Goal: Transaction & Acquisition: Purchase product/service

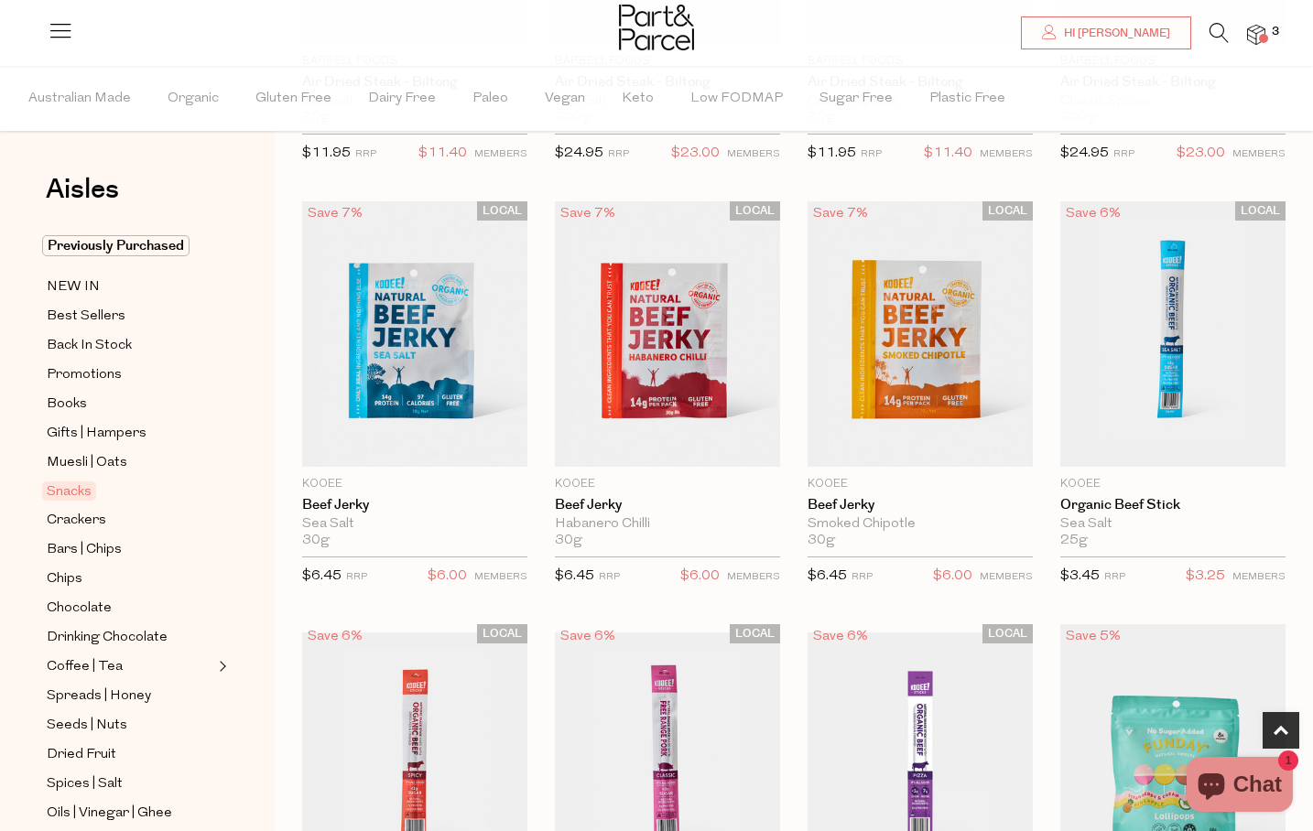
scroll to position [472, 0]
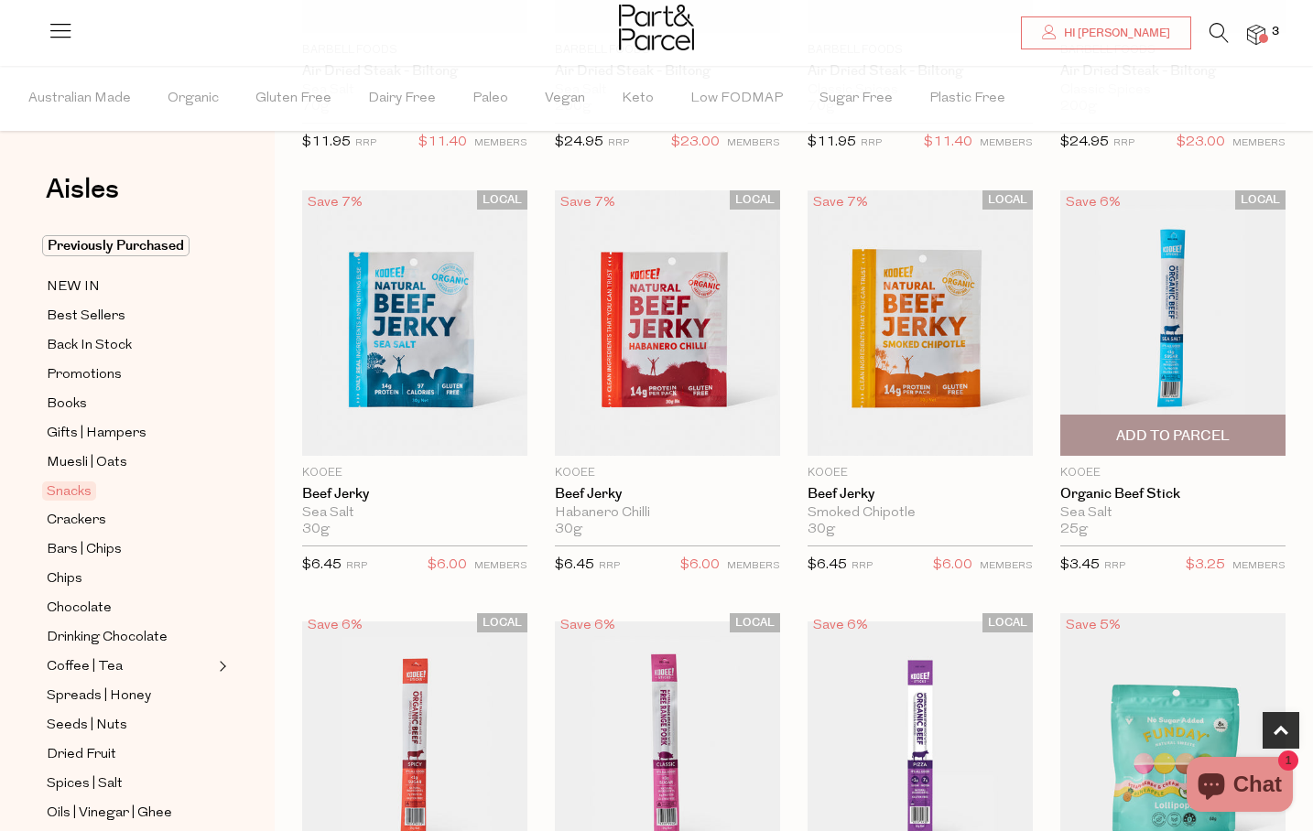
click at [1178, 439] on span "Add To Parcel" at bounding box center [1173, 436] width 114 height 19
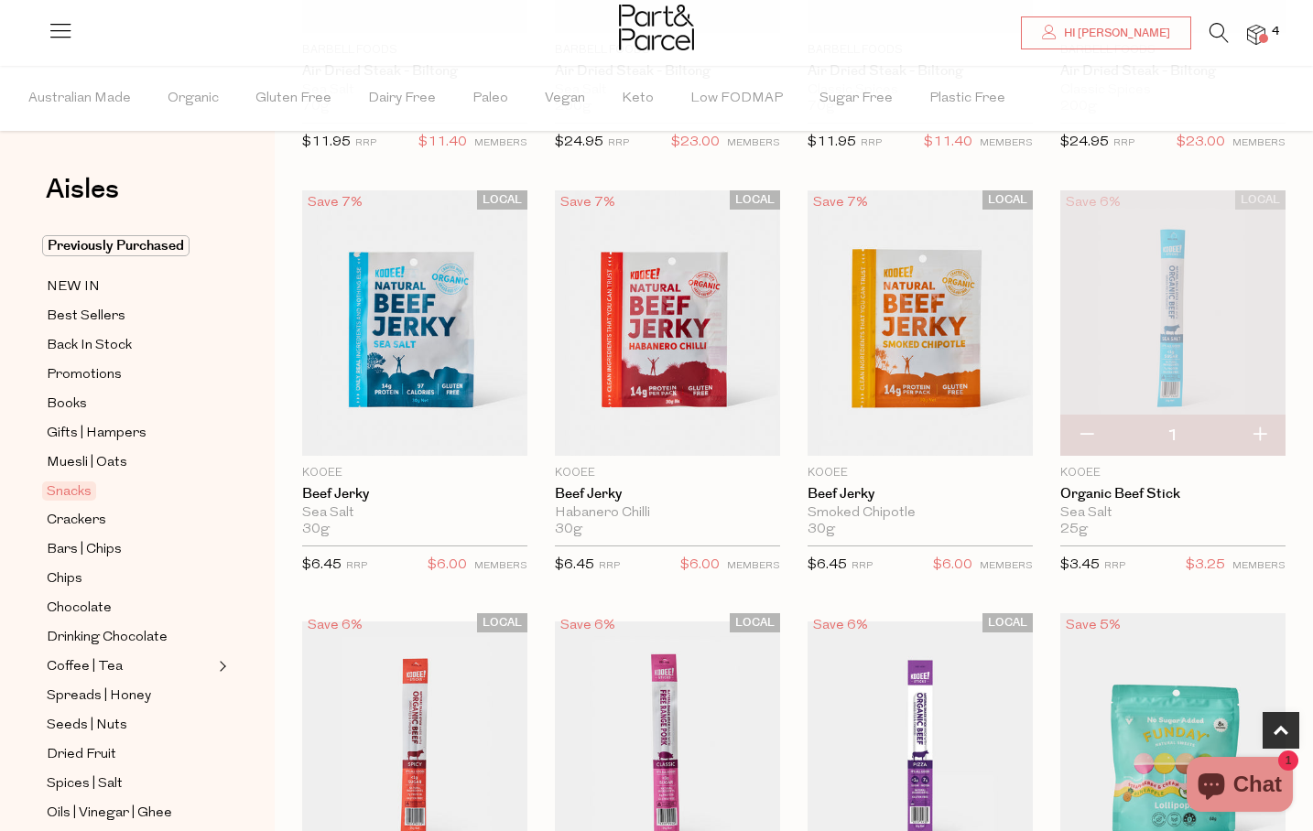
click at [1258, 437] on button "button" at bounding box center [1259, 436] width 52 height 40
type input "2"
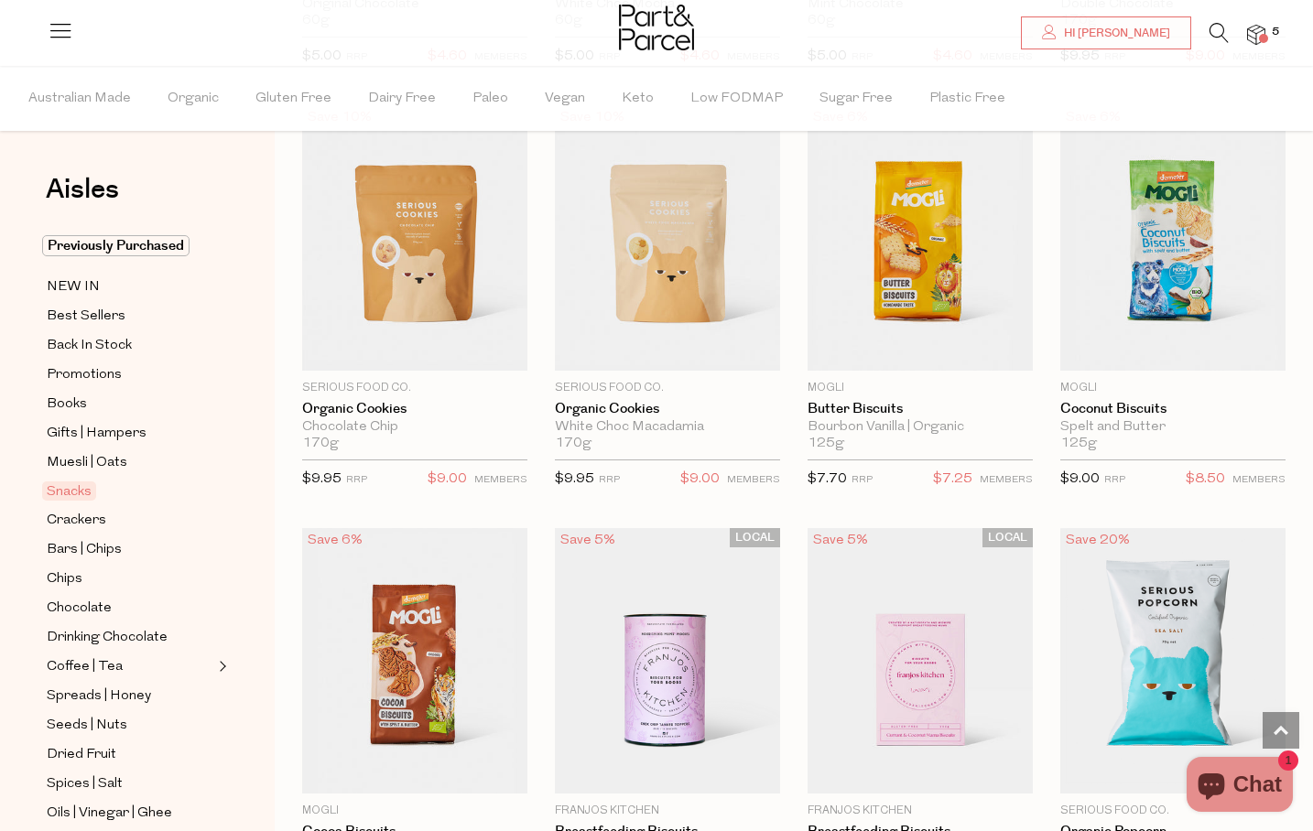
scroll to position [3555, 0]
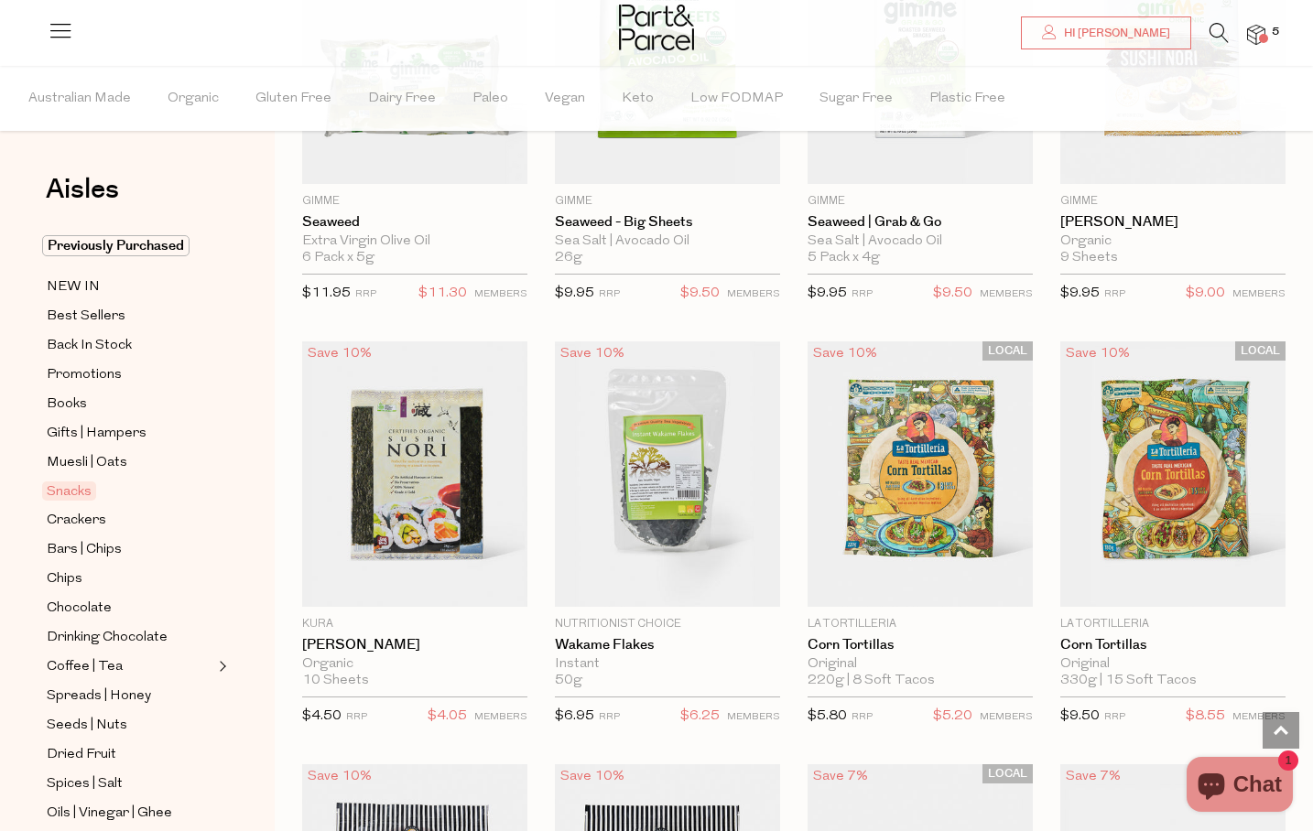
scroll to position [5884, 0]
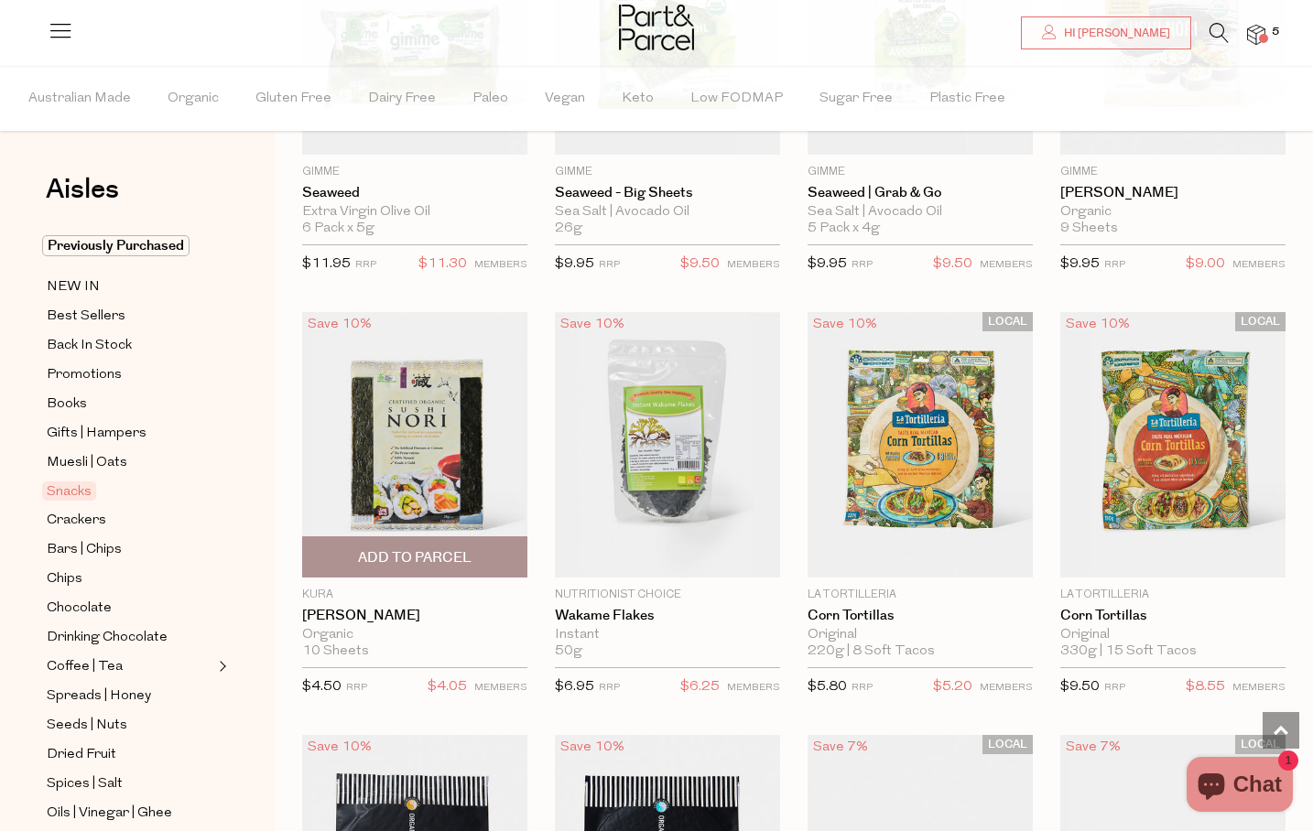
click at [471, 560] on span "Add To Parcel" at bounding box center [415, 557] width 114 height 19
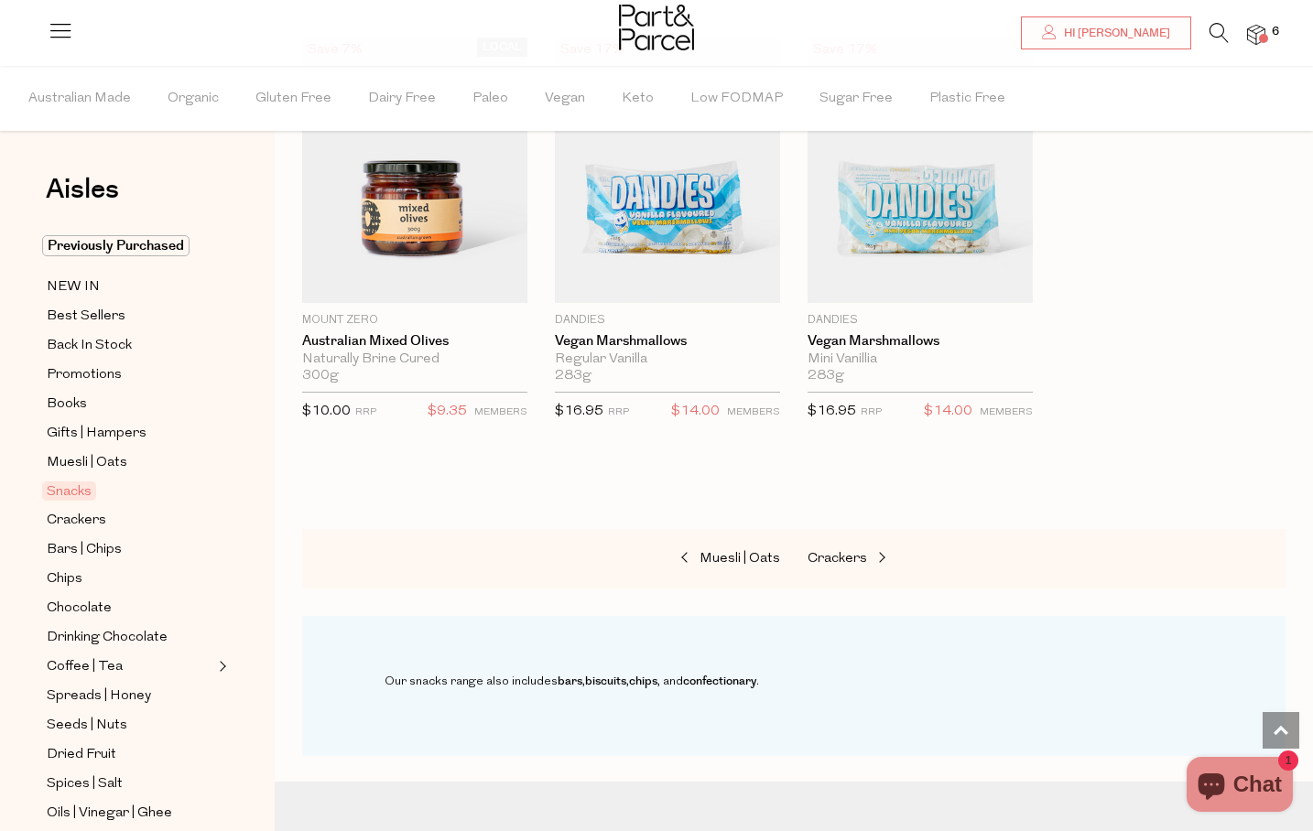
scroll to position [7021, 0]
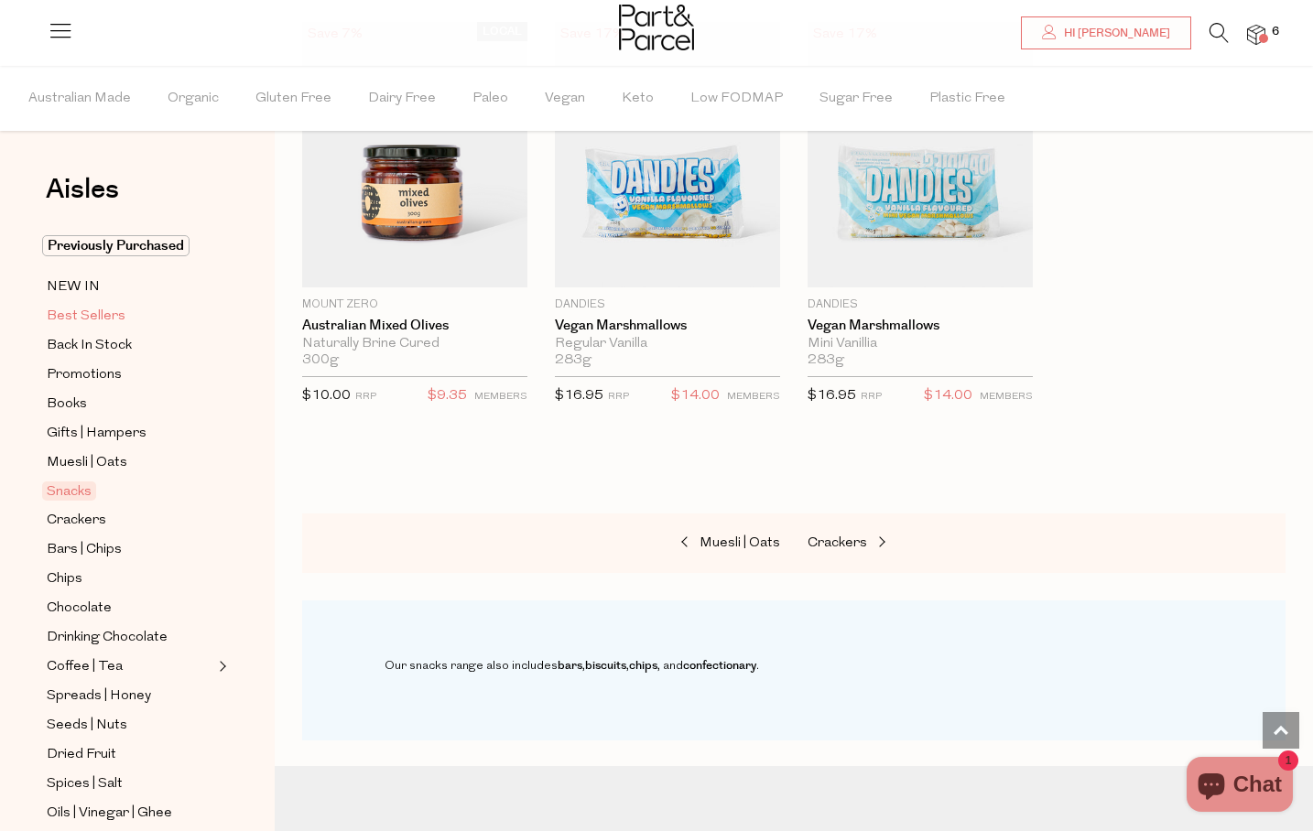
click at [81, 309] on span "Best Sellers" at bounding box center [86, 317] width 79 height 22
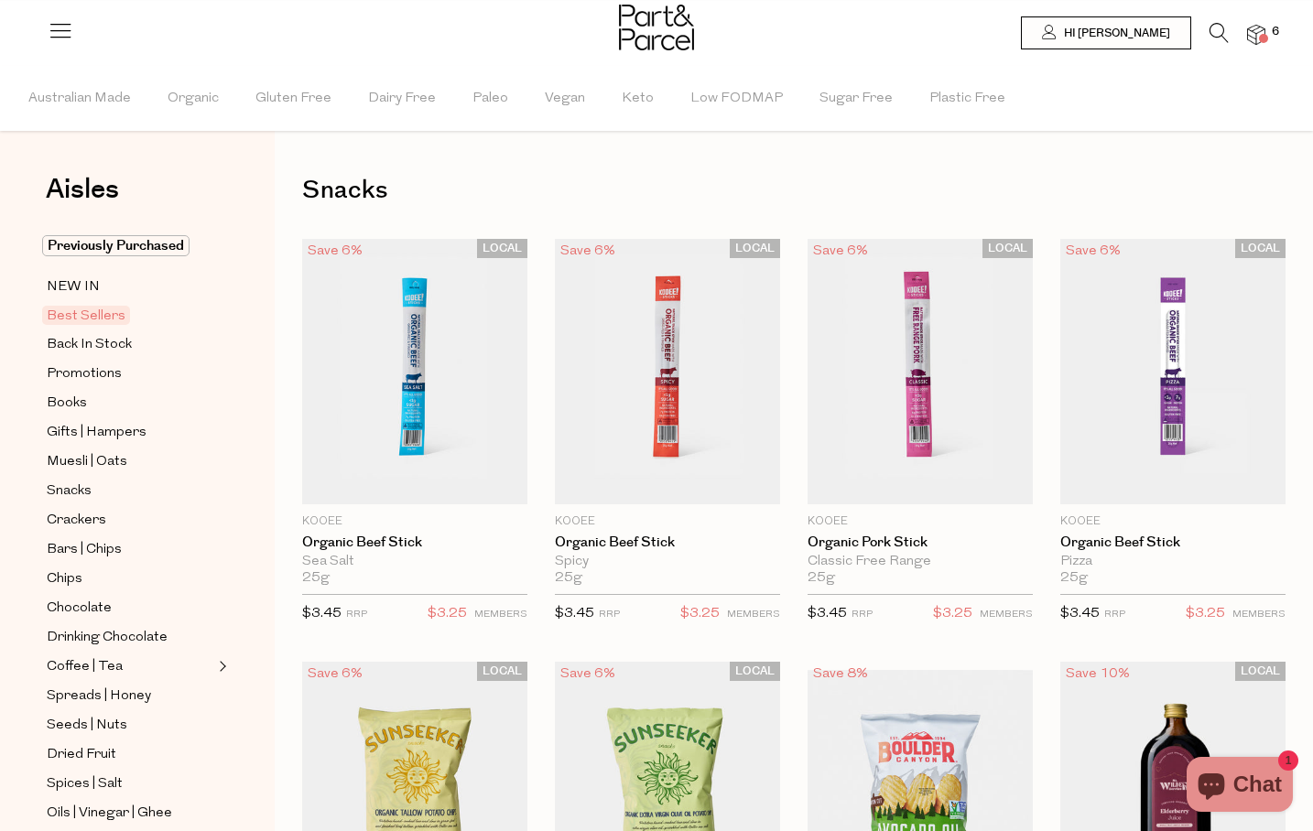
type input "2"
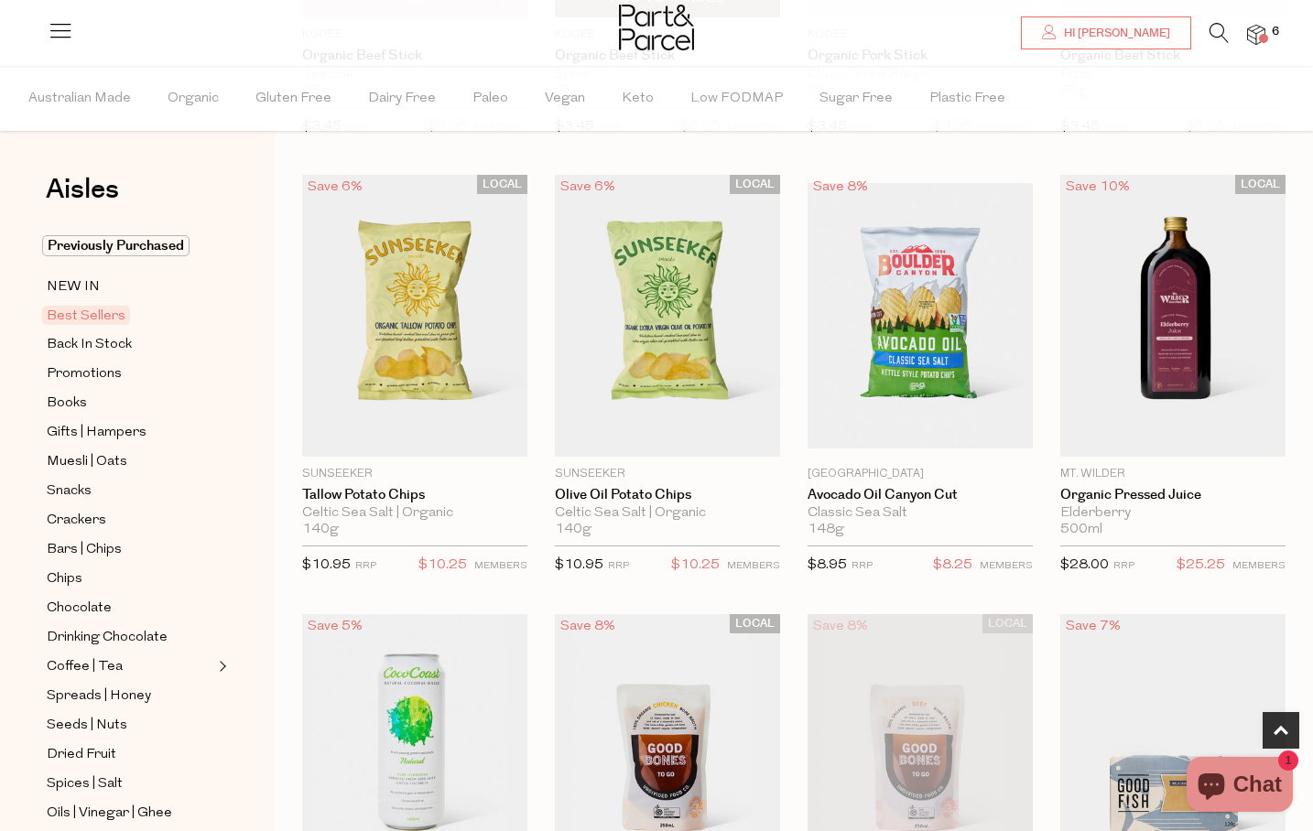
scroll to position [506, 0]
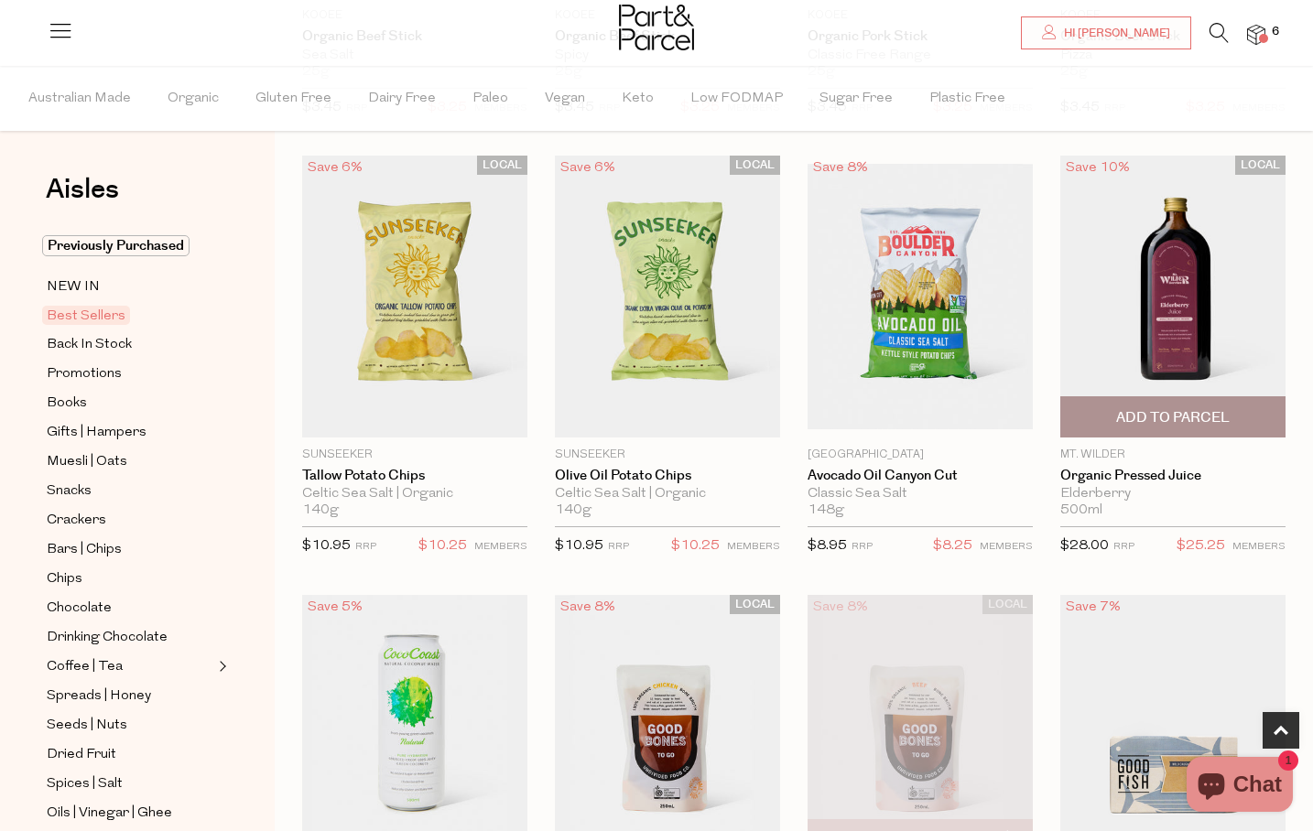
click at [1190, 413] on span "Add To Parcel" at bounding box center [1173, 417] width 114 height 19
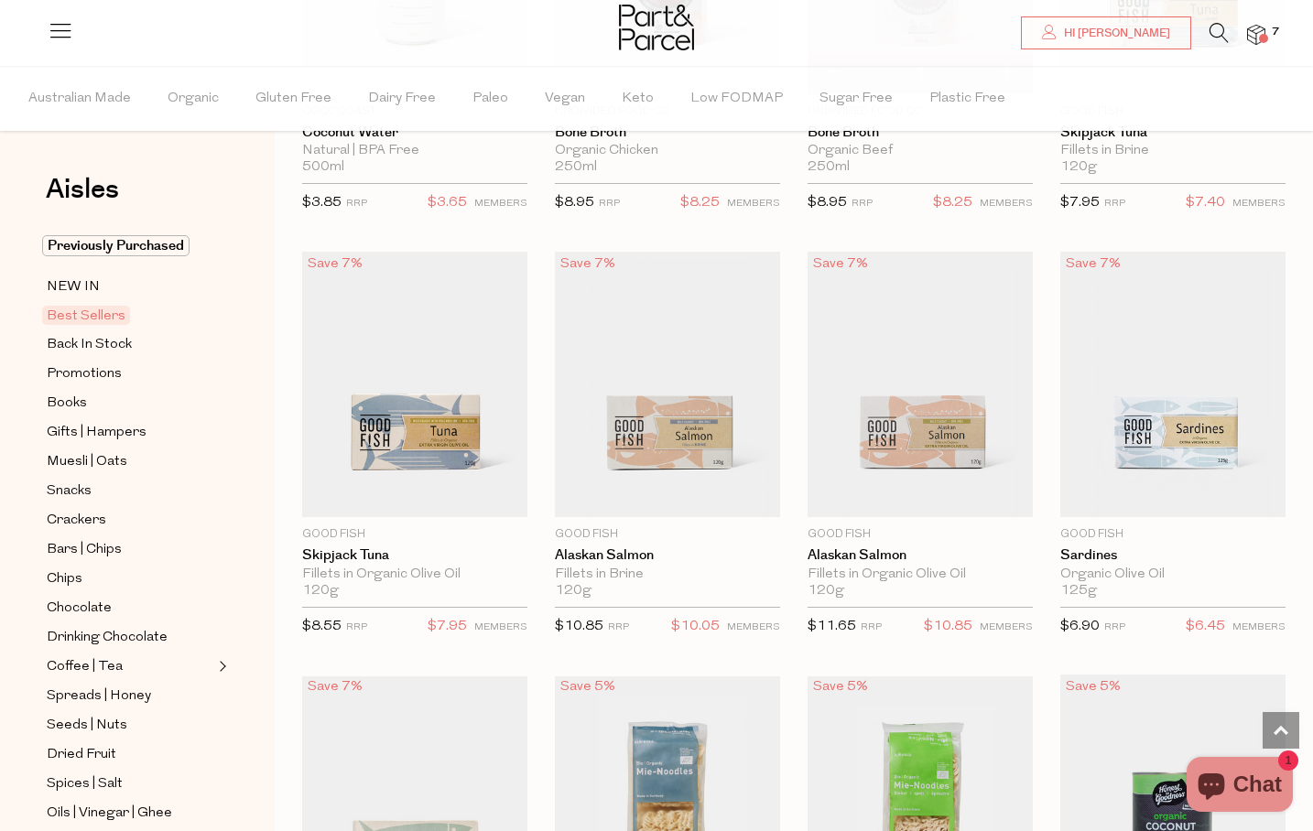
scroll to position [1274, 0]
click at [938, 496] on span "Add To Parcel" at bounding box center [920, 496] width 114 height 19
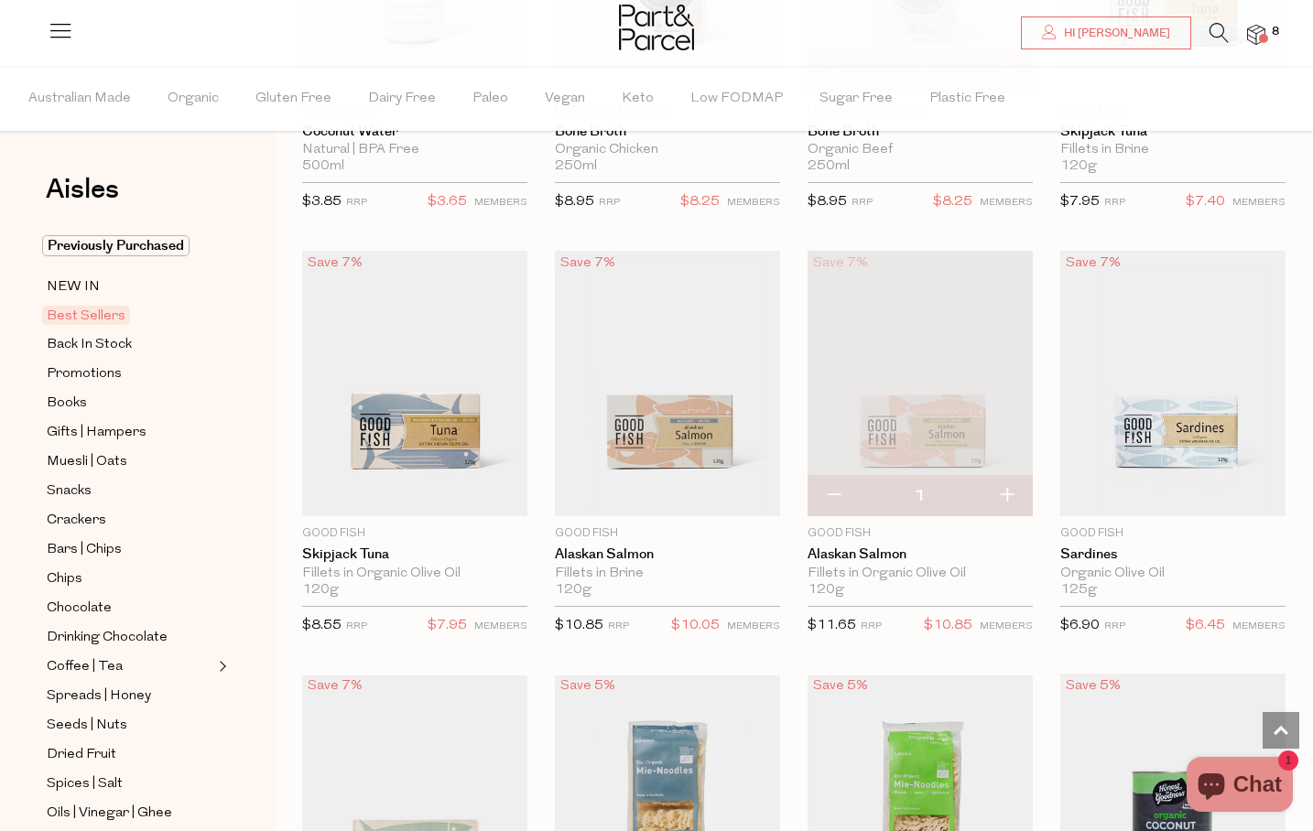
click at [1010, 500] on button "button" at bounding box center [1007, 496] width 52 height 40
type input "2"
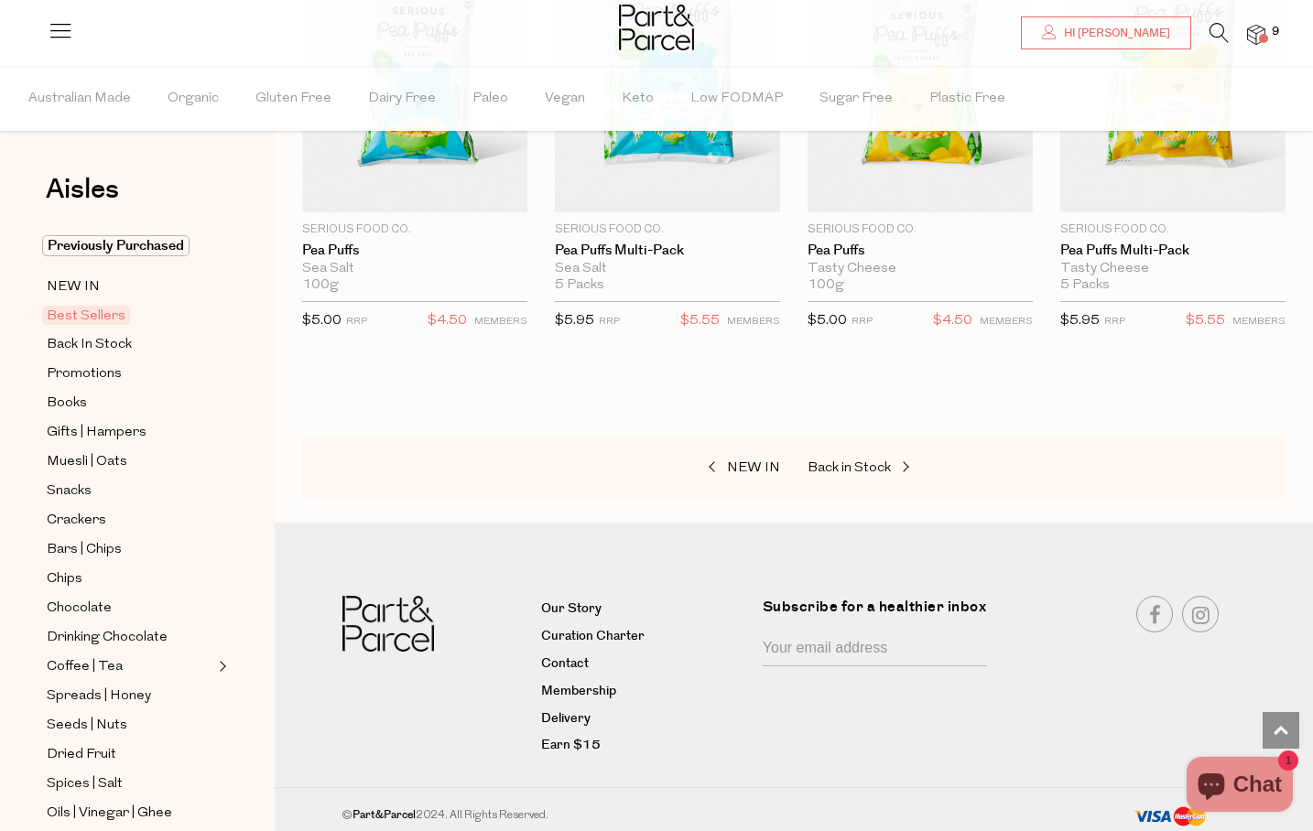
scroll to position [4126, 0]
click at [104, 352] on span "Back In Stock" at bounding box center [89, 345] width 85 height 22
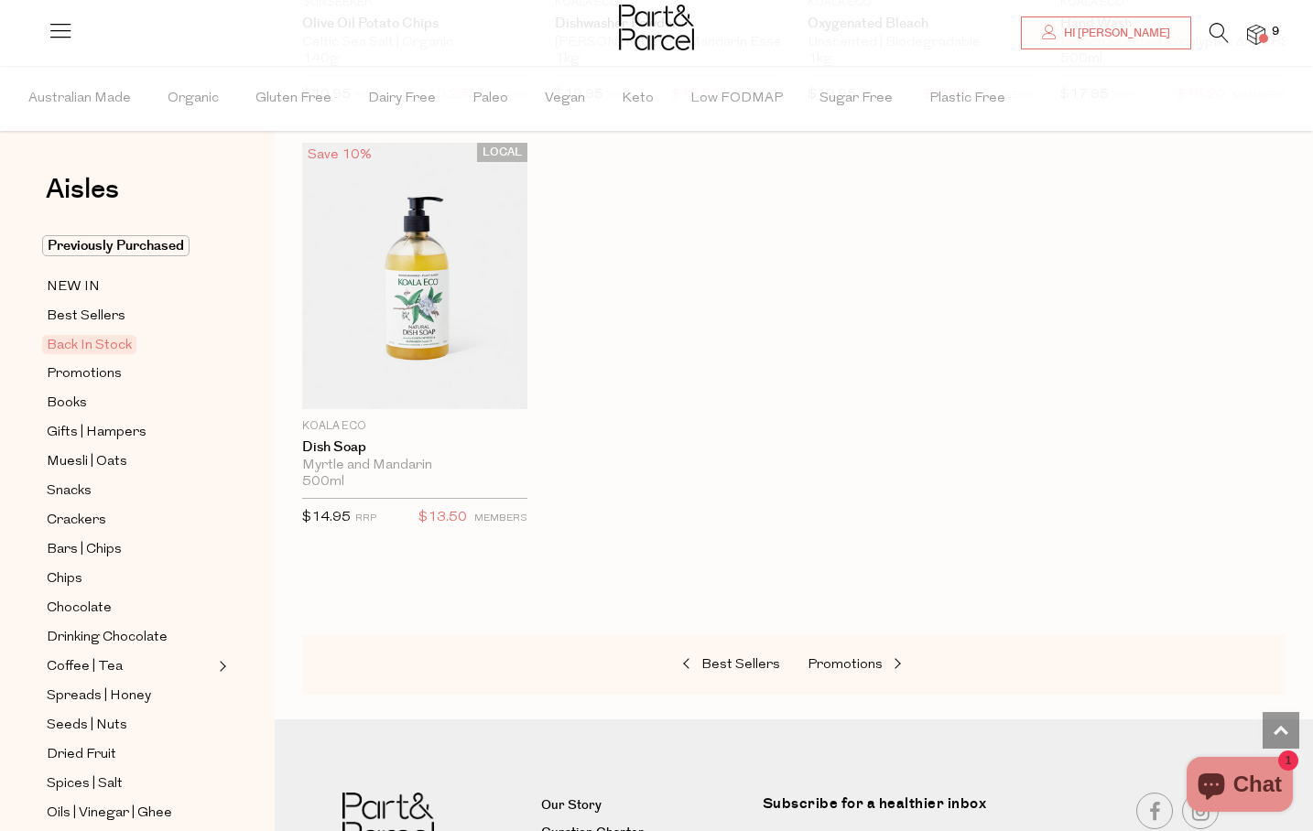
scroll to position [1413, 0]
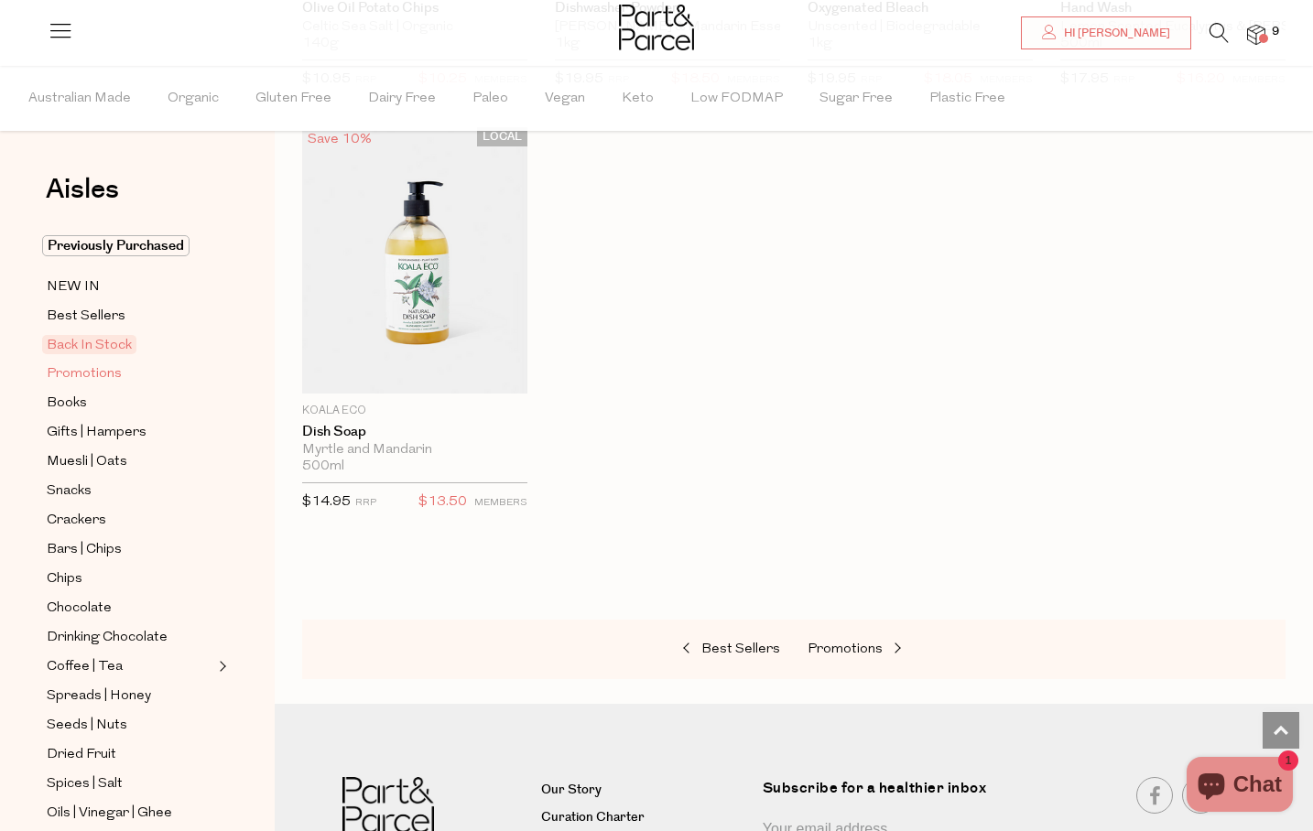
click at [92, 377] on span "Promotions" at bounding box center [84, 374] width 75 height 22
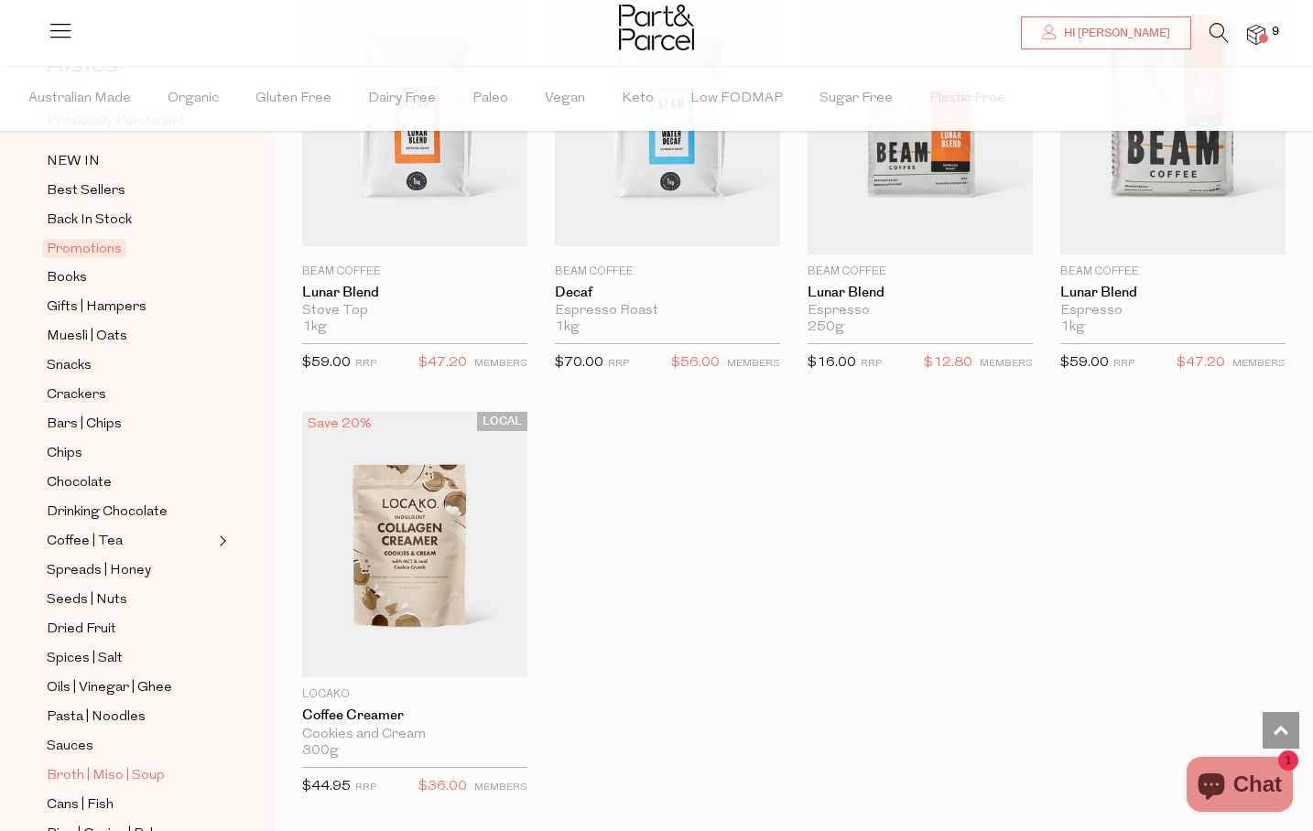
scroll to position [125, 0]
click at [79, 399] on span "Crackers" at bounding box center [77, 396] width 60 height 22
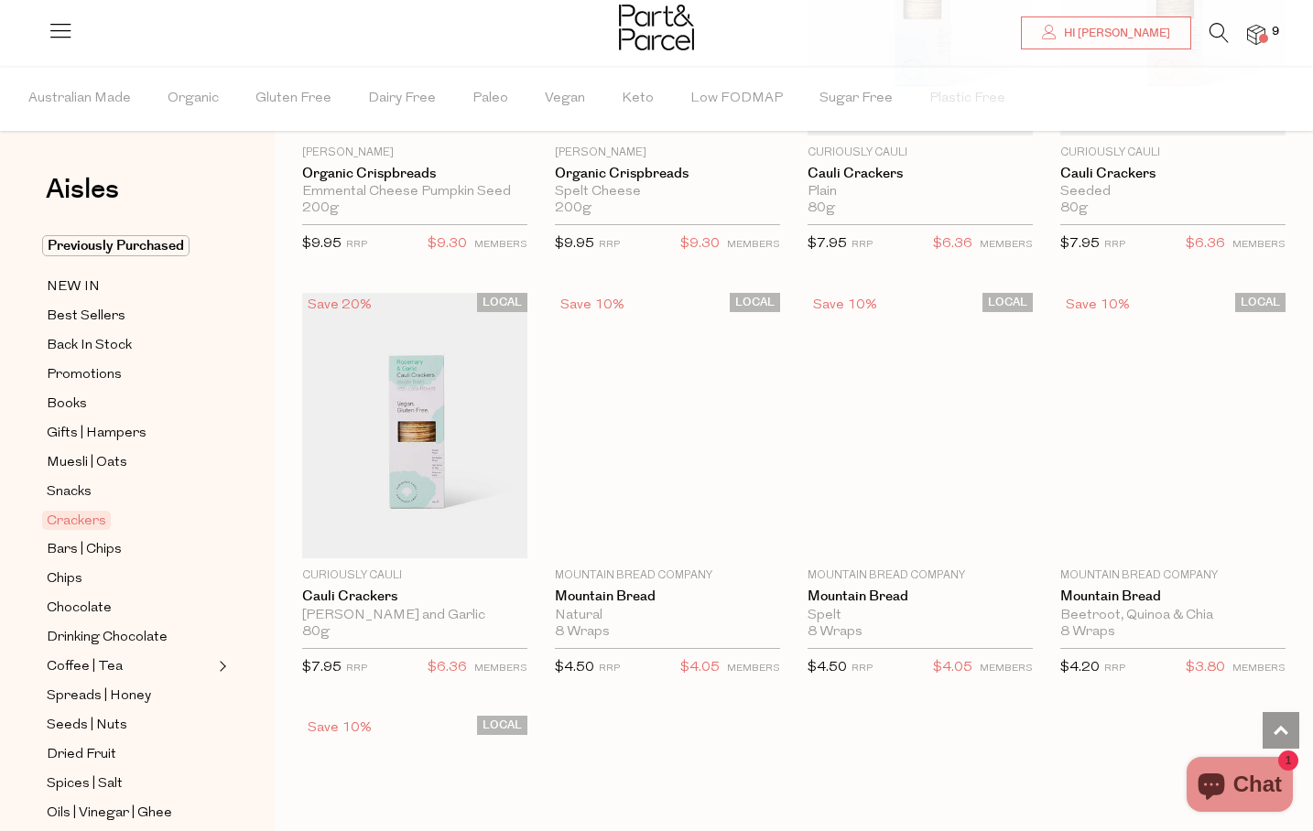
scroll to position [3336, 0]
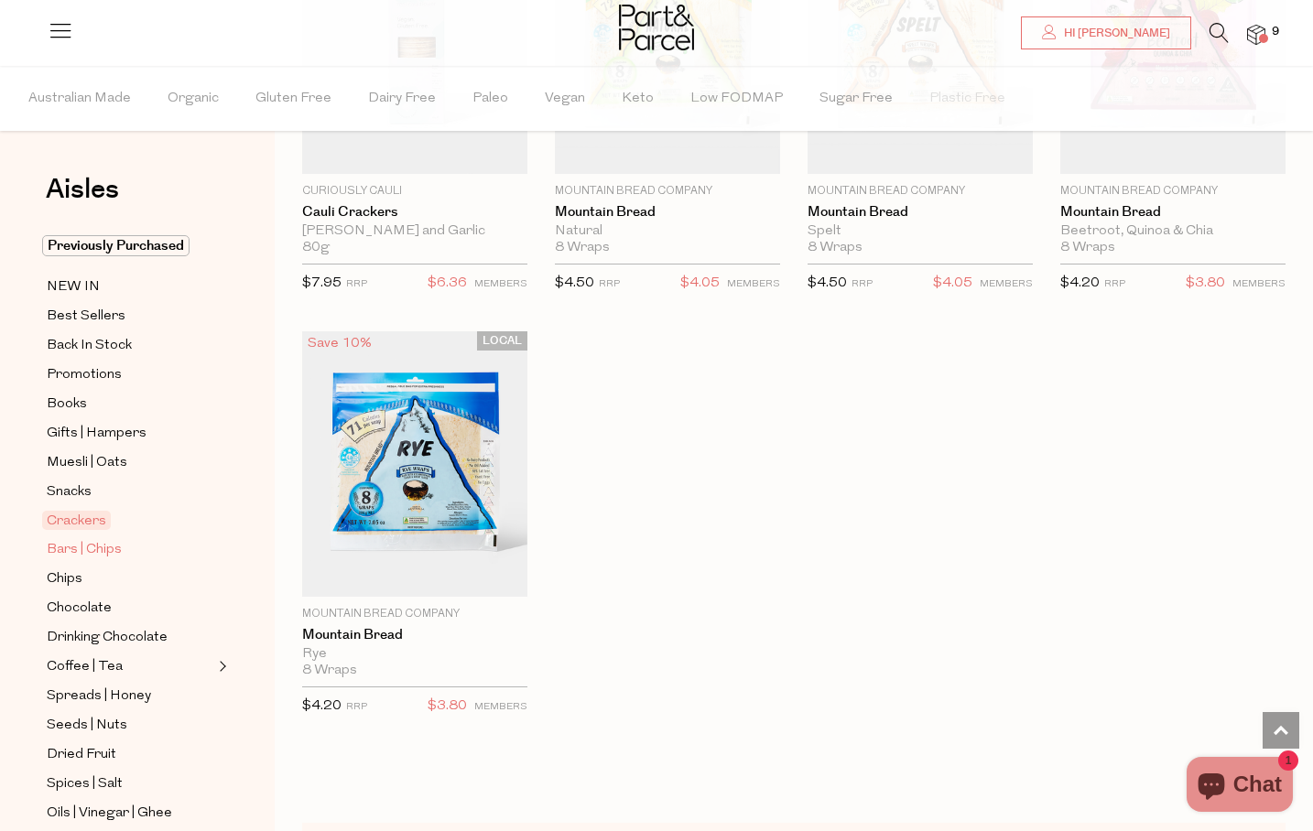
click at [104, 543] on span "Bars | Chips" at bounding box center [84, 550] width 75 height 22
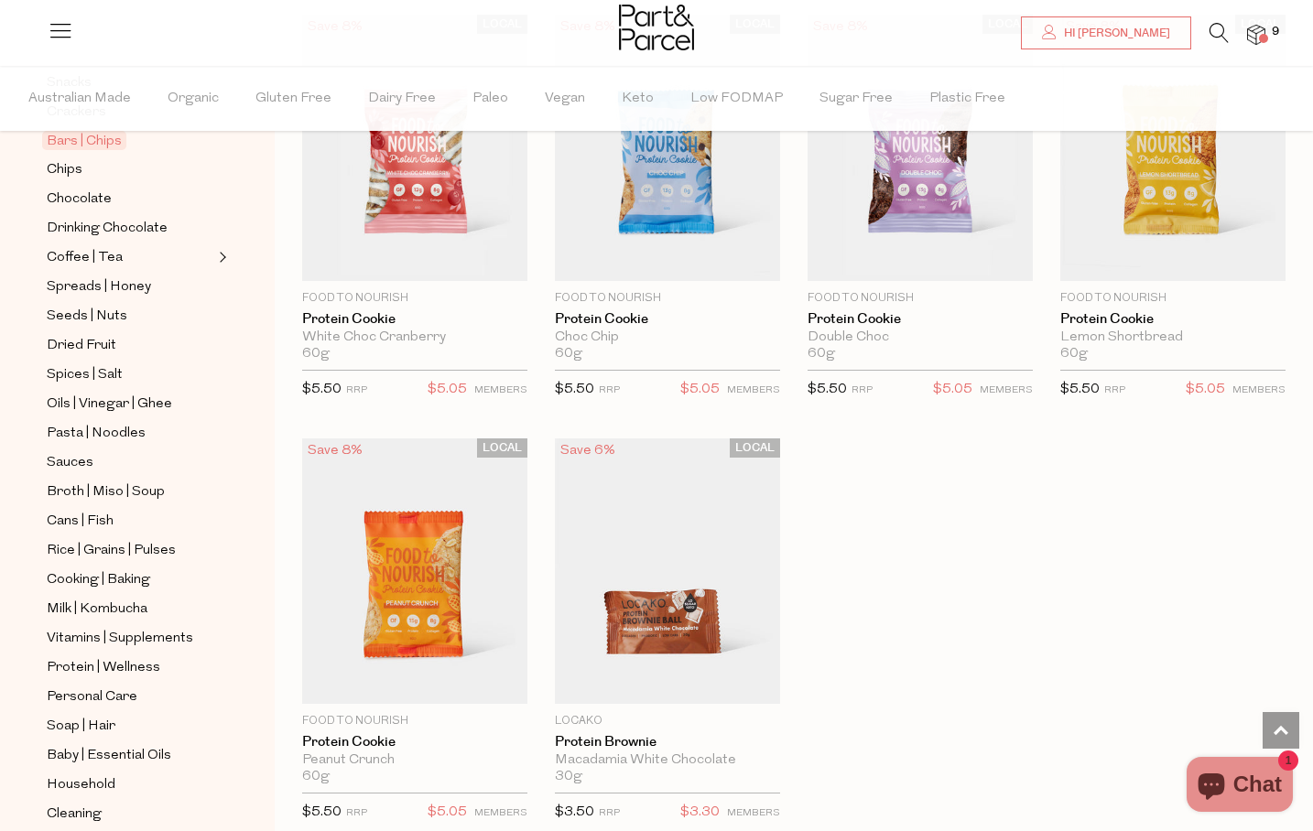
scroll to position [4927, 0]
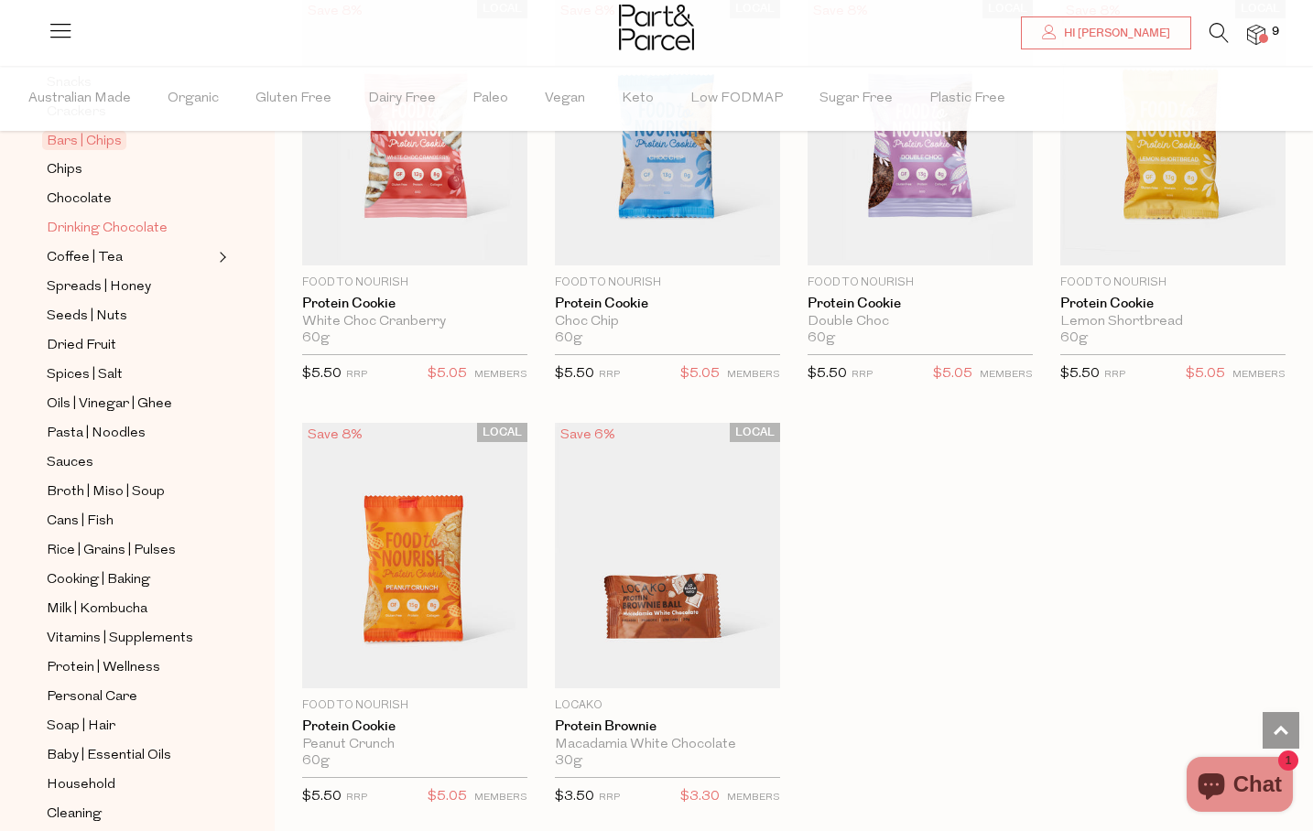
click at [104, 235] on span "Drinking Chocolate" at bounding box center [107, 229] width 121 height 22
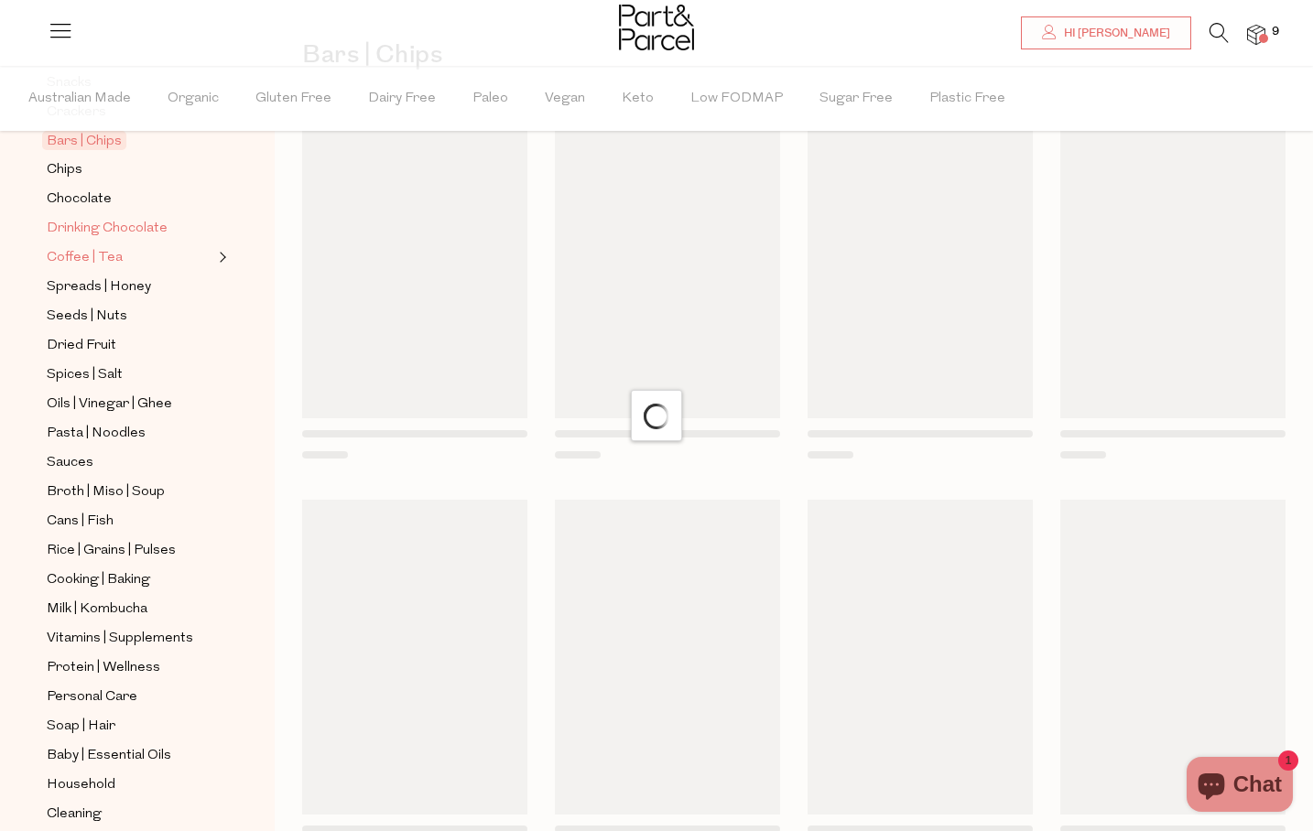
scroll to position [6, 0]
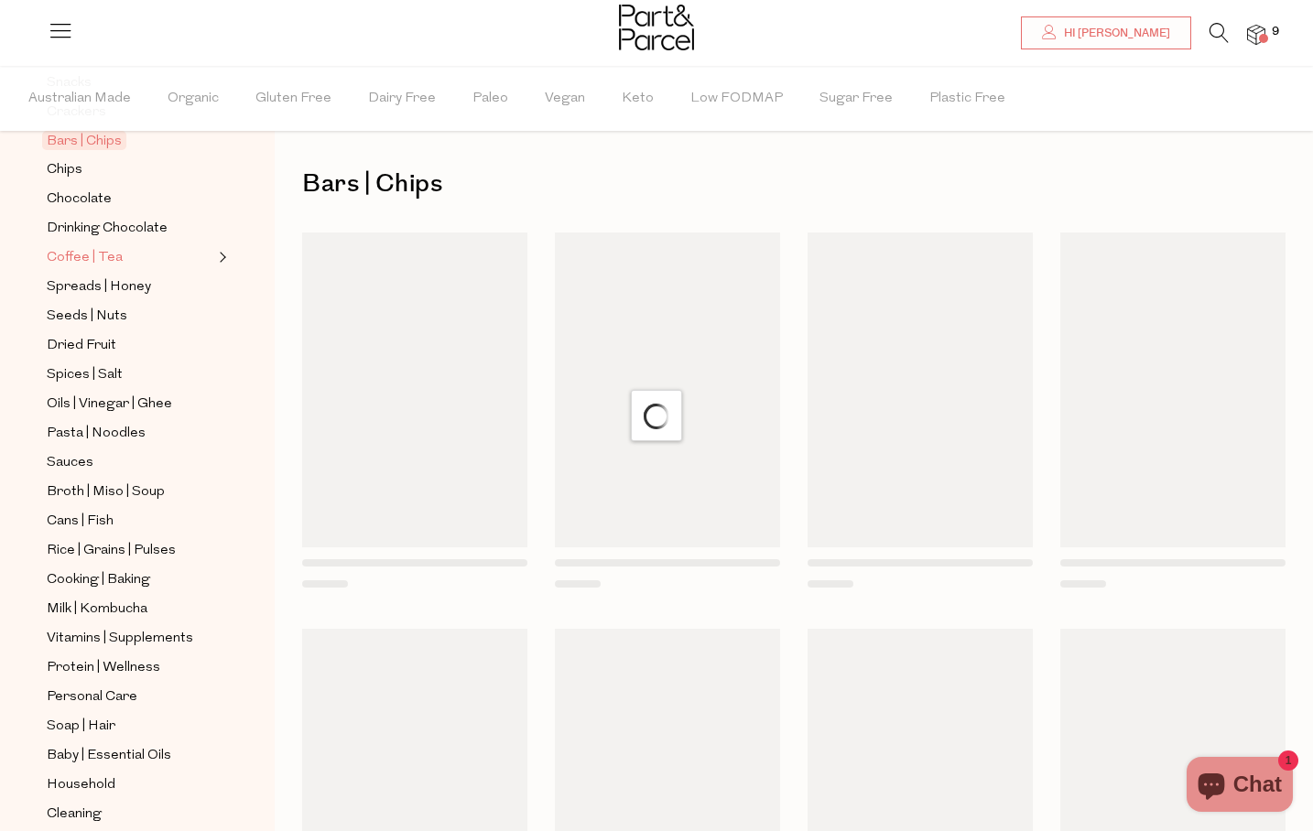
click at [94, 260] on span "Coffee | Tea" at bounding box center [85, 258] width 76 height 22
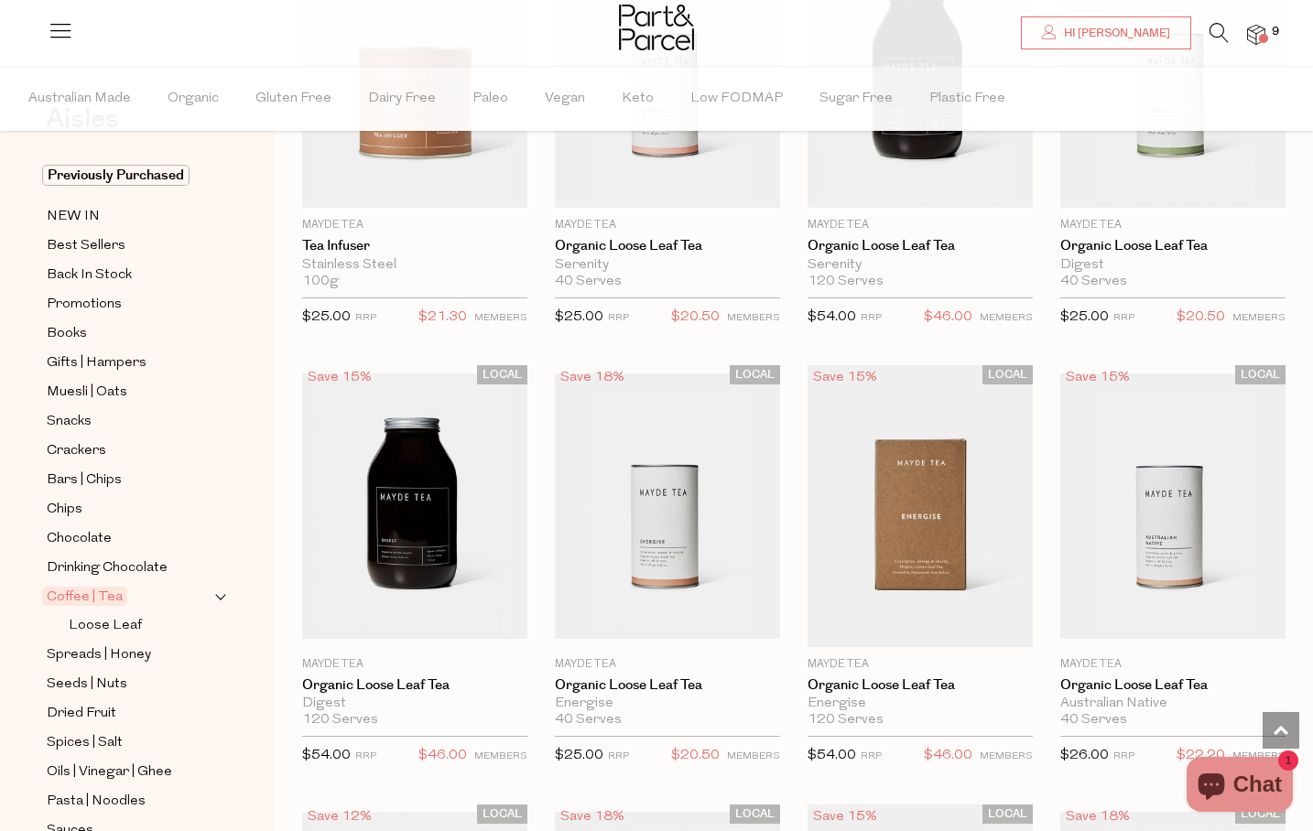
scroll to position [4139, 0]
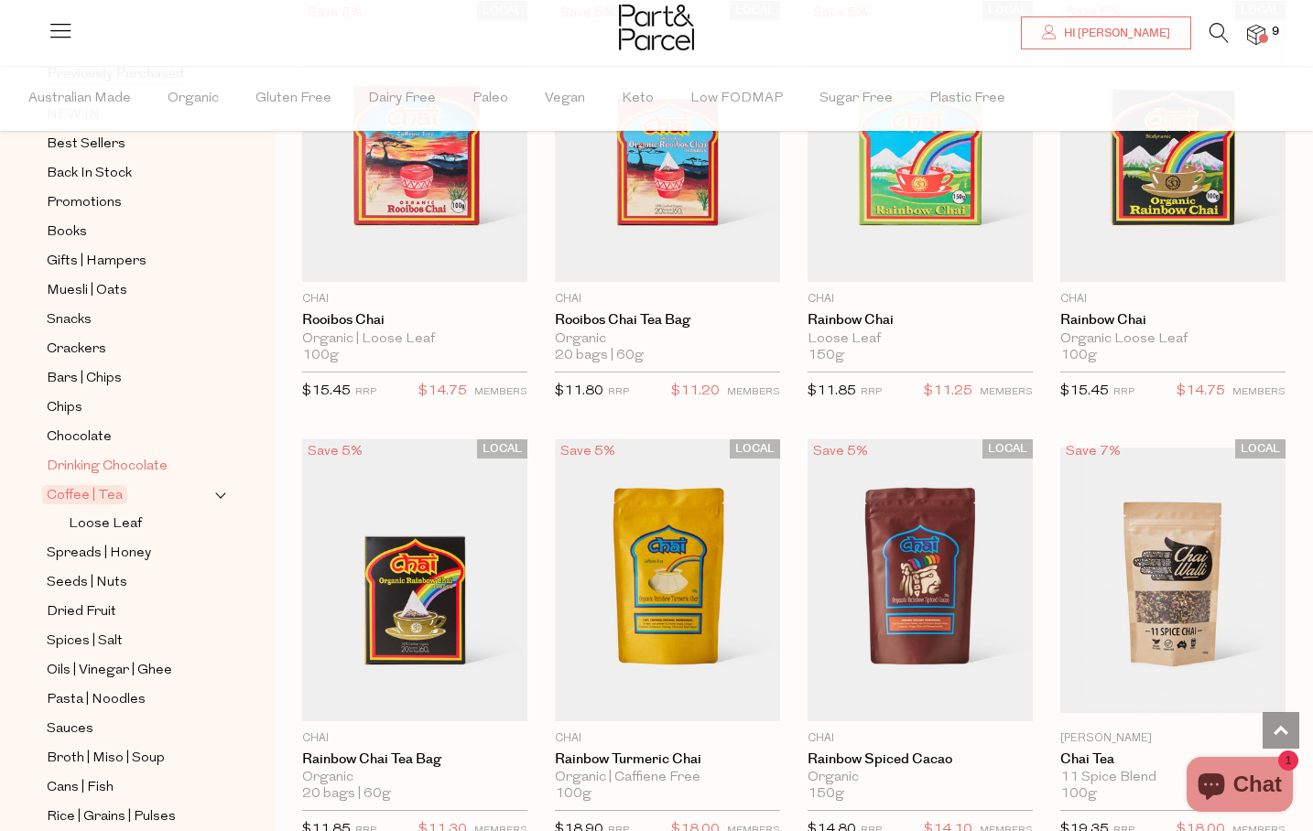
scroll to position [174, 0]
click at [129, 550] on span "Spreads | Honey" at bounding box center [99, 552] width 104 height 22
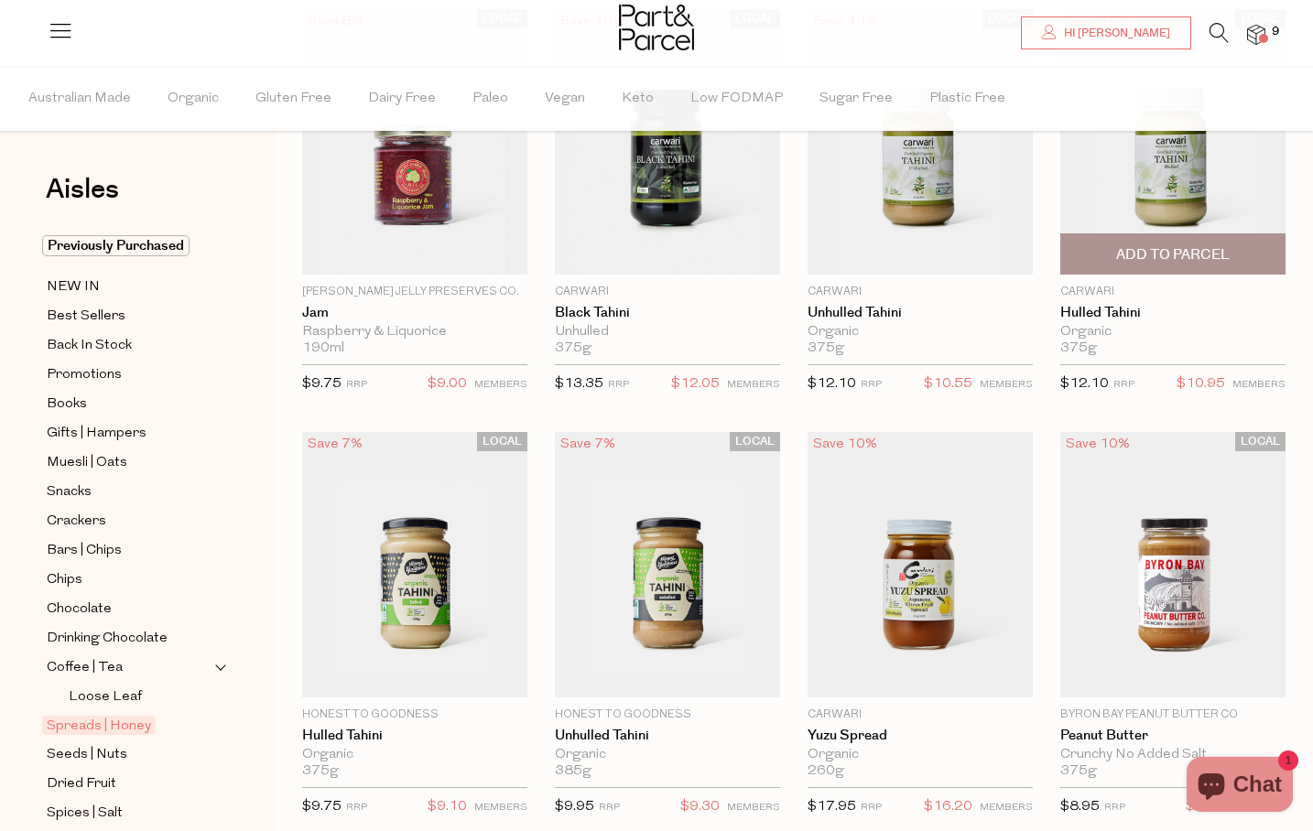
scroll to position [231, 0]
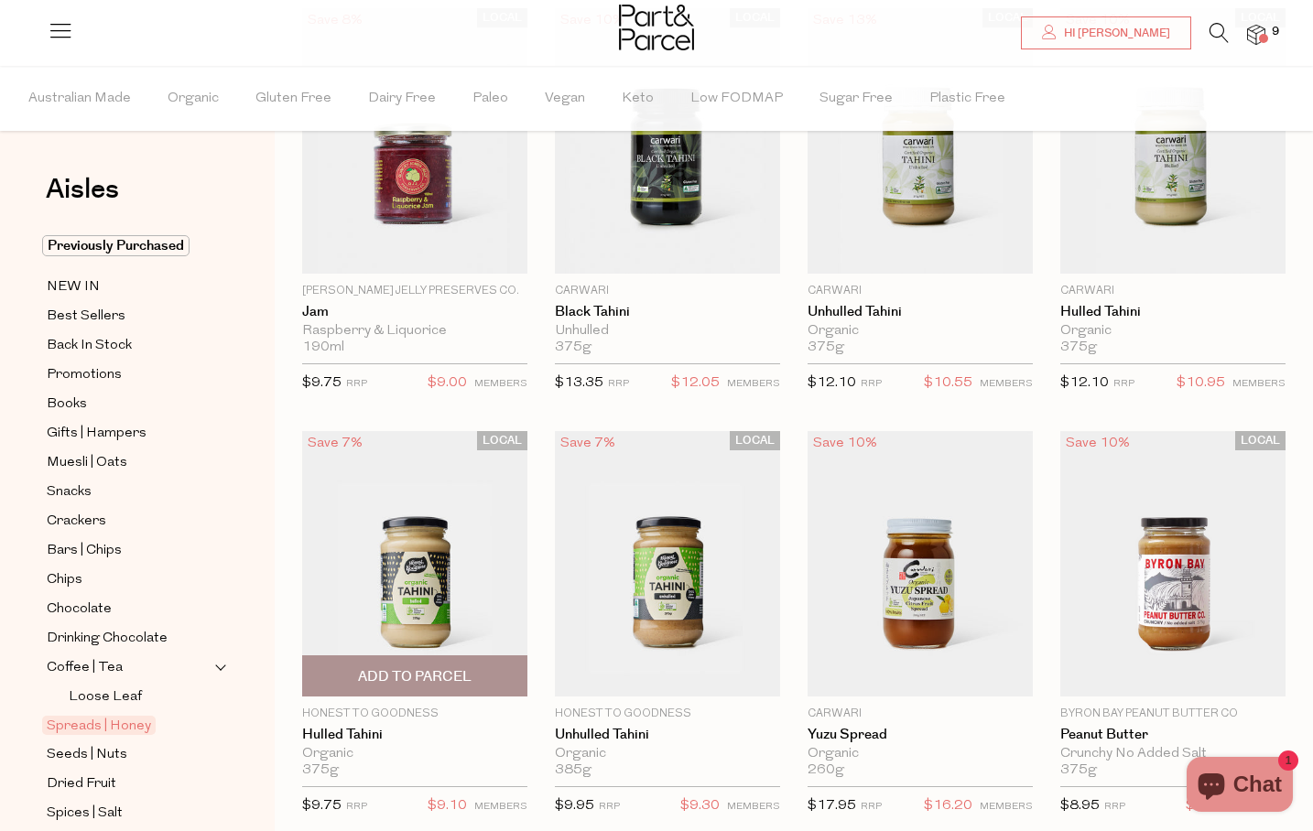
click at [423, 668] on span "Add To Parcel" at bounding box center [415, 676] width 114 height 19
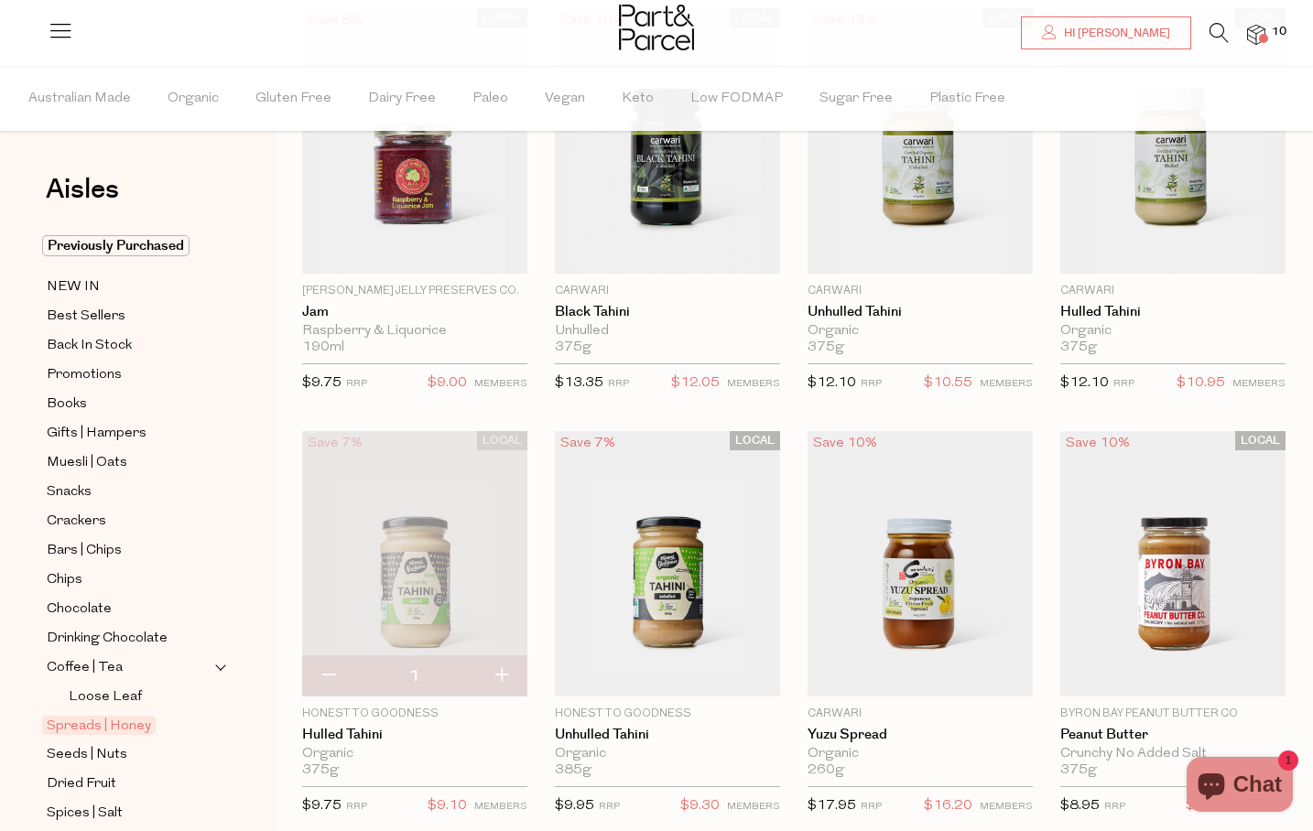
click at [505, 676] on button "button" at bounding box center [501, 676] width 52 height 40
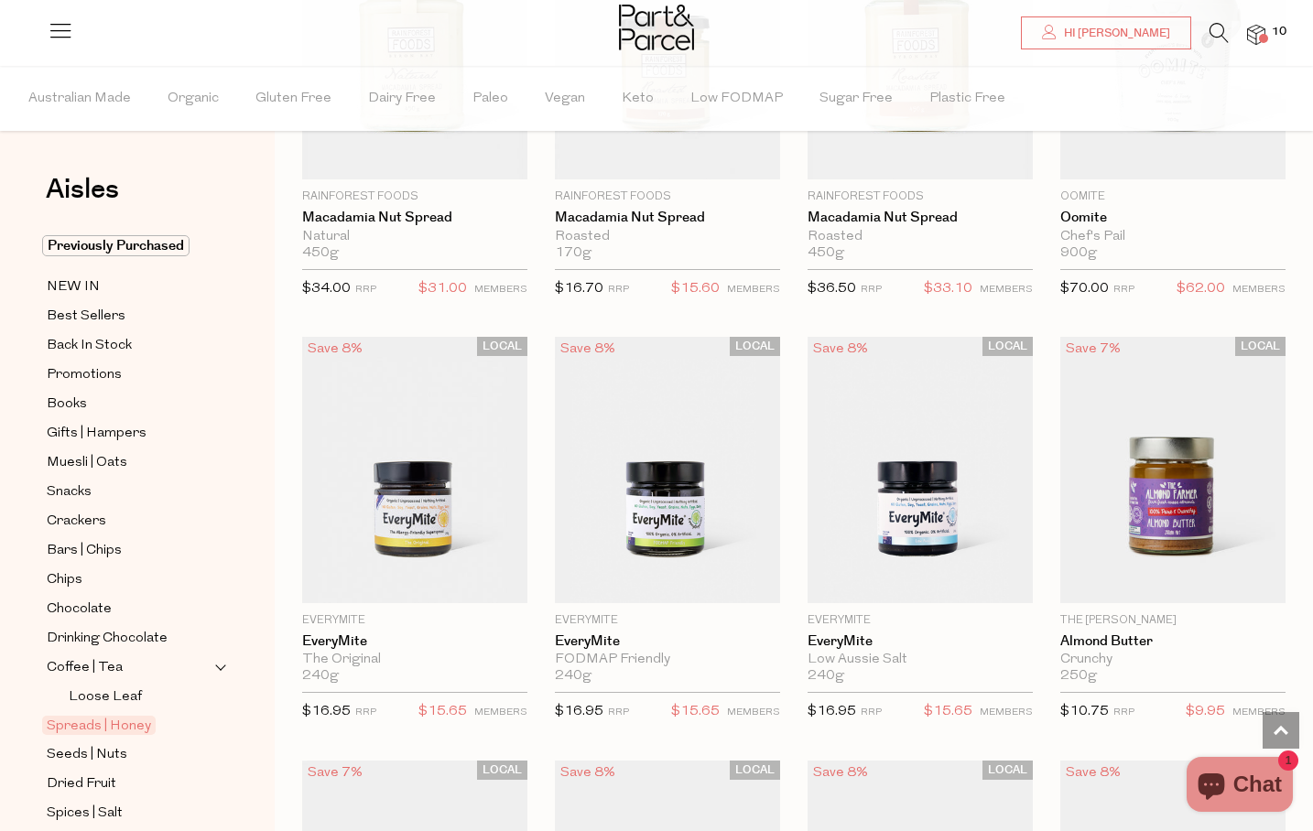
scroll to position [2442, 0]
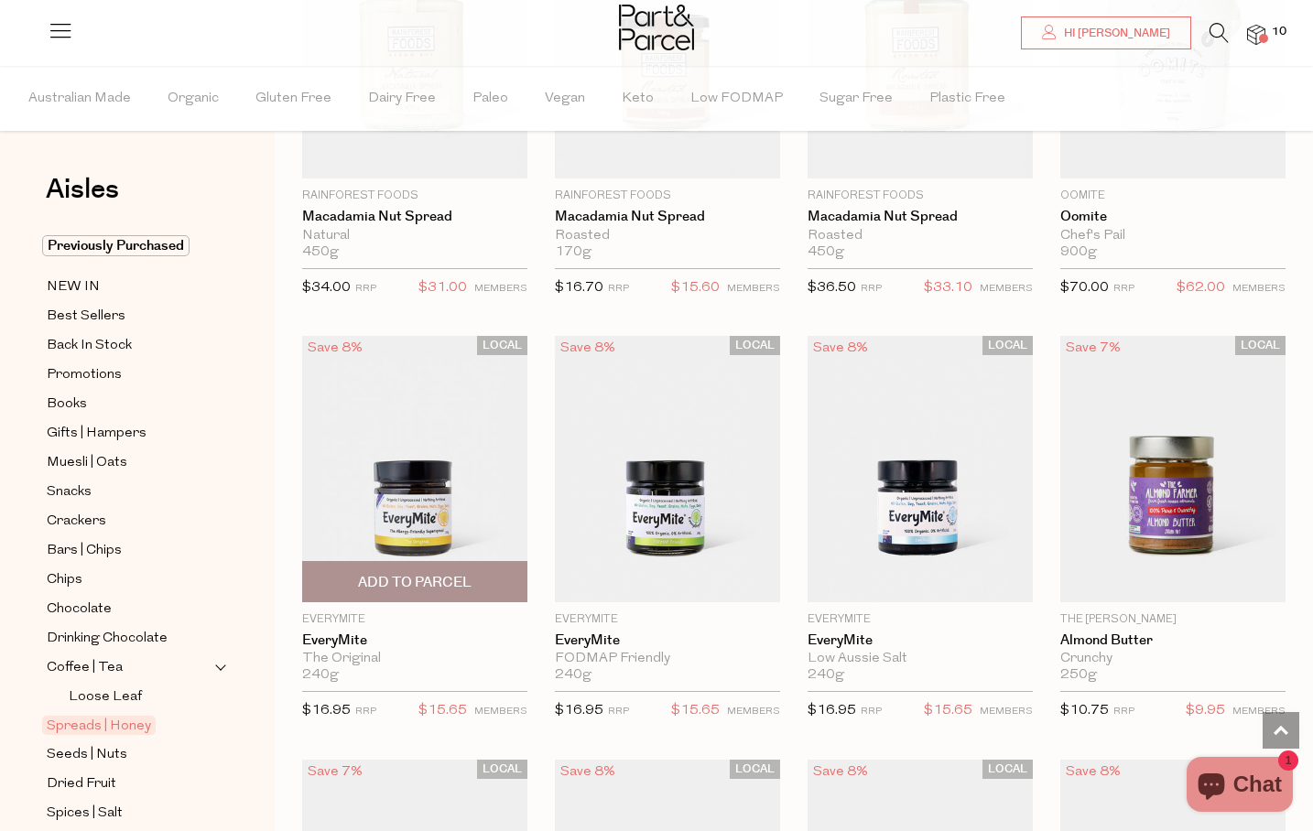
click at [418, 459] on img at bounding box center [414, 469] width 225 height 266
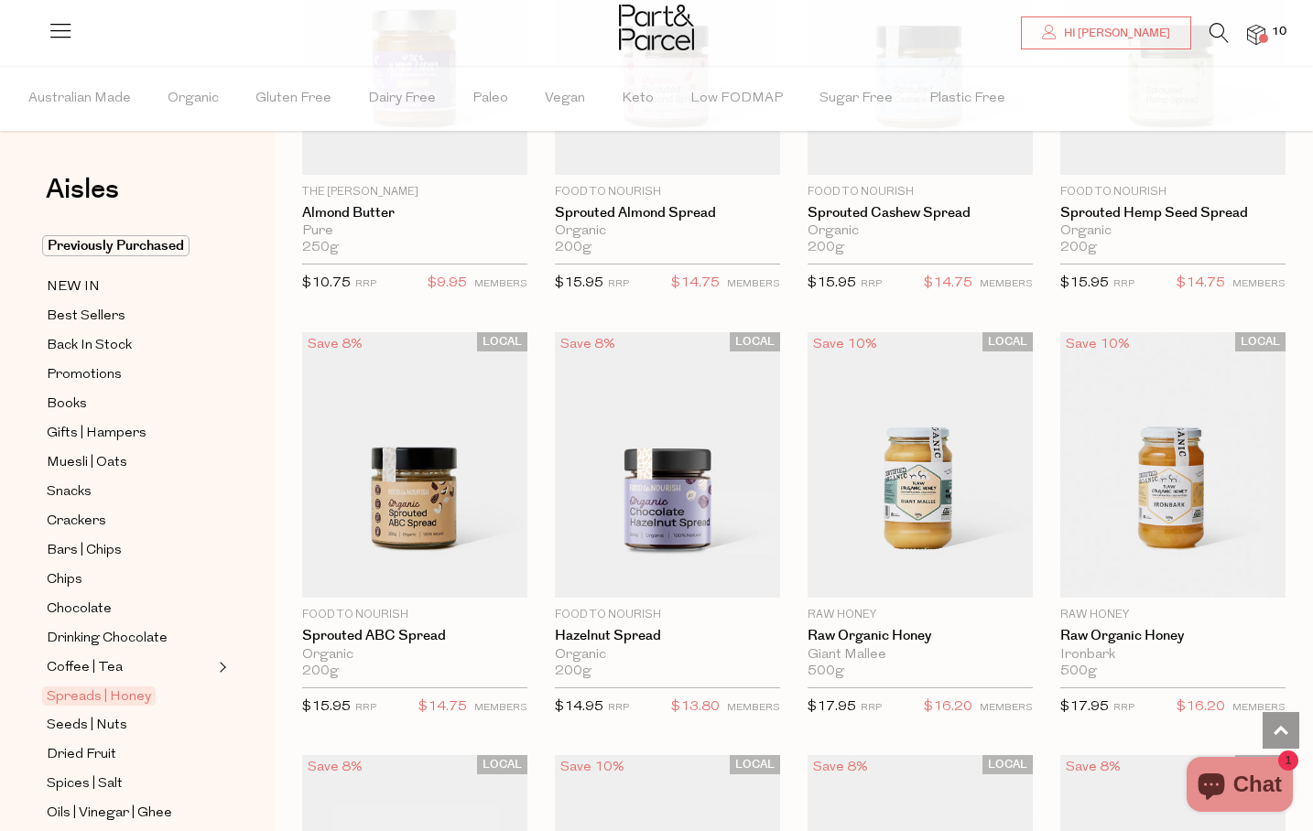
scroll to position [3303, 0]
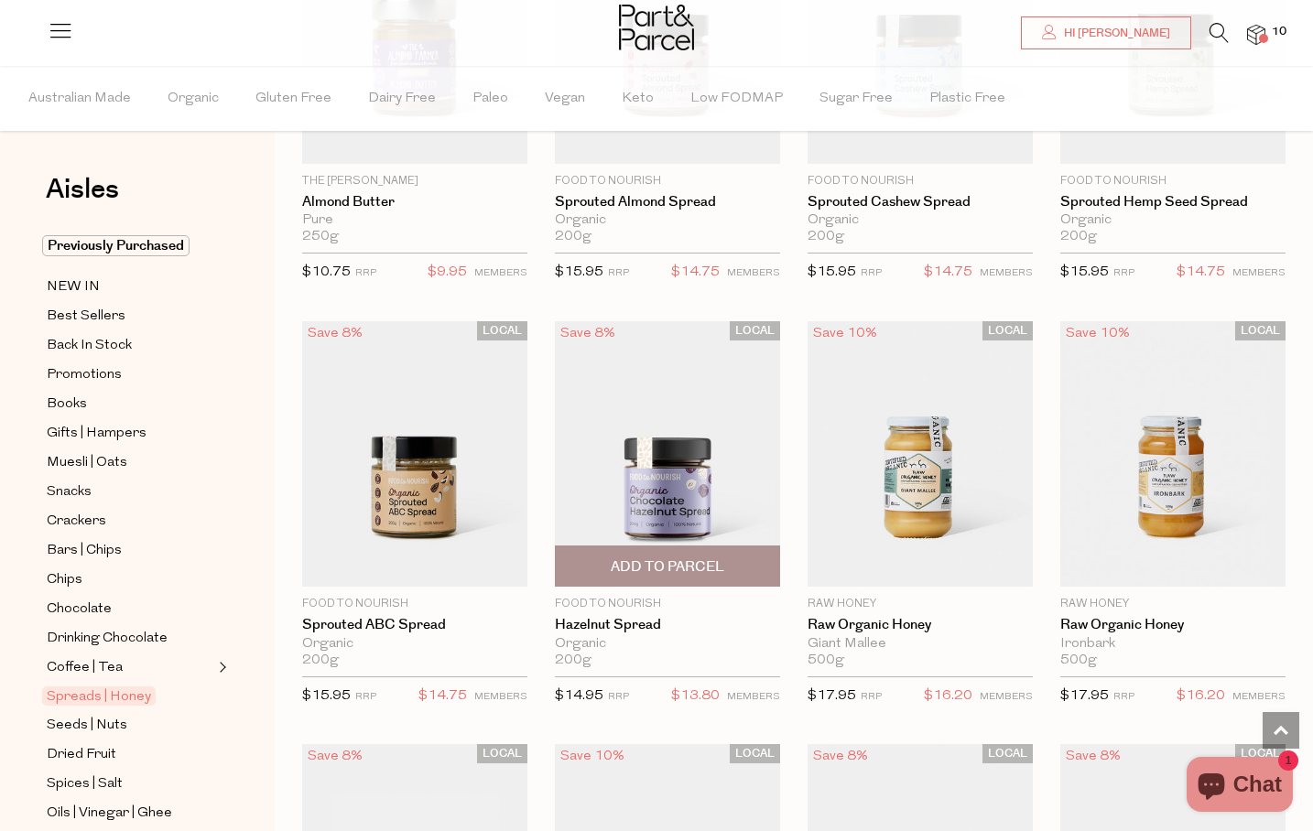
click at [698, 483] on img at bounding box center [667, 454] width 225 height 266
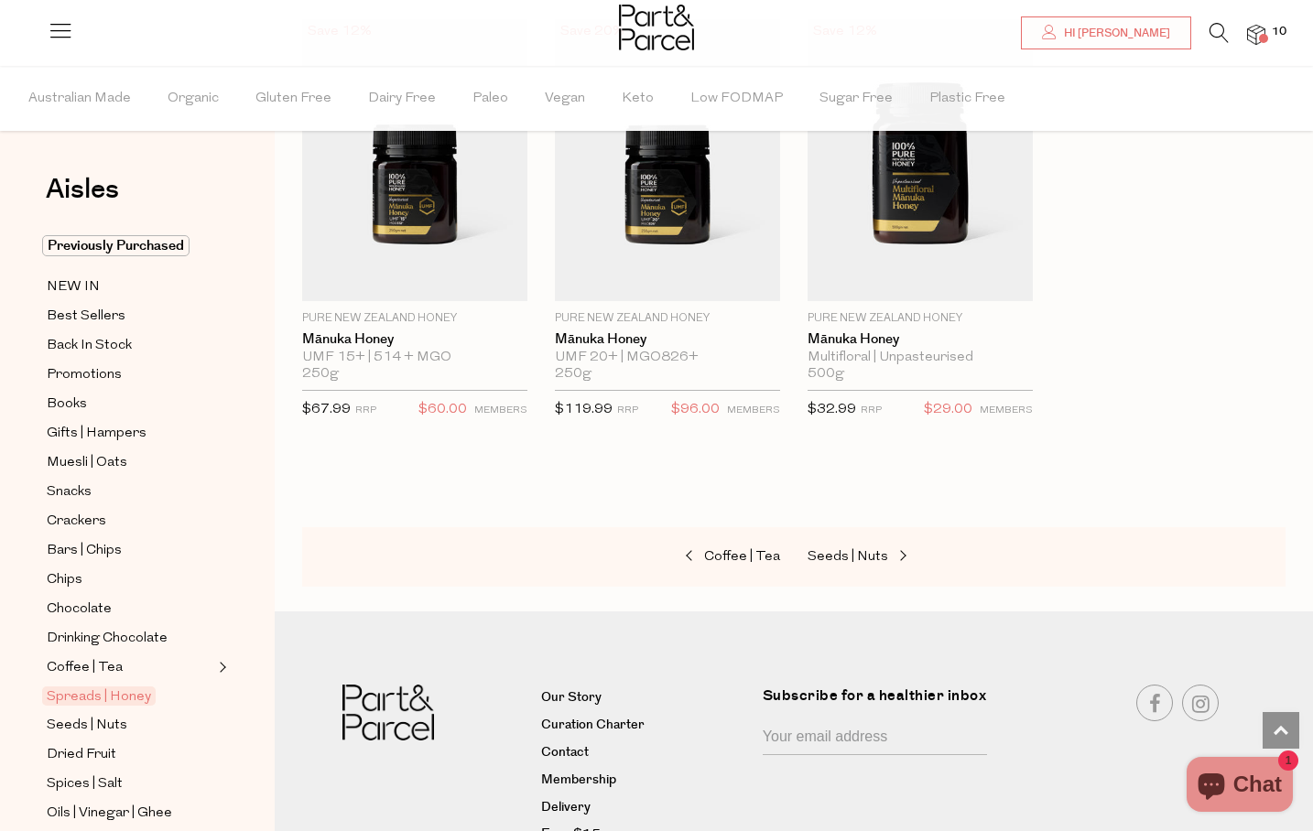
scroll to position [4980, 0]
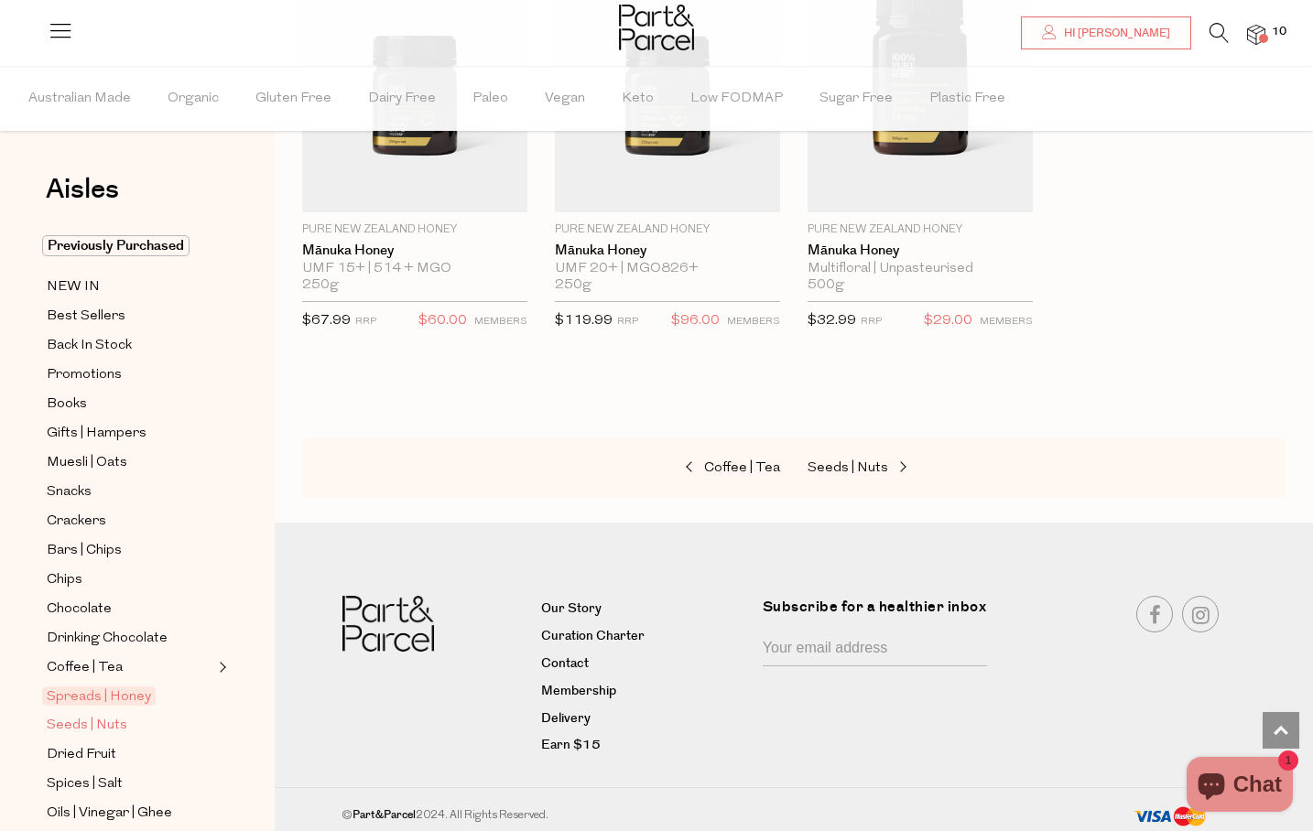
click at [102, 731] on span "Seeds | Nuts" at bounding box center [87, 726] width 81 height 22
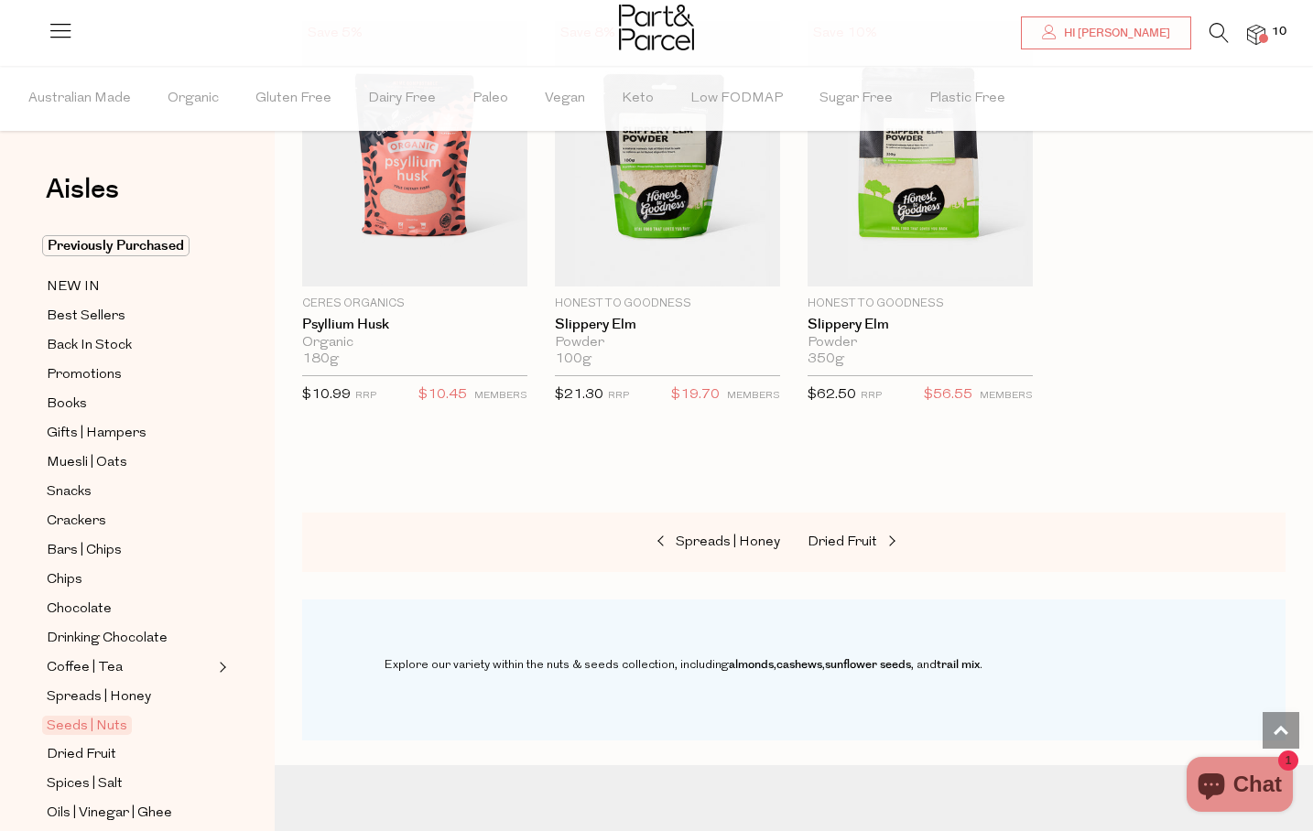
scroll to position [4875, 0]
click at [91, 752] on span "Dried Fruit" at bounding box center [82, 755] width 70 height 22
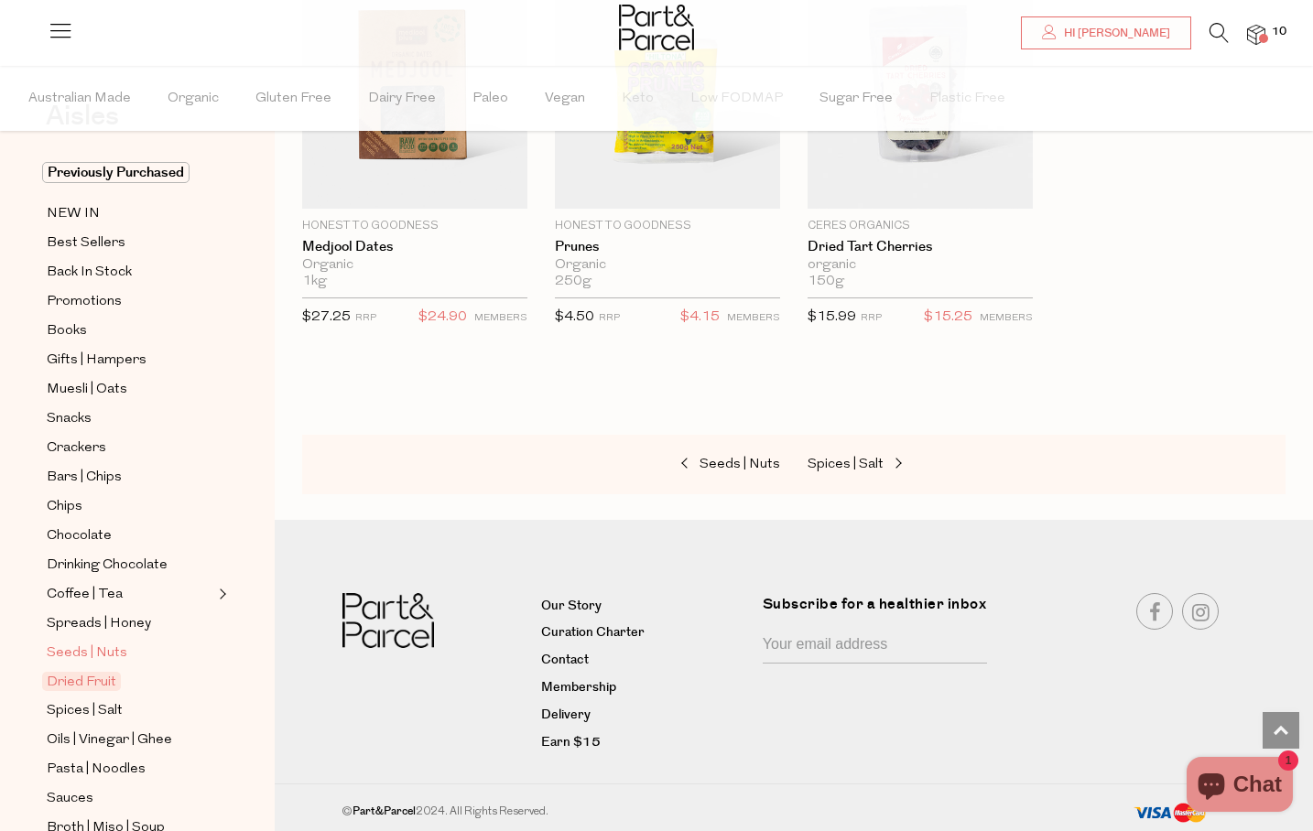
scroll to position [86, 0]
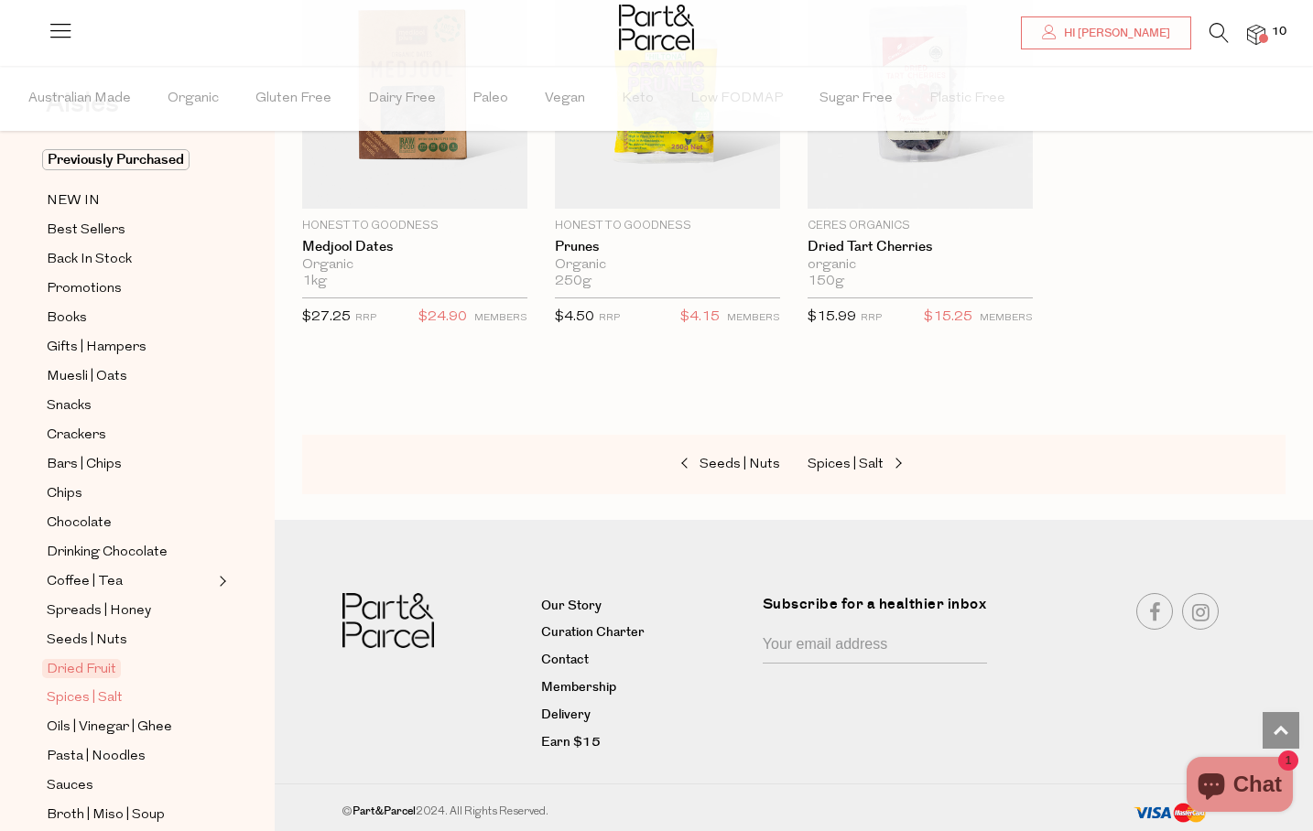
click at [90, 700] on span "Spices | Salt" at bounding box center [85, 699] width 76 height 22
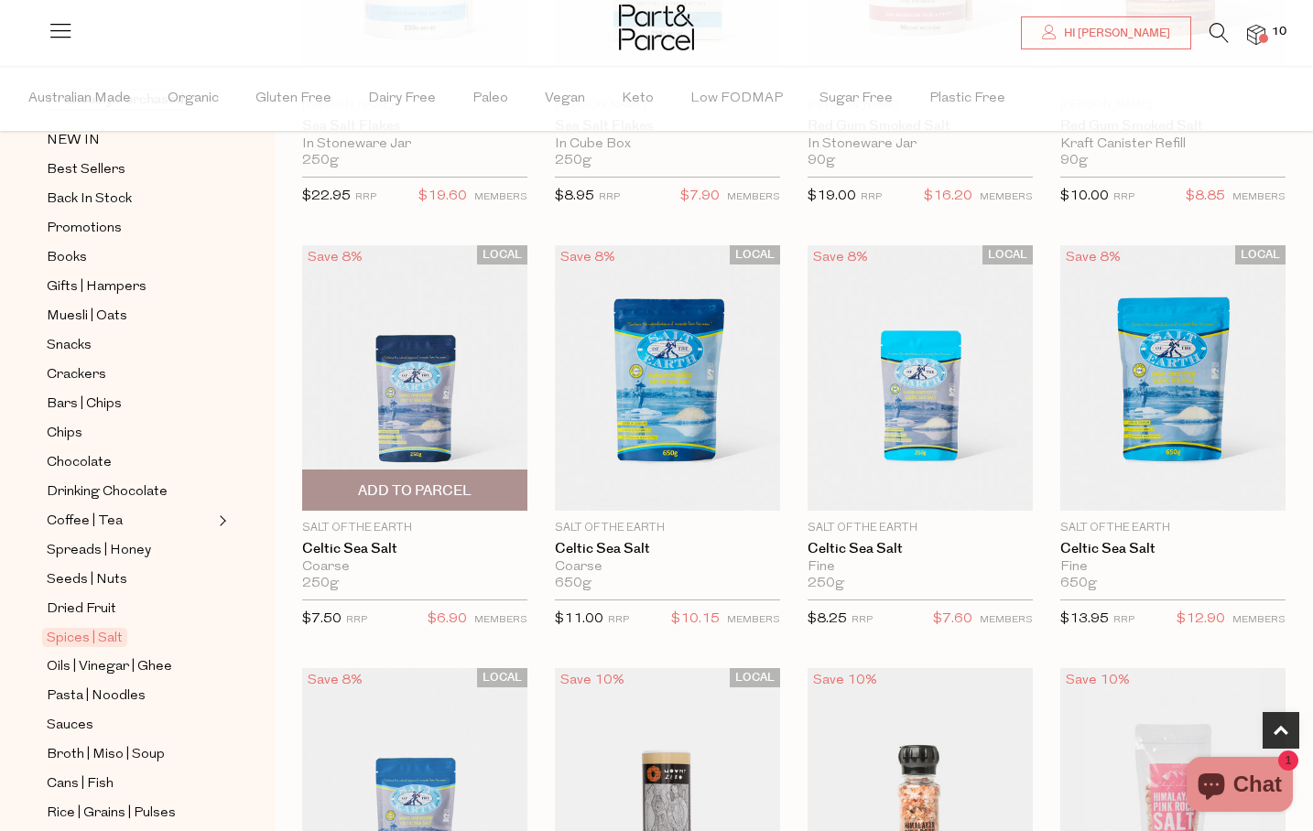
scroll to position [441, 0]
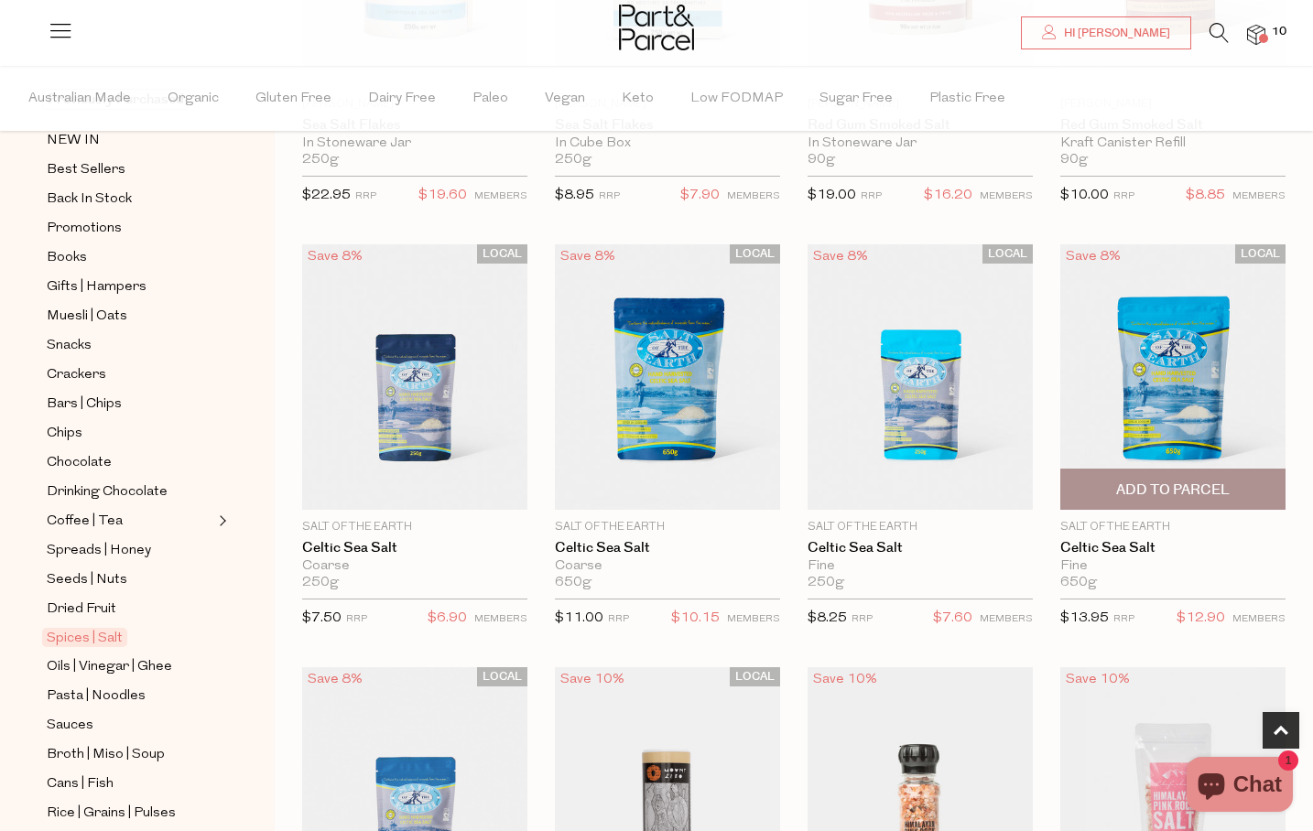
click at [1179, 494] on span "Add To Parcel" at bounding box center [1173, 490] width 114 height 19
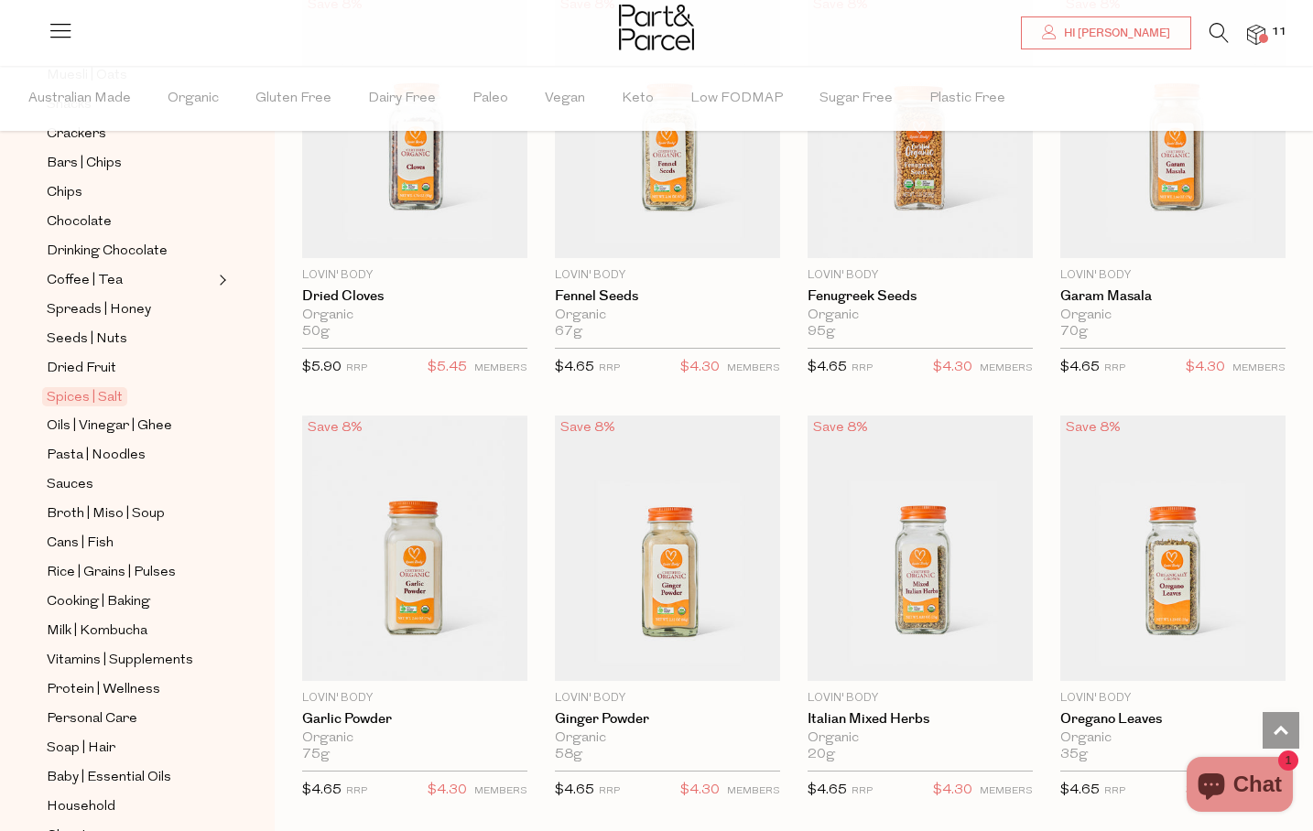
scroll to position [4504, 0]
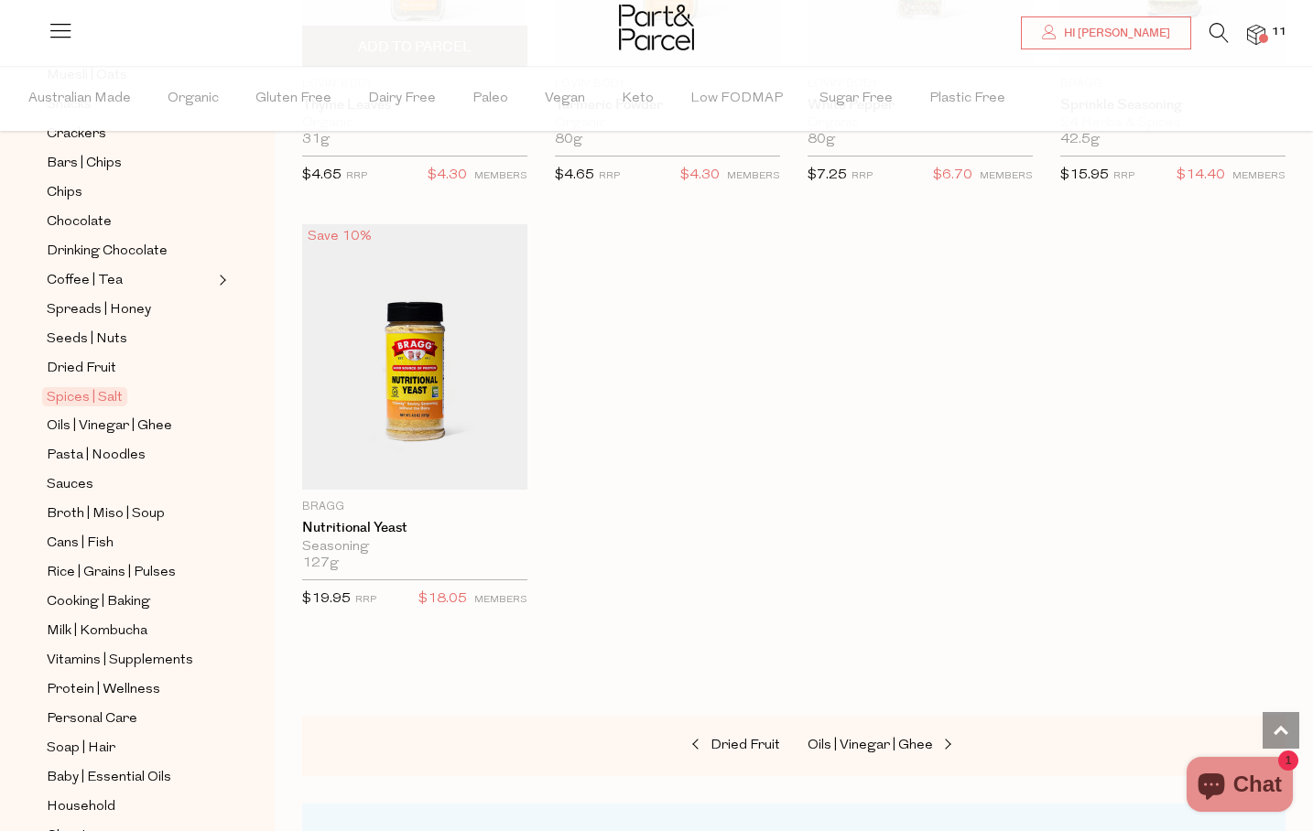
scroll to position [5971, 0]
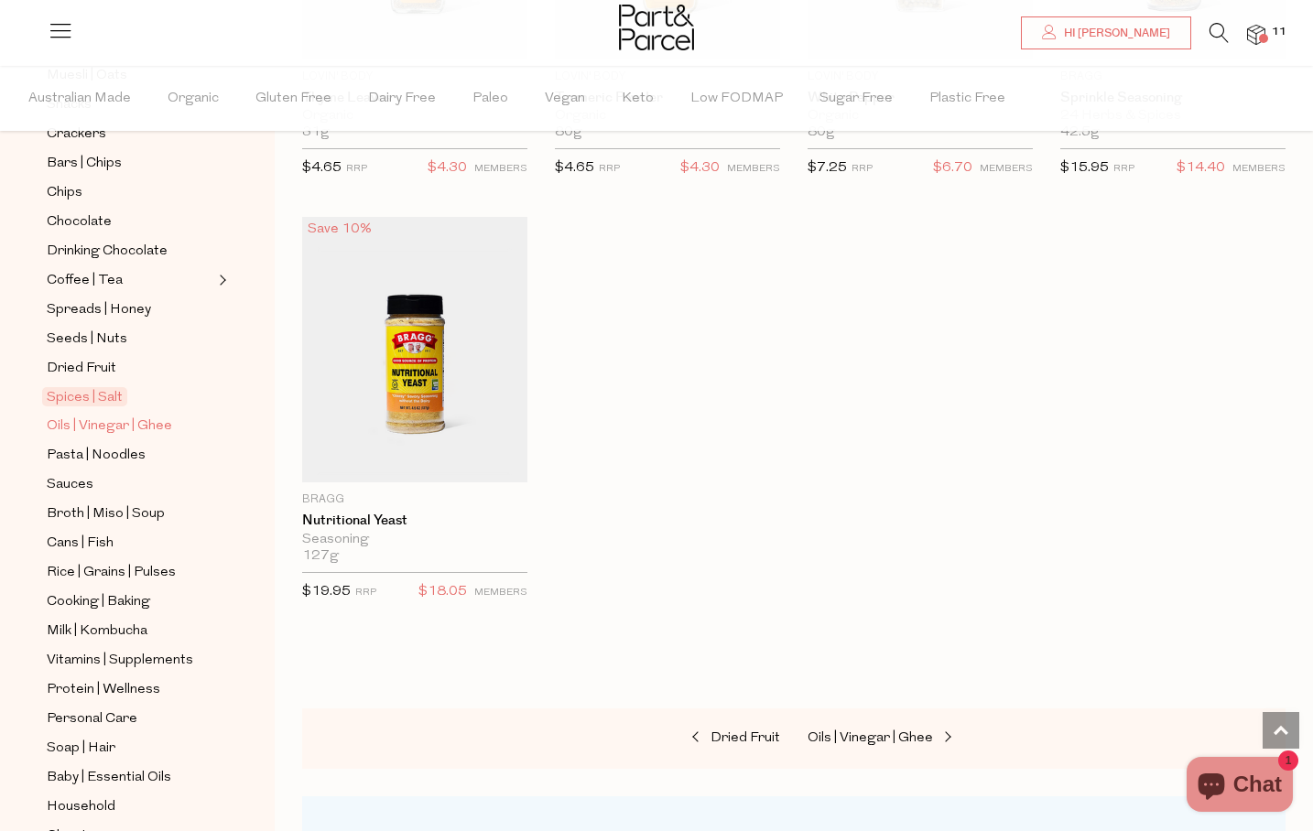
click at [146, 424] on span "Oils | Vinegar | Ghee" at bounding box center [109, 427] width 125 height 22
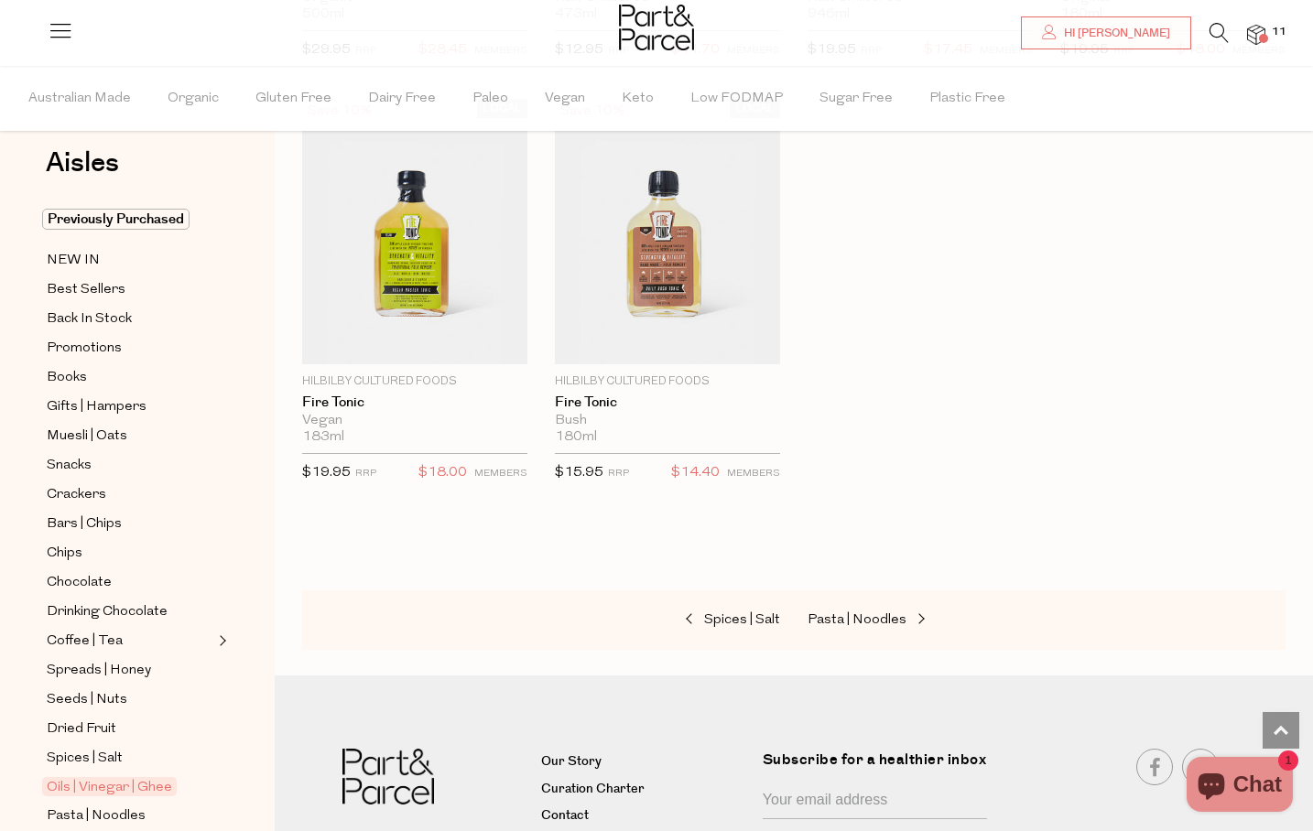
scroll to position [4846, 0]
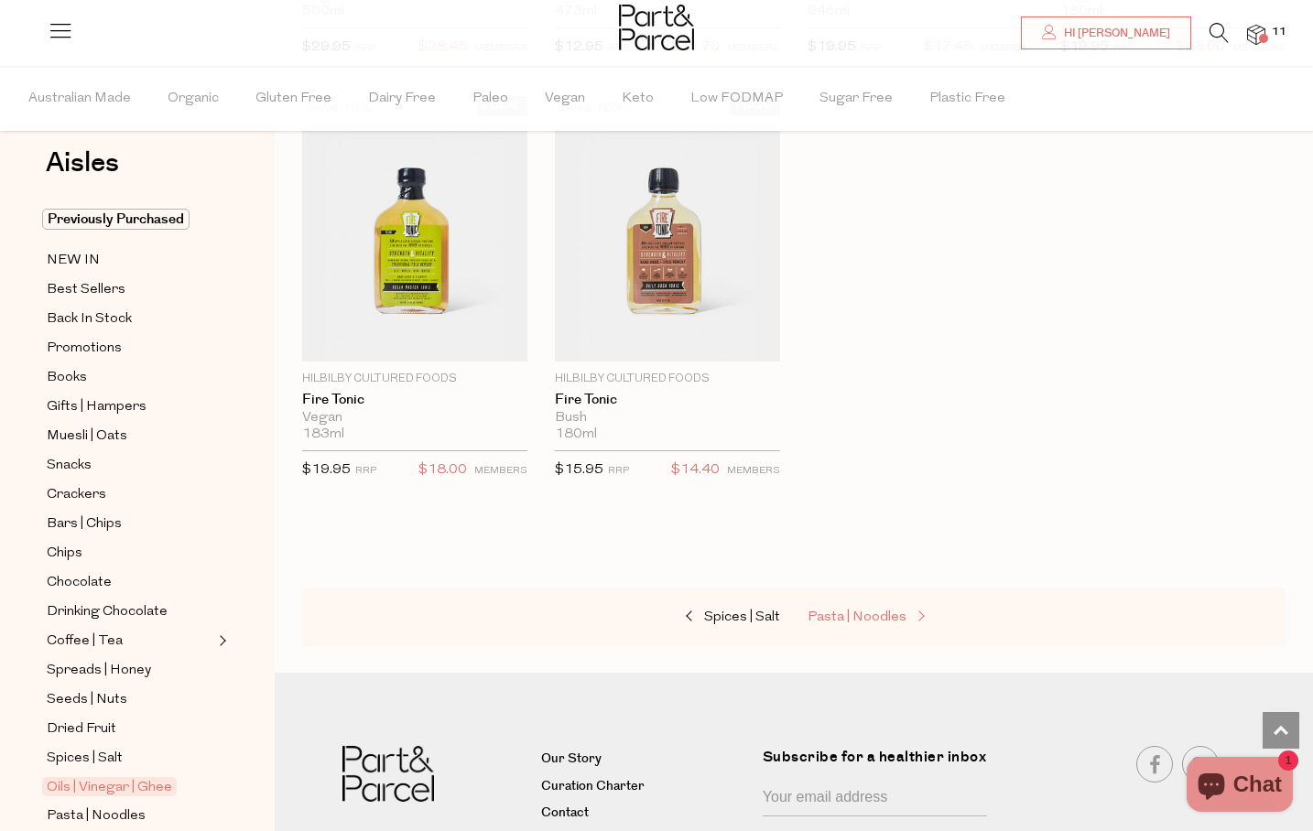
click at [850, 614] on span "Pasta | Noodles" at bounding box center [857, 618] width 99 height 14
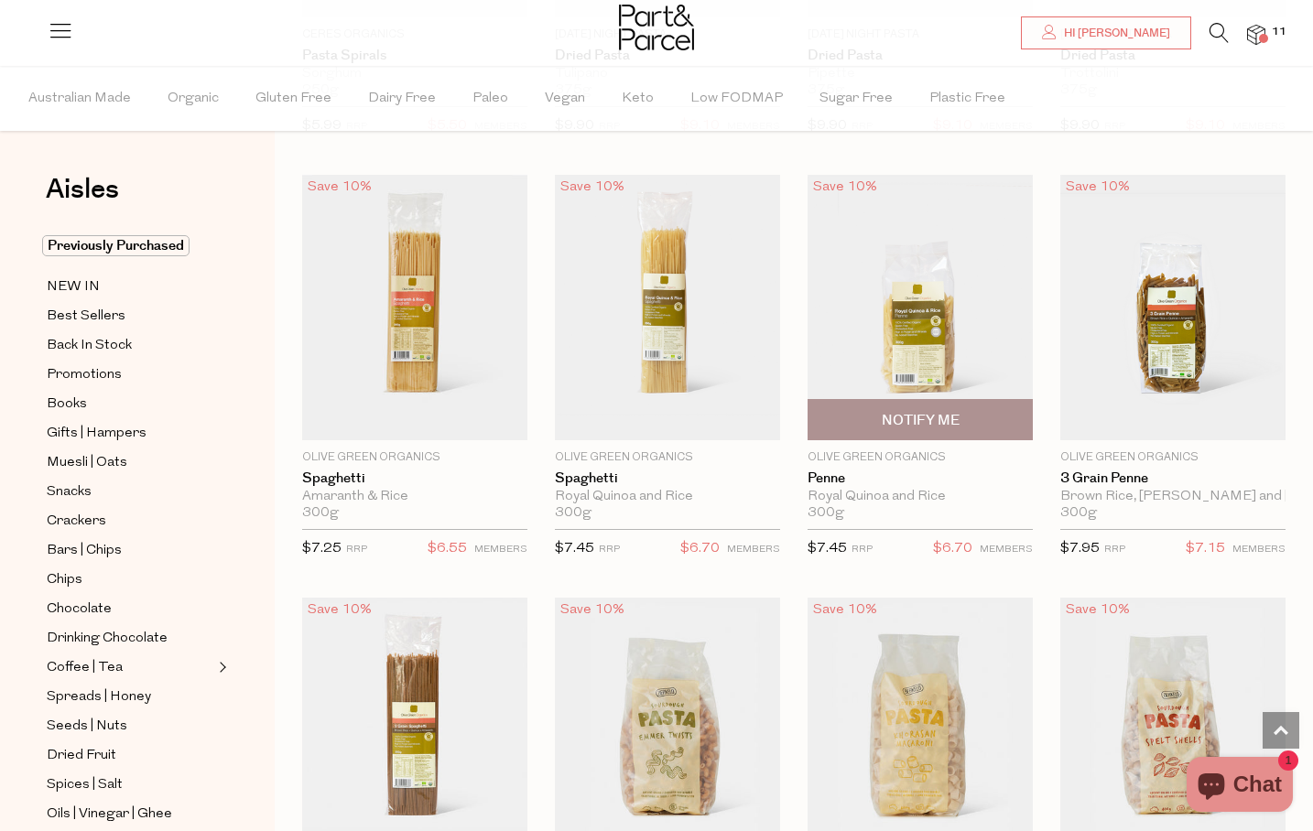
scroll to position [1321, 0]
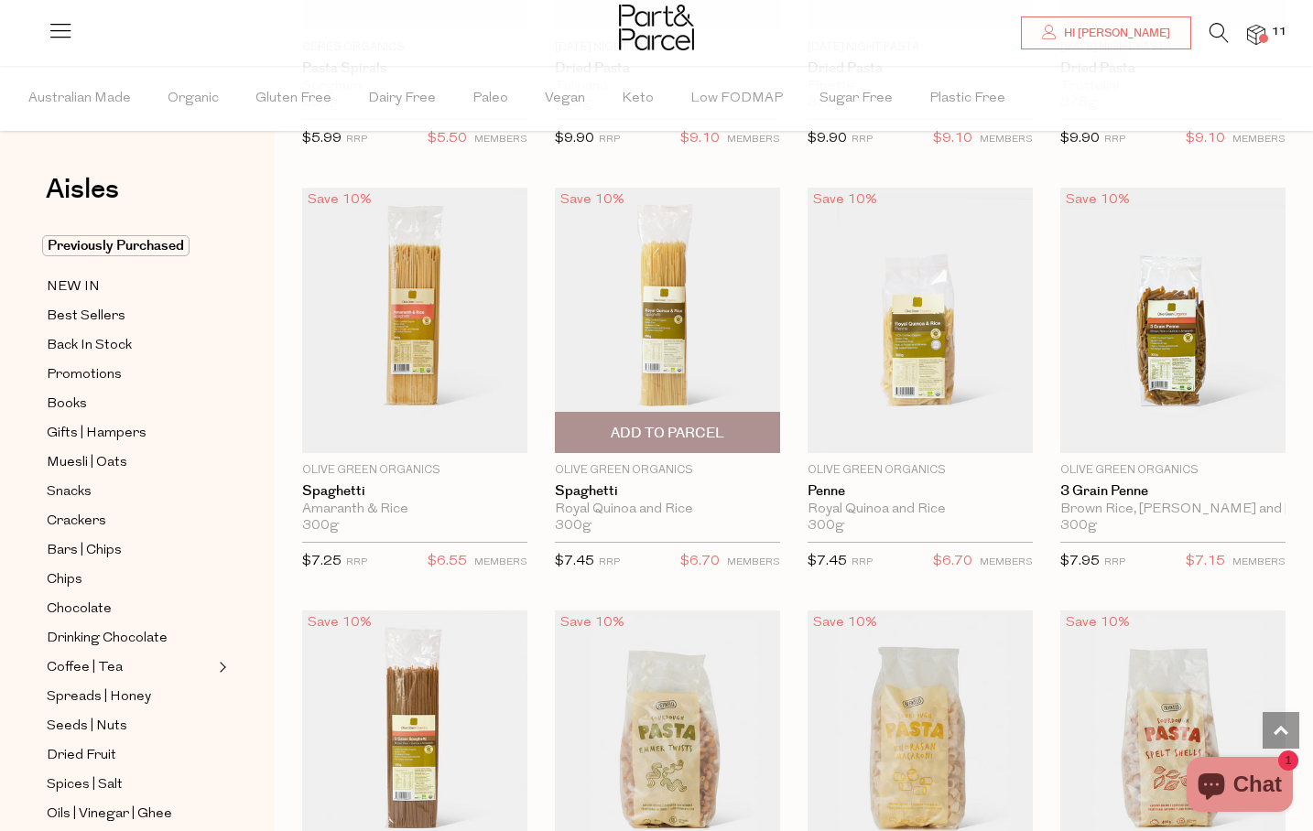
click at [660, 439] on span "Add To Parcel" at bounding box center [668, 433] width 114 height 19
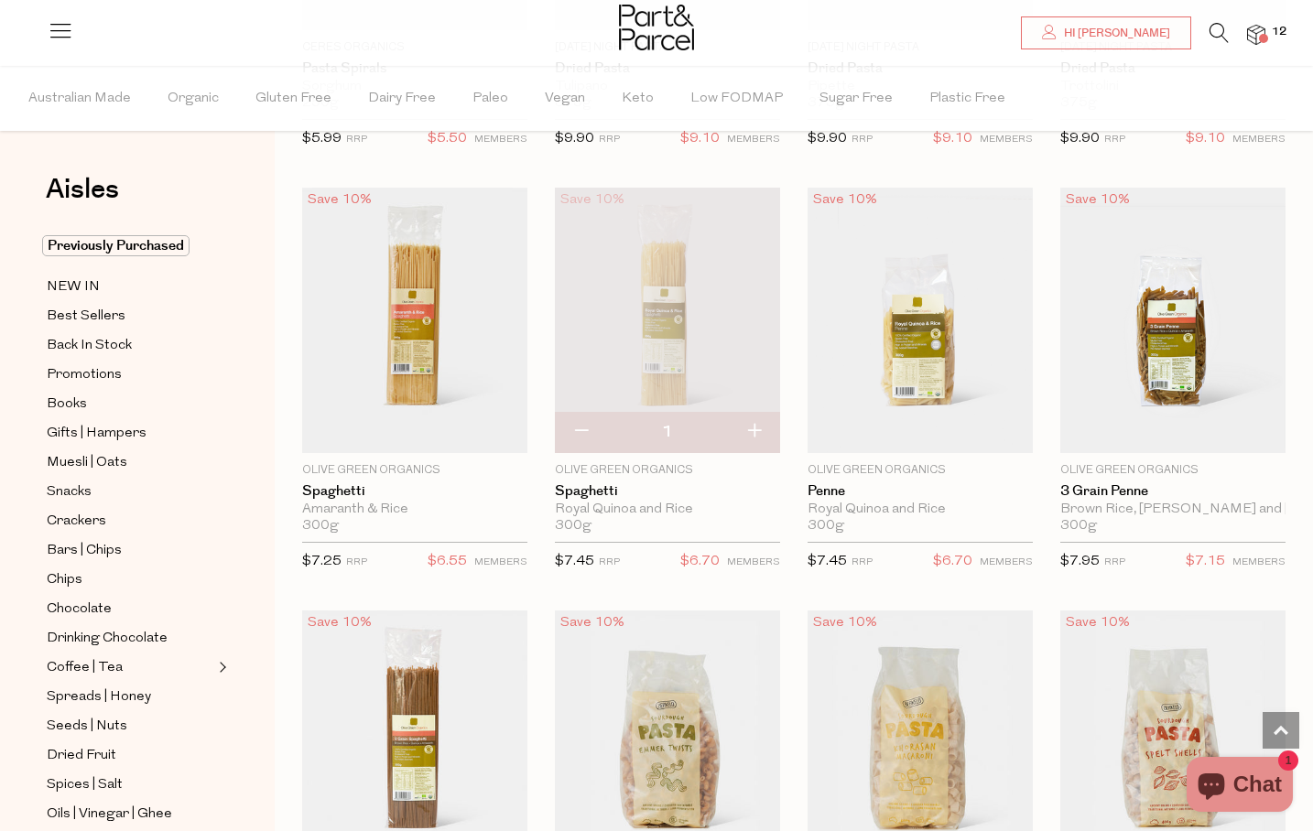
click at [756, 433] on button "button" at bounding box center [754, 432] width 52 height 40
type input "2"
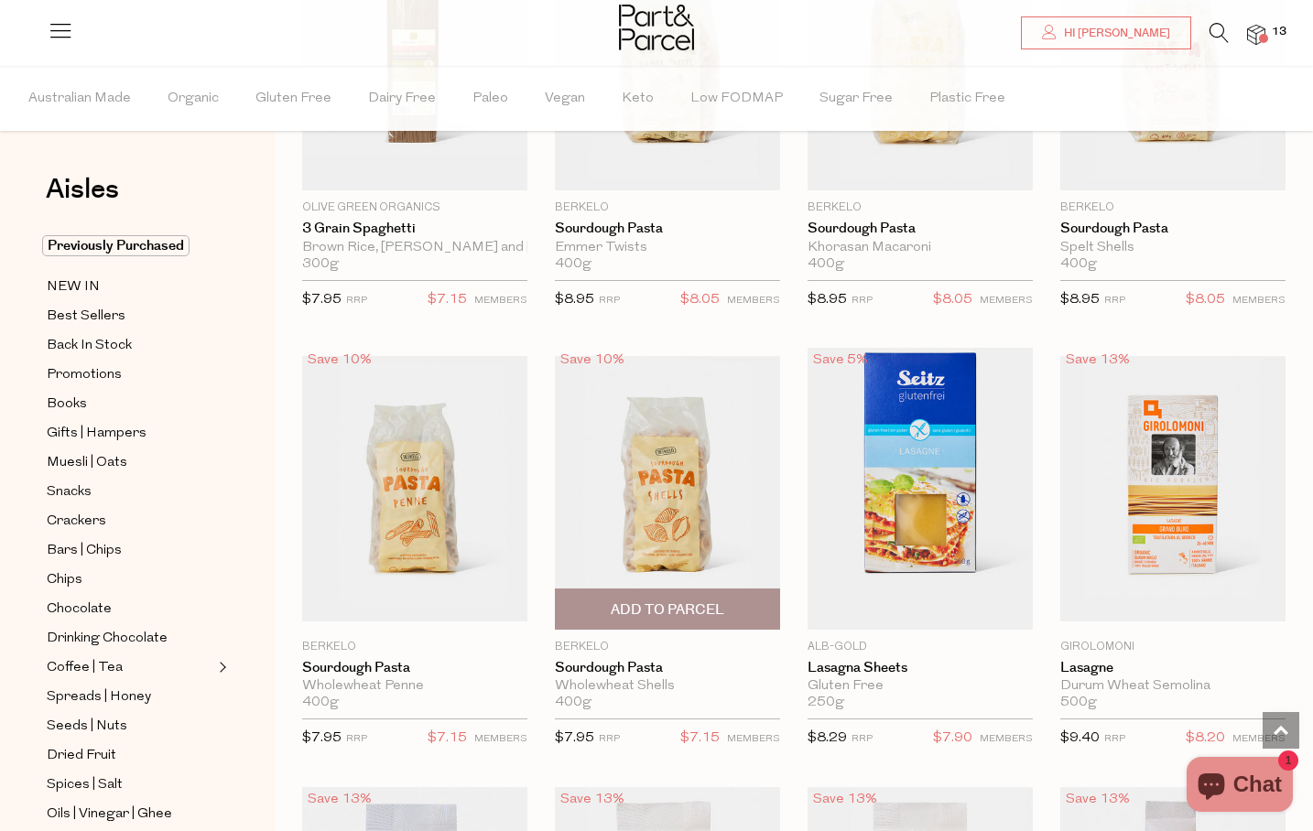
scroll to position [2011, 0]
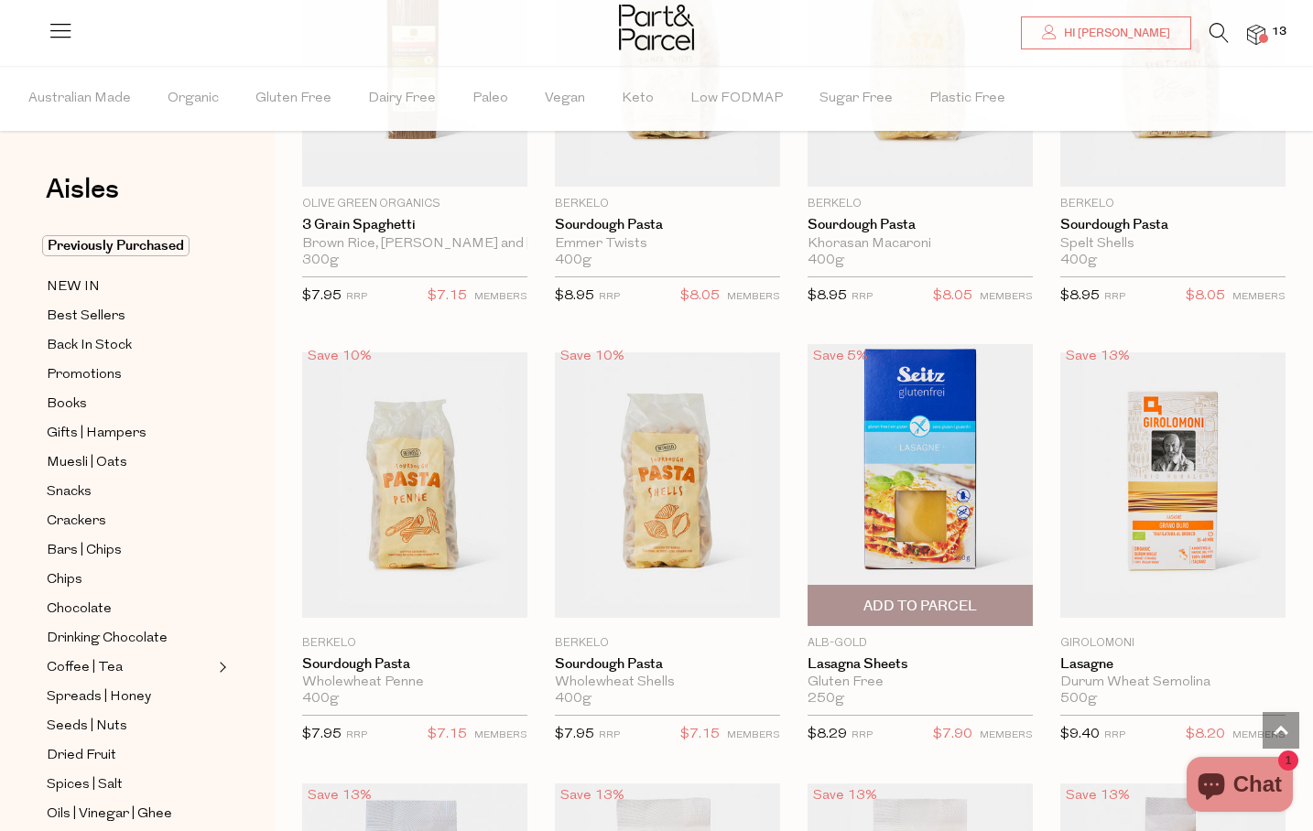
click at [937, 475] on img at bounding box center [920, 485] width 225 height 282
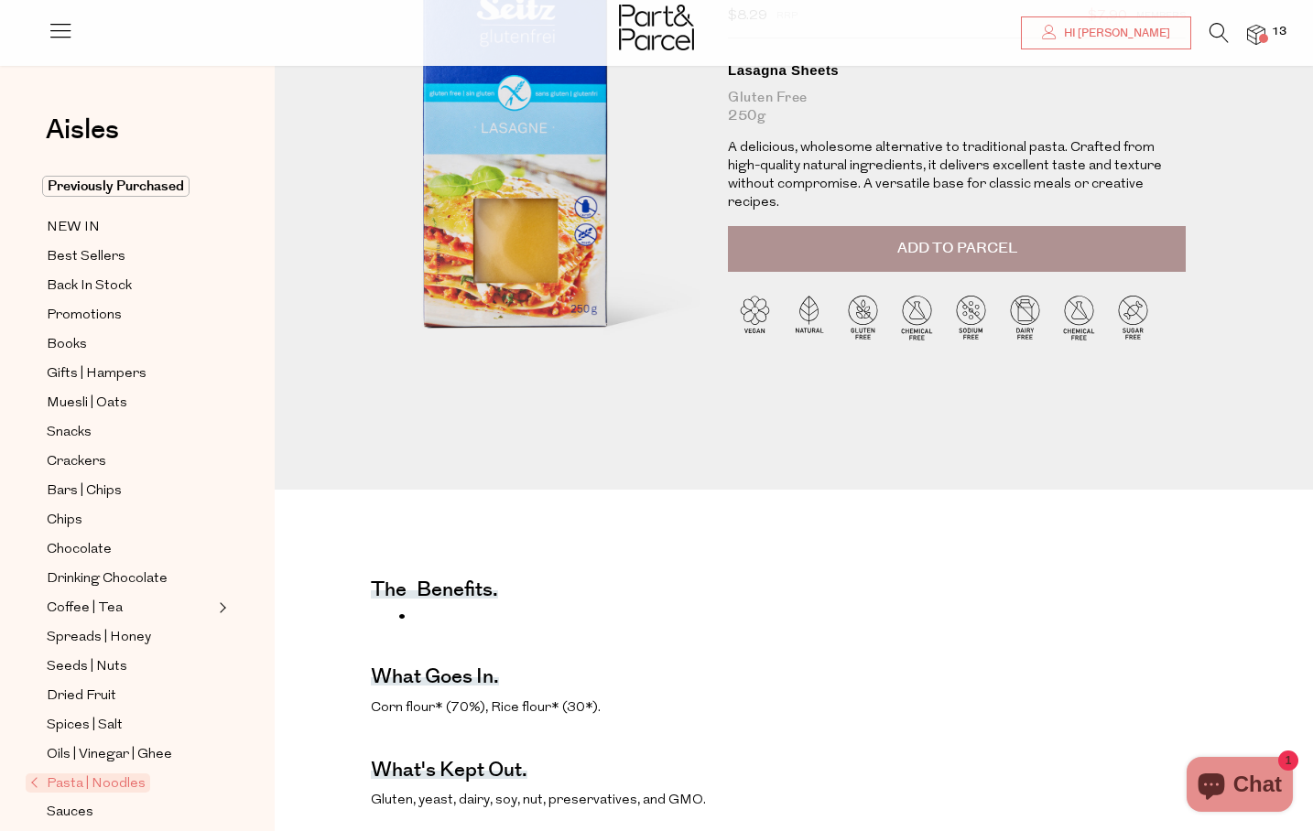
scroll to position [160, 0]
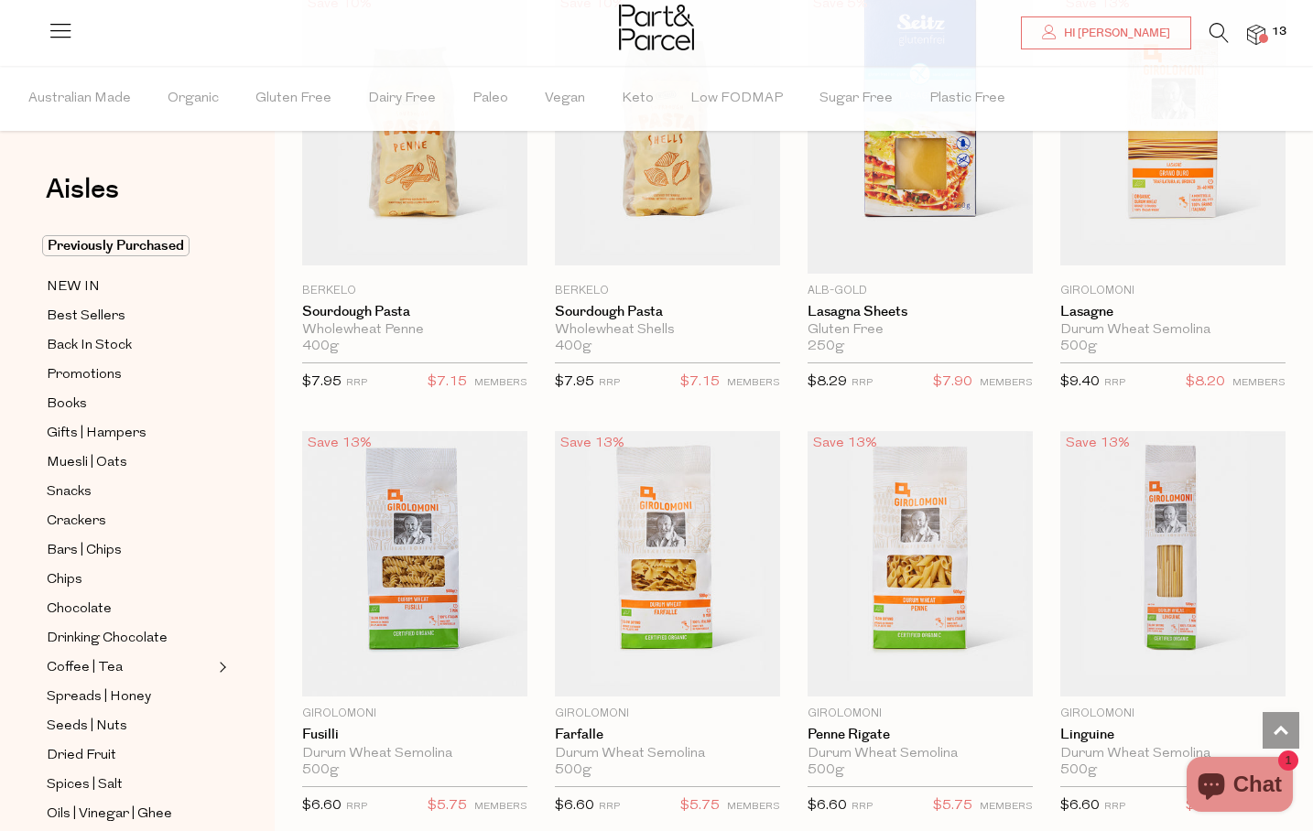
type input "2"
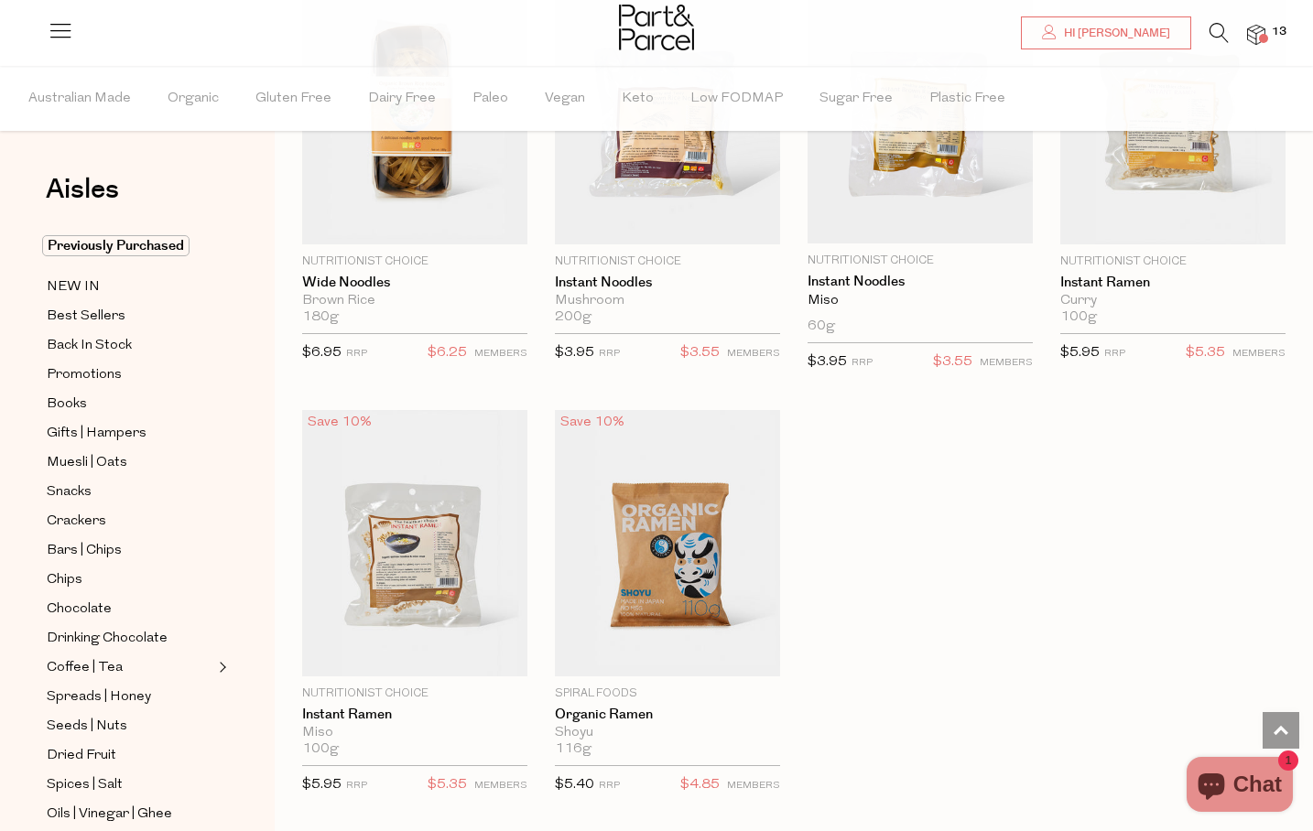
scroll to position [4956, 0]
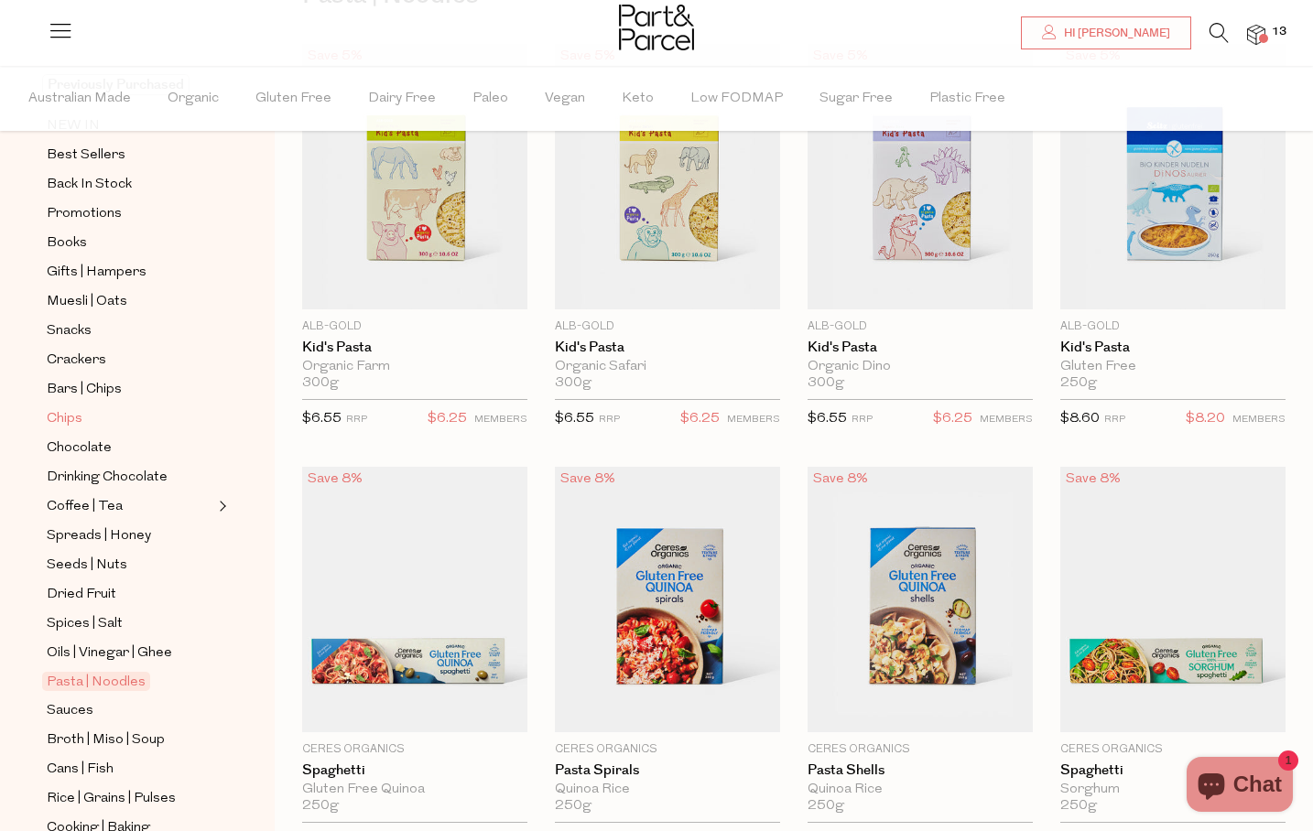
scroll to position [162, 0]
click at [71, 709] on span "Sauces" at bounding box center [70, 711] width 47 height 22
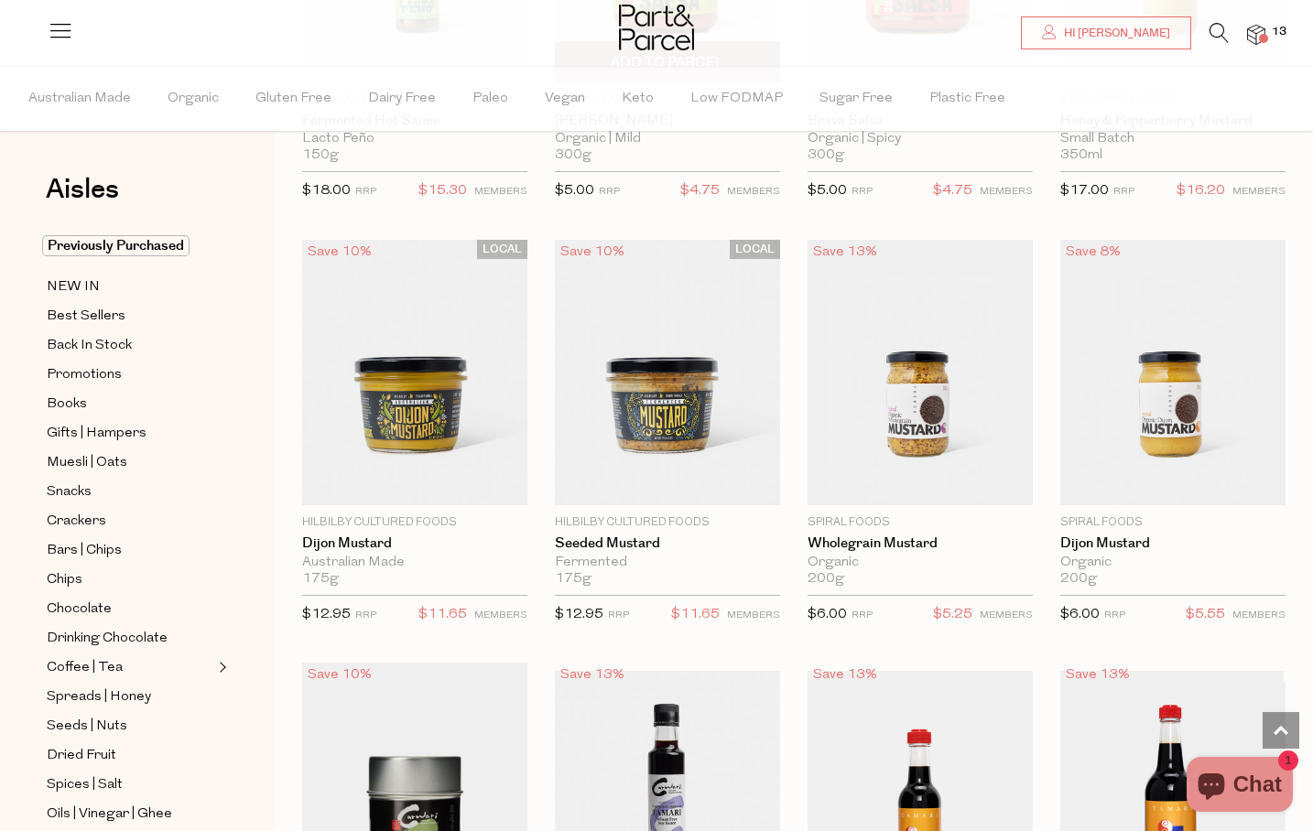
scroll to position [4248, 0]
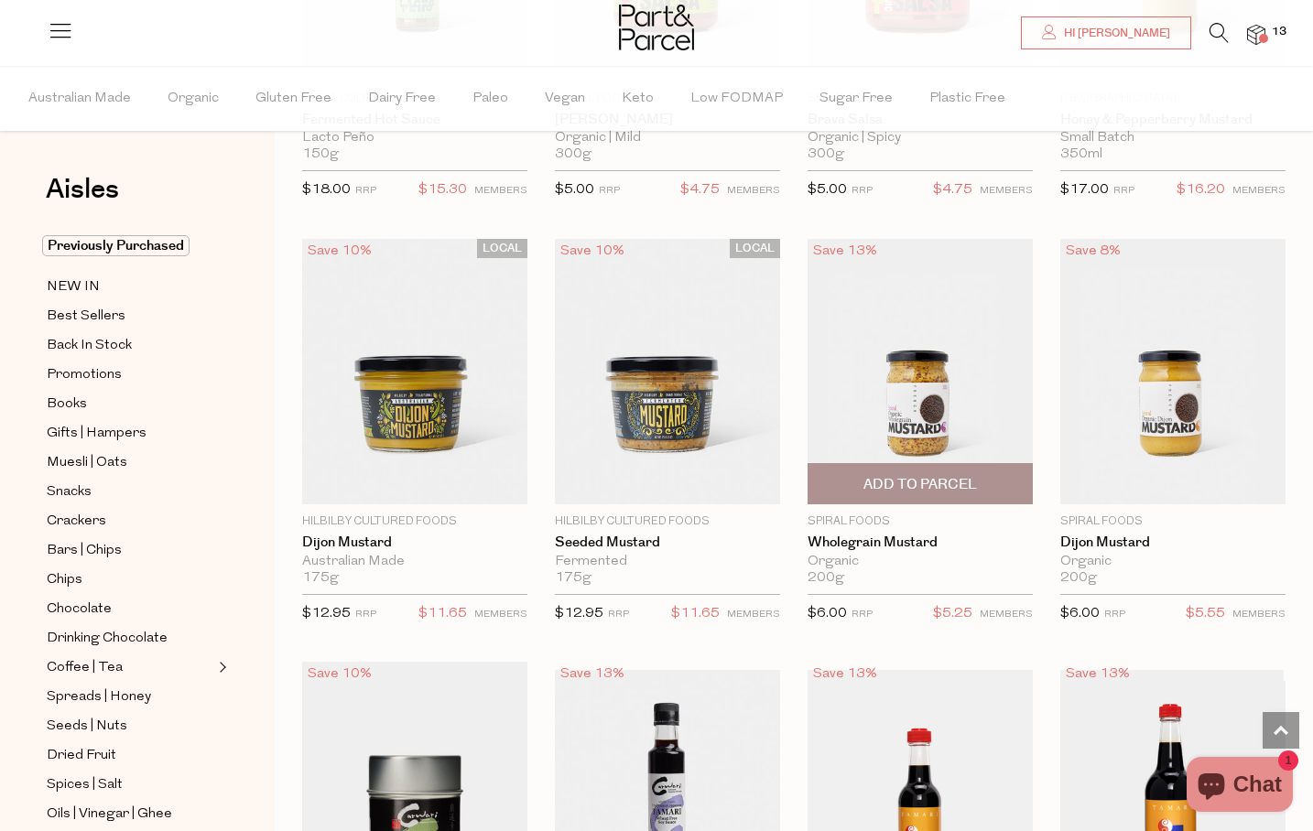
click at [932, 475] on span "Add To Parcel" at bounding box center [920, 484] width 114 height 19
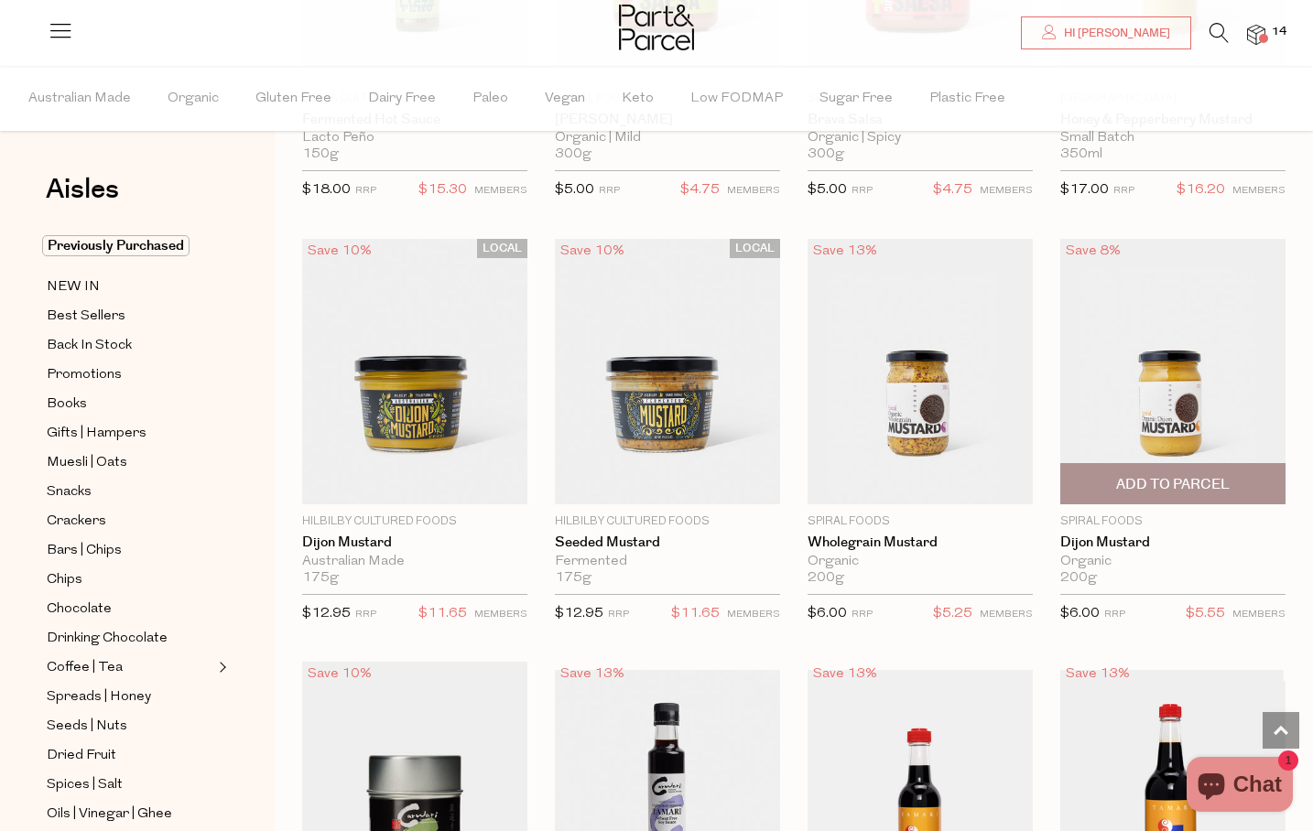
click at [1155, 479] on span "Add To Parcel" at bounding box center [1173, 484] width 114 height 19
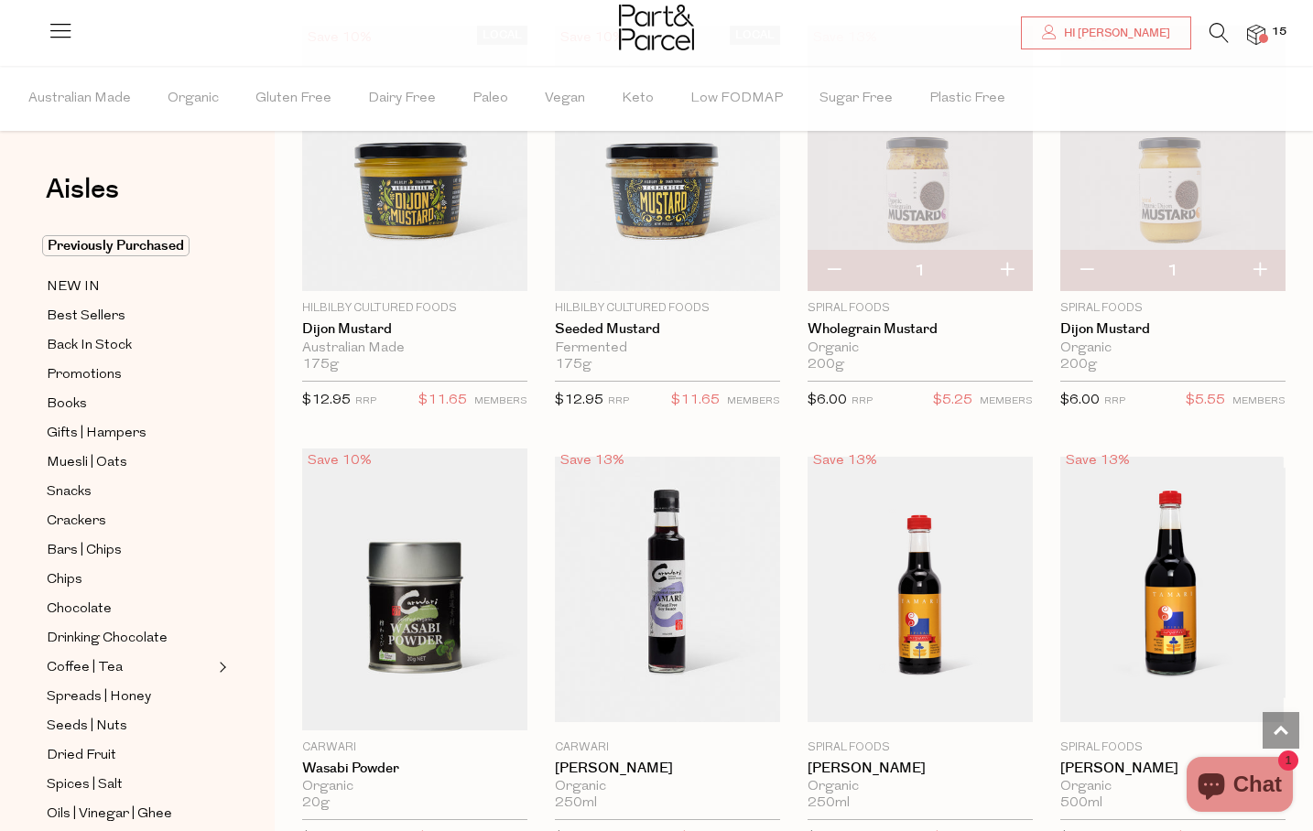
scroll to position [4465, 0]
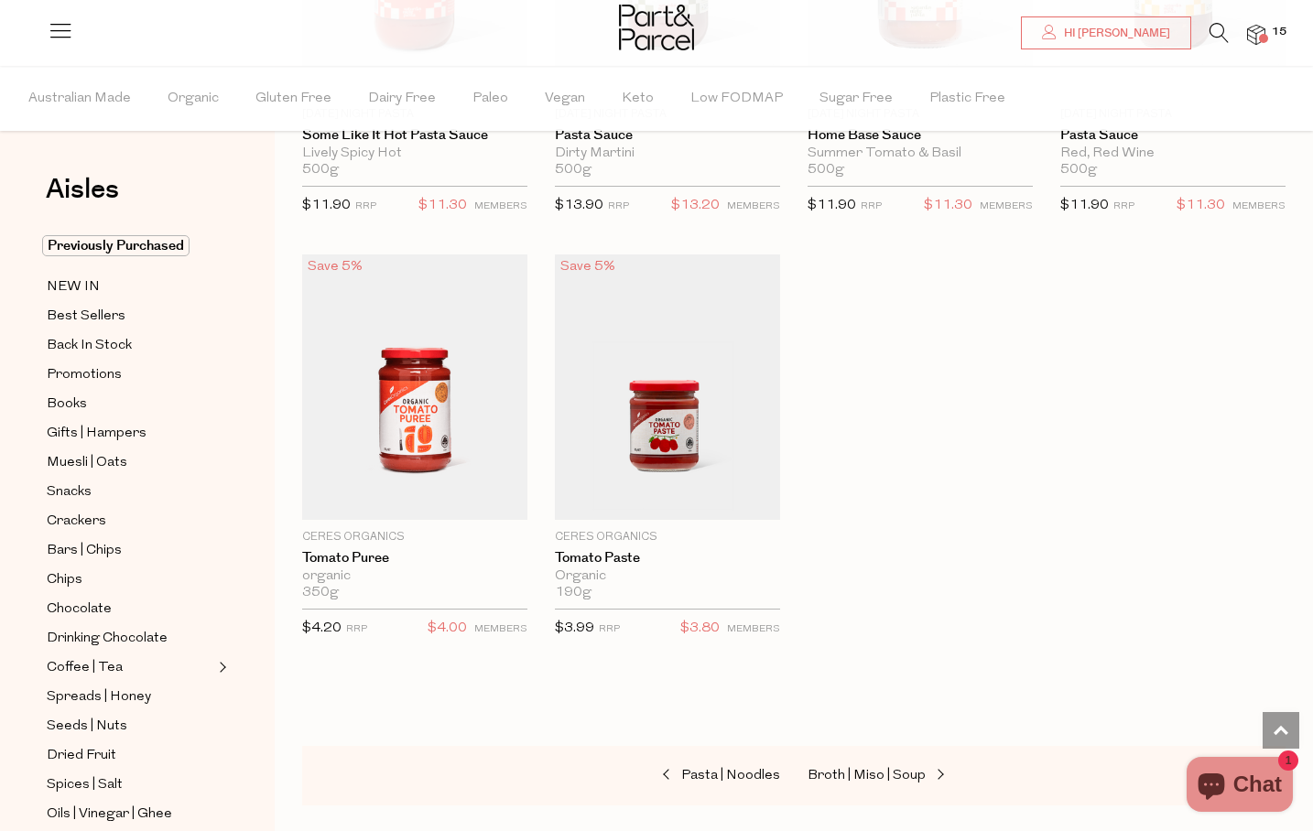
scroll to position [6792, 0]
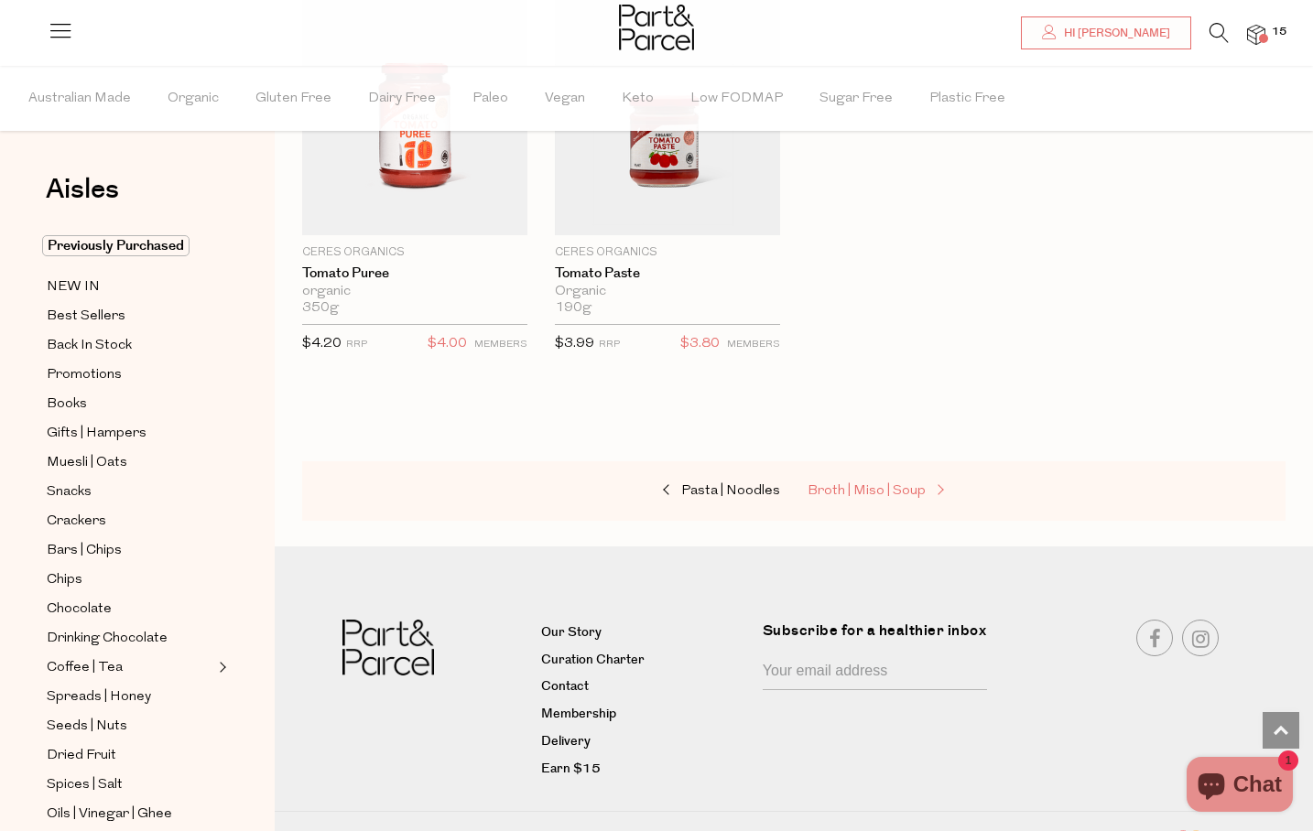
click at [898, 491] on span "Broth | Miso | Soup" at bounding box center [867, 491] width 118 height 14
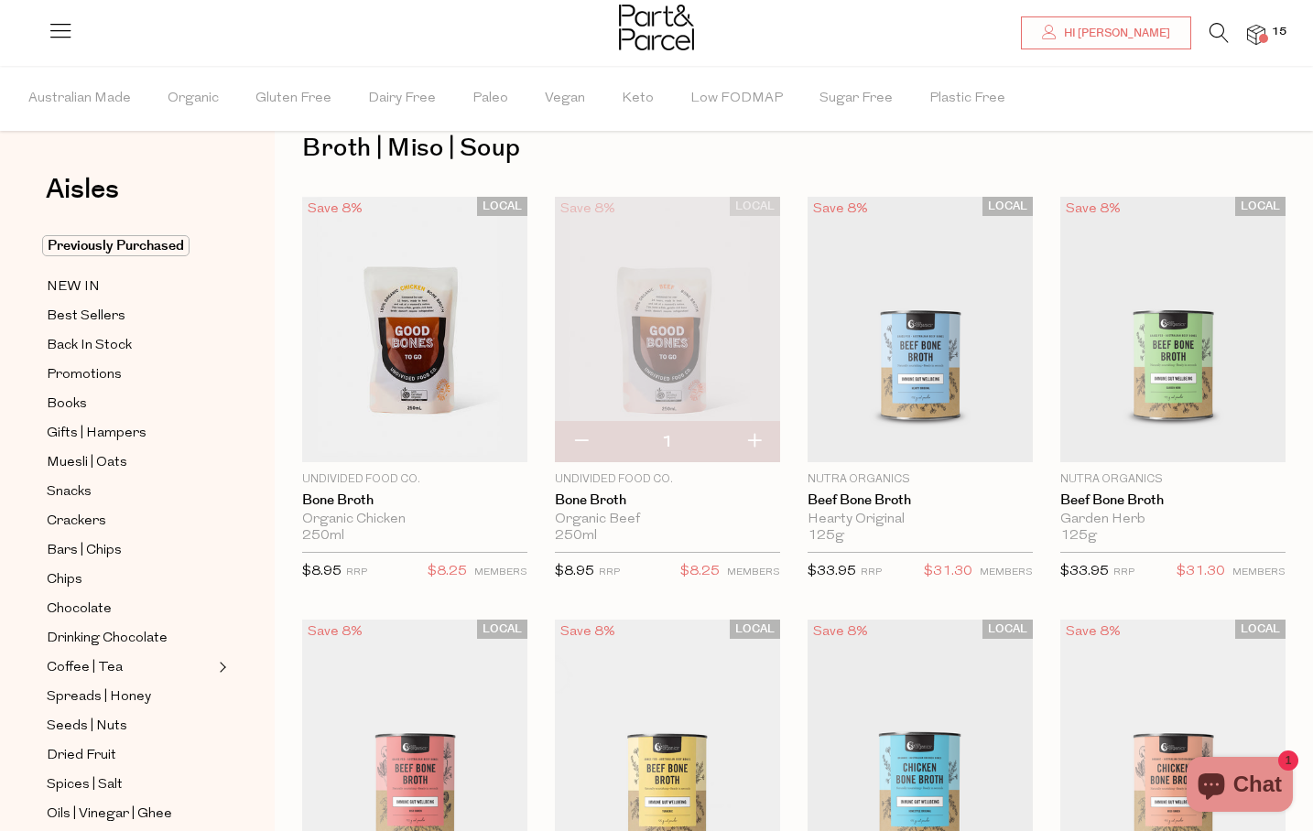
scroll to position [37, 0]
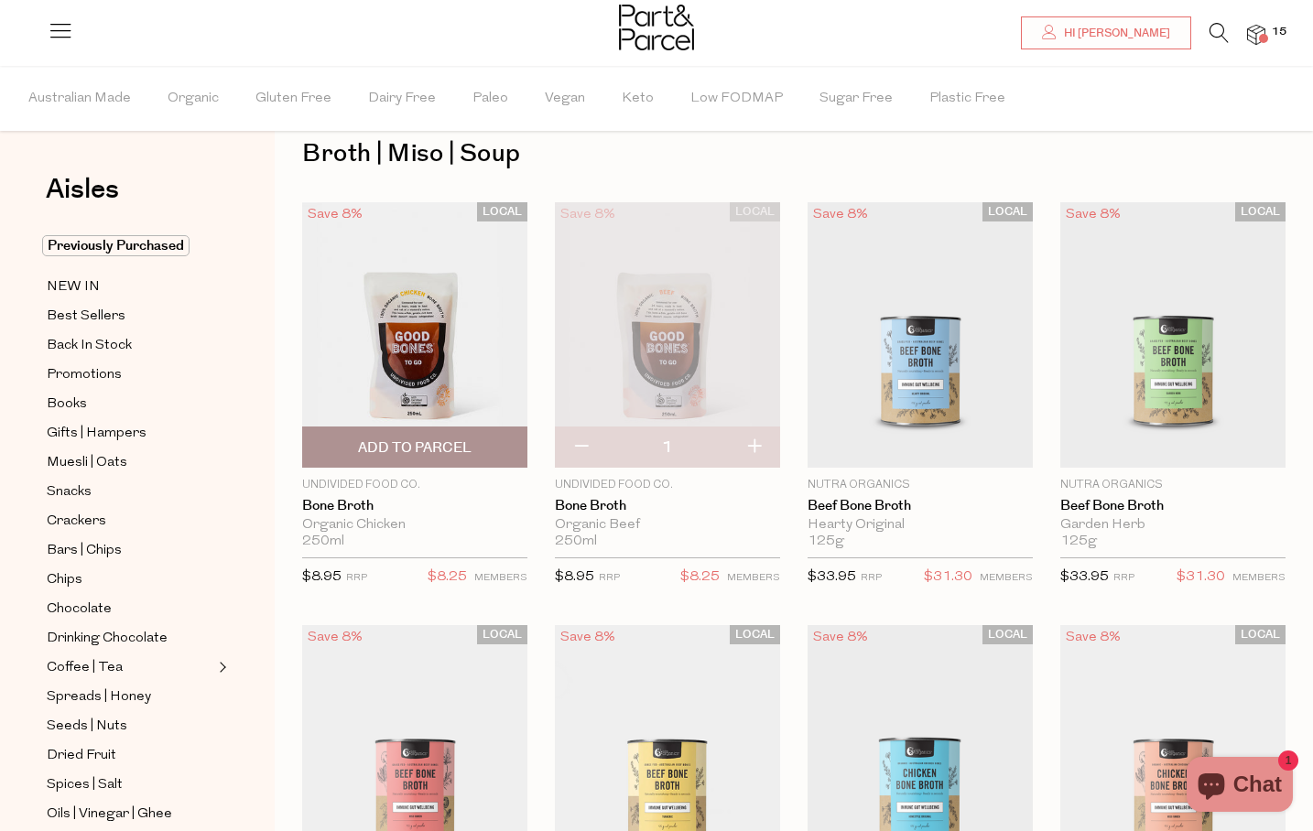
click at [424, 304] on img at bounding box center [414, 335] width 225 height 266
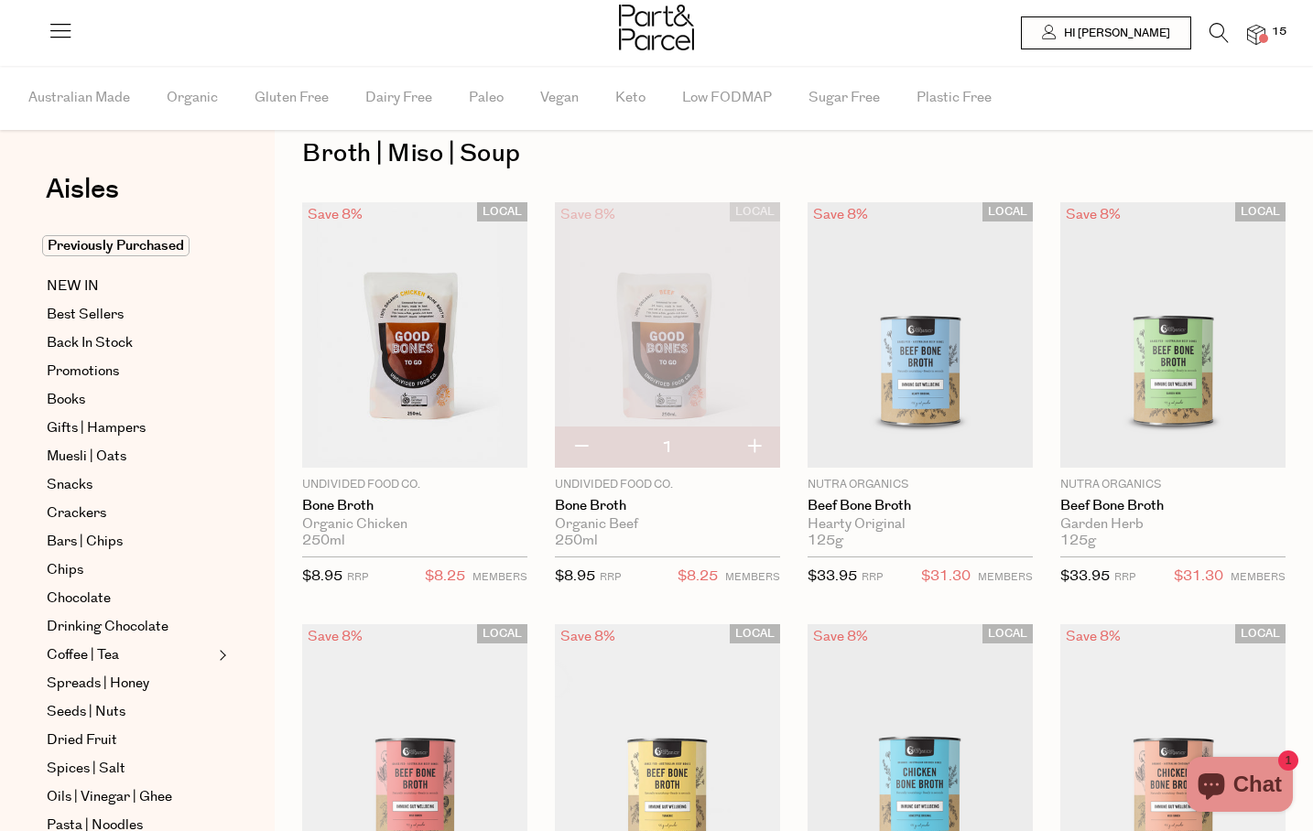
click at [667, 310] on img at bounding box center [667, 335] width 225 height 266
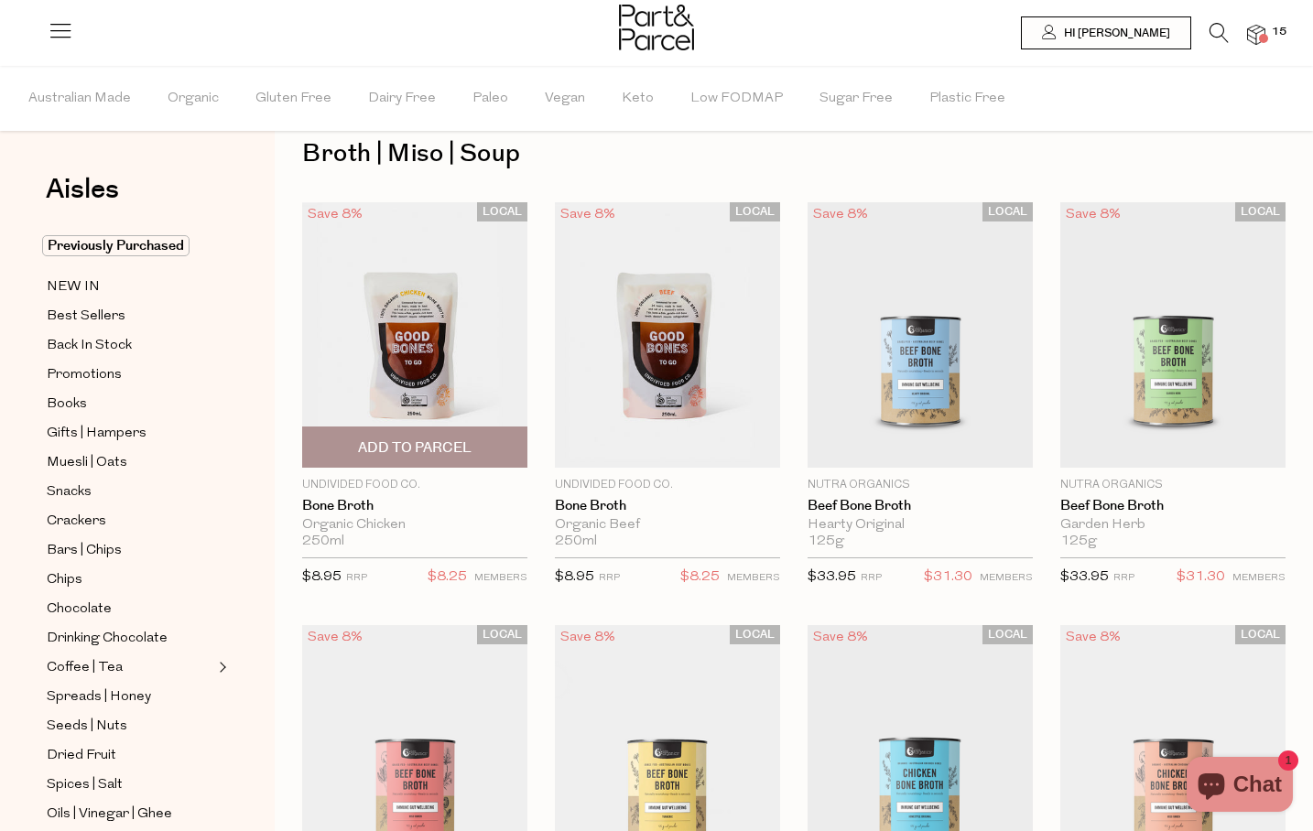
click at [453, 346] on img at bounding box center [414, 335] width 225 height 266
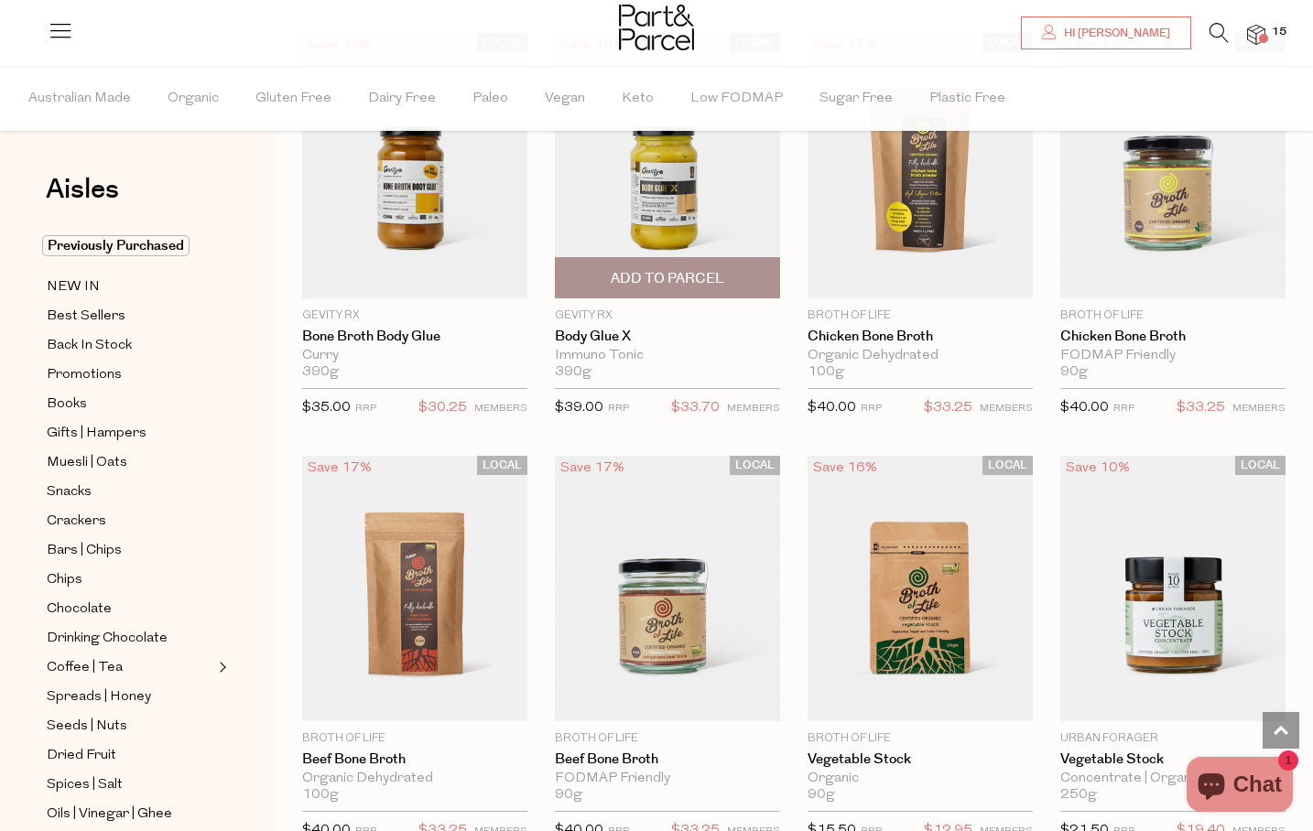
scroll to position [1911, 0]
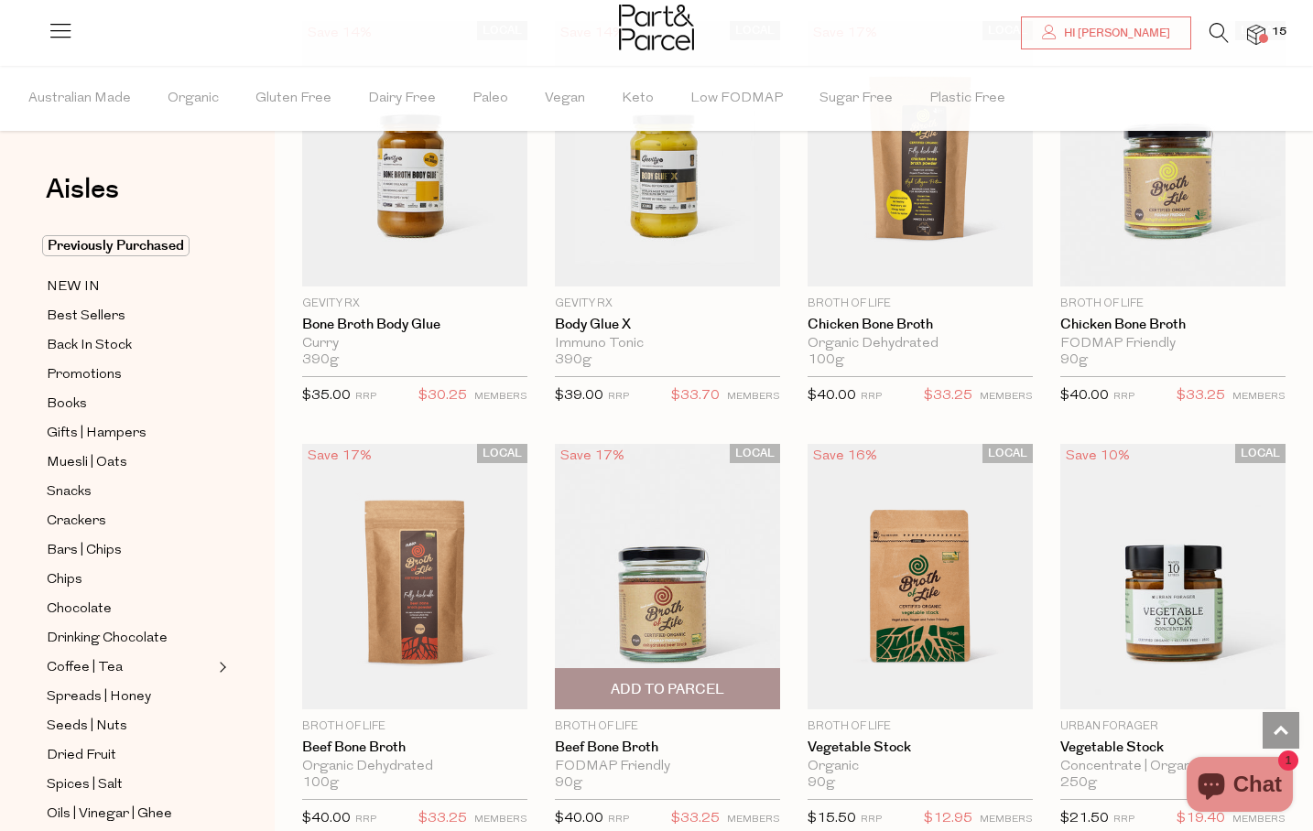
click at [696, 588] on img at bounding box center [667, 577] width 225 height 266
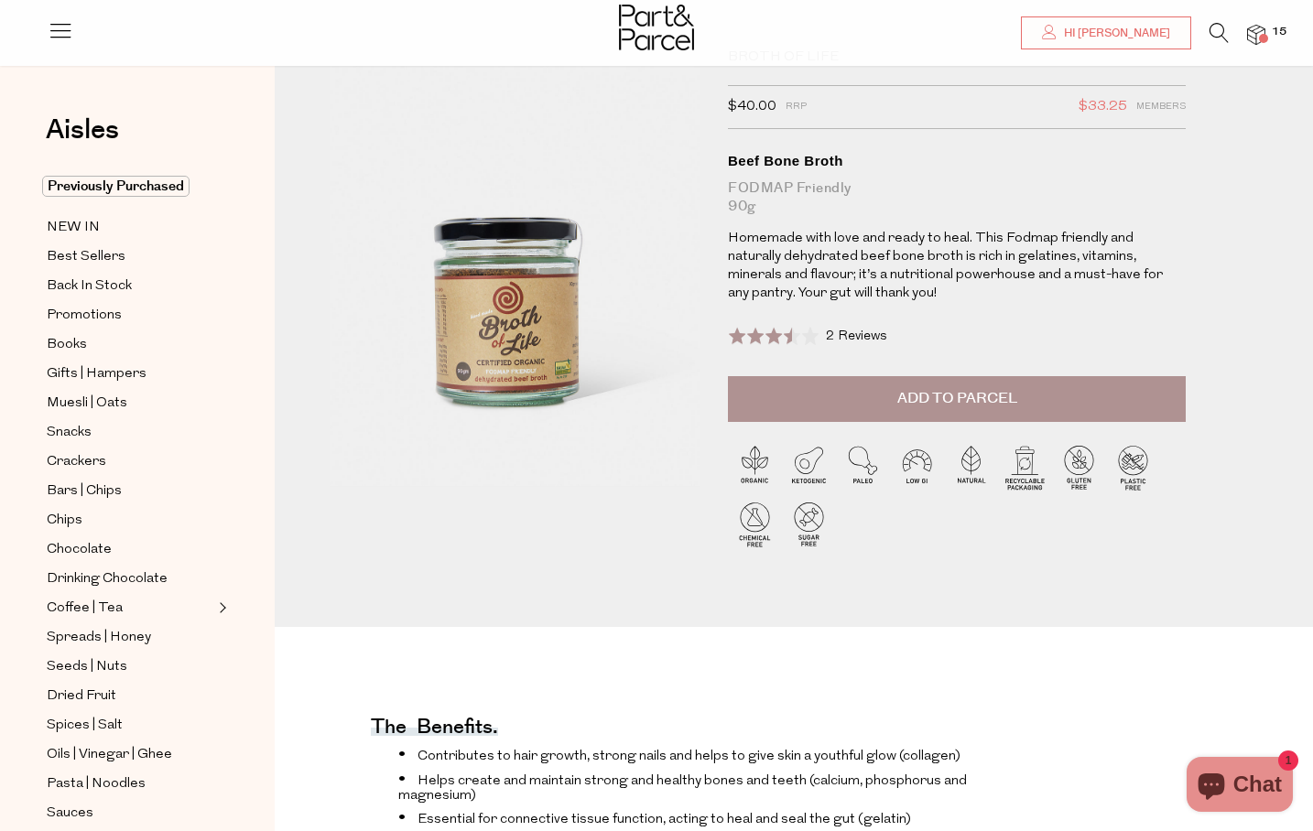
scroll to position [50, 0]
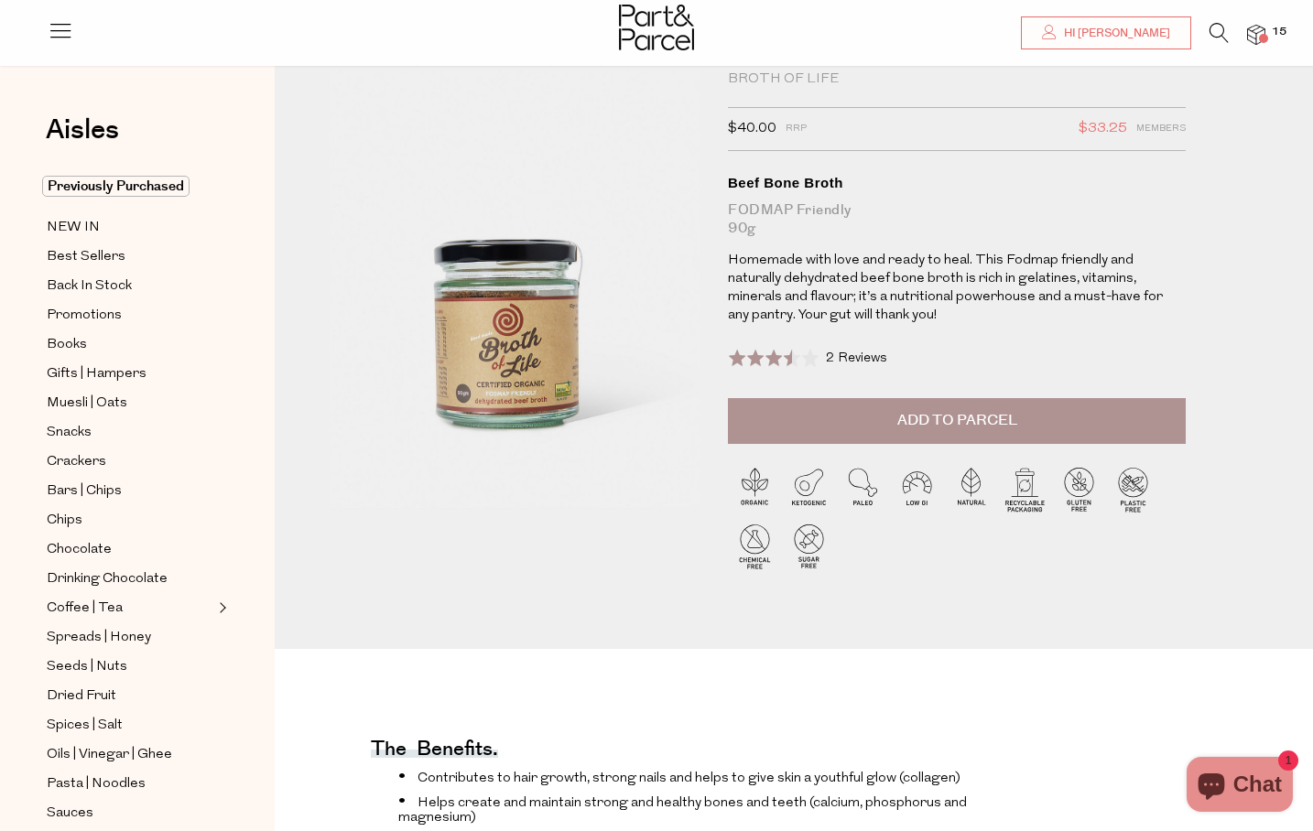
click at [843, 358] on span "2 Reviews" at bounding box center [856, 359] width 61 height 14
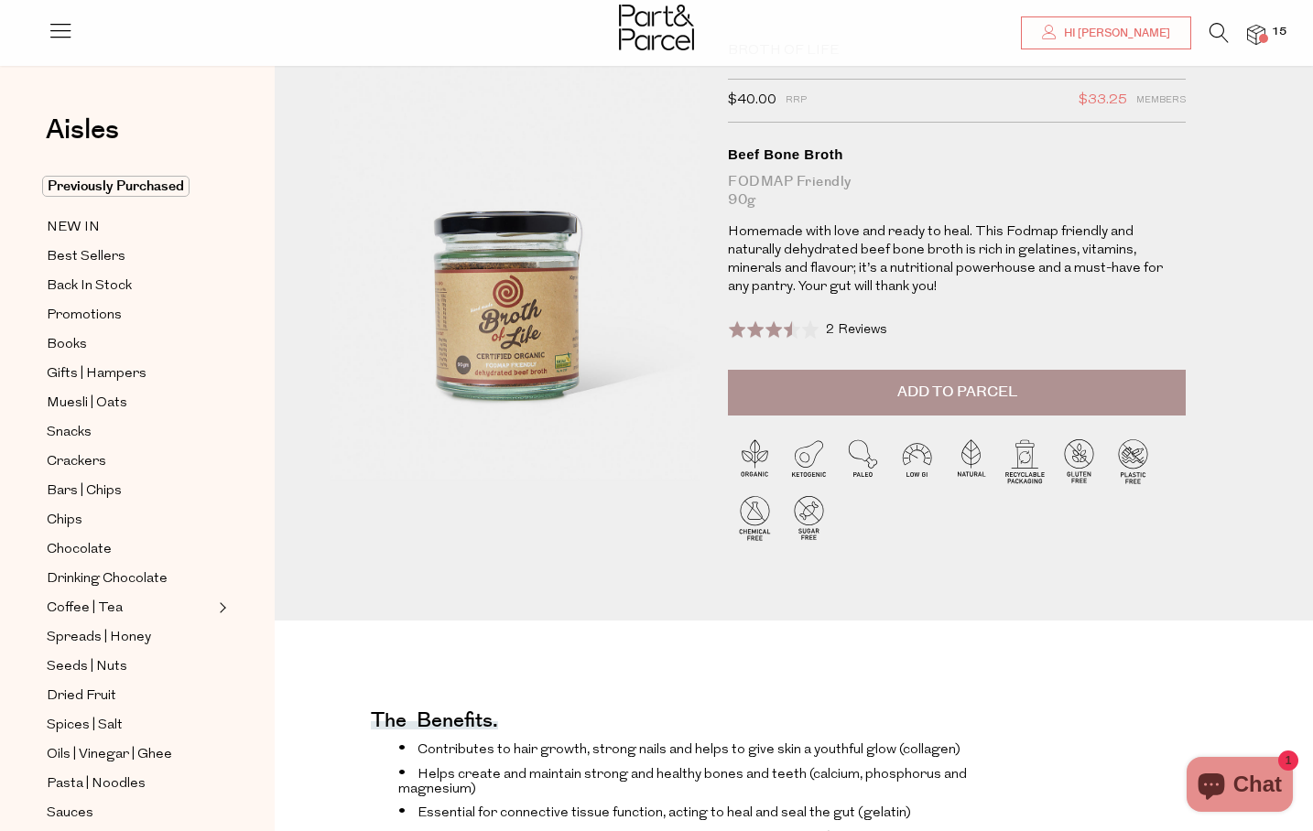
scroll to position [0, 0]
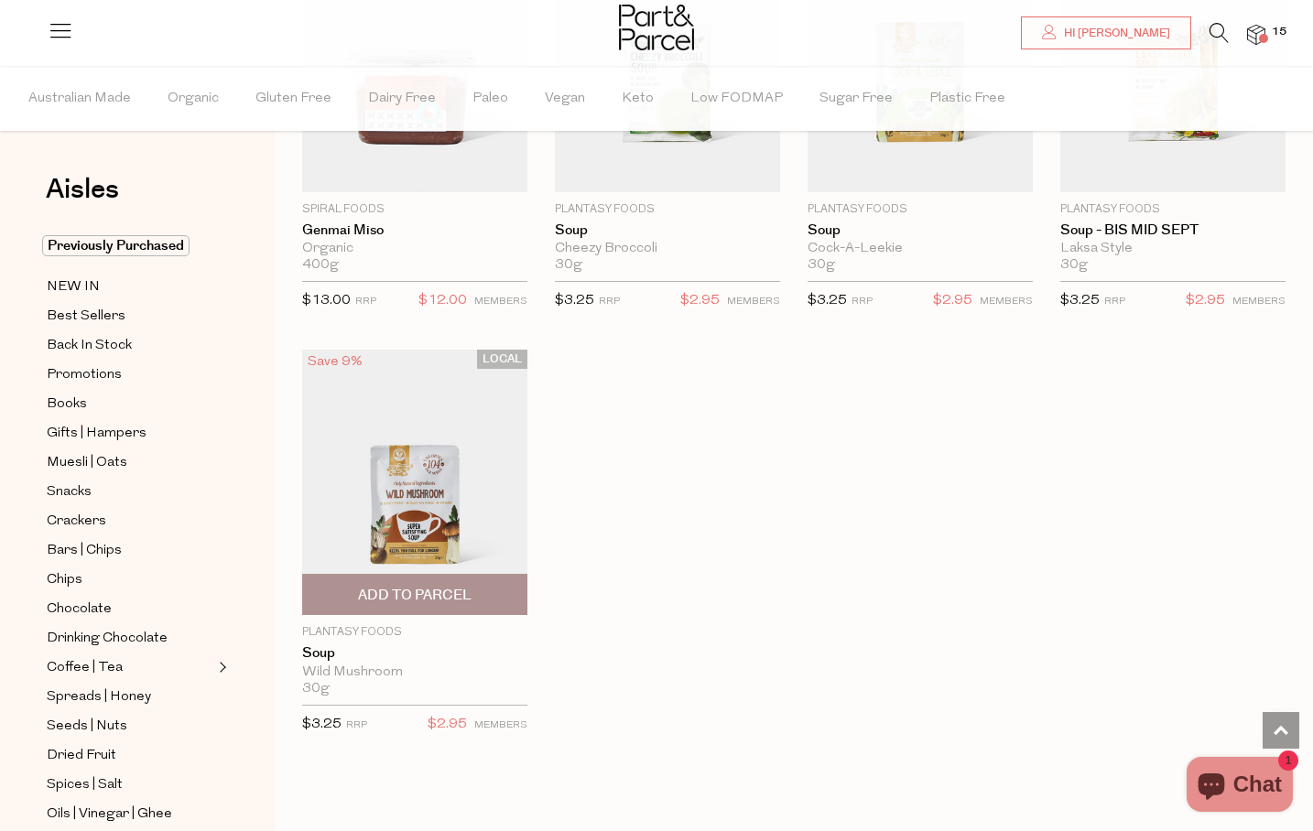
scroll to position [3680, 0]
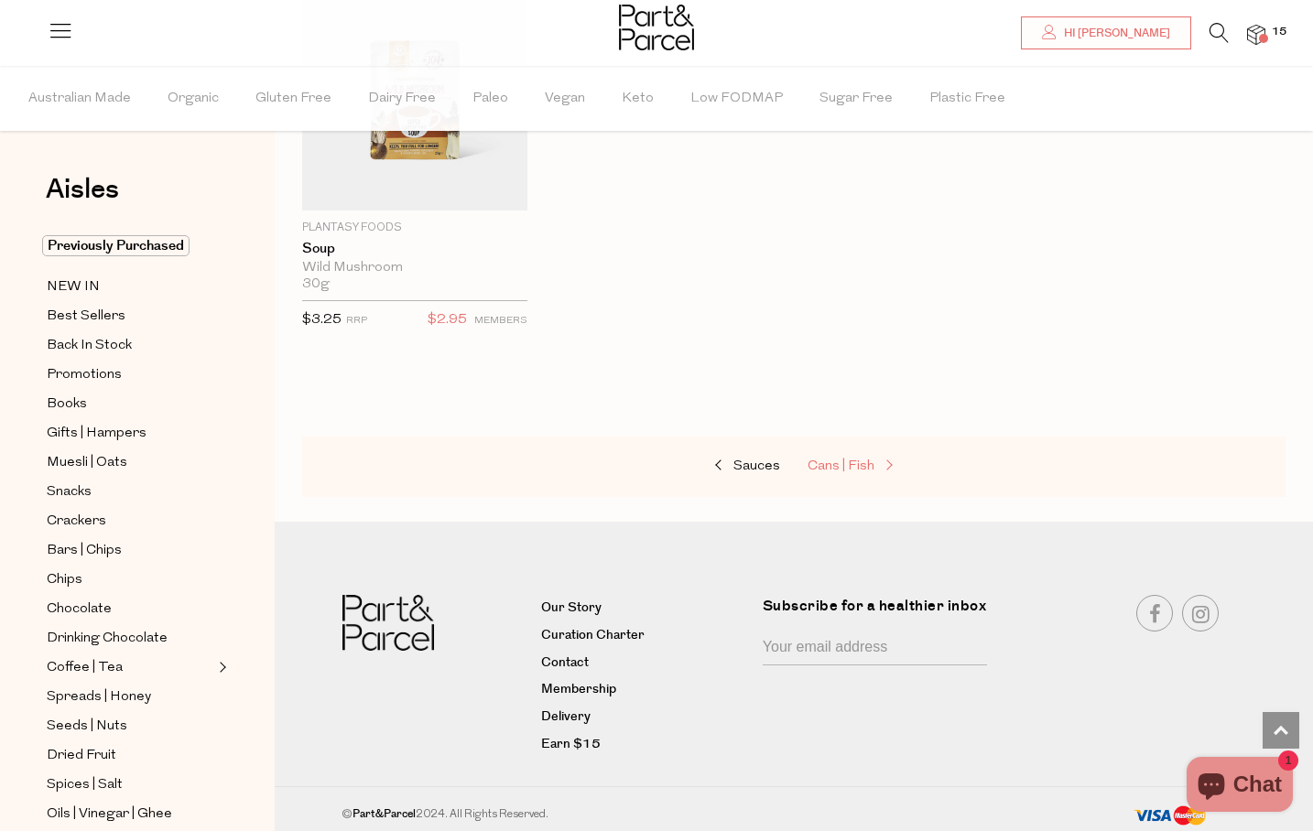
click at [844, 460] on span "Cans | Fish" at bounding box center [841, 467] width 67 height 14
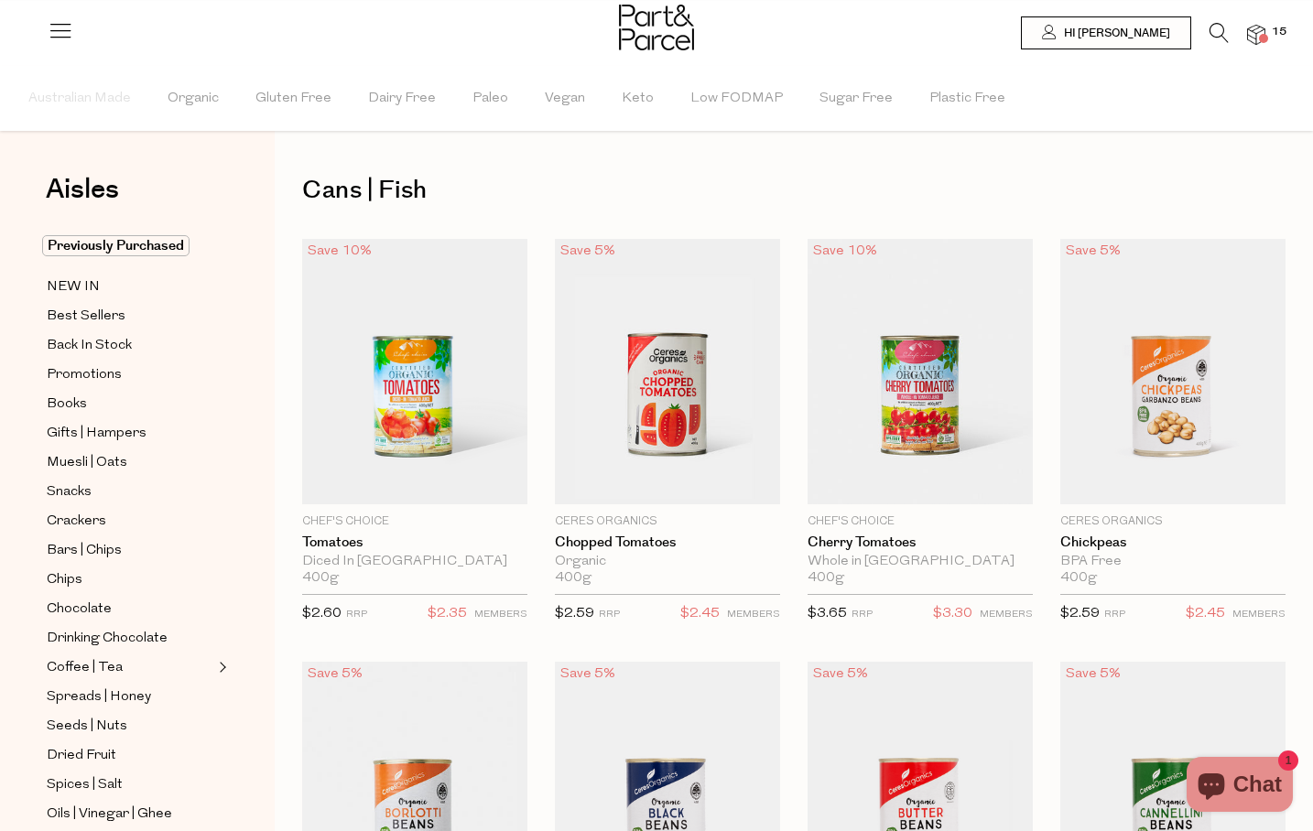
type input "2"
click at [962, 488] on span "Add To Parcel" at bounding box center [920, 484] width 114 height 19
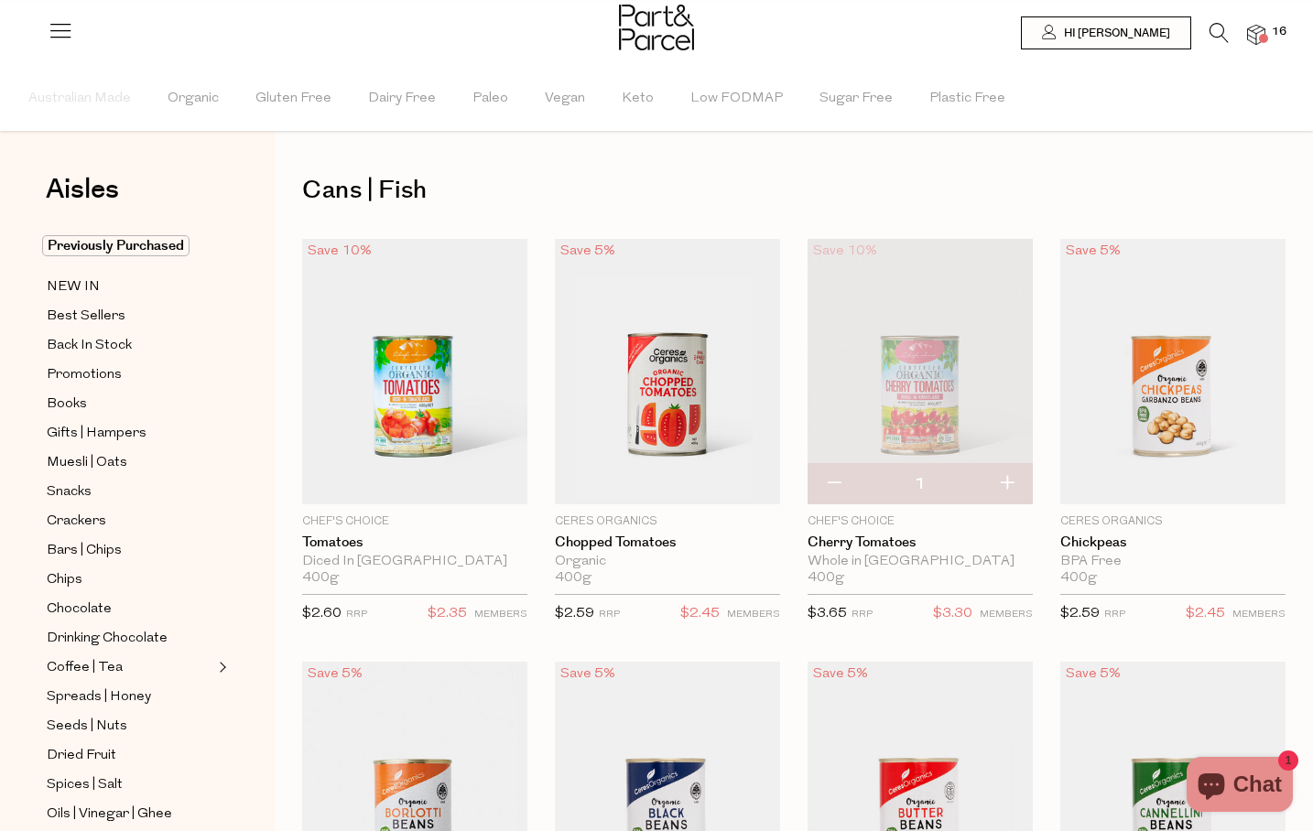
click at [1022, 479] on button "button" at bounding box center [1007, 484] width 52 height 40
type input "2"
click at [1011, 483] on button "button" at bounding box center [1007, 484] width 52 height 40
type input "3"
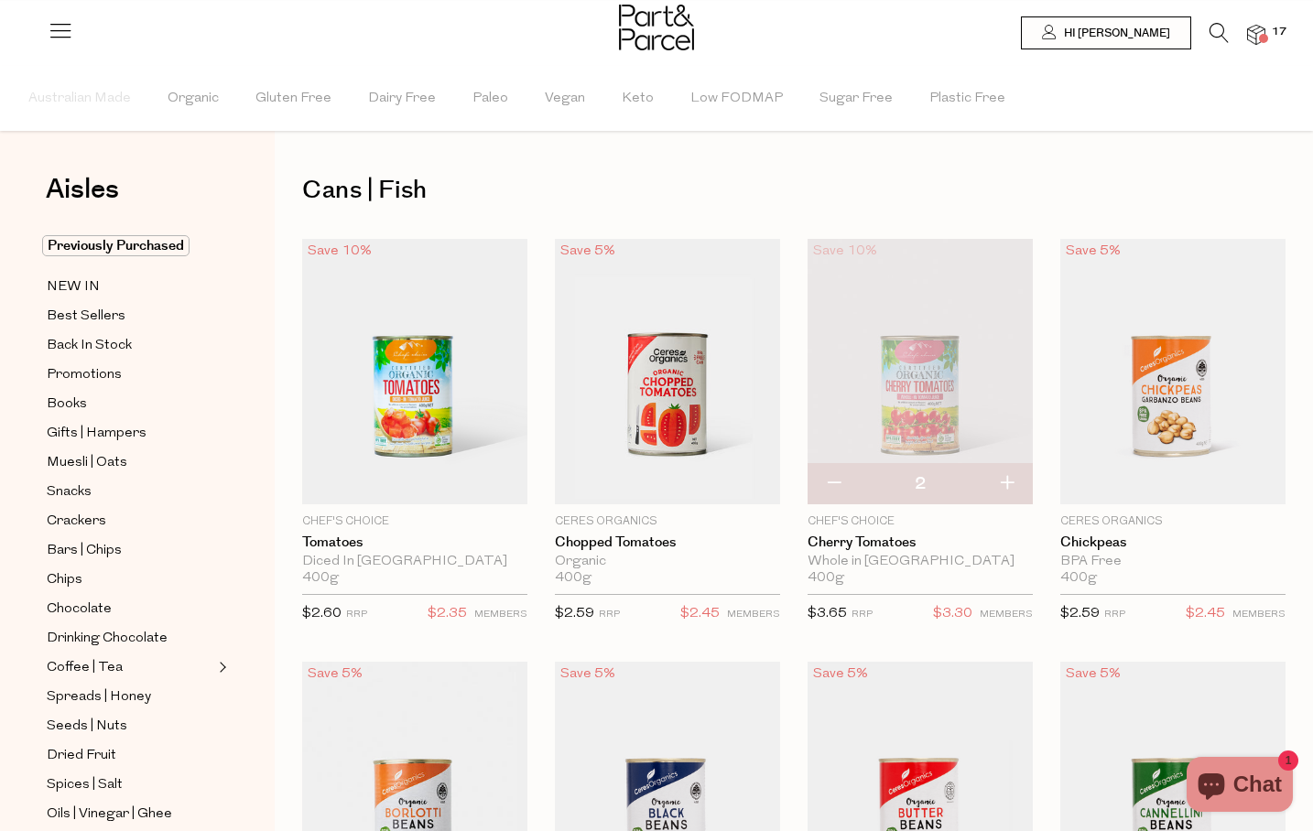
type input "3"
click at [1011, 484] on button "button" at bounding box center [1007, 484] width 52 height 40
type input "4"
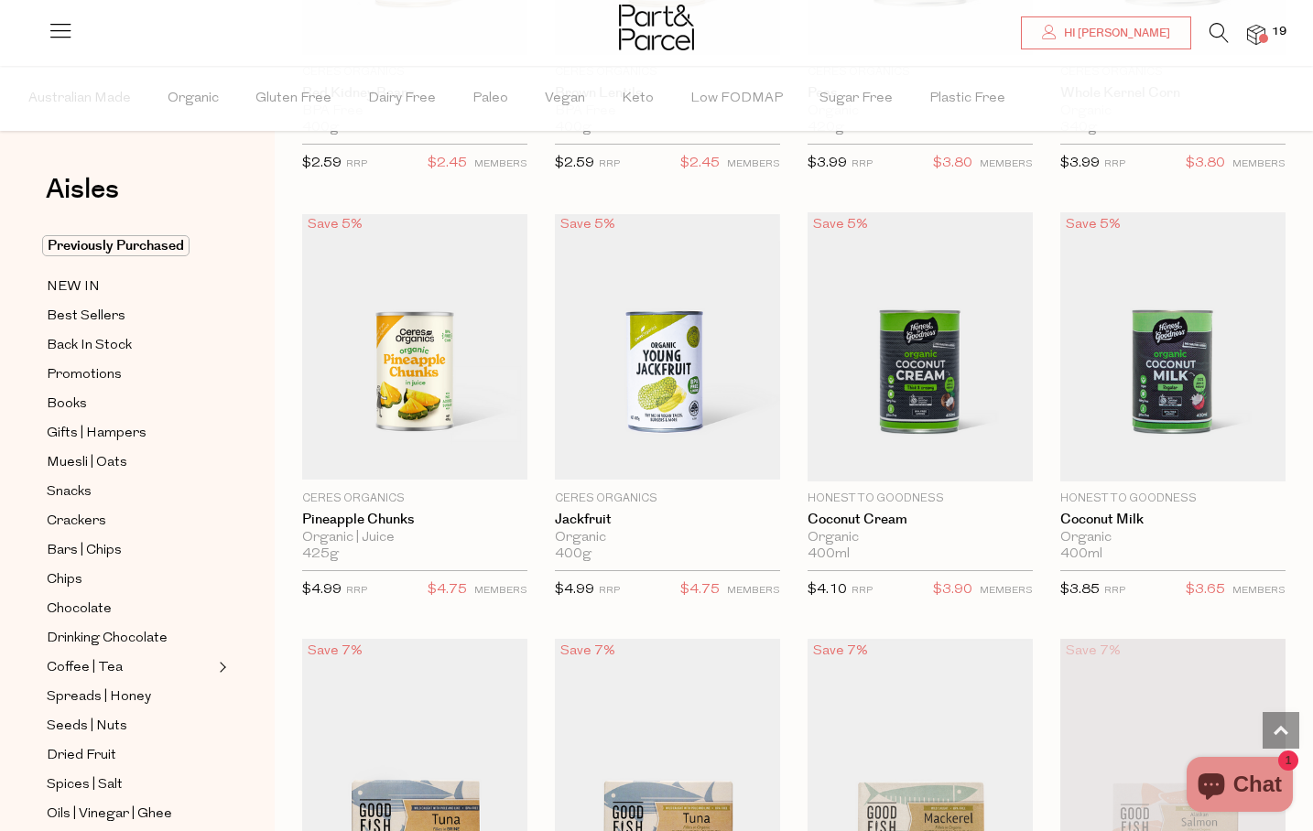
scroll to position [1315, 0]
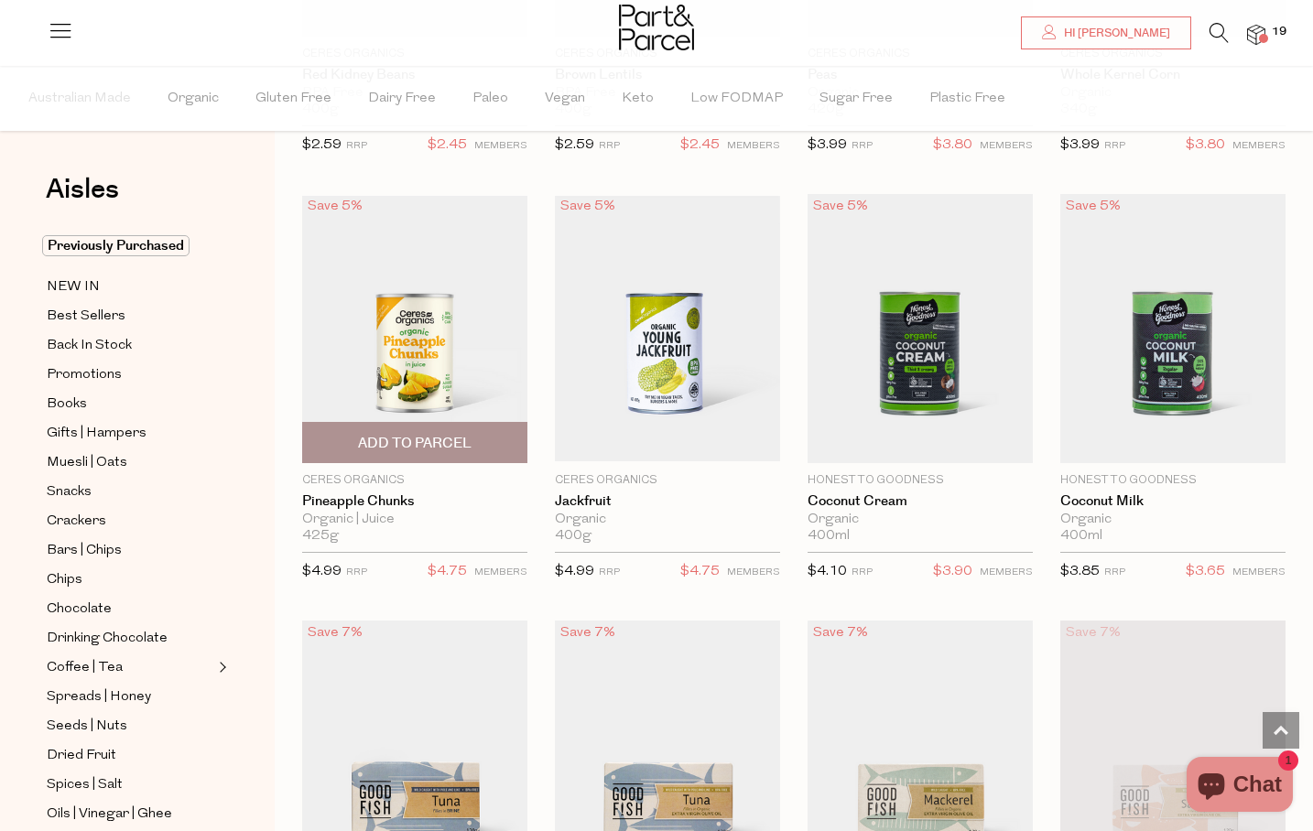
click at [428, 444] on span "Add To Parcel" at bounding box center [415, 443] width 114 height 19
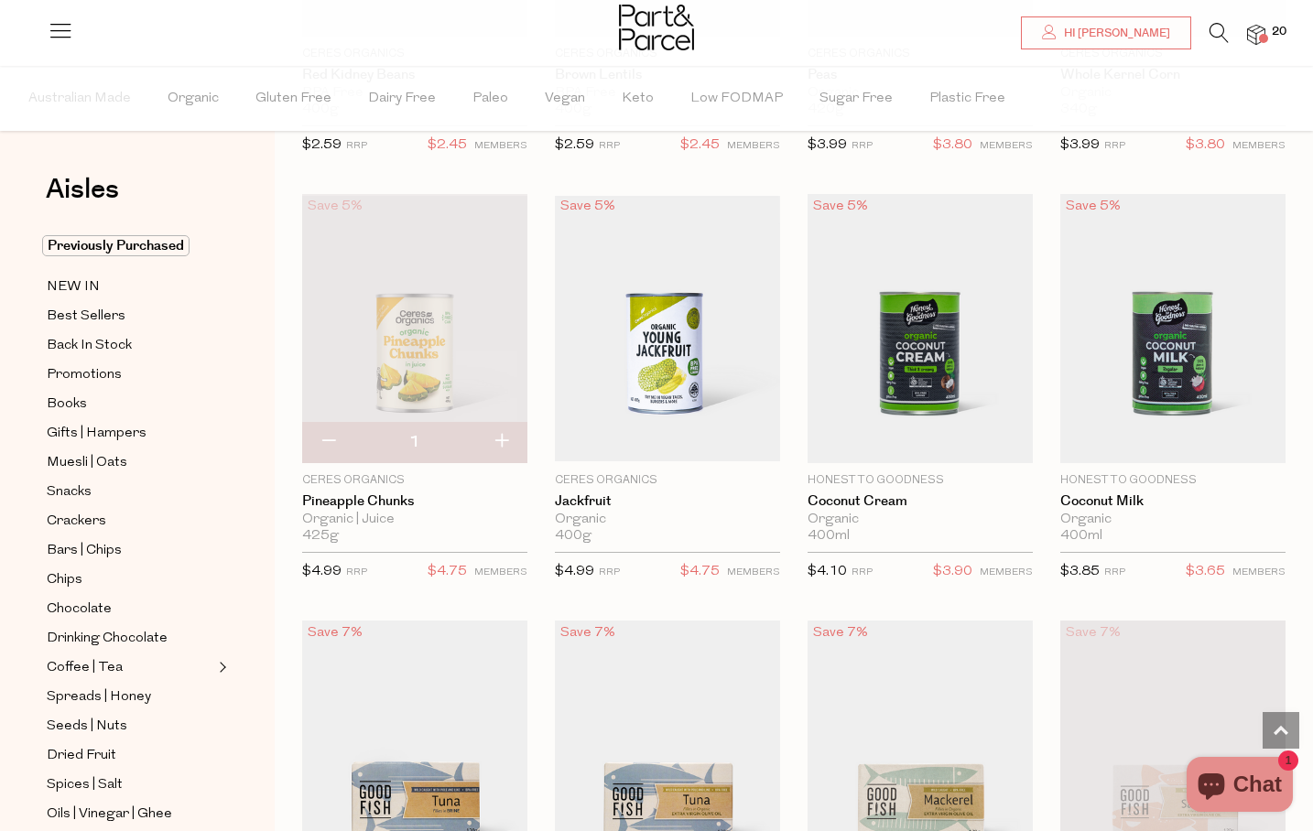
click at [505, 446] on button "button" at bounding box center [501, 442] width 52 height 40
type input "2"
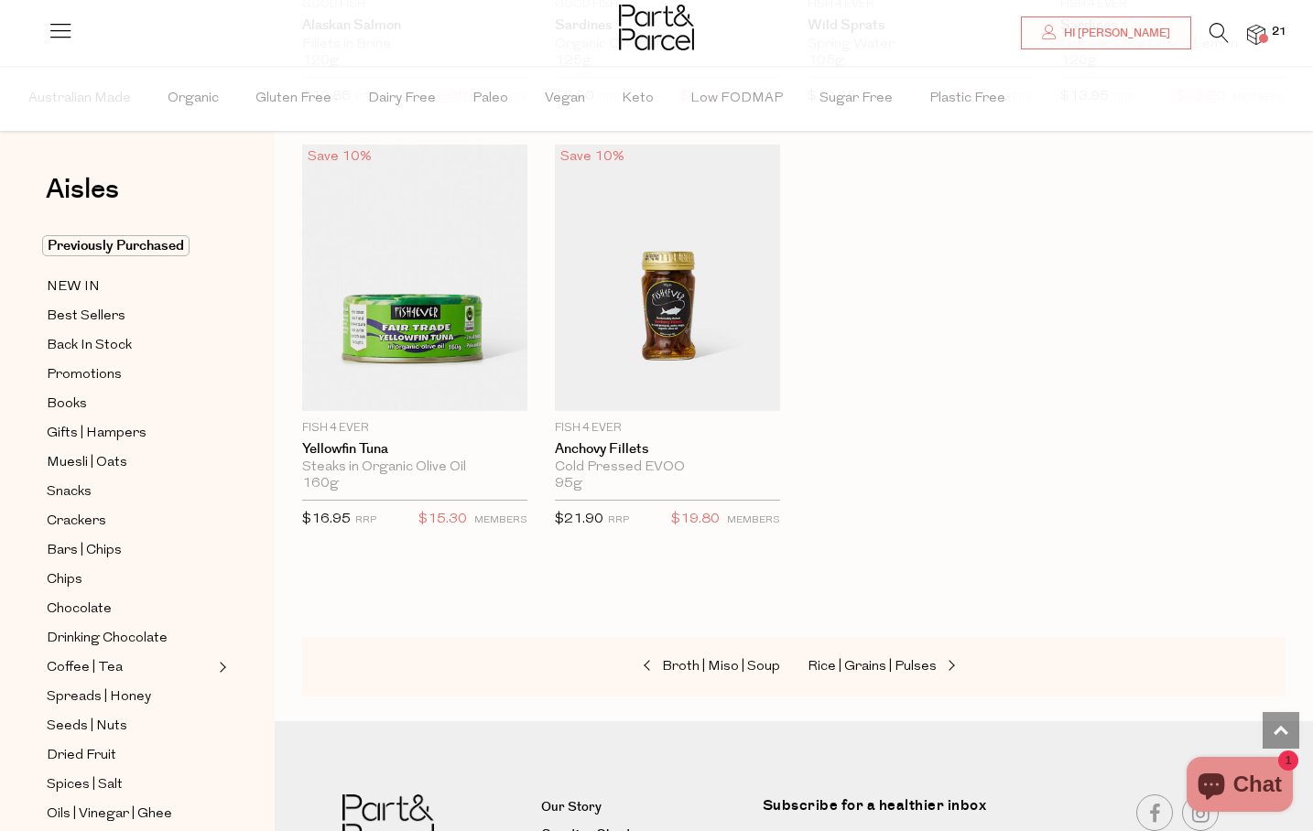
scroll to position [2643, 0]
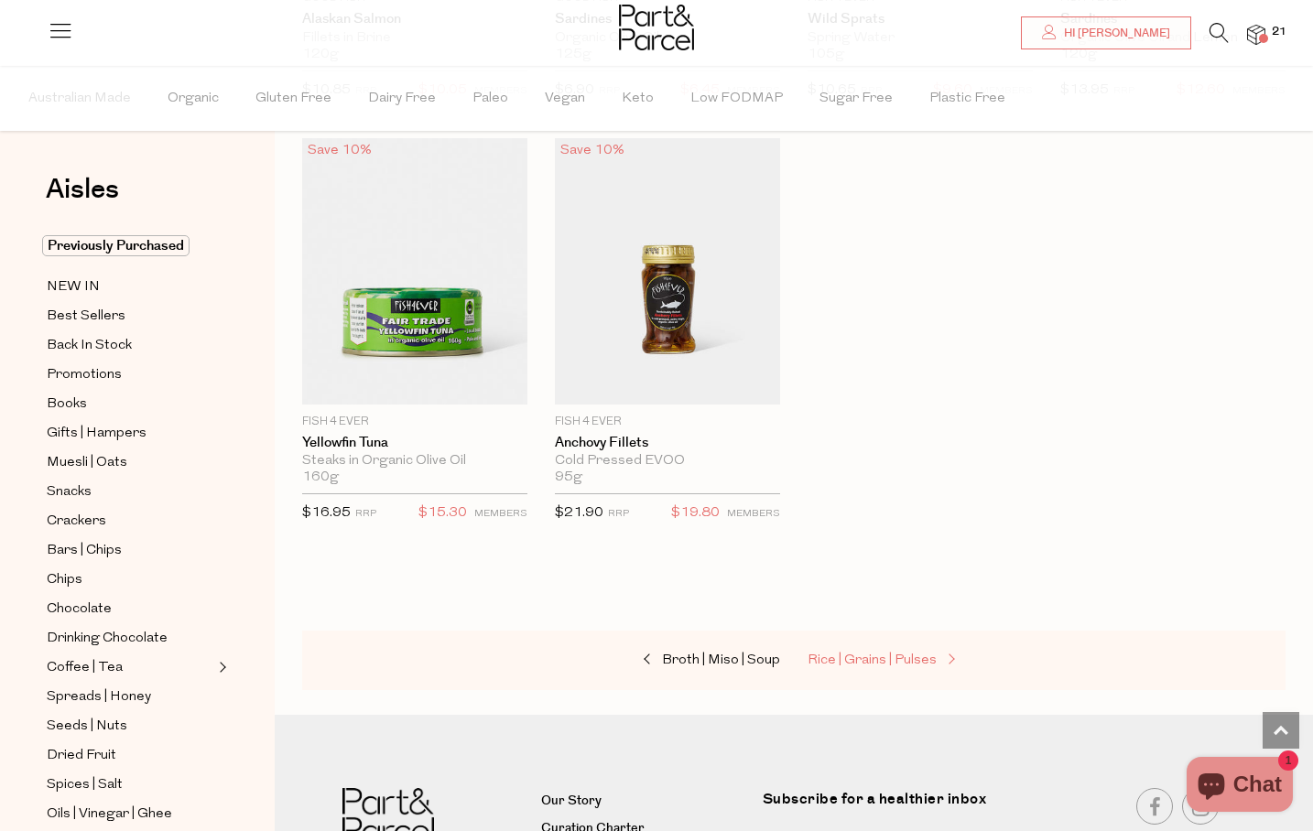
click at [873, 656] on span "Rice | Grains | Pulses" at bounding box center [872, 661] width 129 height 14
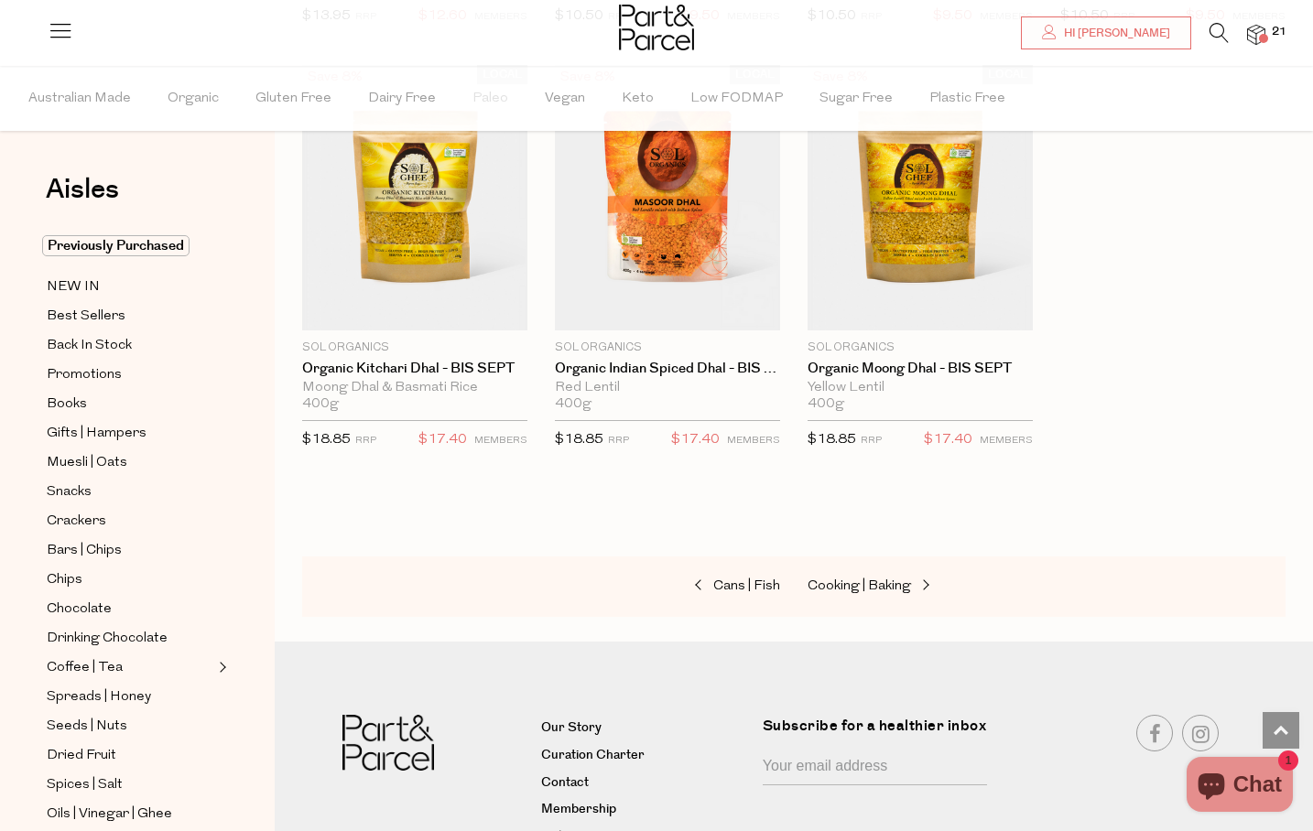
scroll to position [4120, 0]
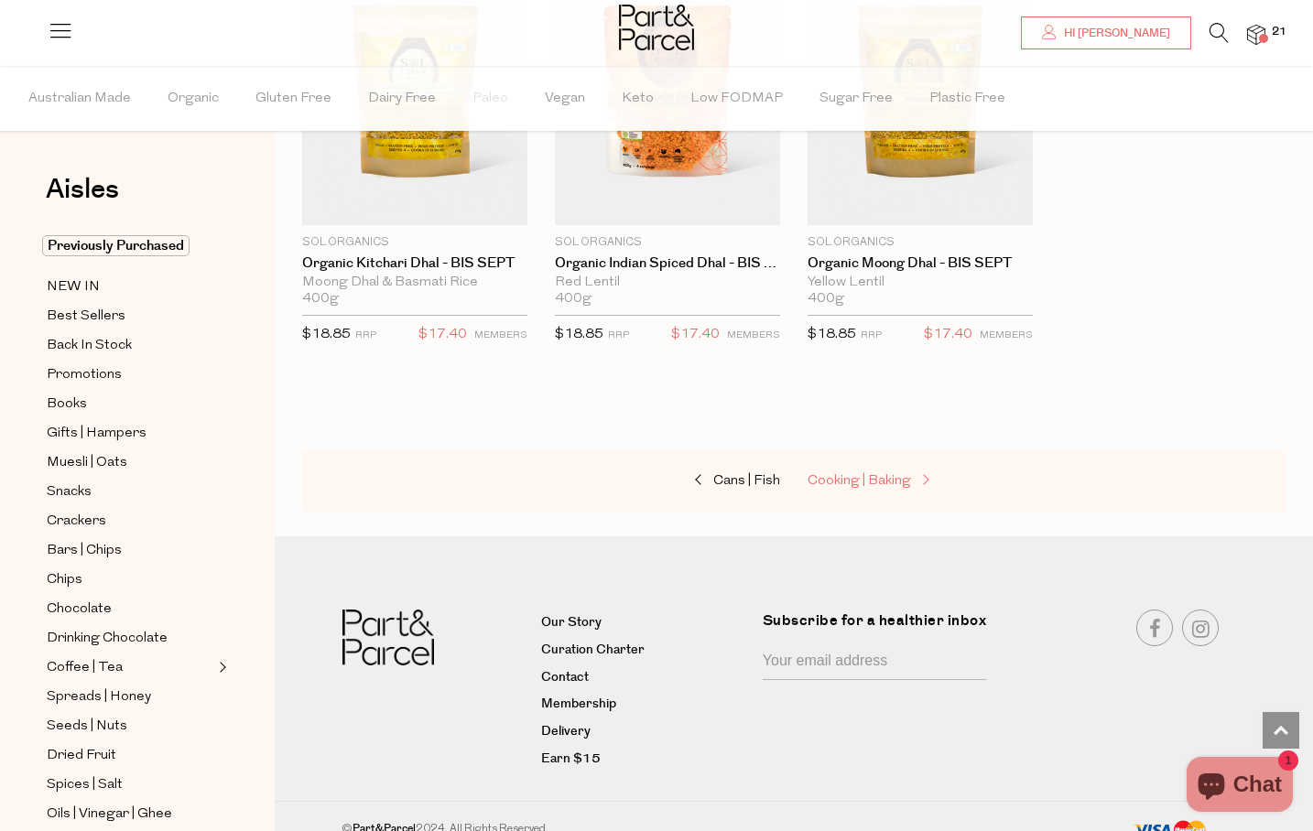
click at [896, 478] on span "Cooking | Baking" at bounding box center [859, 481] width 103 height 14
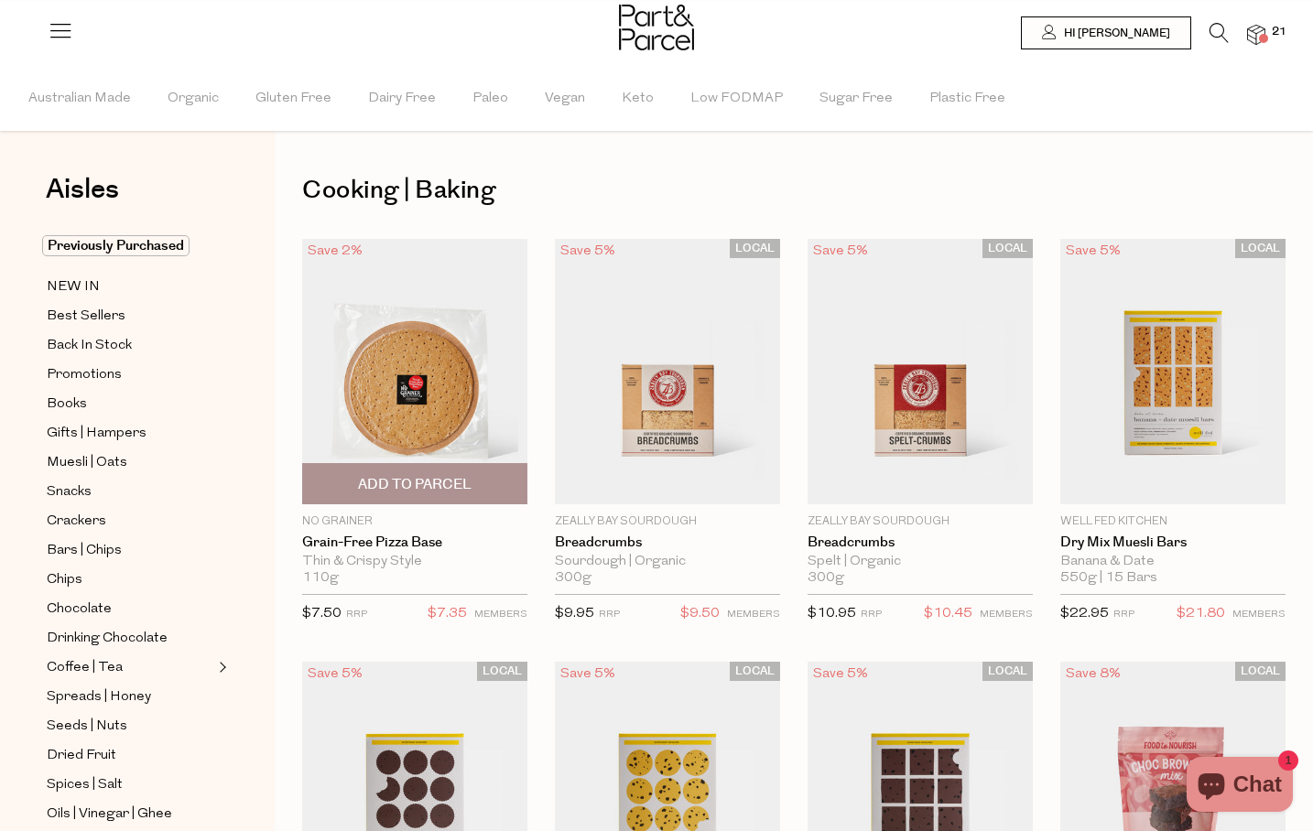
click at [423, 374] on img at bounding box center [414, 372] width 225 height 266
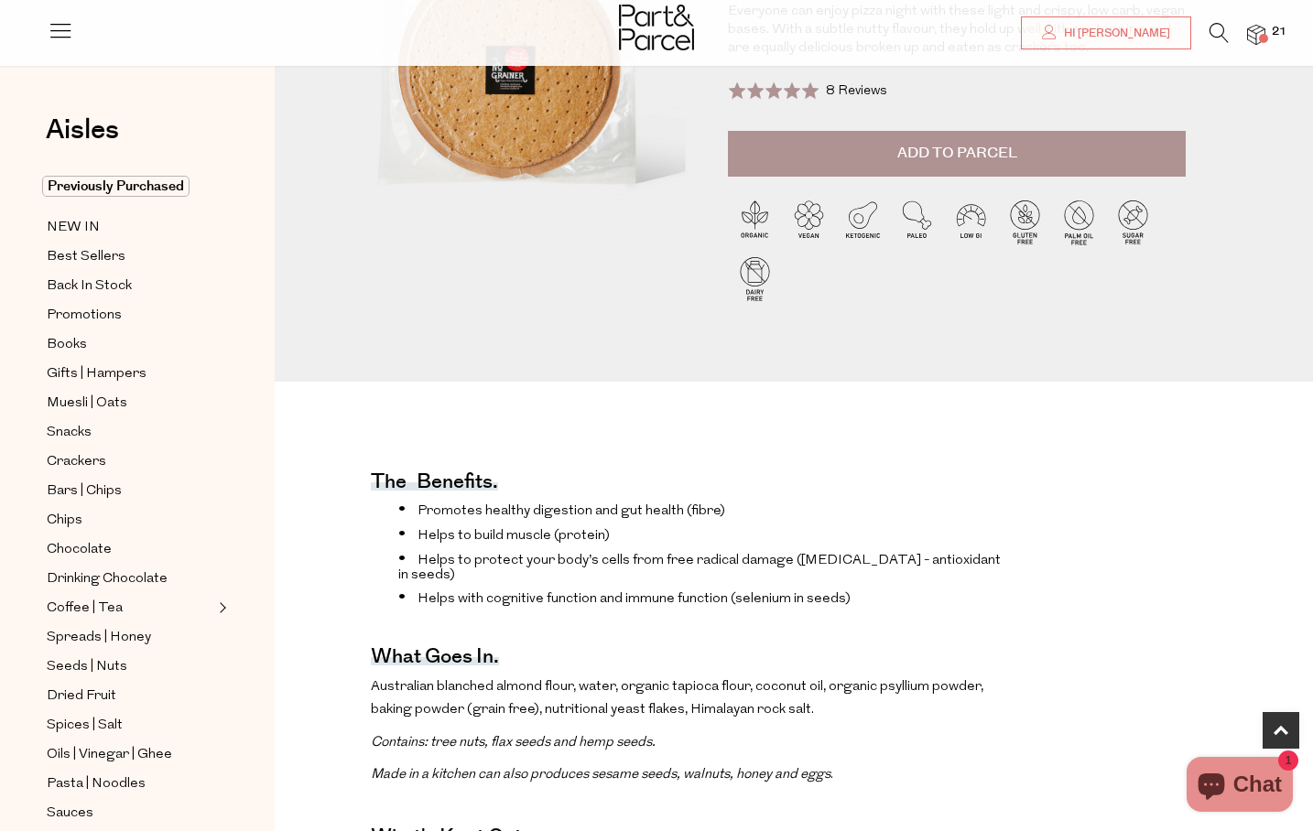
scroll to position [303, 0]
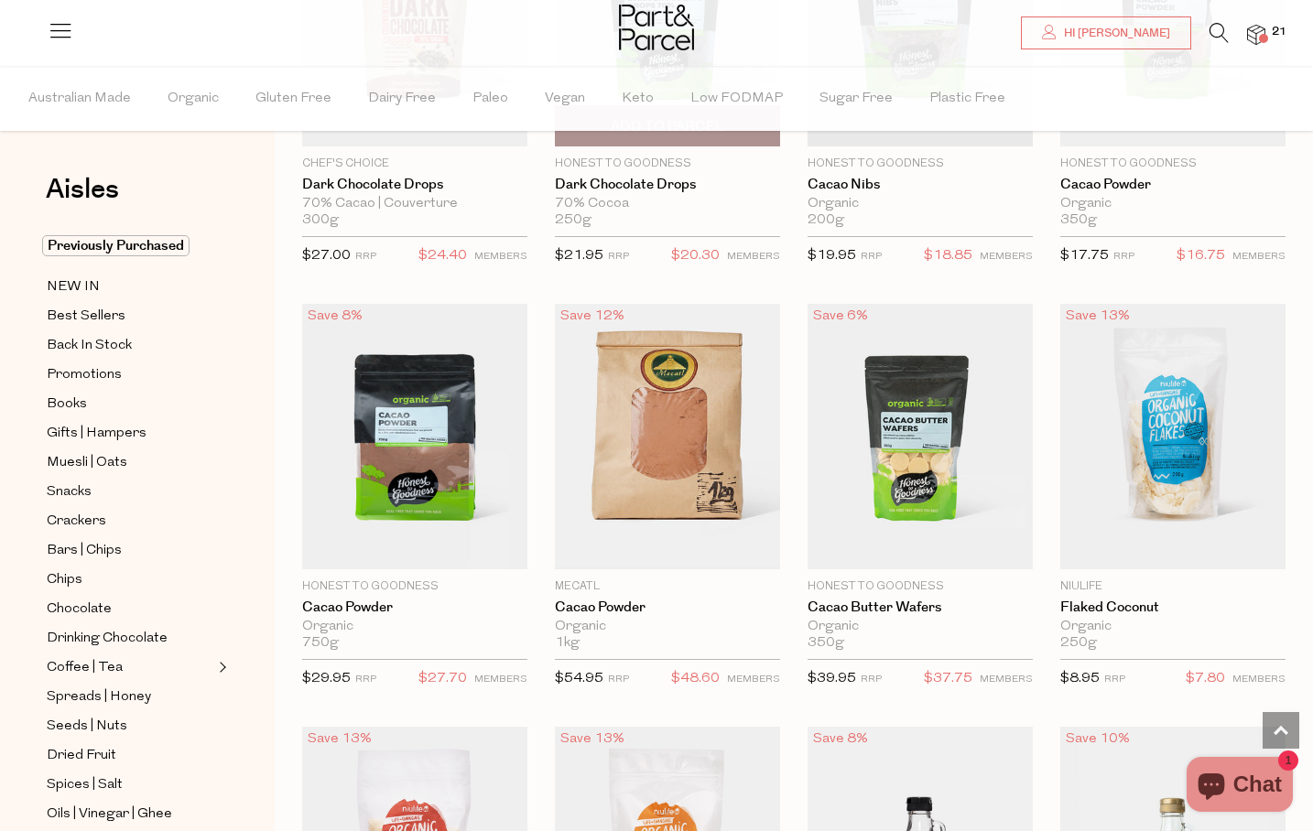
scroll to position [2926, 0]
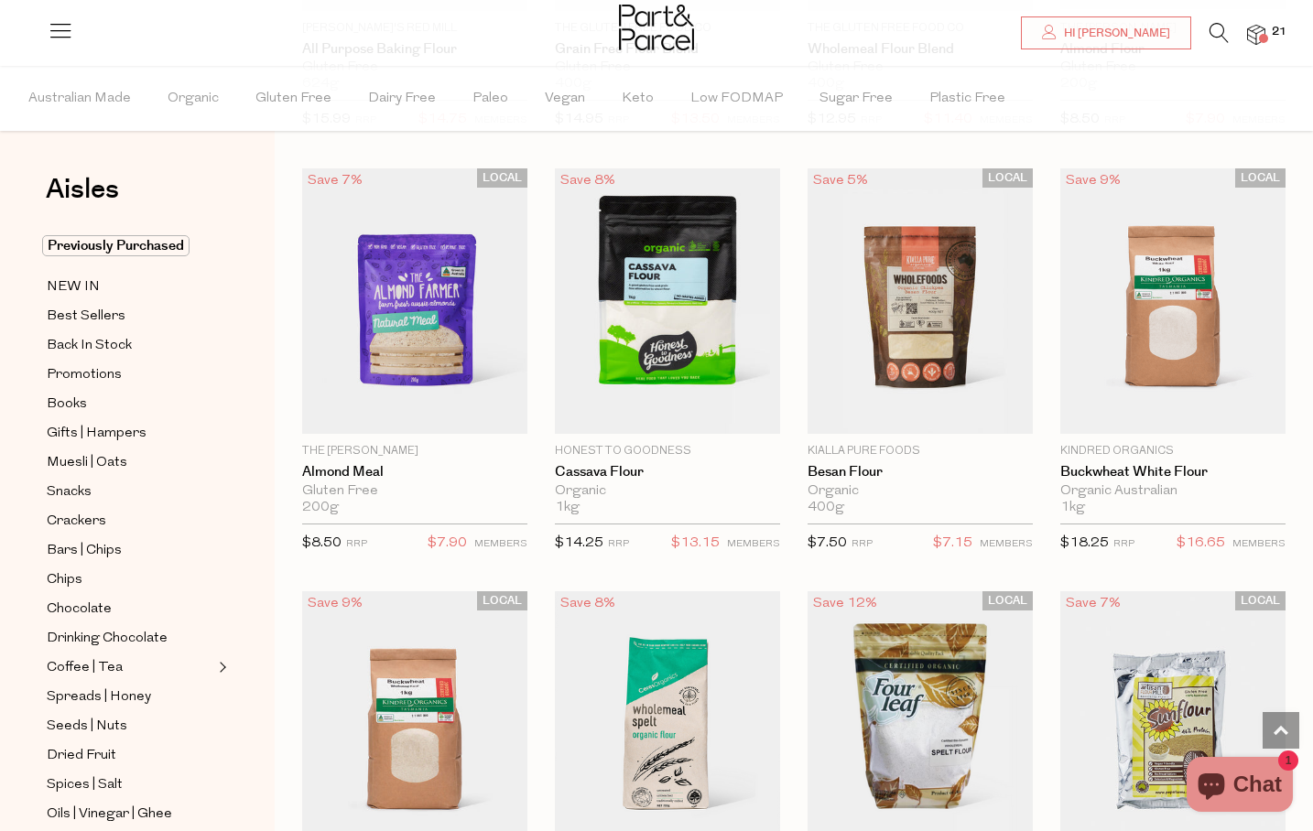
scroll to position [6011, 0]
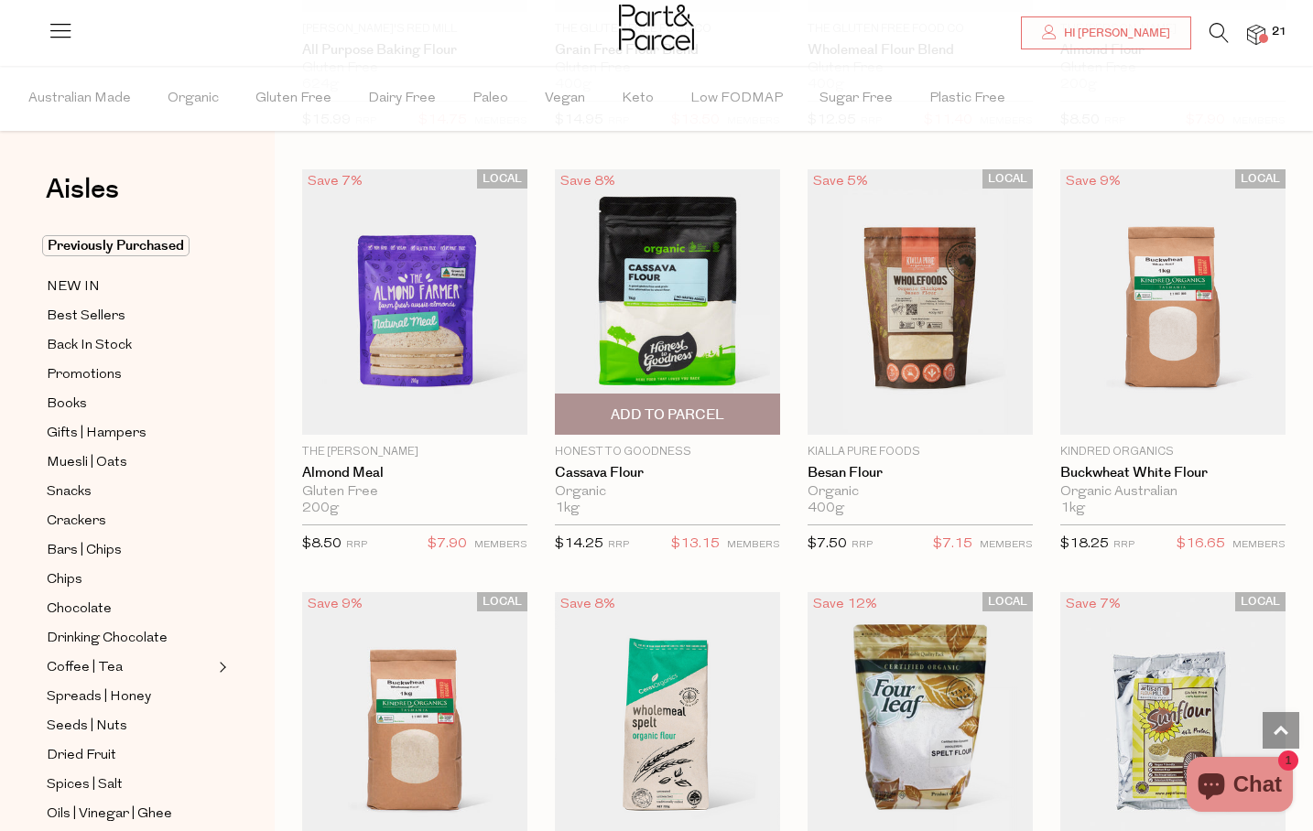
click at [652, 406] on span "Add To Parcel" at bounding box center [668, 415] width 114 height 19
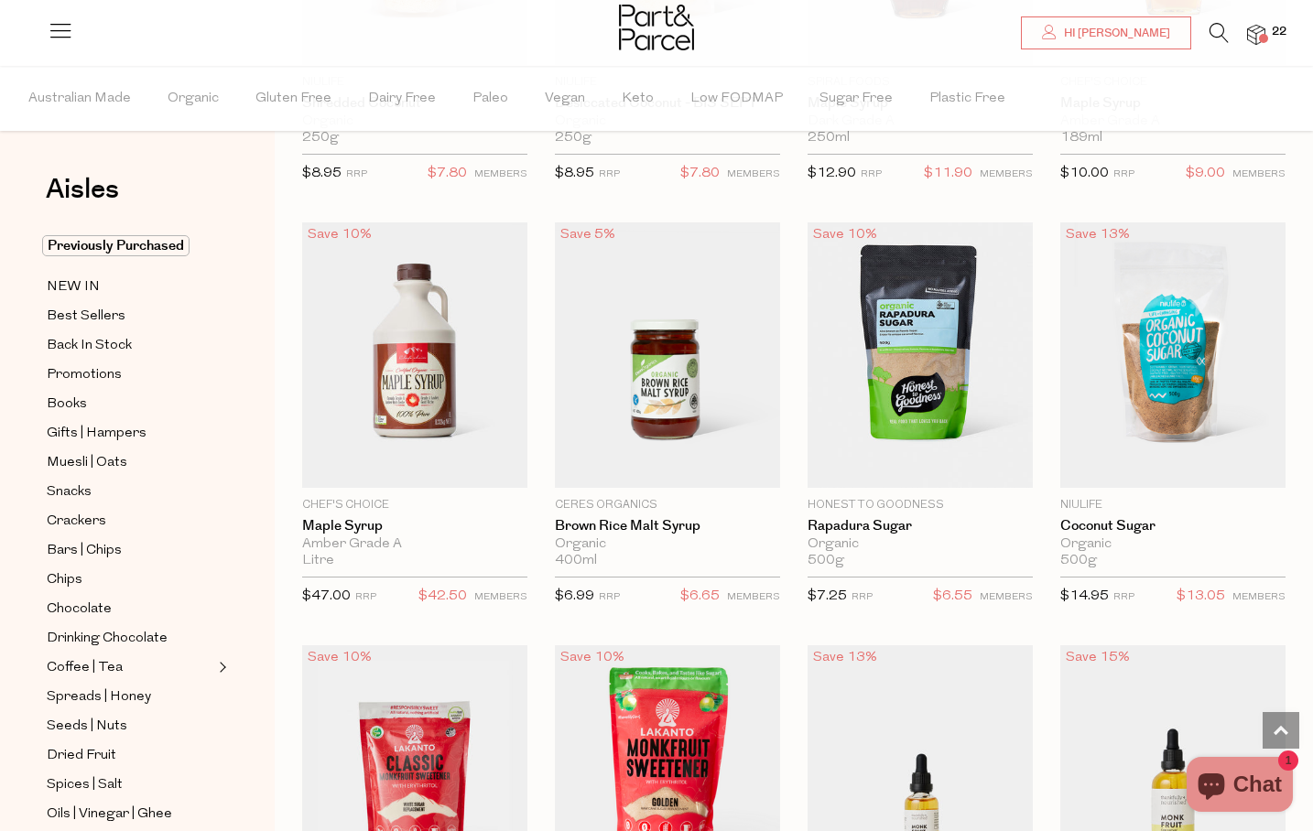
scroll to position [3809, 0]
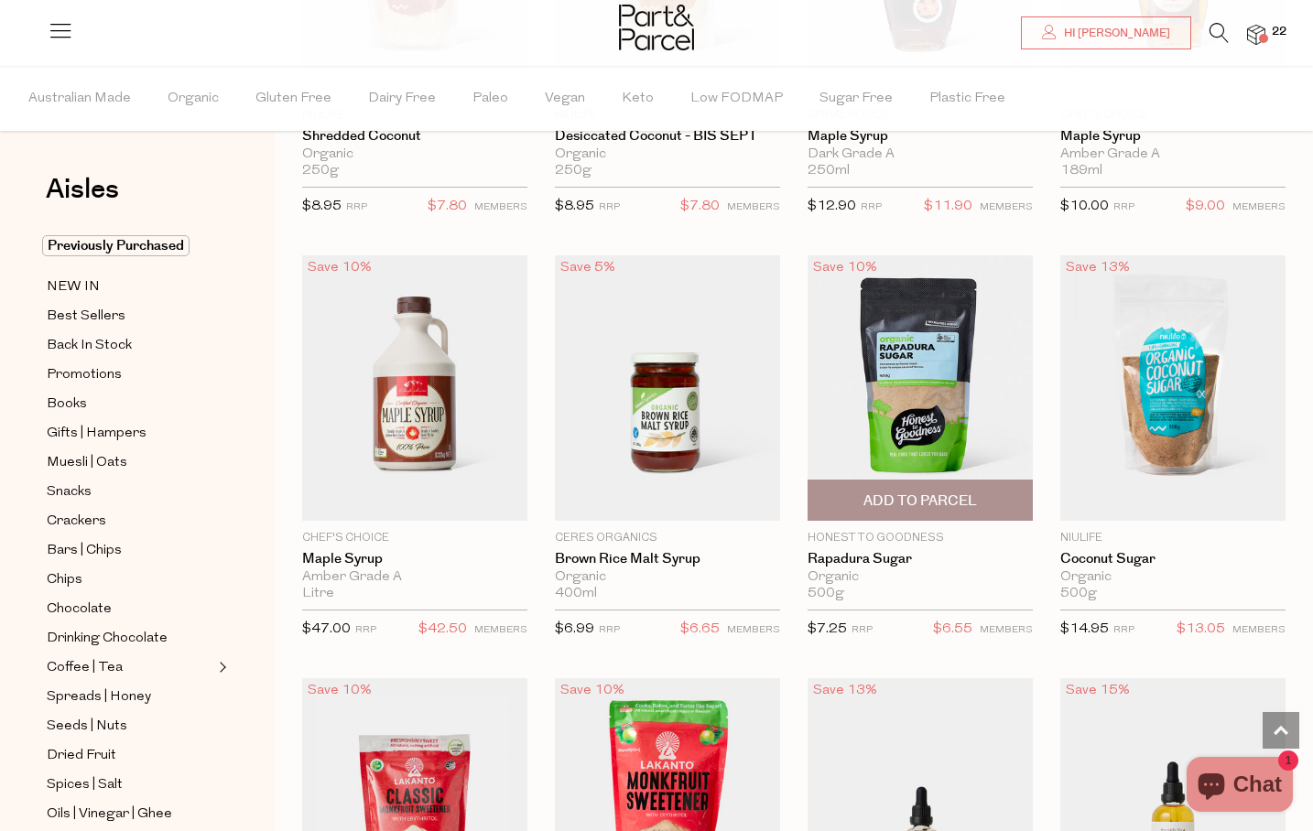
click at [949, 502] on span "Add To Parcel" at bounding box center [920, 501] width 114 height 19
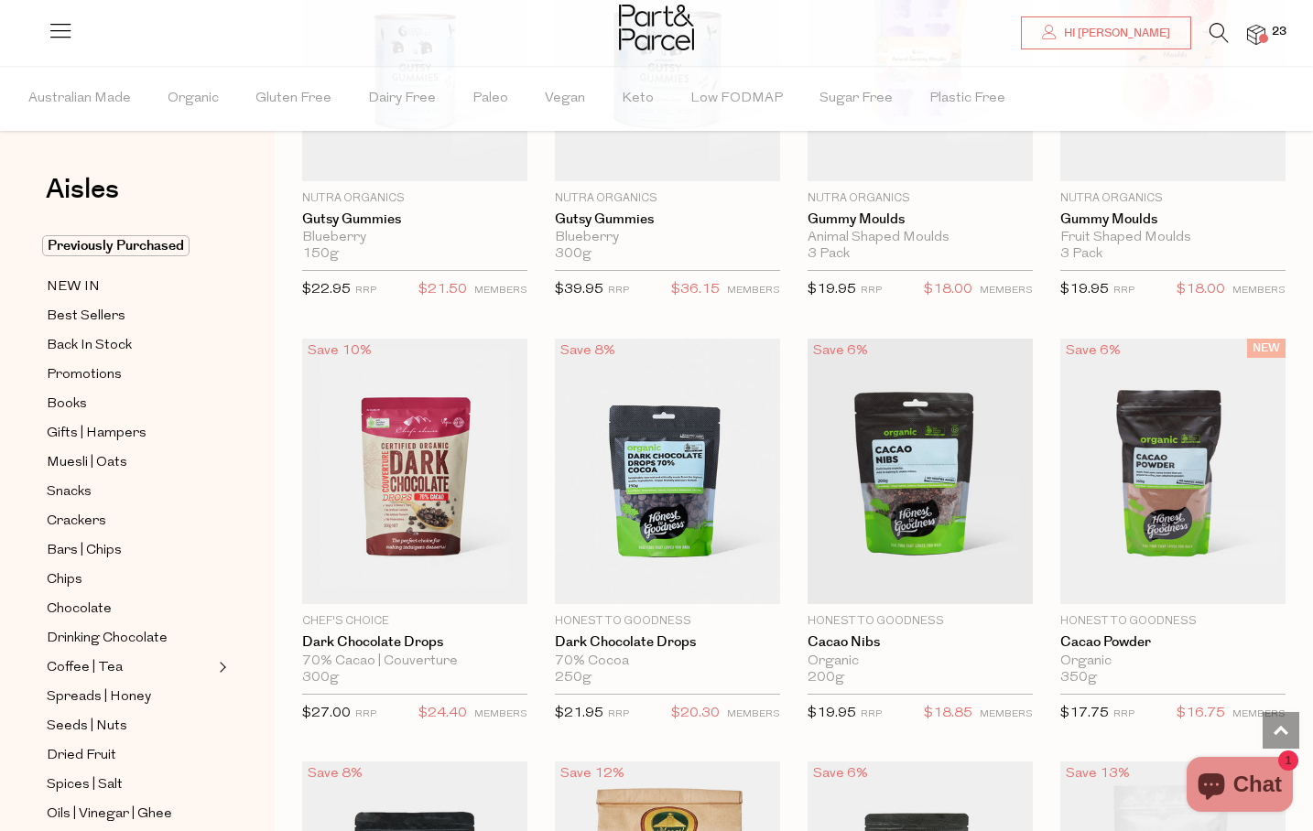
scroll to position [2455, 0]
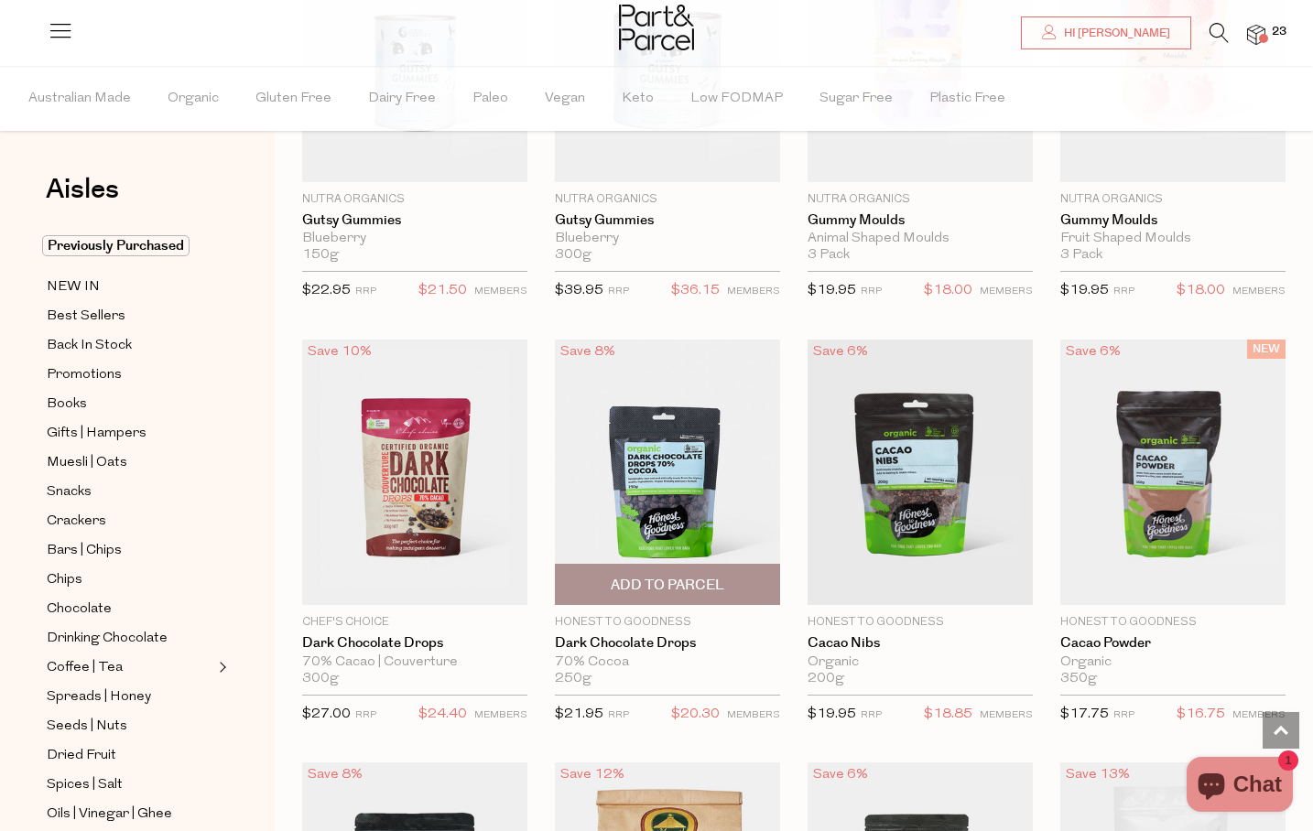
click at [668, 578] on span "Add To Parcel" at bounding box center [668, 585] width 114 height 19
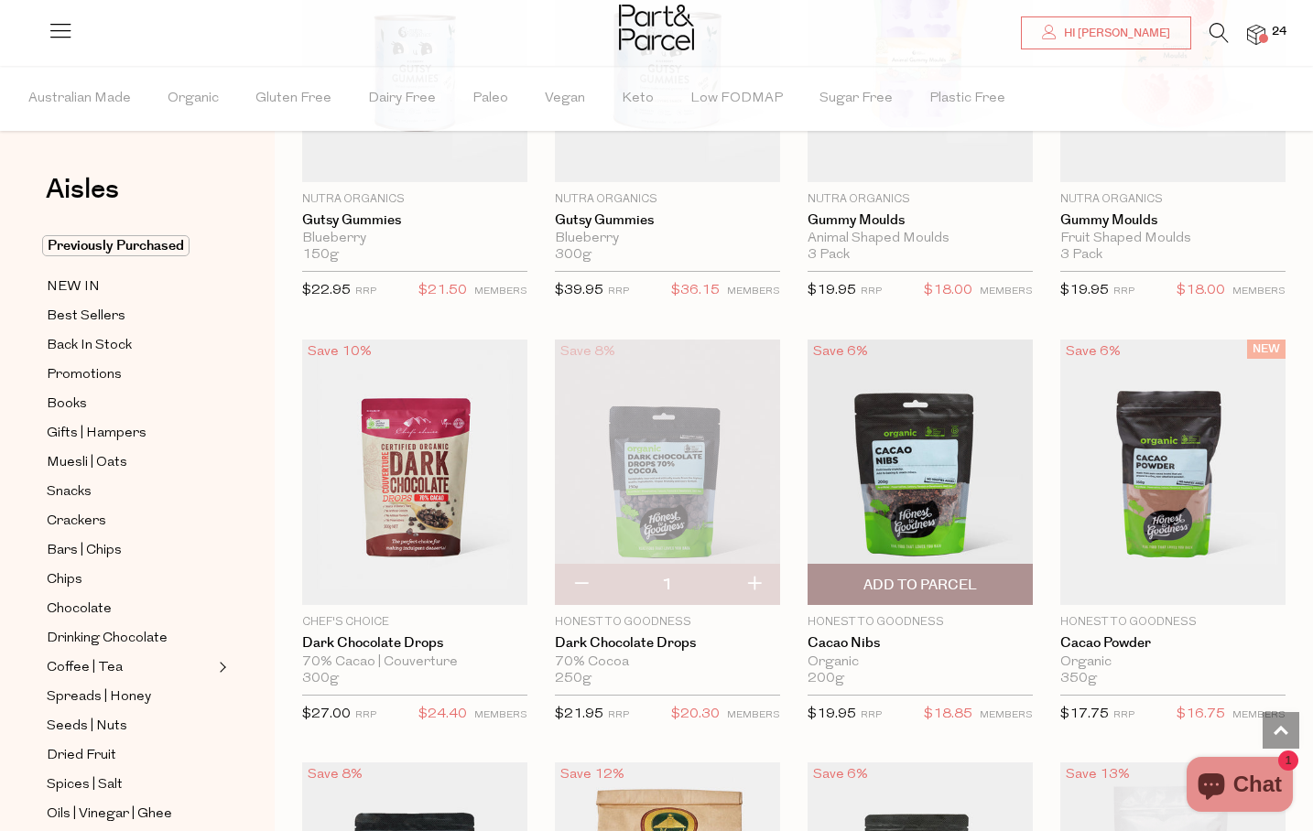
click at [905, 466] on img at bounding box center [920, 473] width 225 height 266
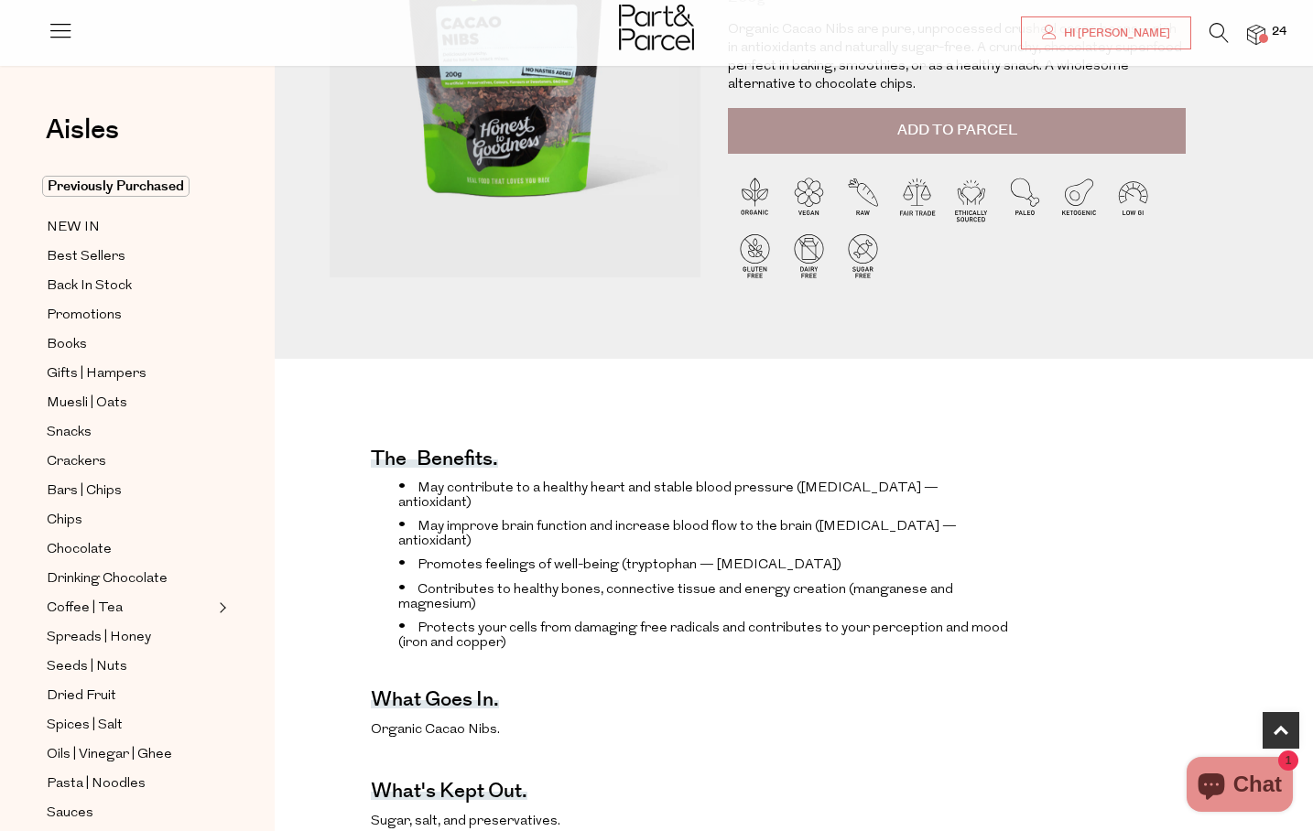
scroll to position [148, 0]
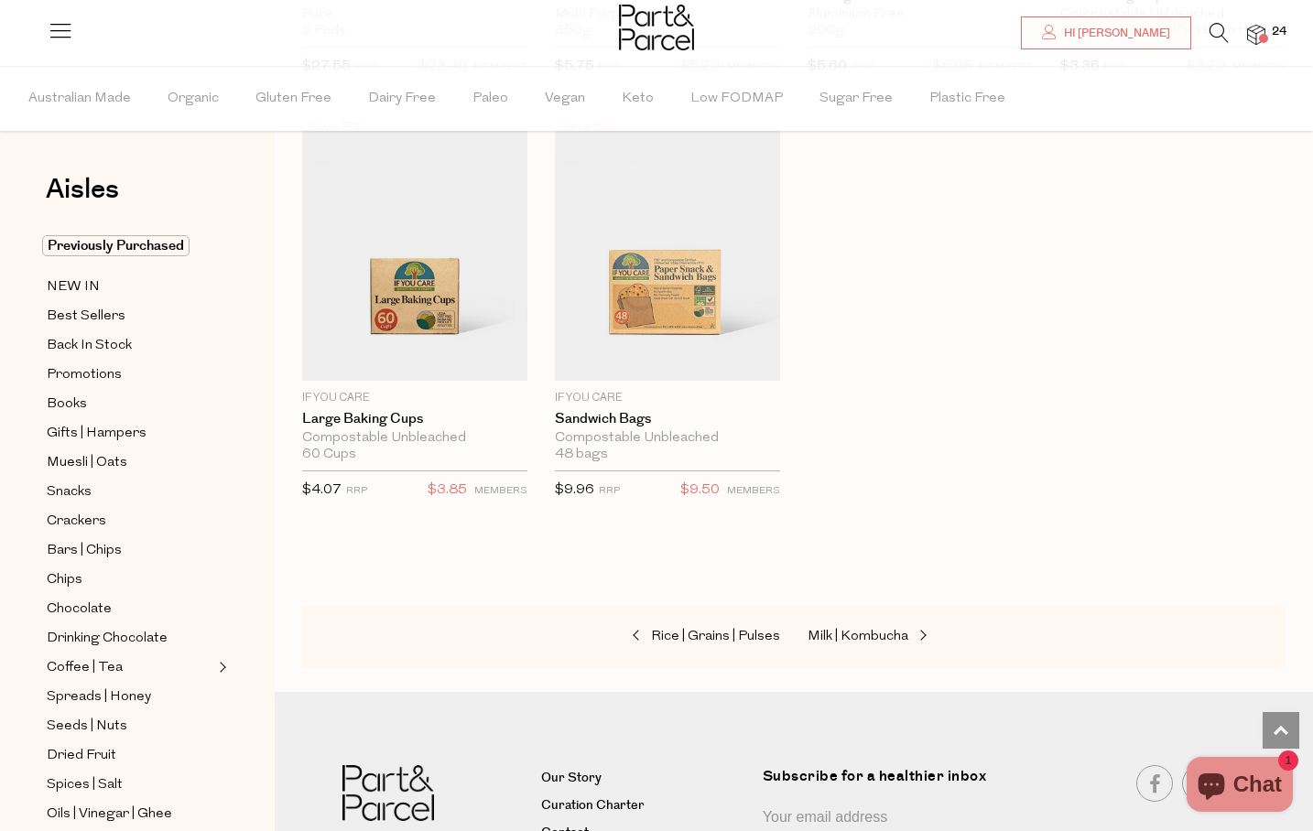
scroll to position [3487, 0]
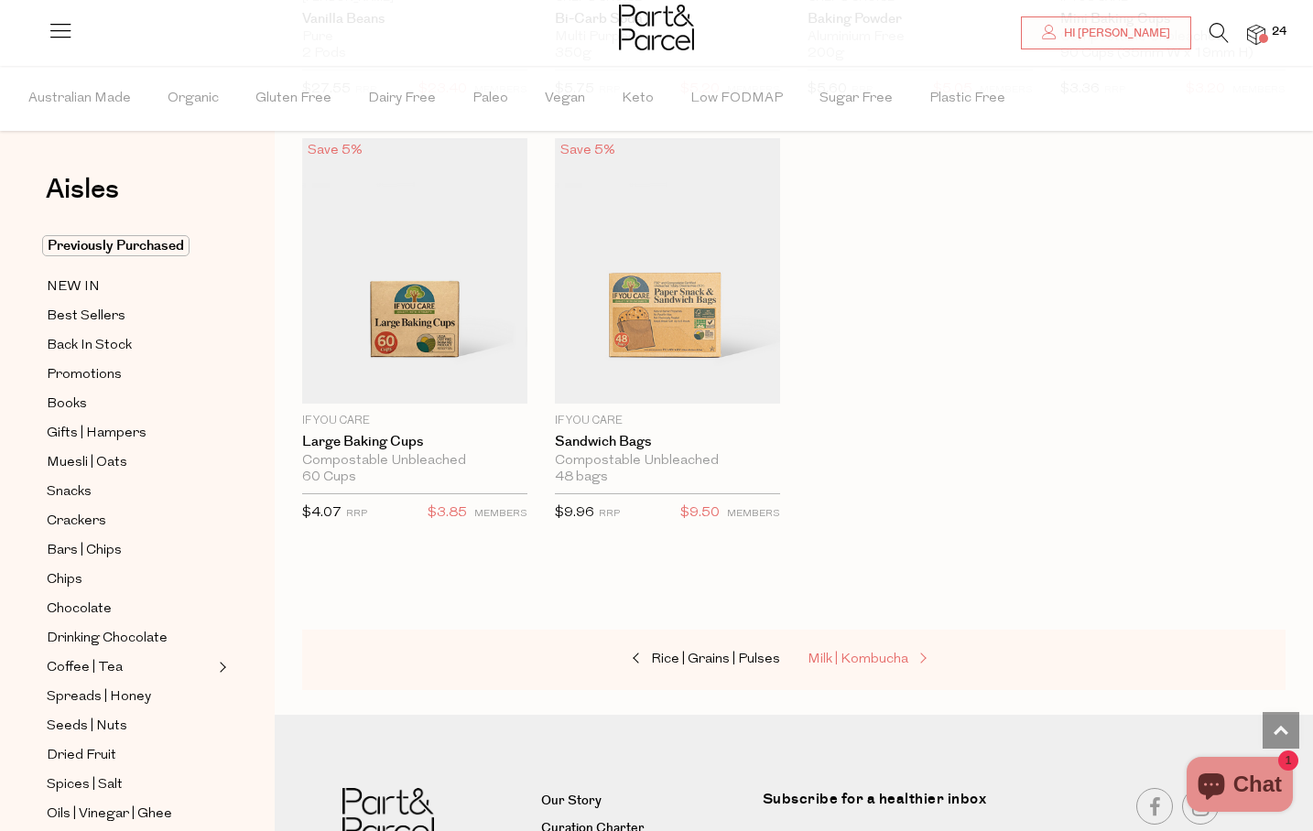
click at [819, 653] on span "Milk | Kombucha" at bounding box center [858, 660] width 101 height 14
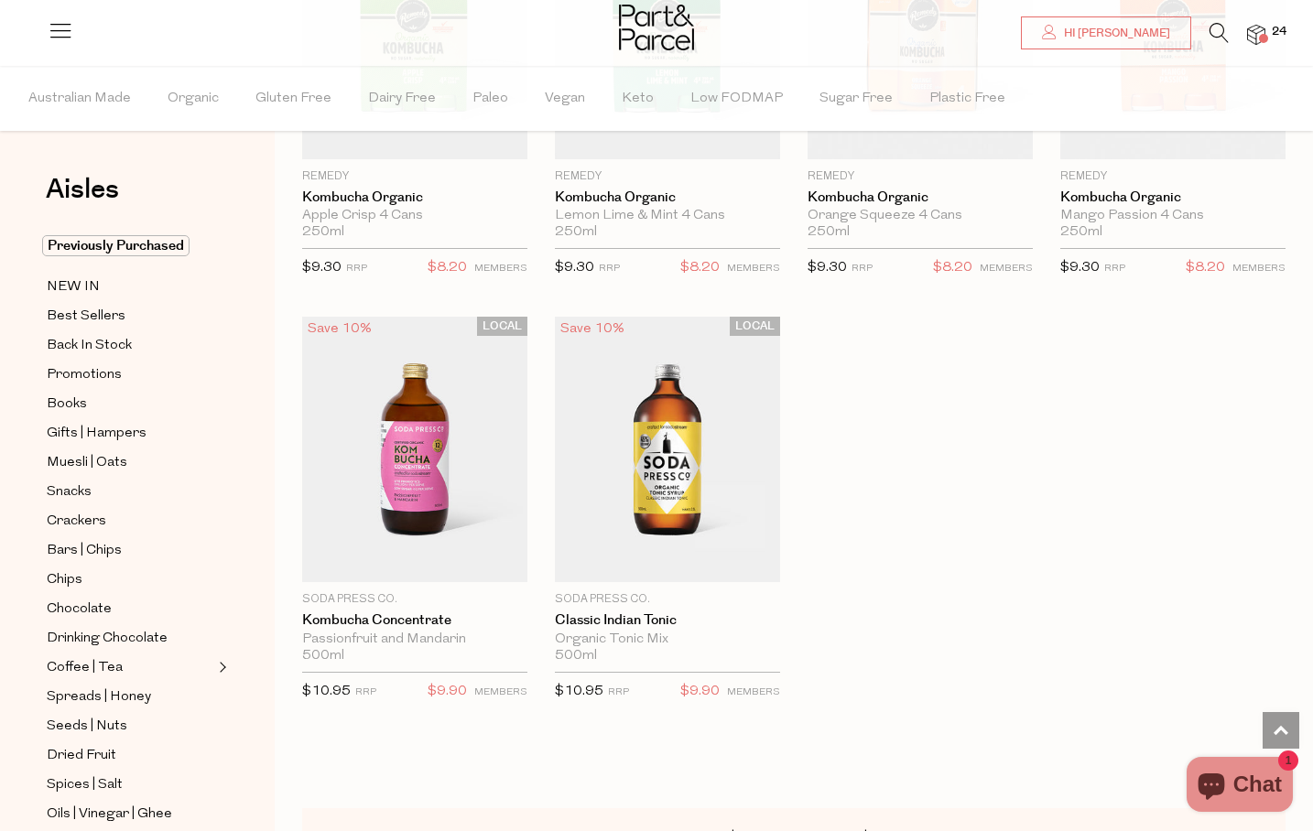
scroll to position [7001, 0]
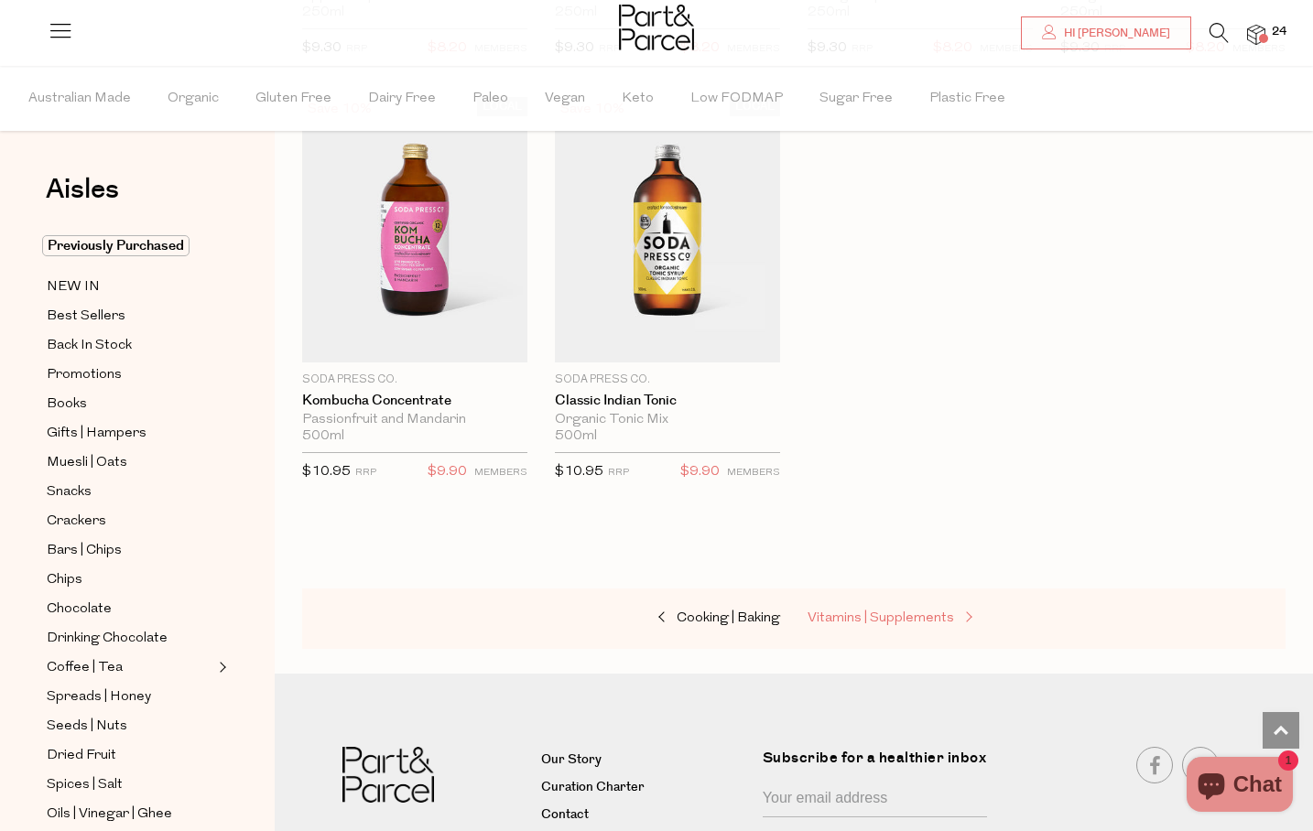
click at [930, 612] on span "Vitamins | Supplements" at bounding box center [881, 619] width 146 height 14
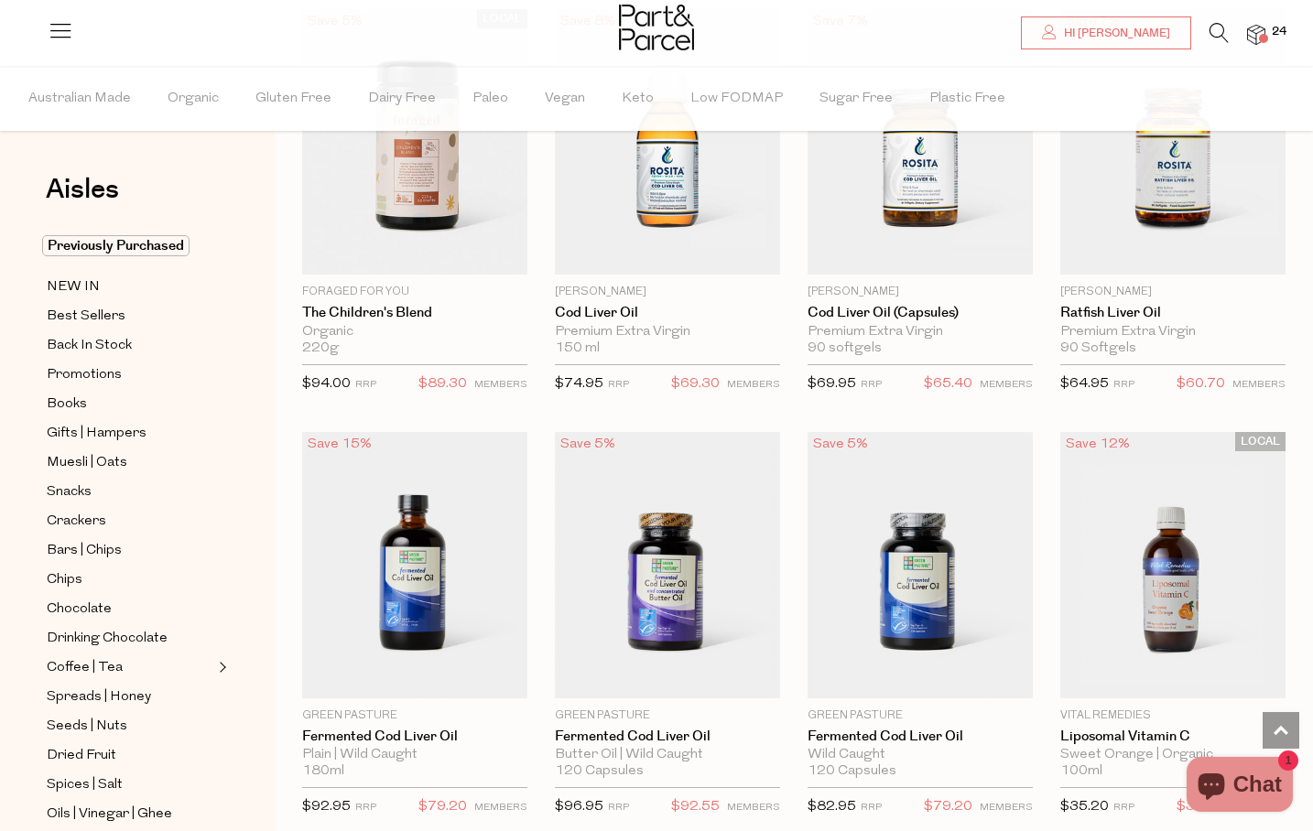
scroll to position [4519, 0]
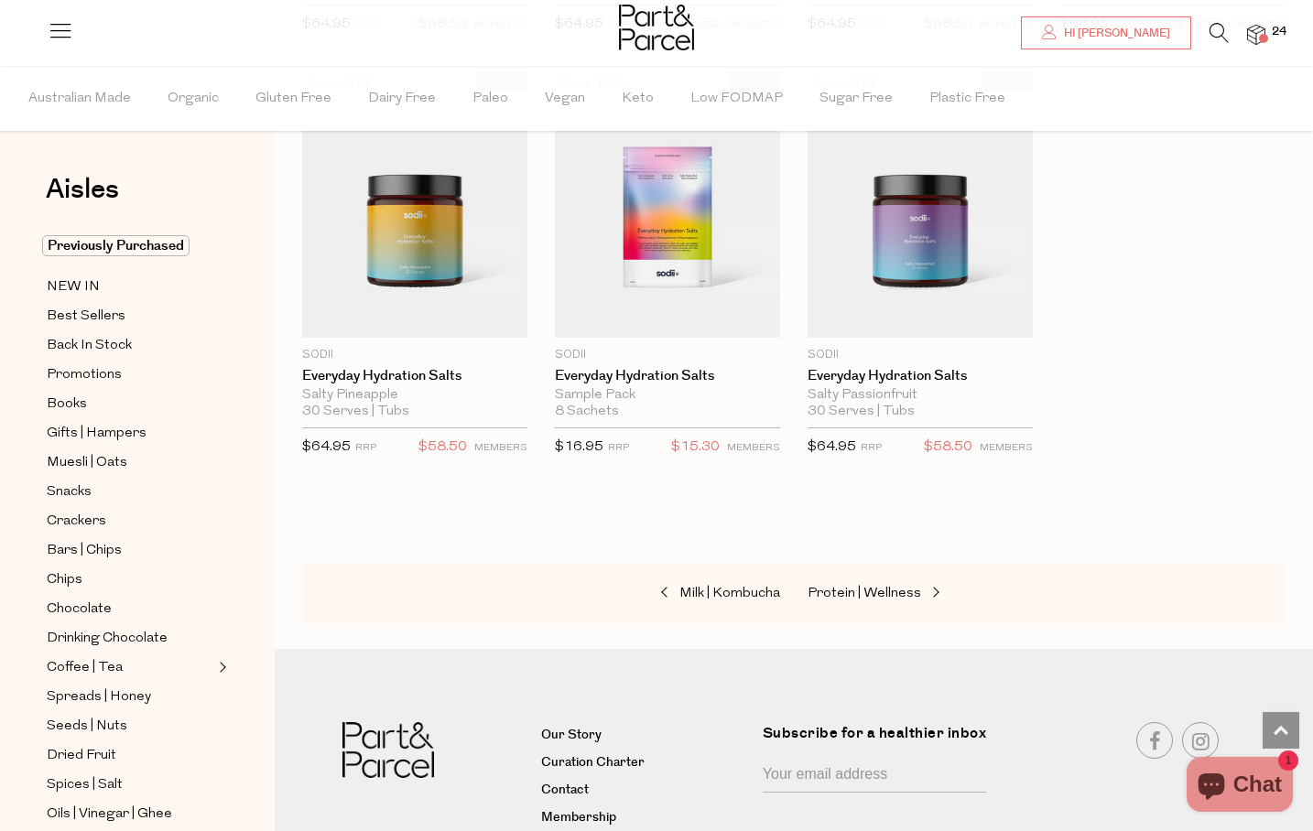
scroll to position [6124, 0]
click at [873, 581] on link "Protein | Wellness" at bounding box center [899, 593] width 183 height 24
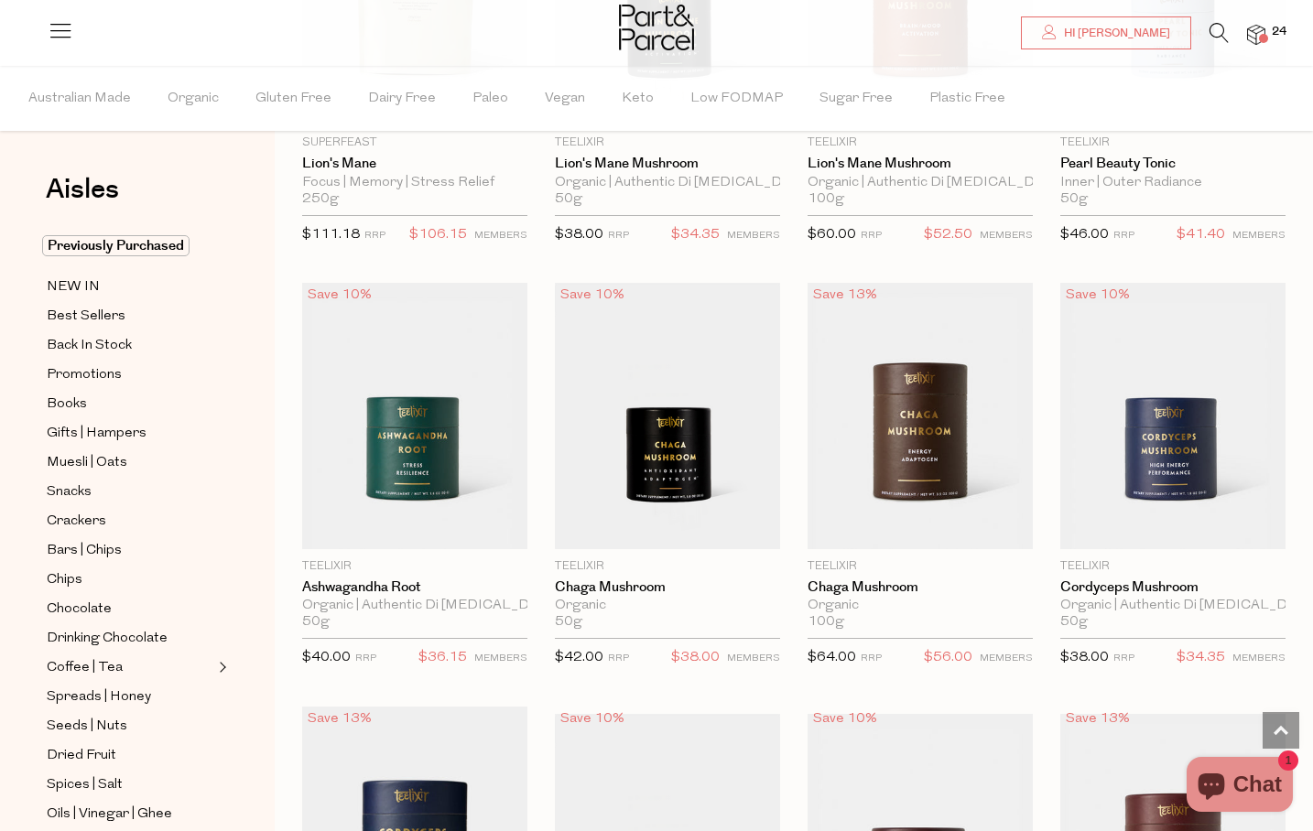
scroll to position [4186, 0]
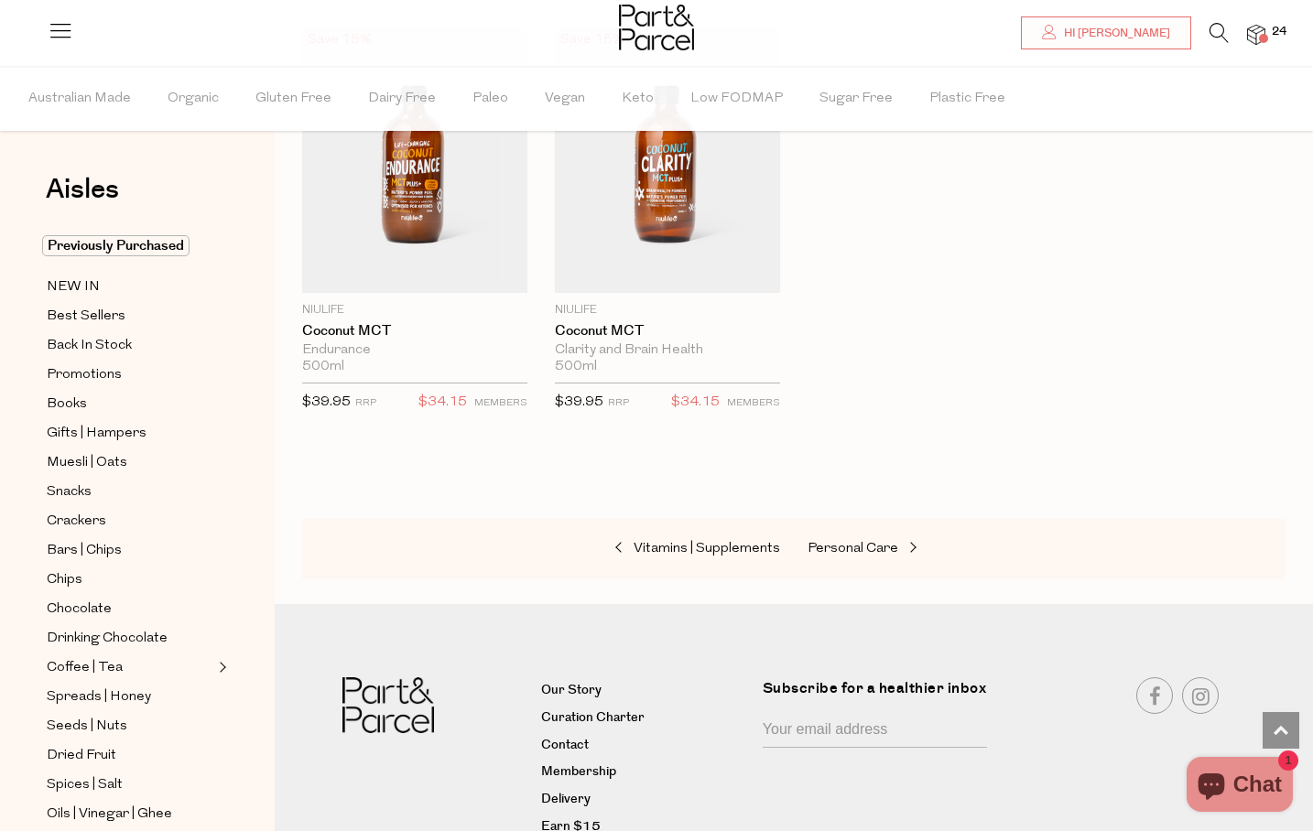
scroll to position [8727, 0]
click at [870, 539] on span "Personal Care" at bounding box center [853, 546] width 91 height 14
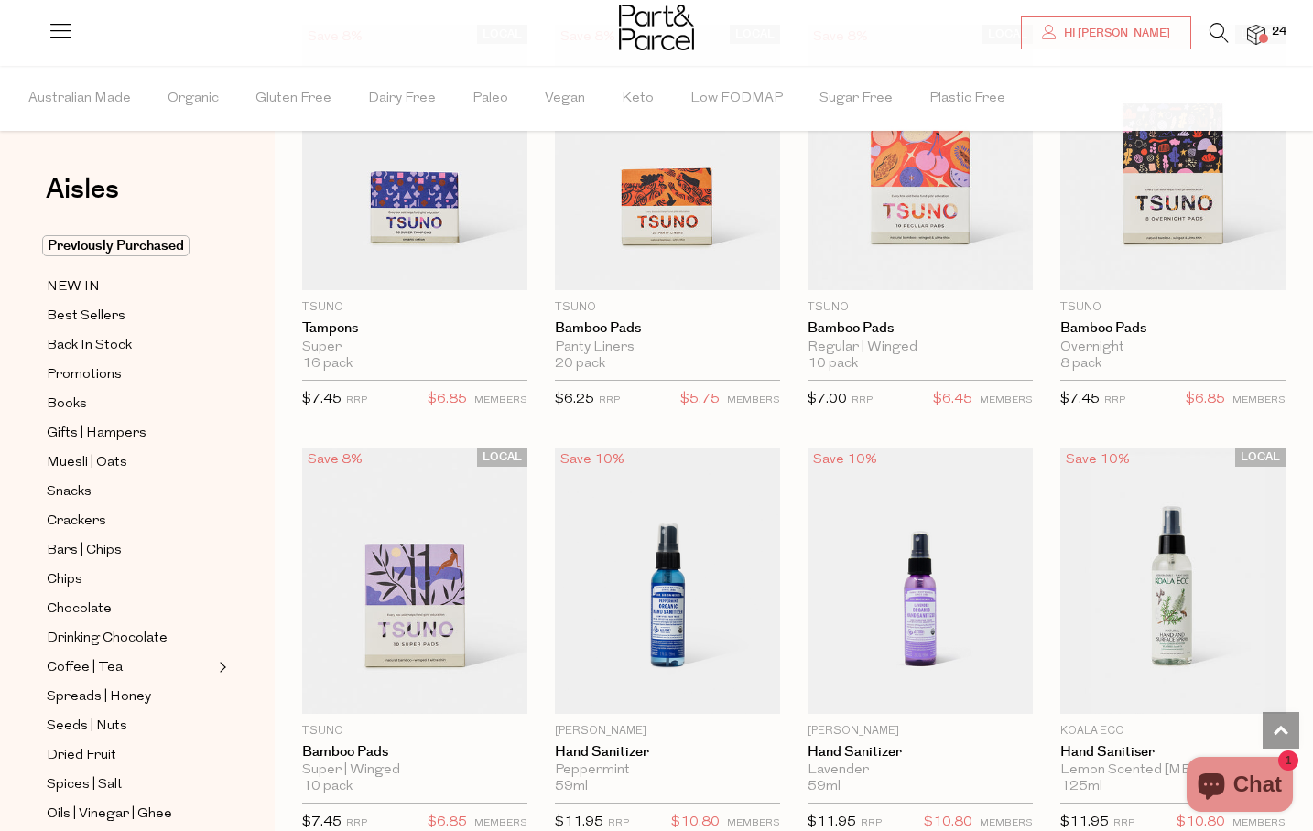
scroll to position [4033, 0]
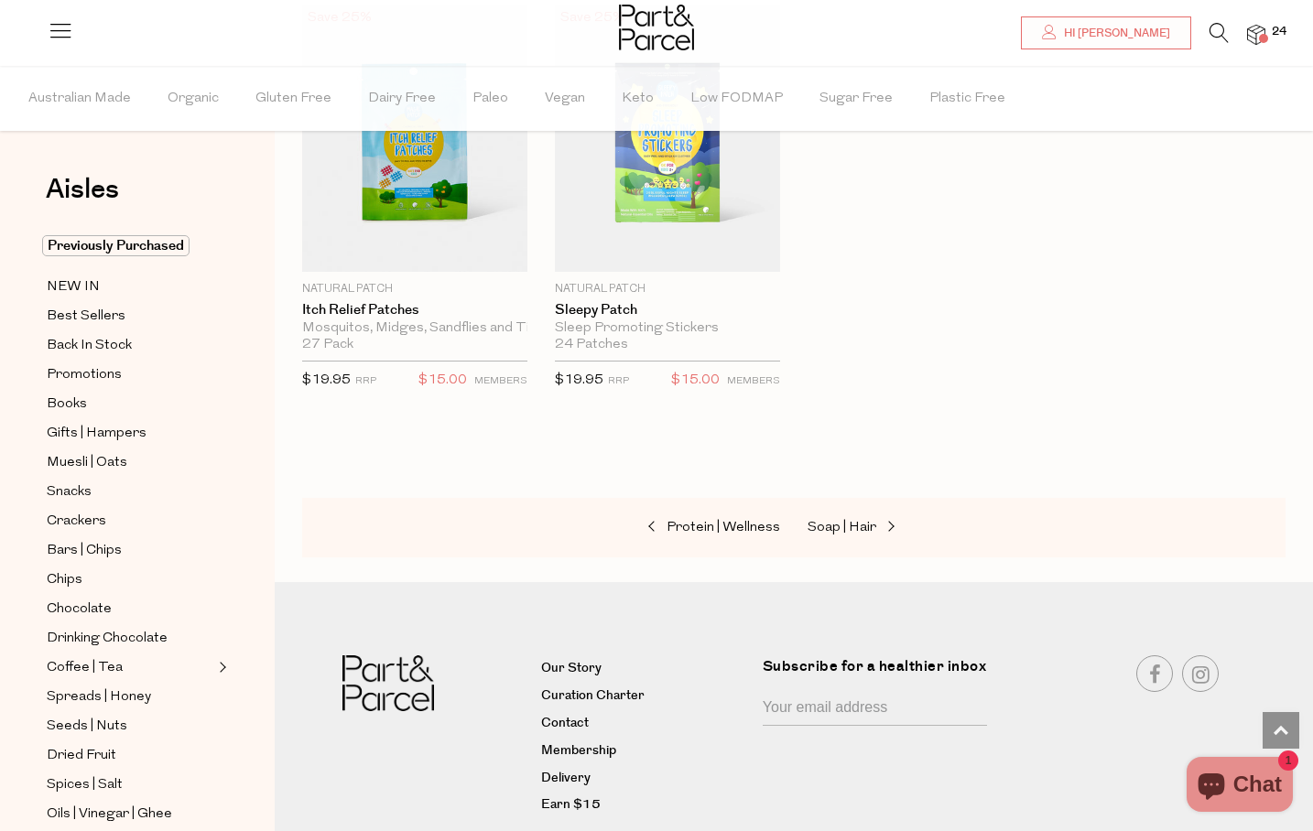
scroll to position [8769, 0]
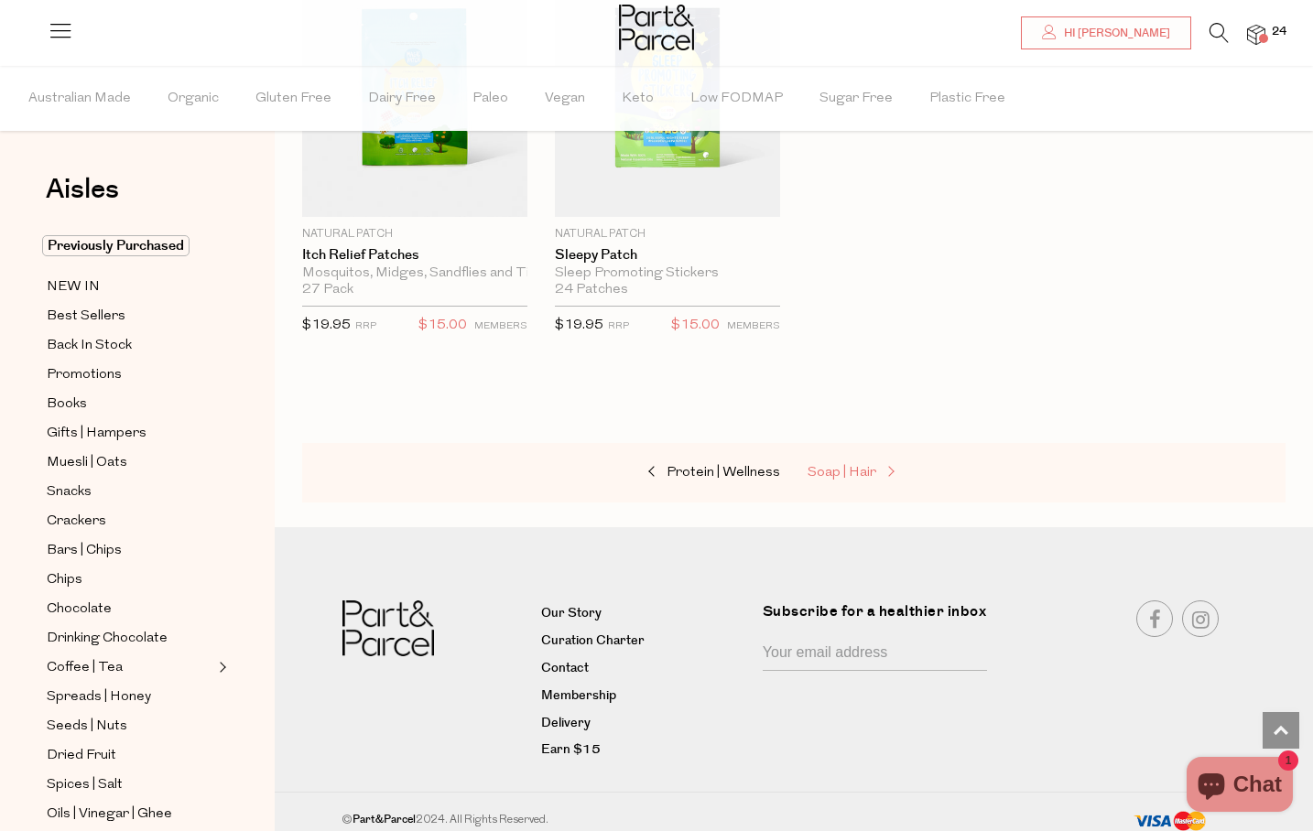
click at [859, 466] on span "Soap | Hair" at bounding box center [842, 473] width 69 height 14
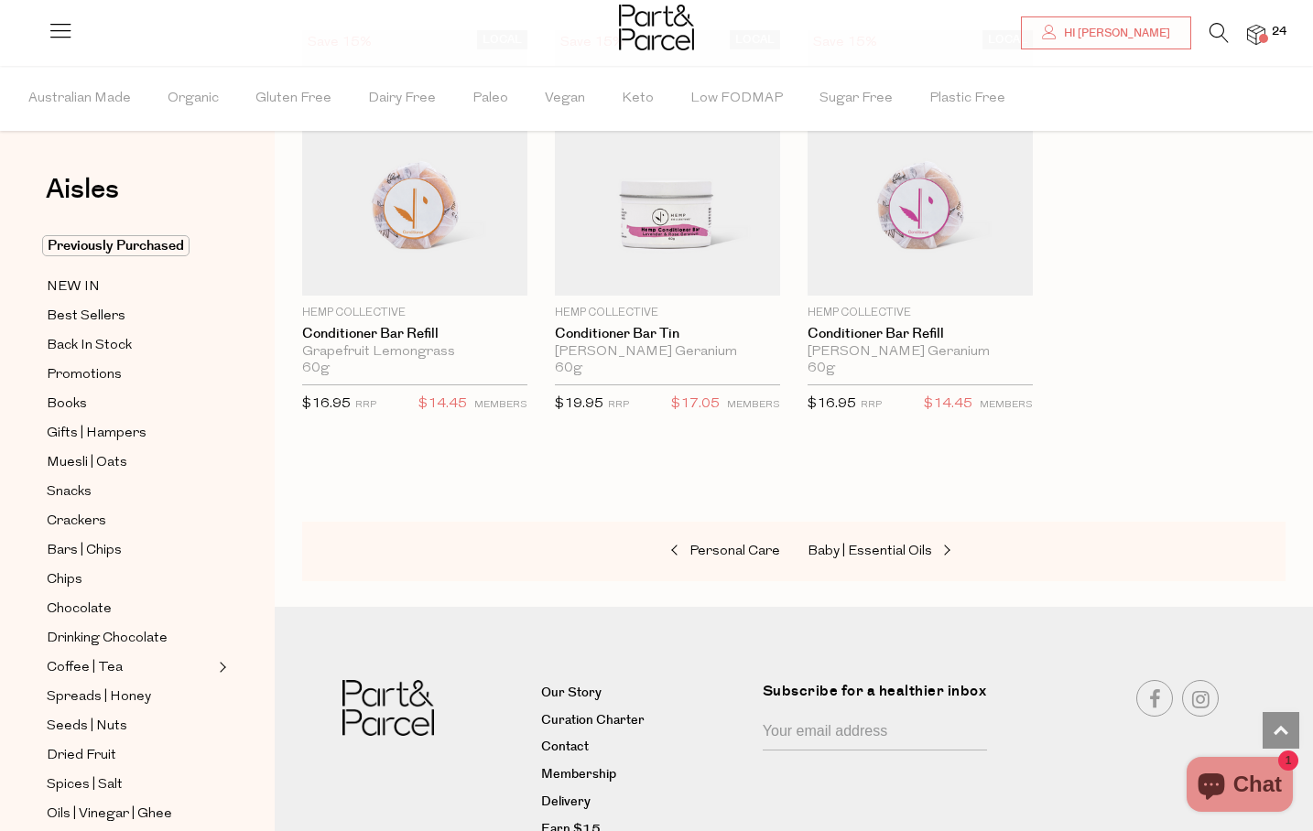
scroll to position [4948, 0]
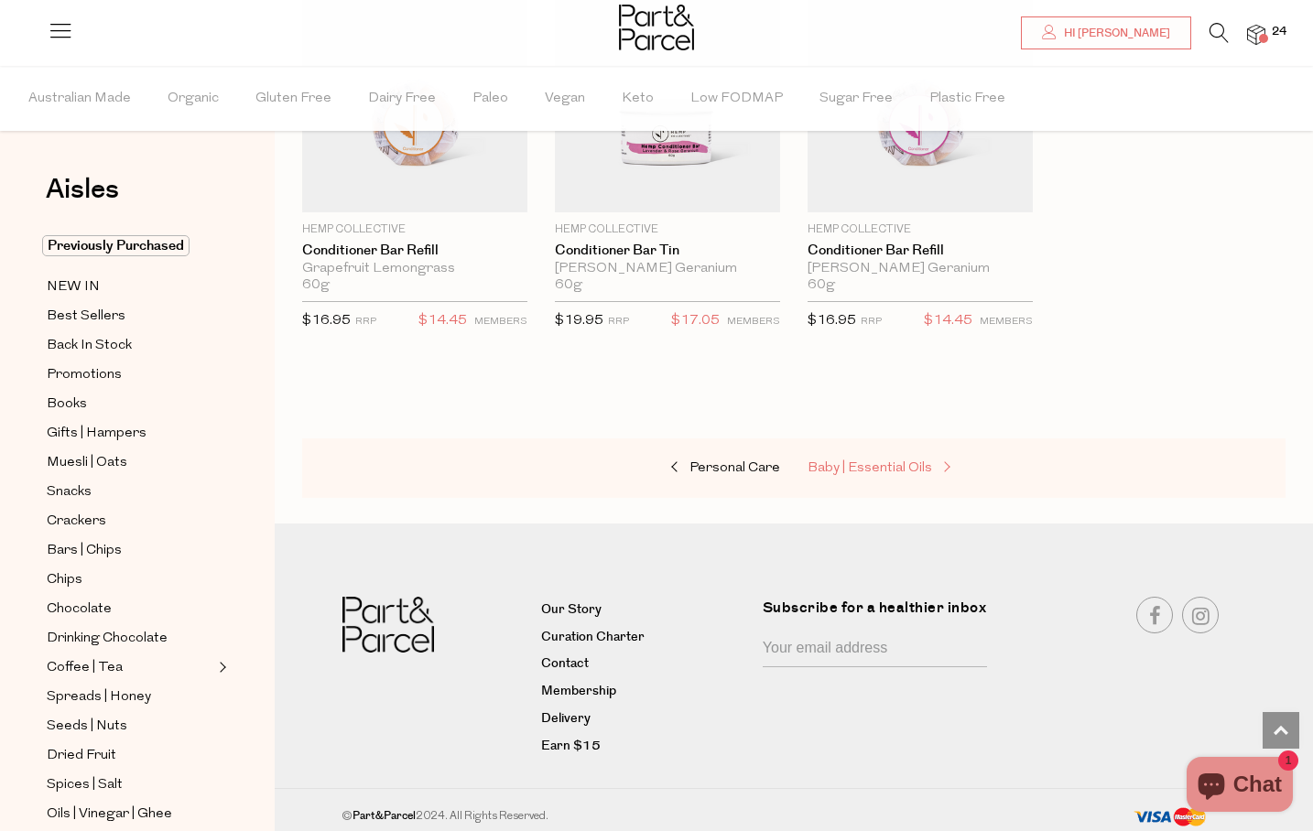
click at [871, 465] on span "Baby | Essential Oils" at bounding box center [870, 468] width 125 height 14
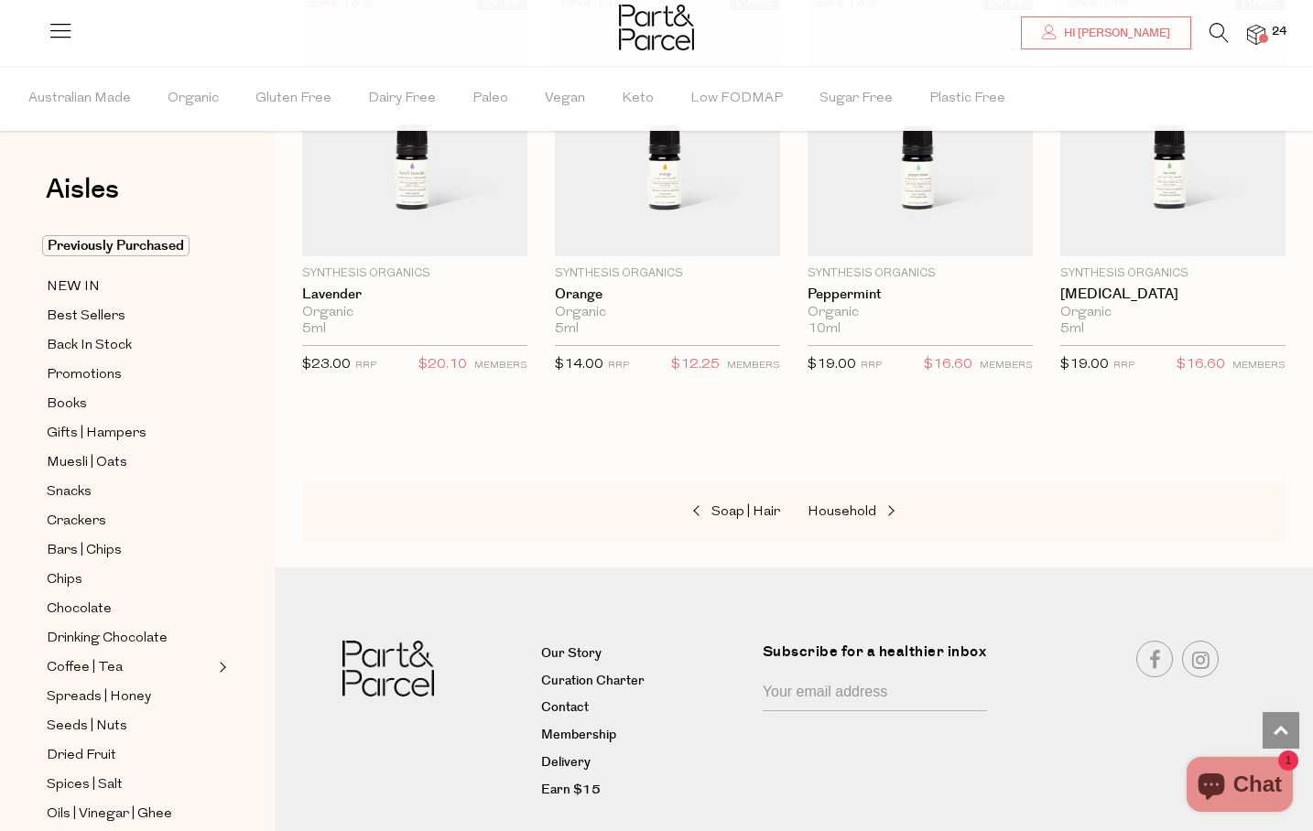
scroll to position [1535, 0]
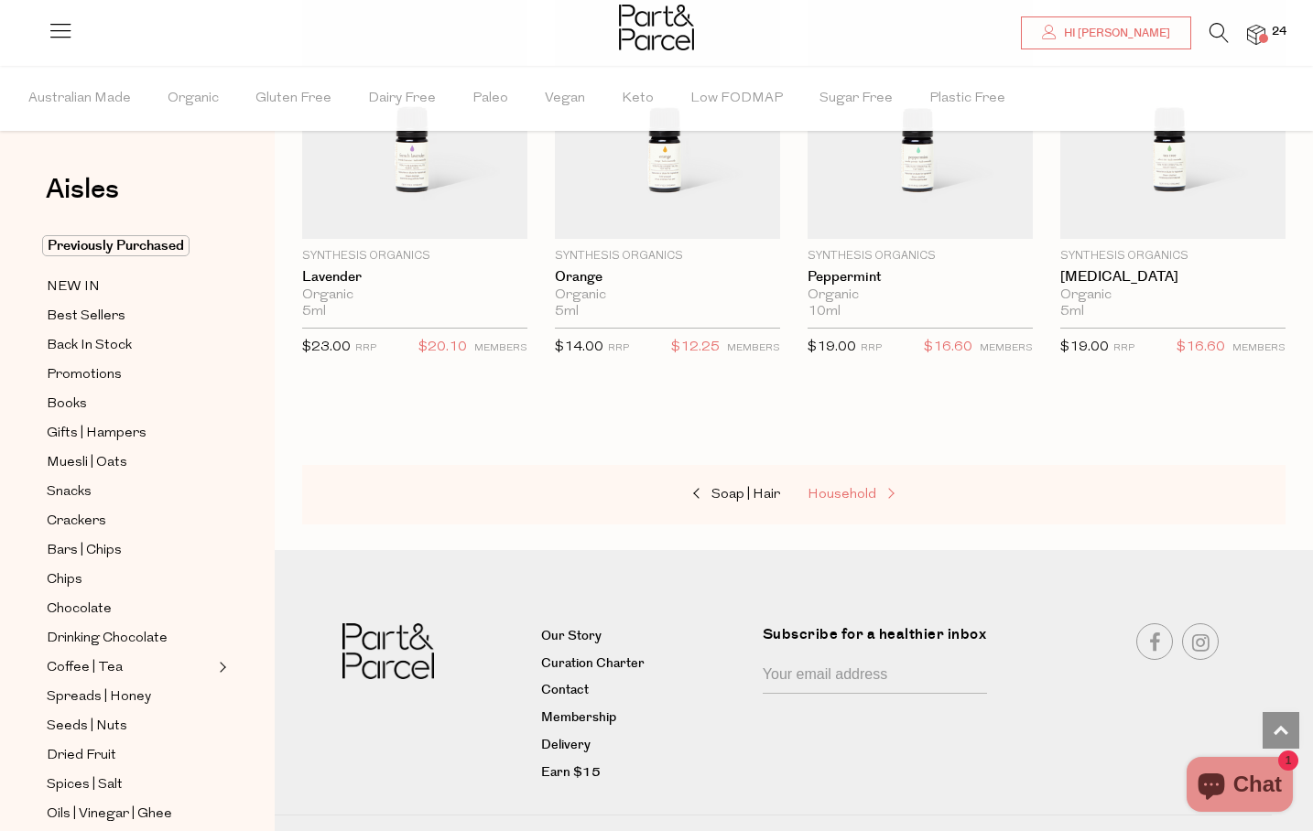
click at [864, 494] on span "Household" at bounding box center [842, 495] width 69 height 14
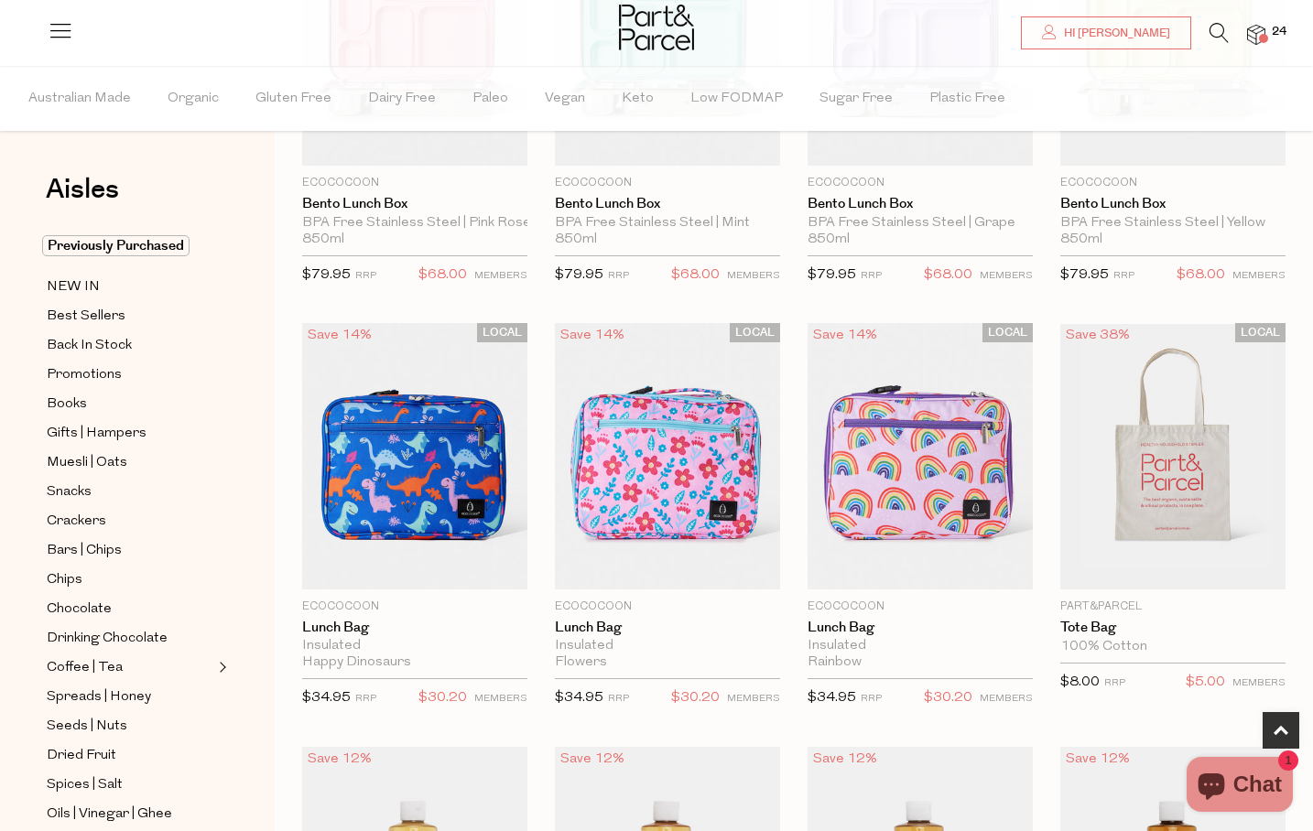
scroll to position [763, 0]
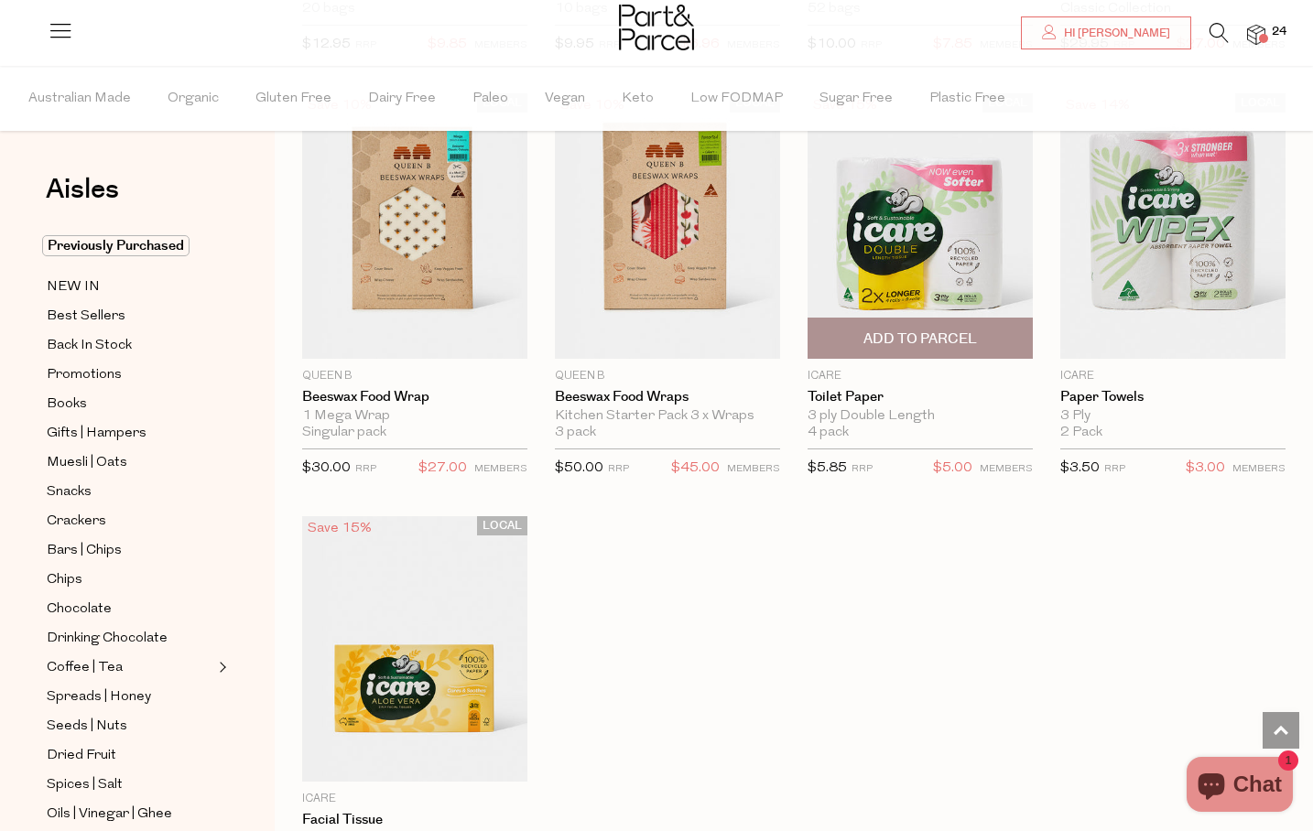
scroll to position [8283, 0]
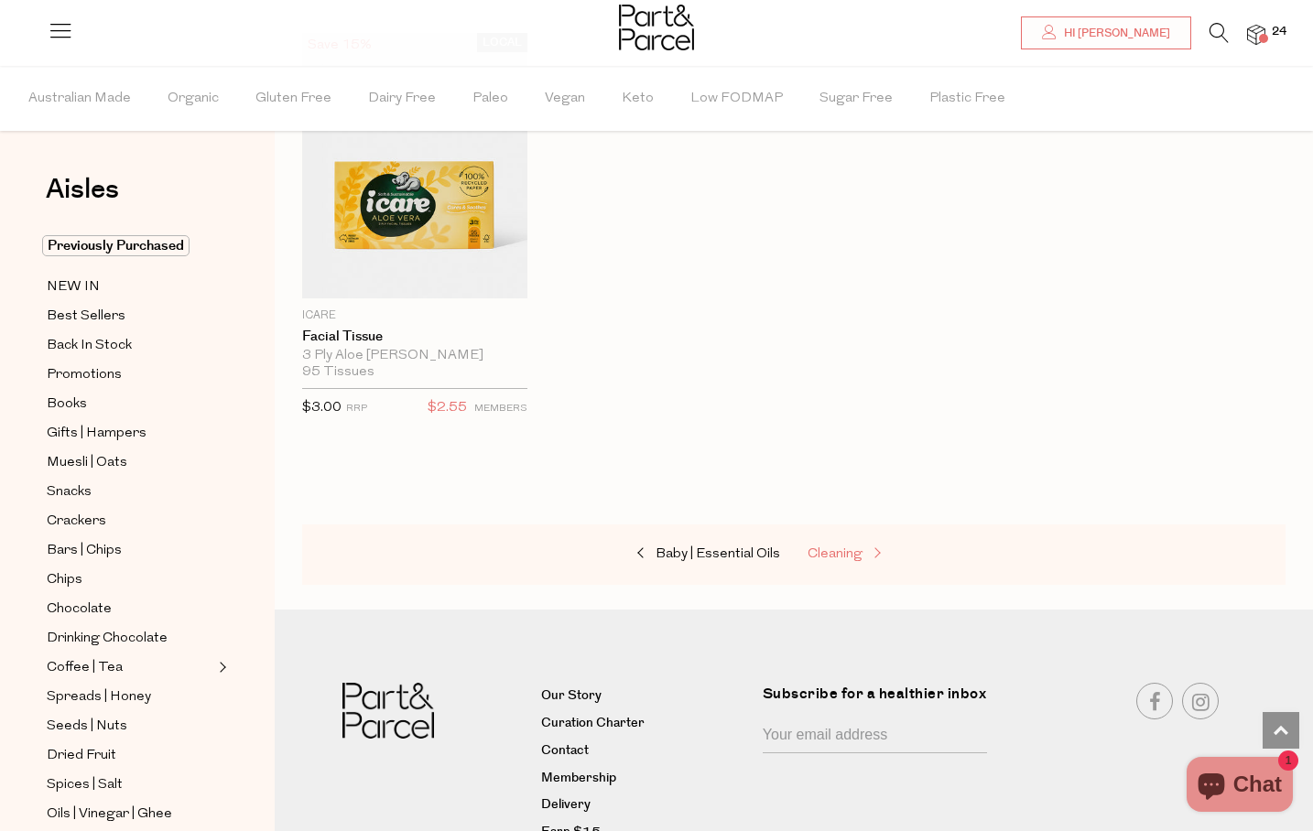
click at [862, 548] on span at bounding box center [875, 555] width 26 height 14
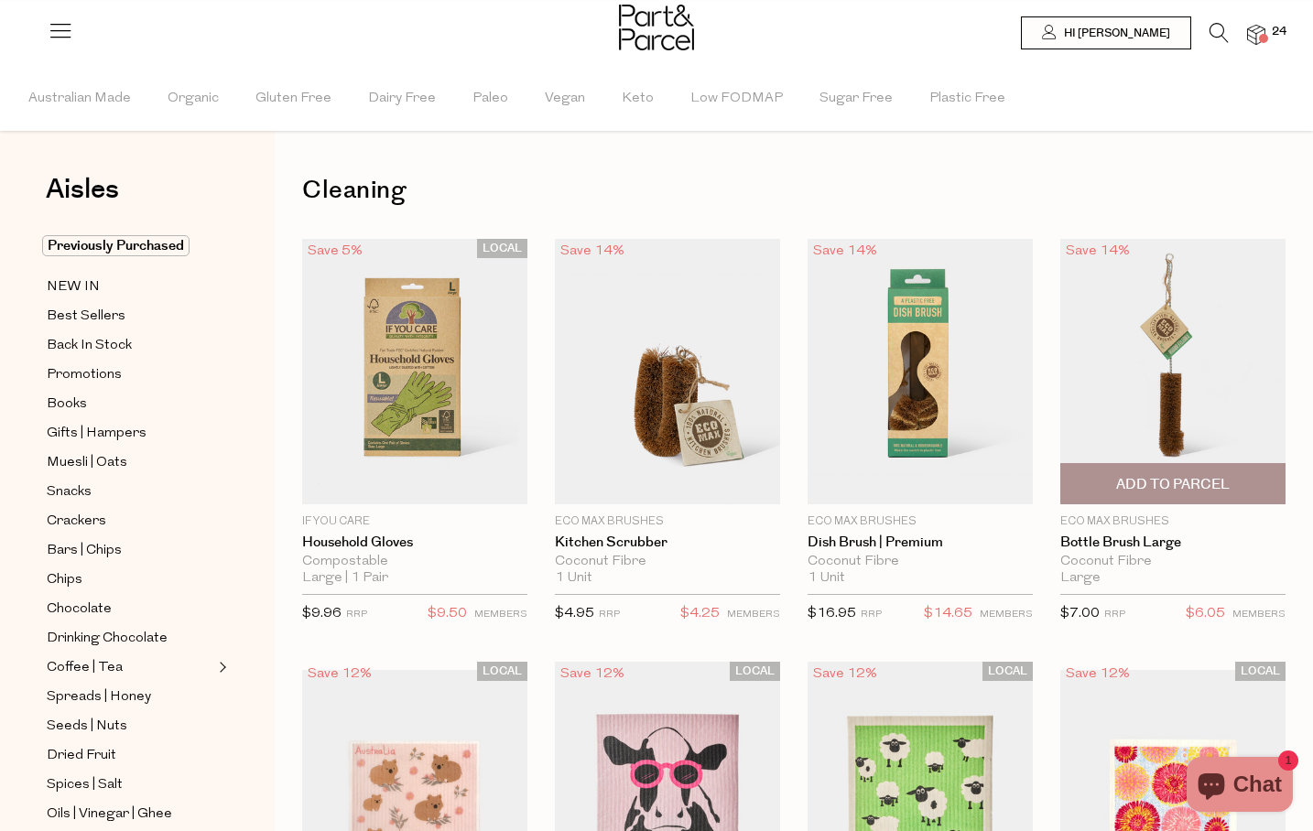
click at [1187, 483] on span "Add To Parcel" at bounding box center [1173, 484] width 114 height 19
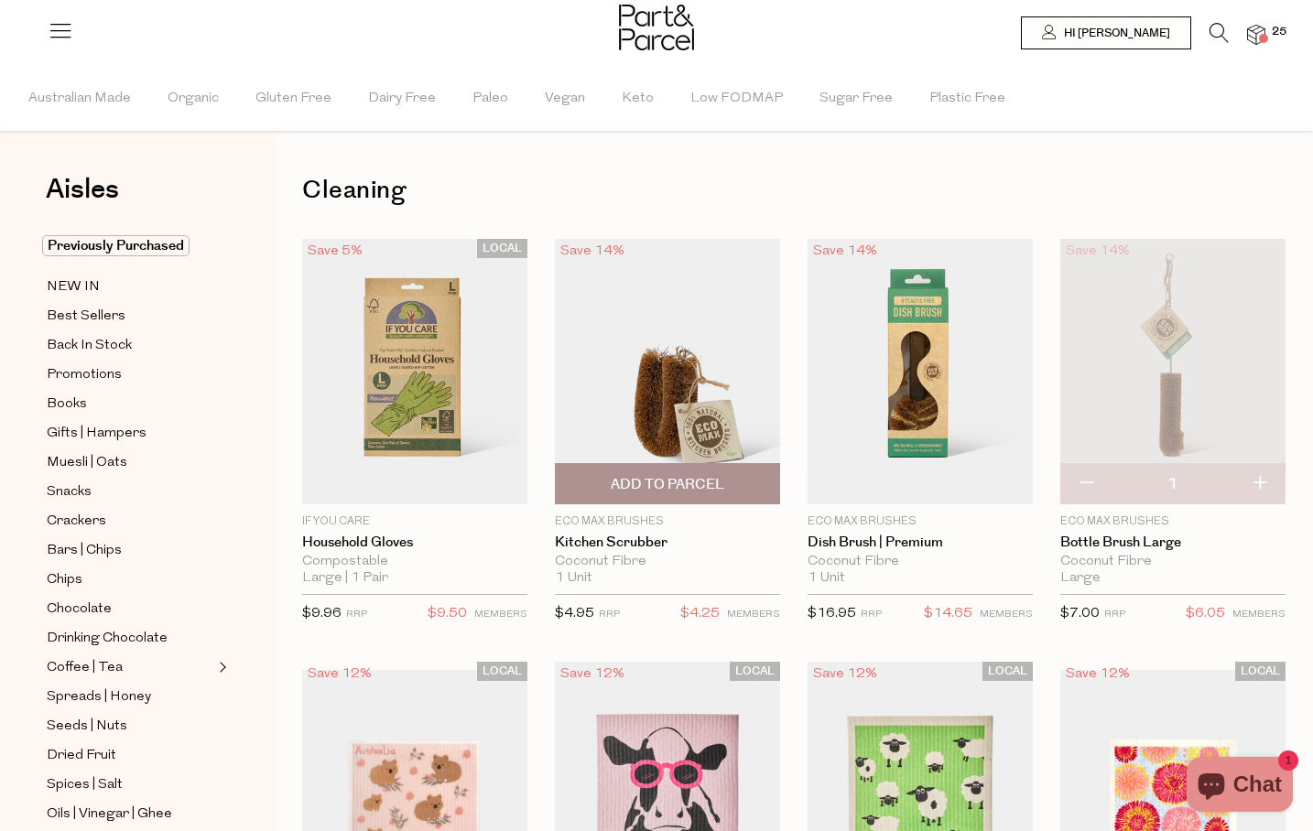
click at [643, 487] on span "Add To Parcel" at bounding box center [668, 484] width 114 height 19
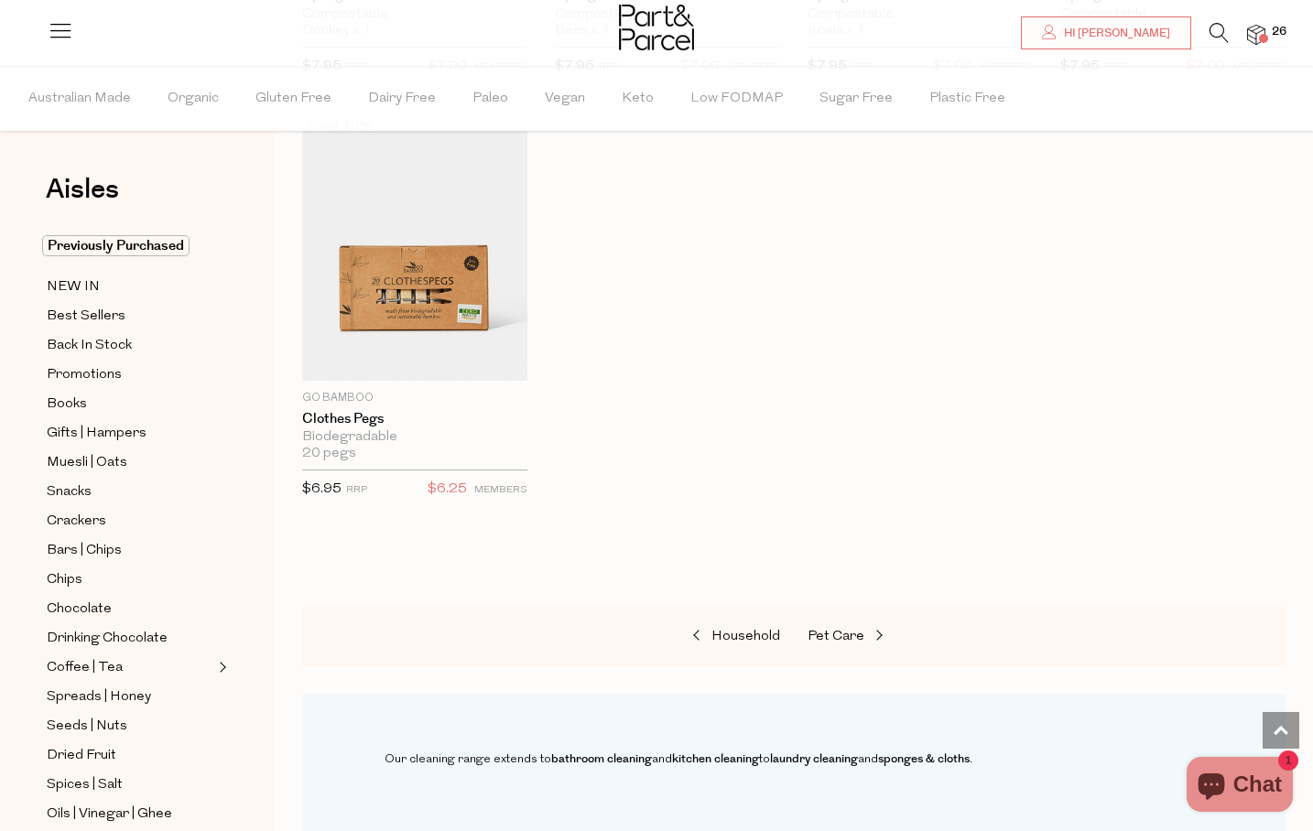
scroll to position [1423, 0]
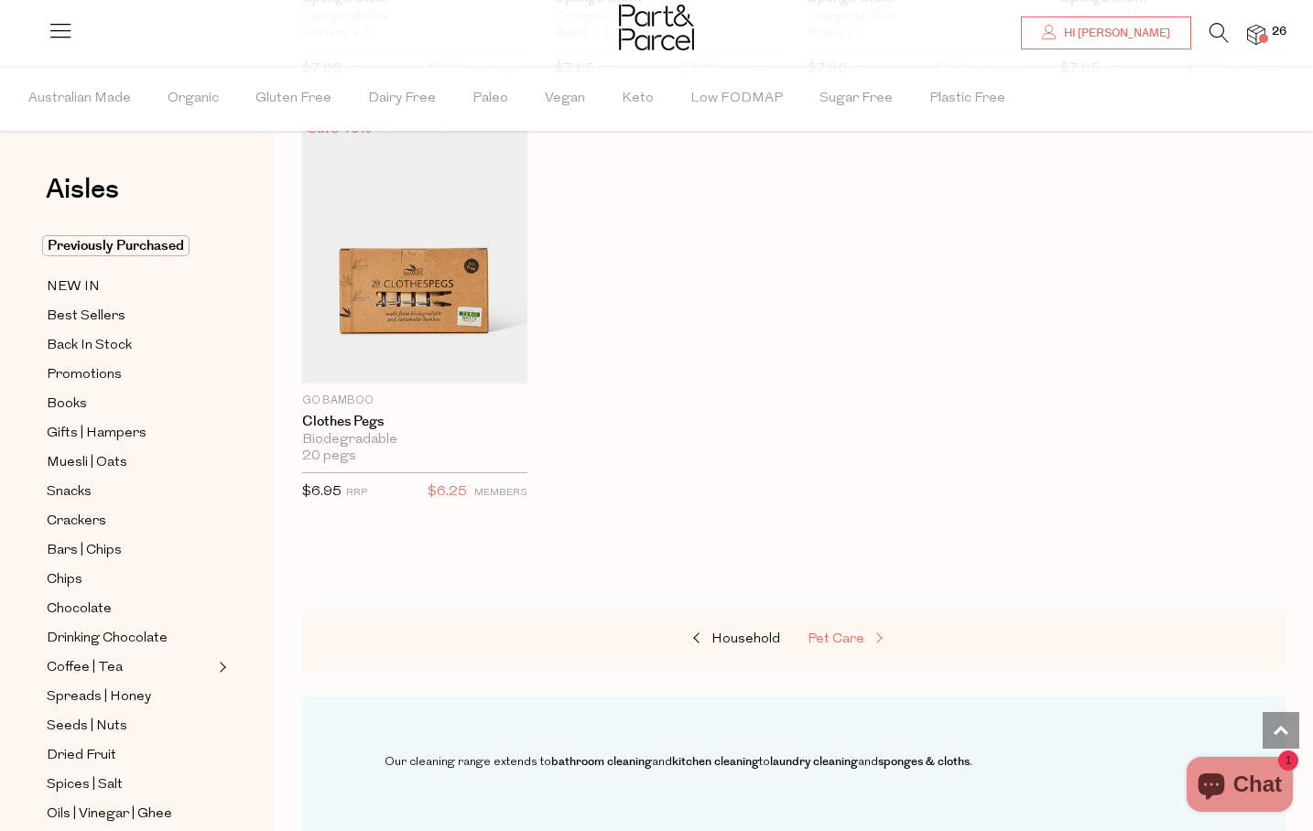
click at [837, 633] on span "Pet Care" at bounding box center [836, 640] width 57 height 14
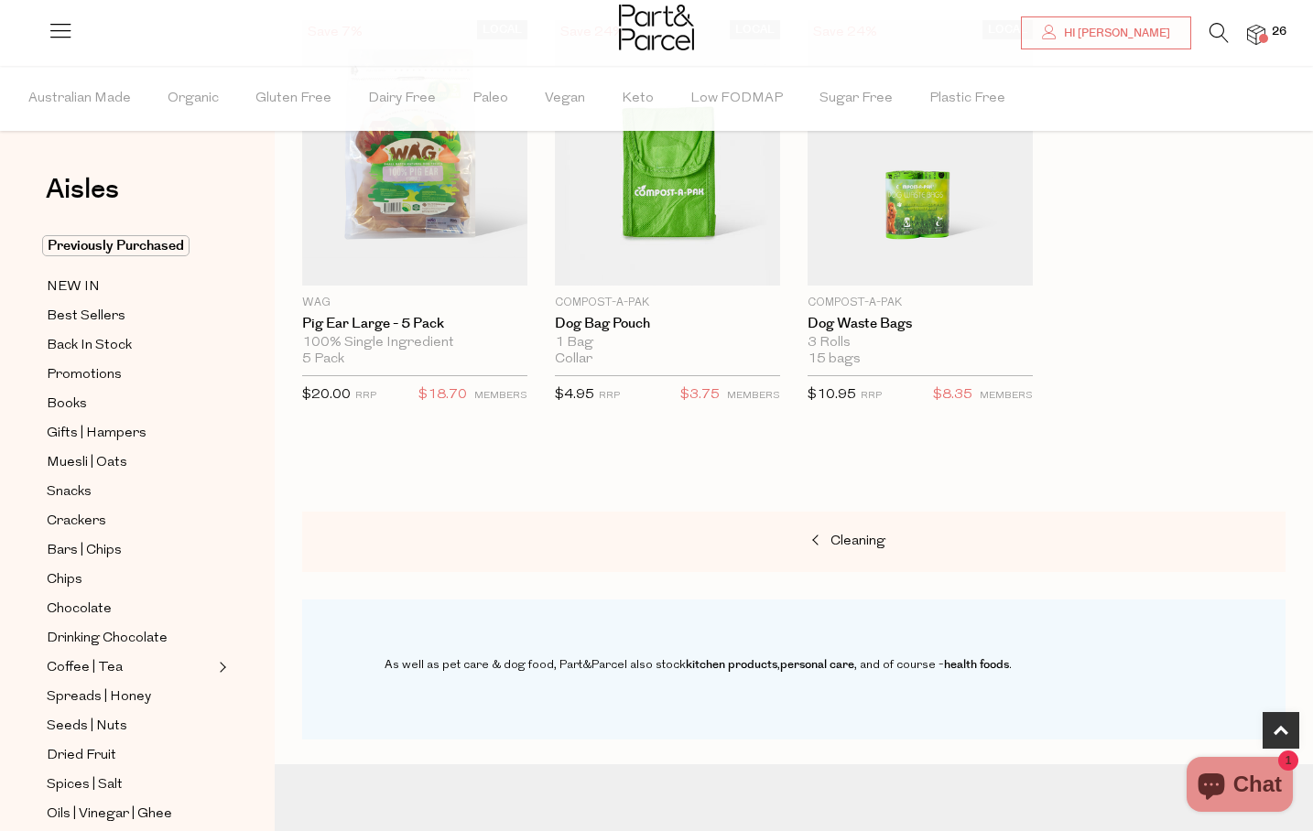
scroll to position [888, 0]
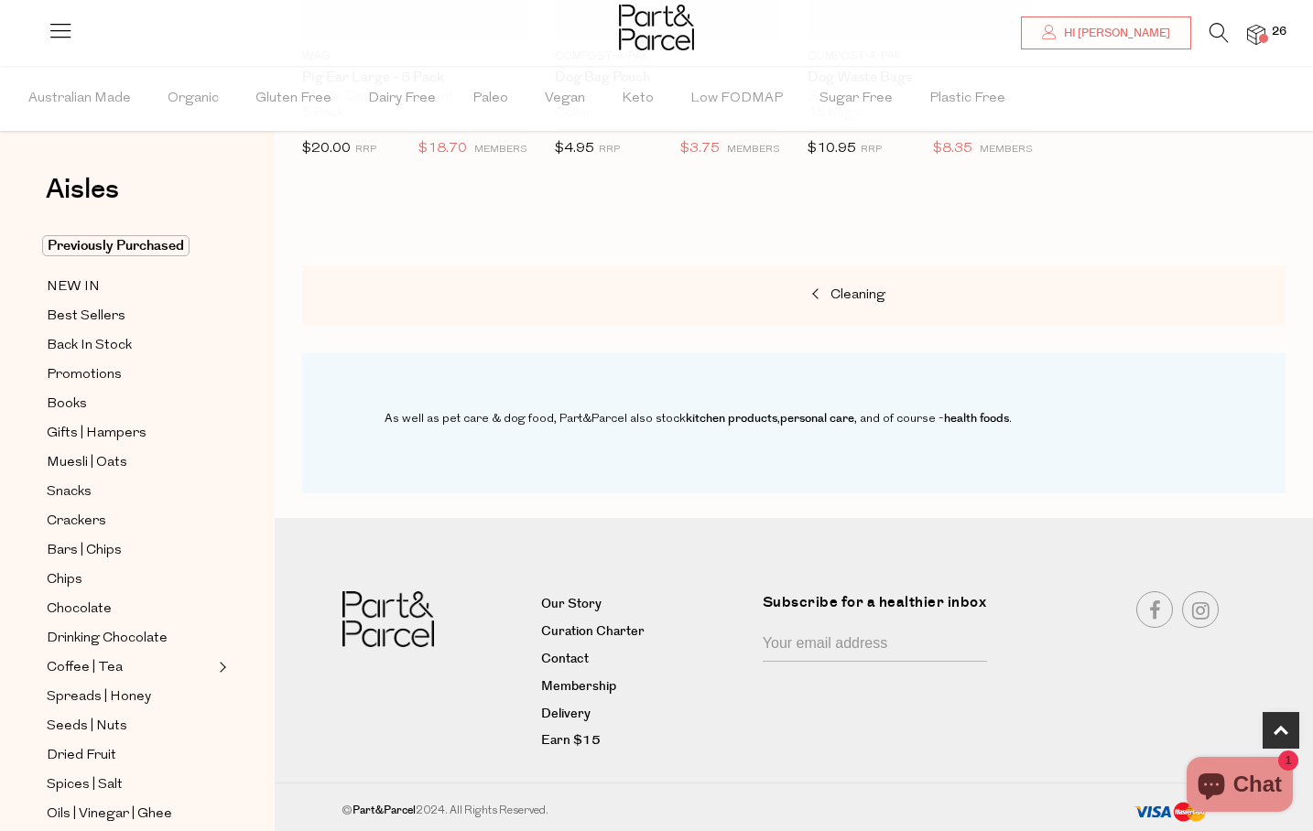
click at [1275, 24] on span "26" at bounding box center [1279, 32] width 24 height 16
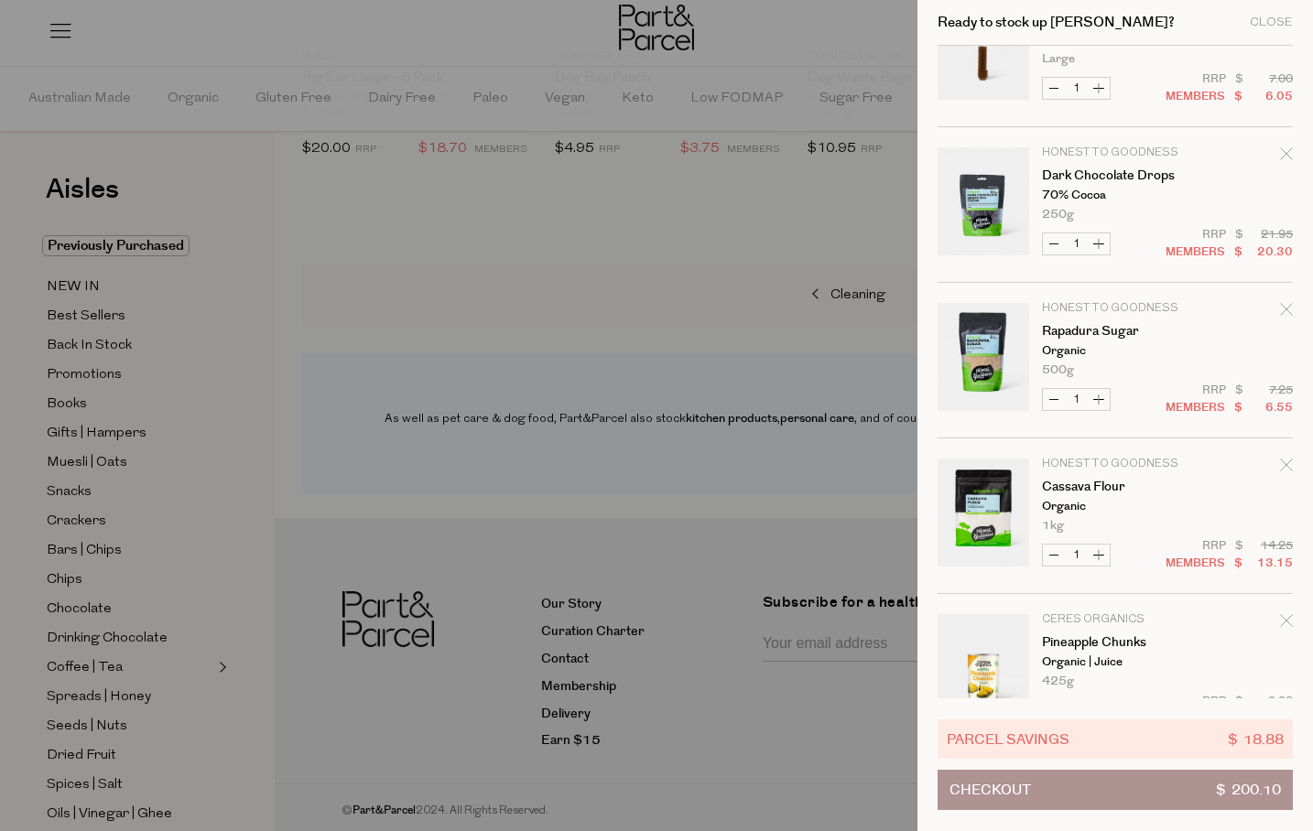
scroll to position [0, 0]
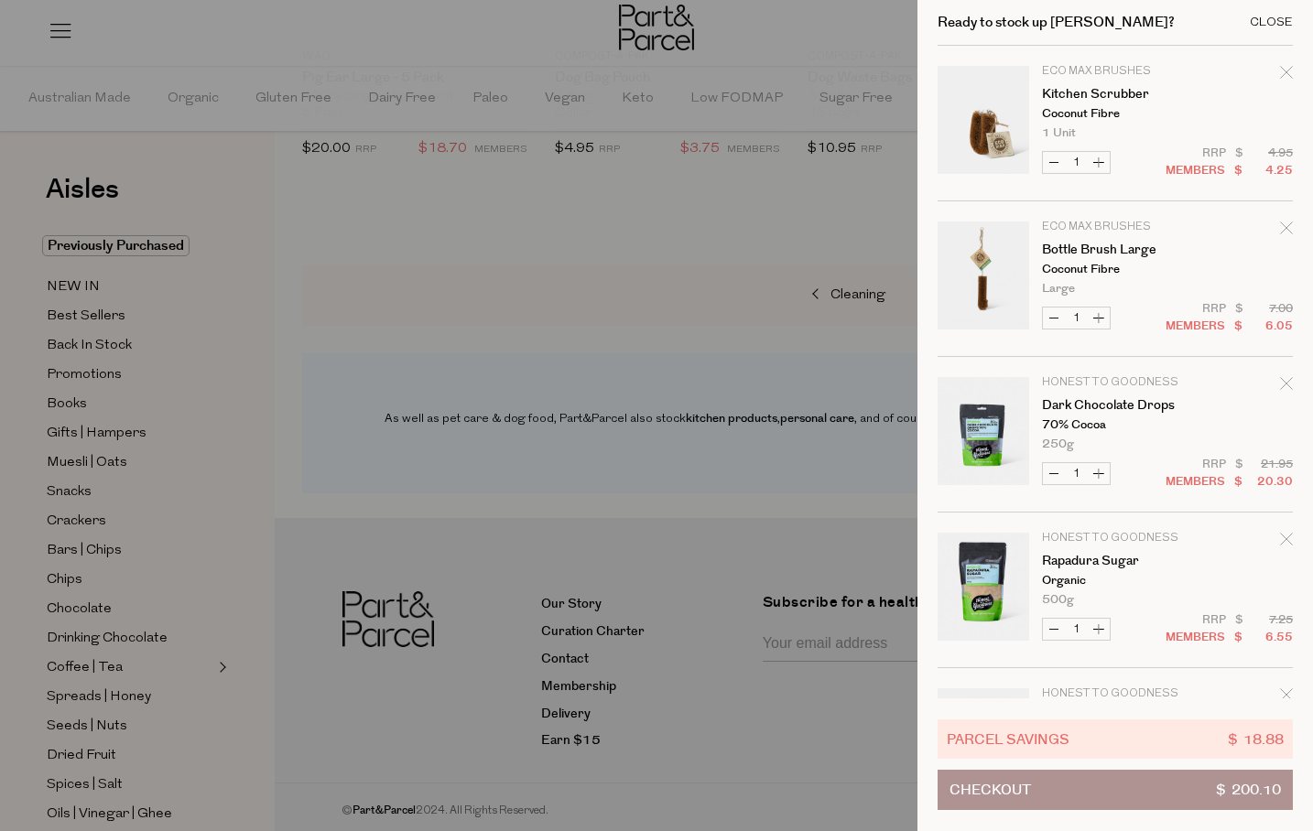
click at [1277, 18] on div "Close" at bounding box center [1271, 22] width 43 height 12
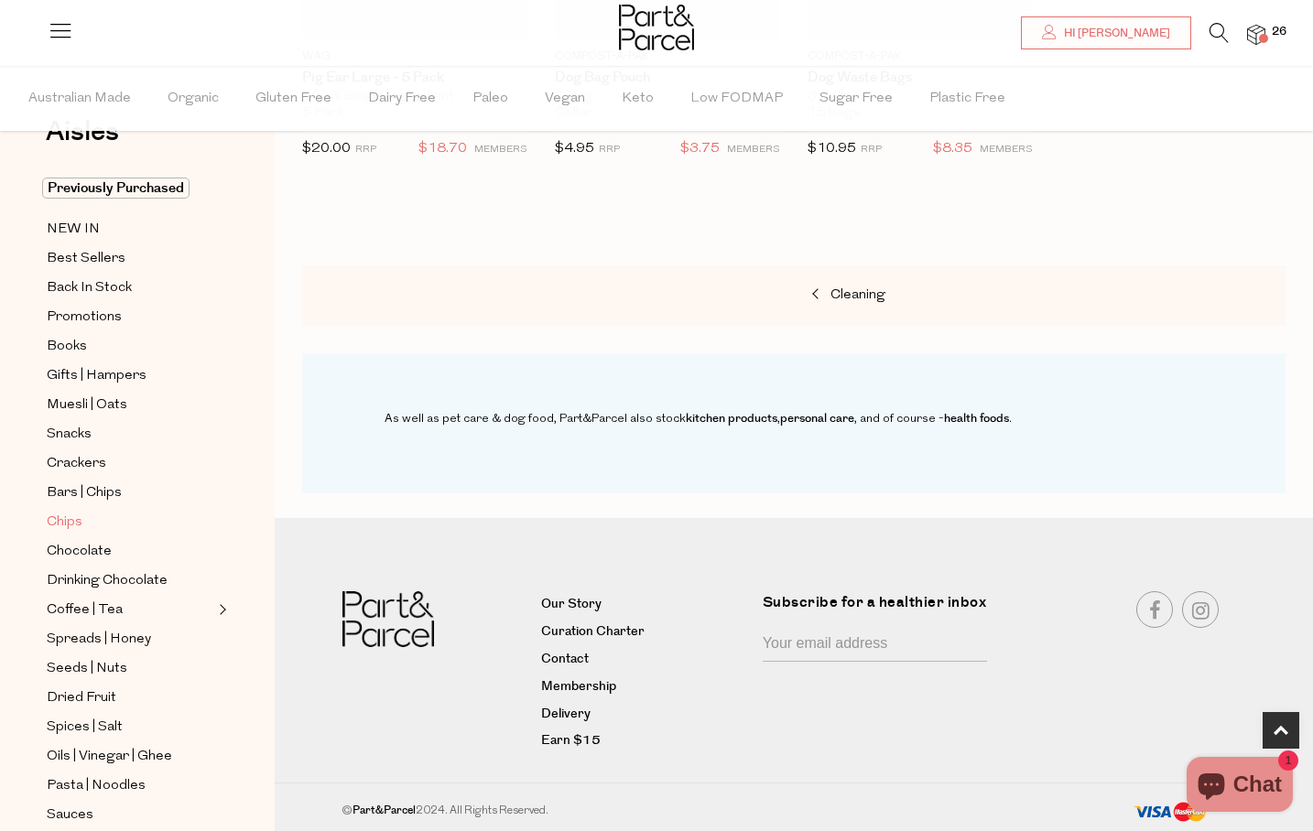
scroll to position [59, 0]
click at [99, 672] on span "Seeds | Nuts" at bounding box center [87, 668] width 81 height 22
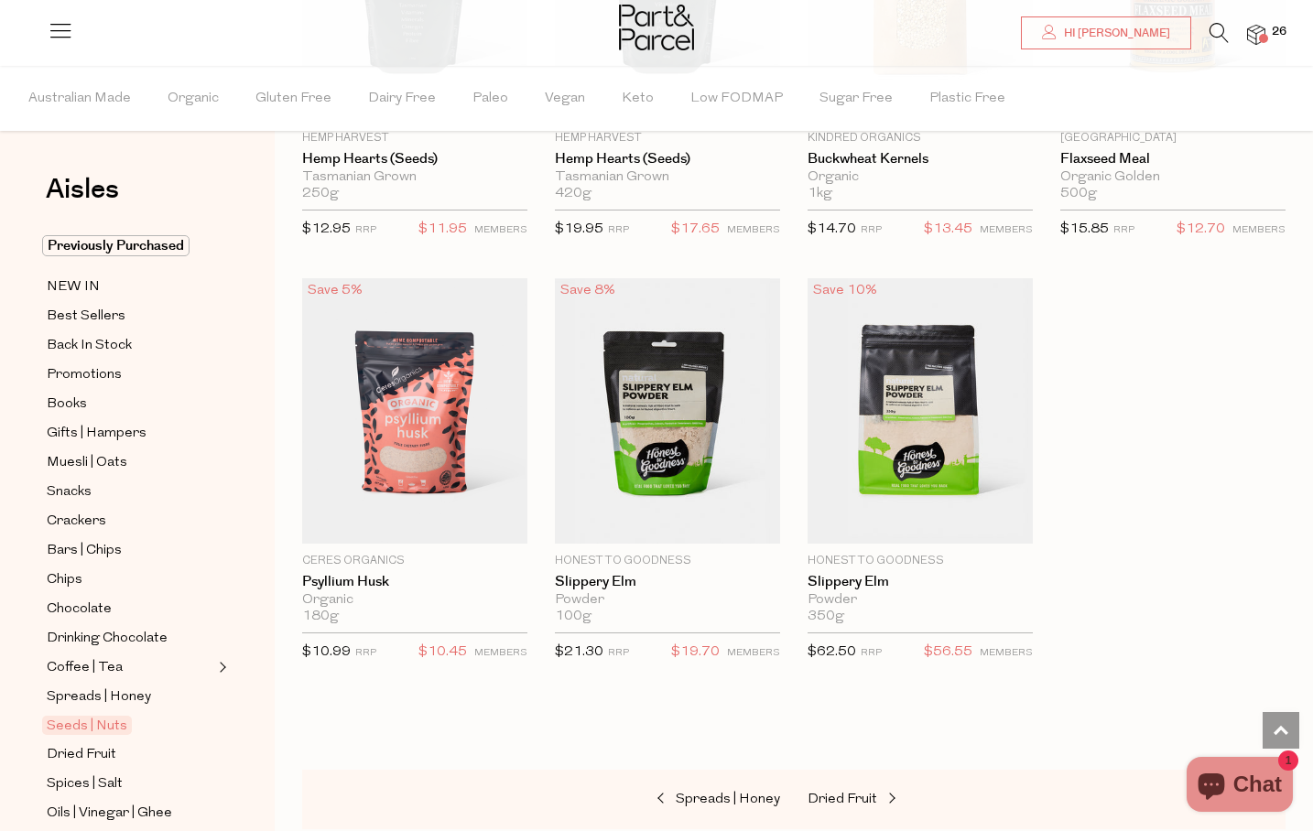
scroll to position [4788, 0]
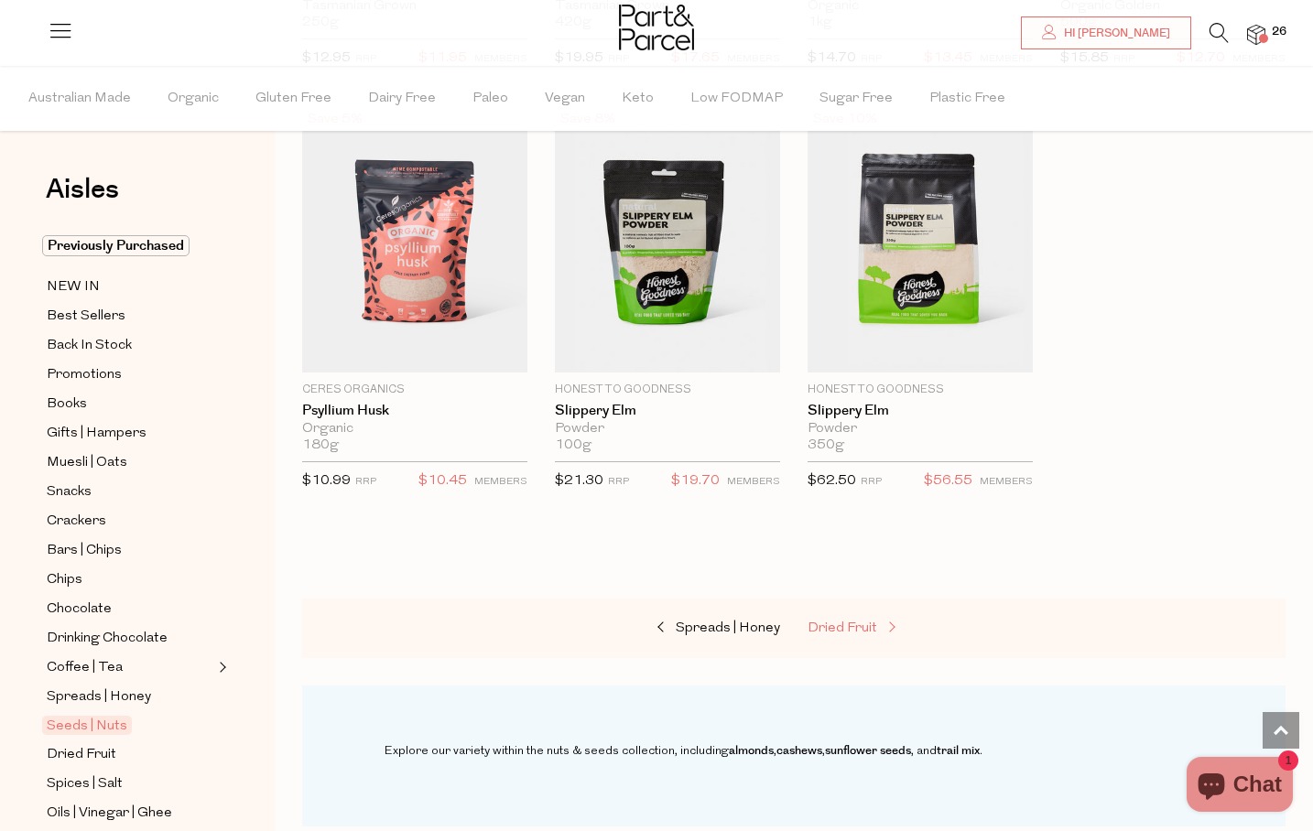
click at [853, 627] on span "Dried Fruit" at bounding box center [843, 629] width 70 height 14
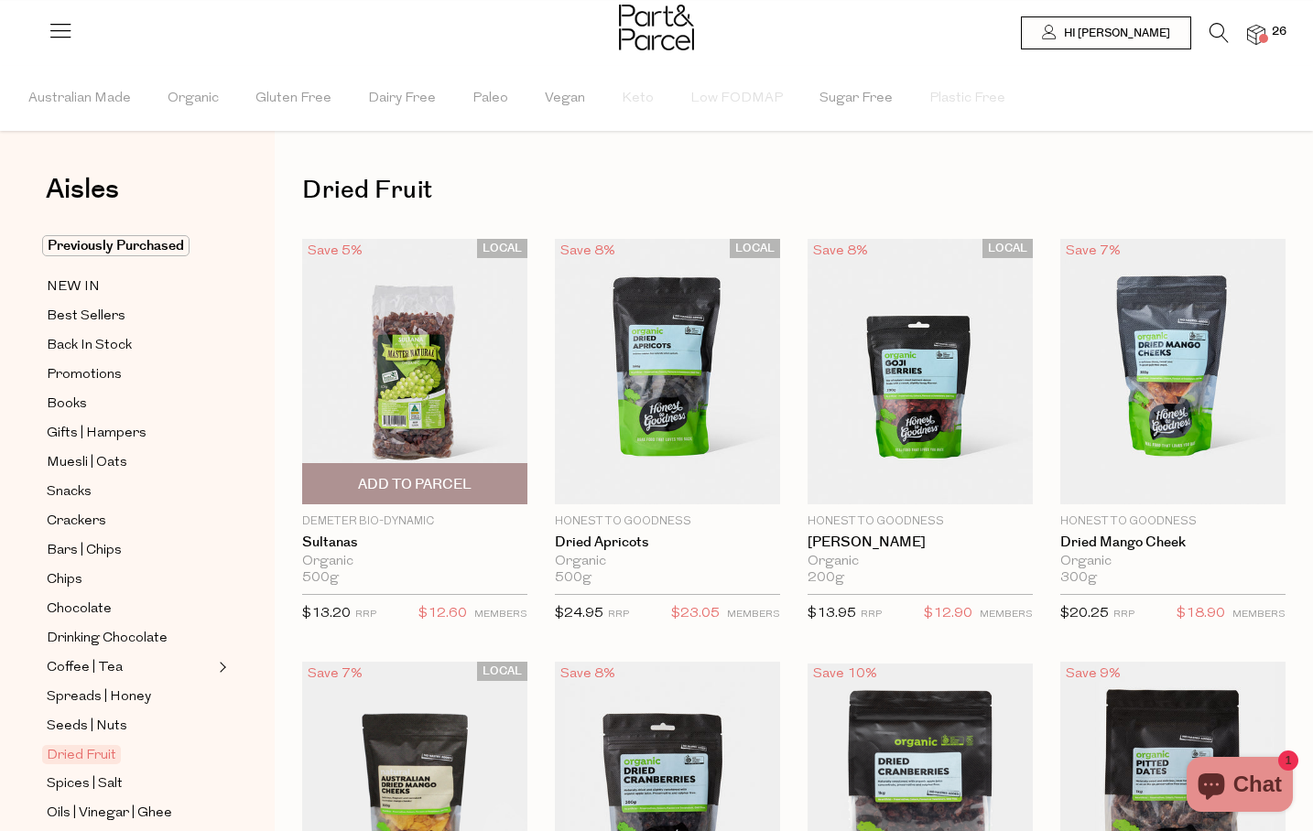
click at [419, 490] on span "Add To Parcel" at bounding box center [415, 484] width 114 height 19
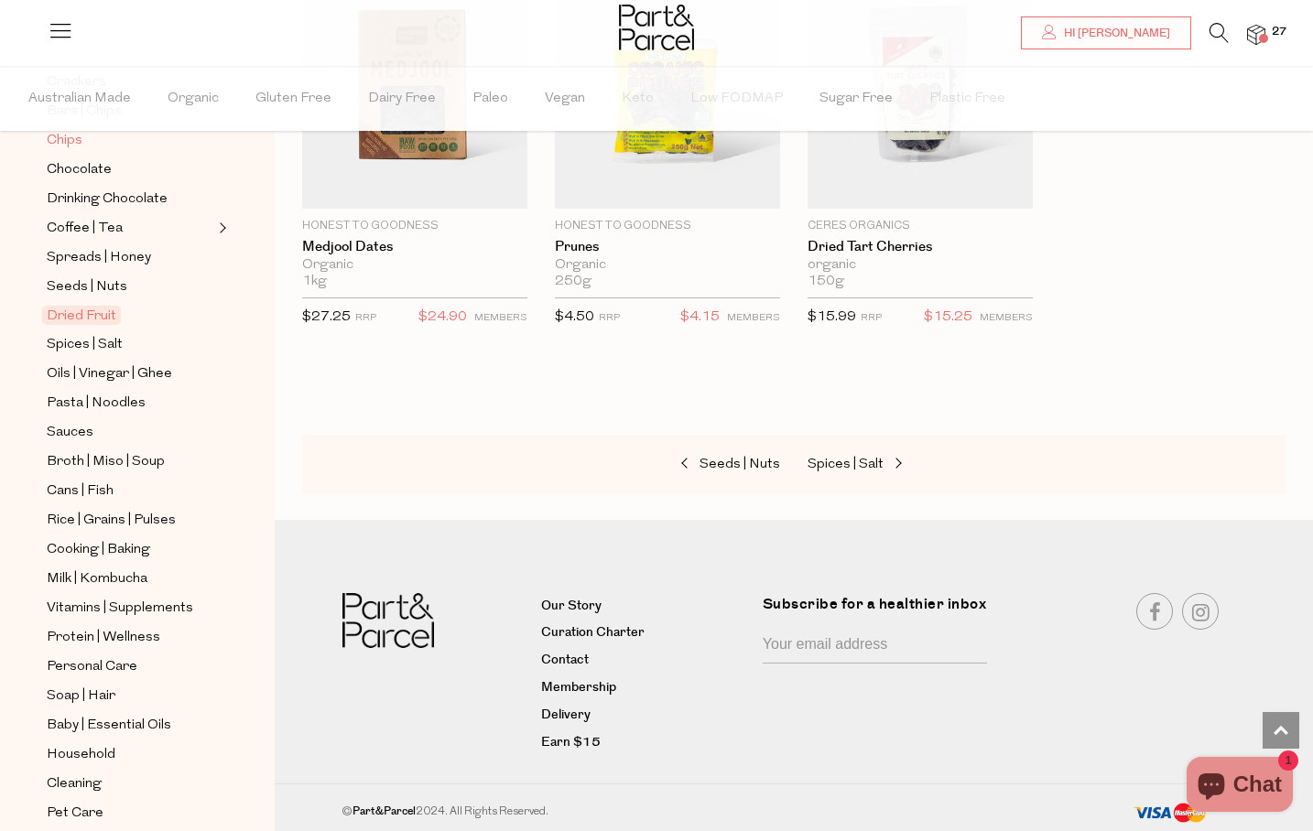
scroll to position [513, 0]
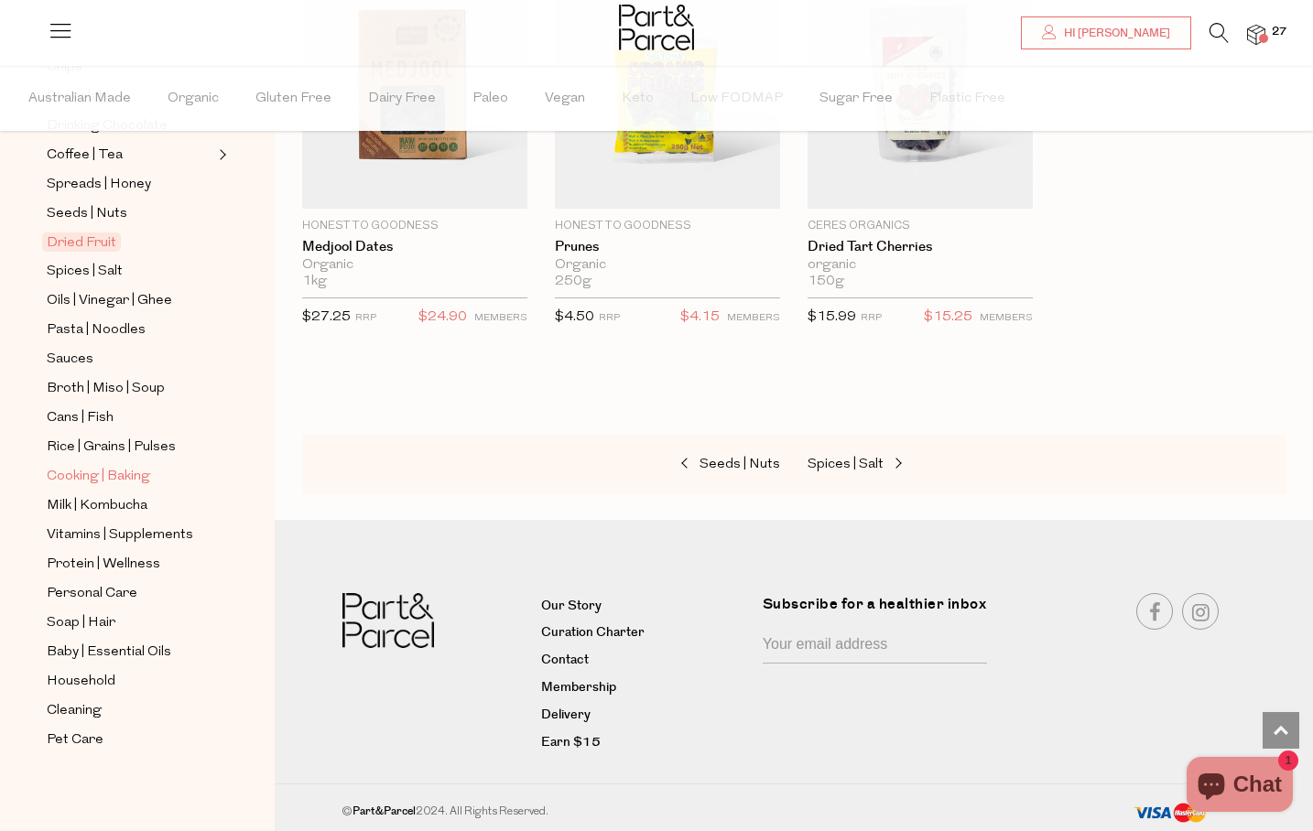
click at [129, 472] on span "Cooking | Baking" at bounding box center [98, 477] width 103 height 22
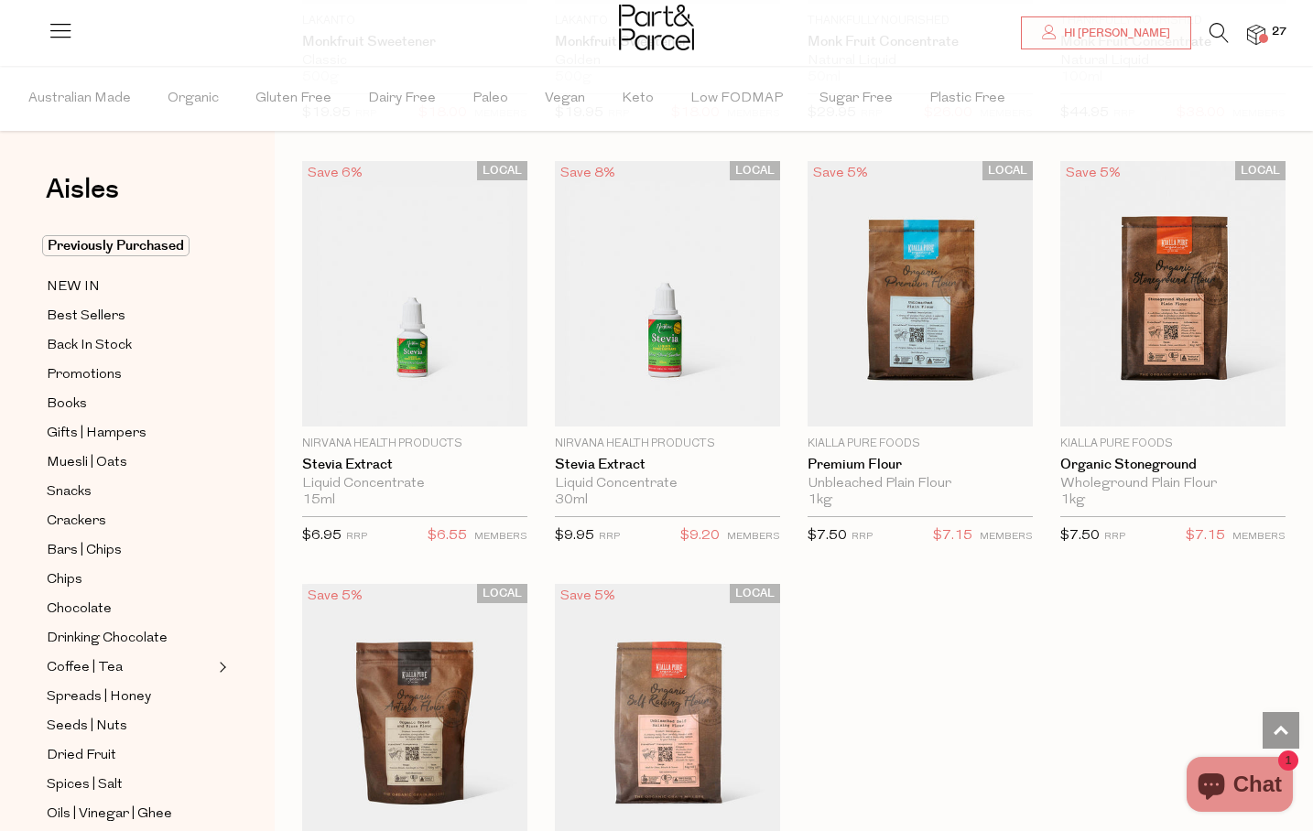
scroll to position [4748, 0]
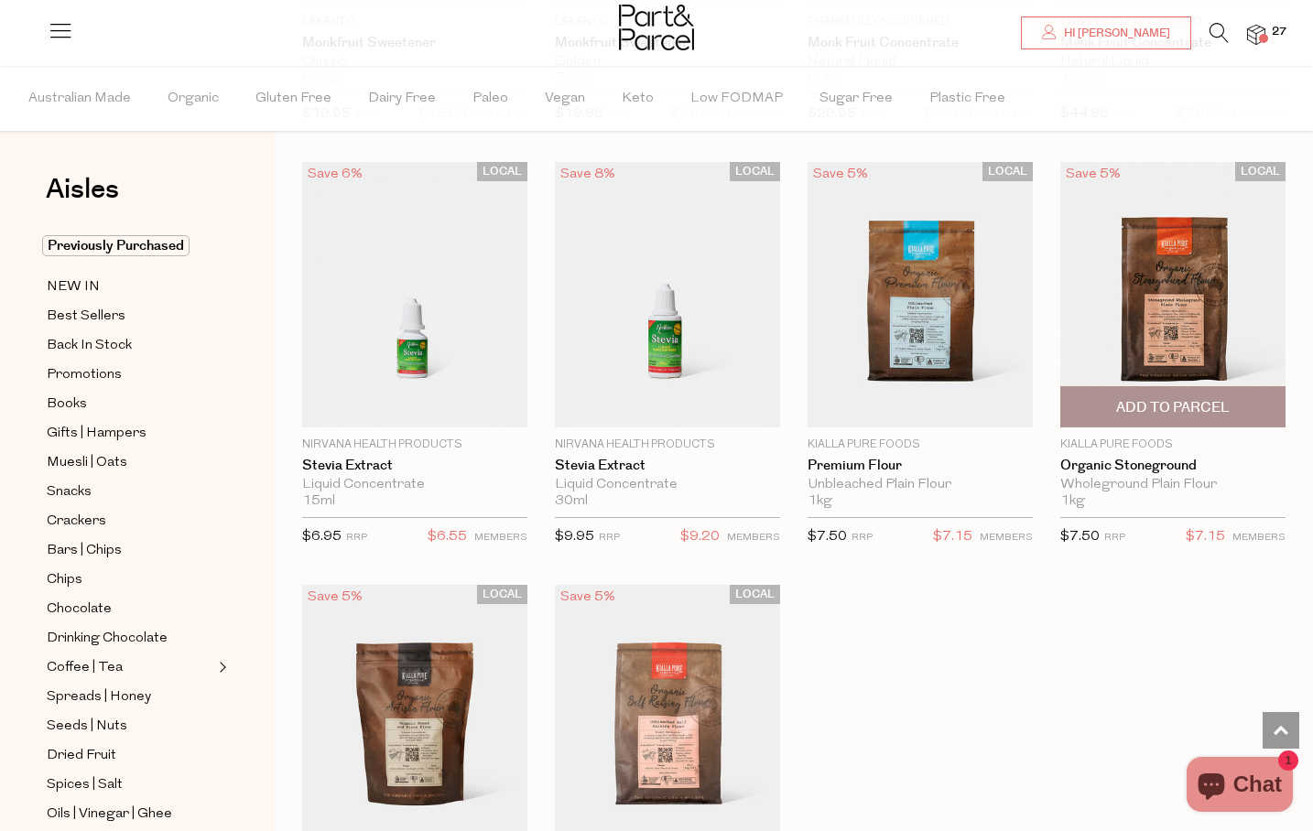
click at [1185, 272] on img at bounding box center [1172, 295] width 225 height 266
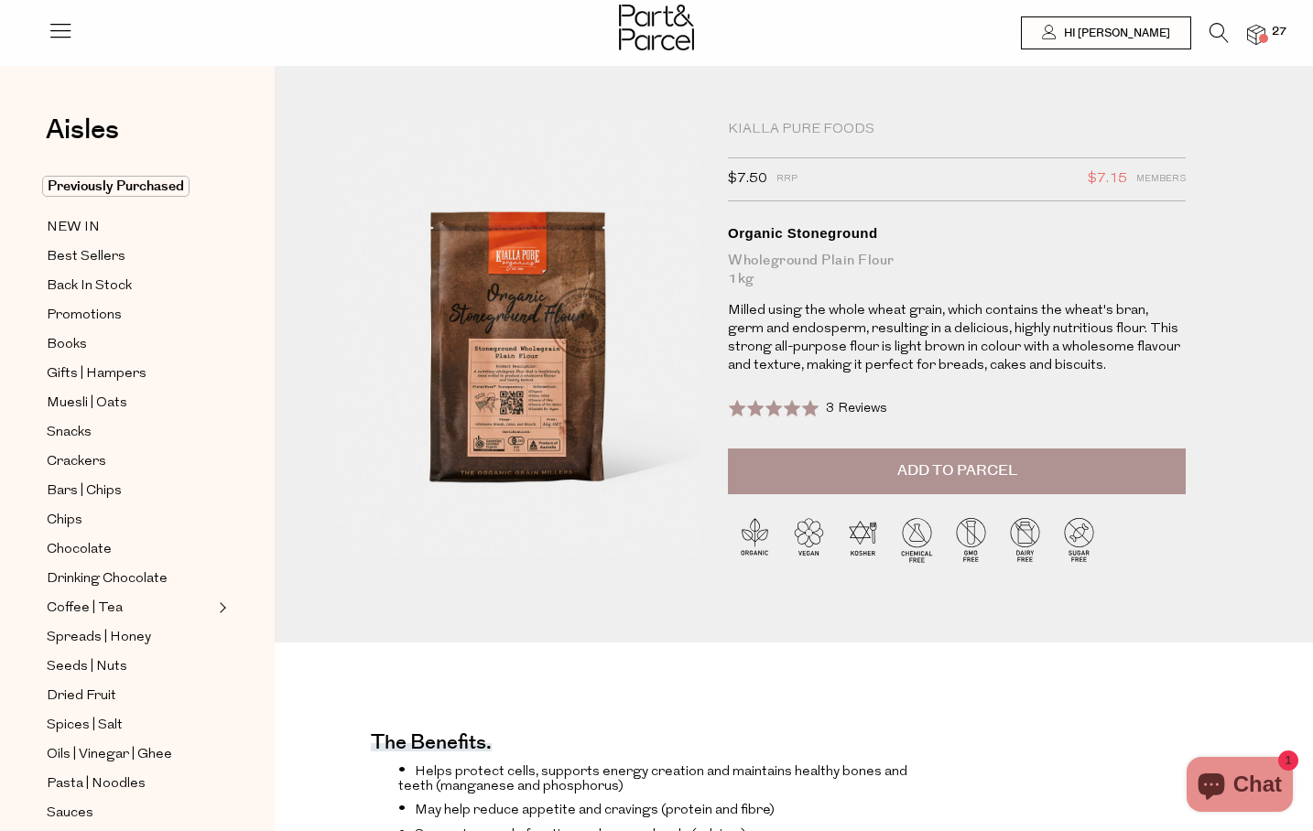
click at [837, 413] on span "3 Reviews" at bounding box center [856, 409] width 61 height 14
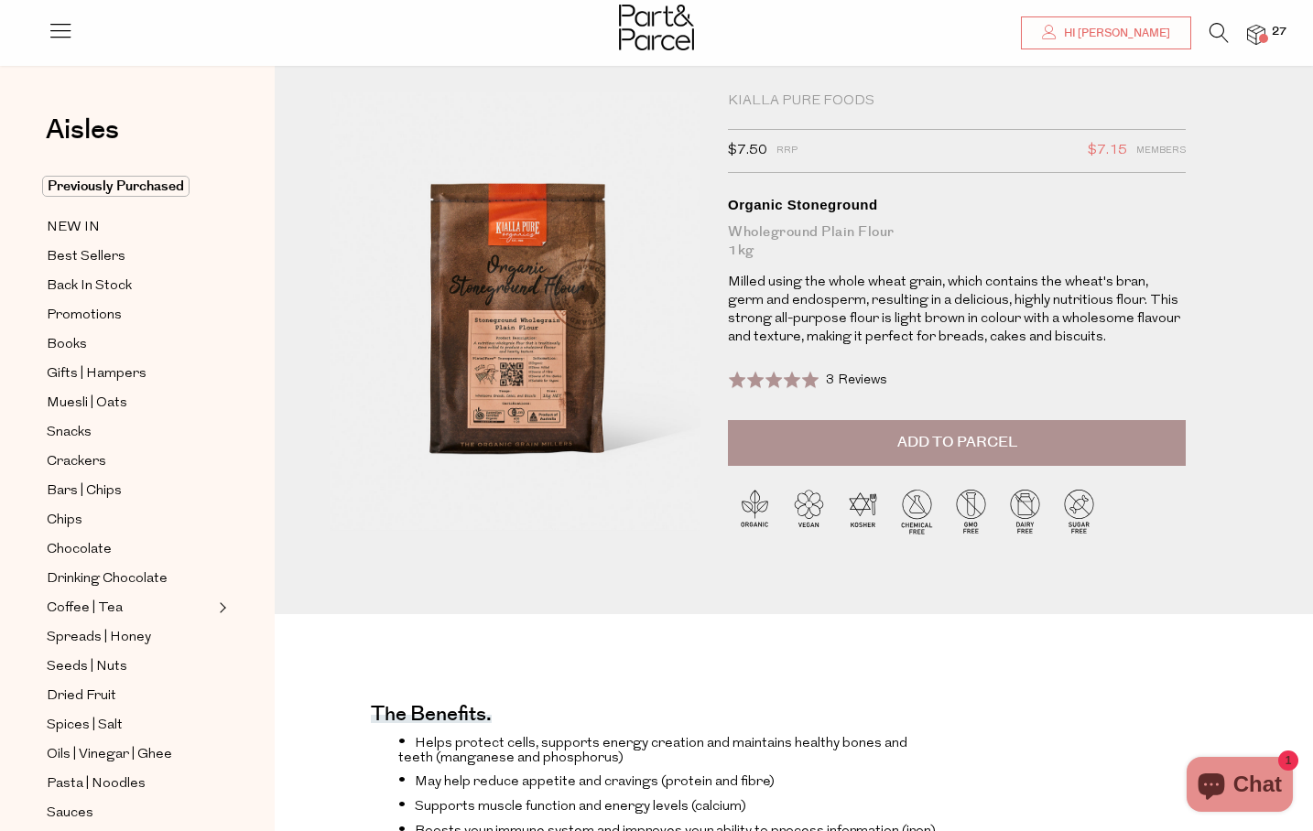
scroll to position [27, 0]
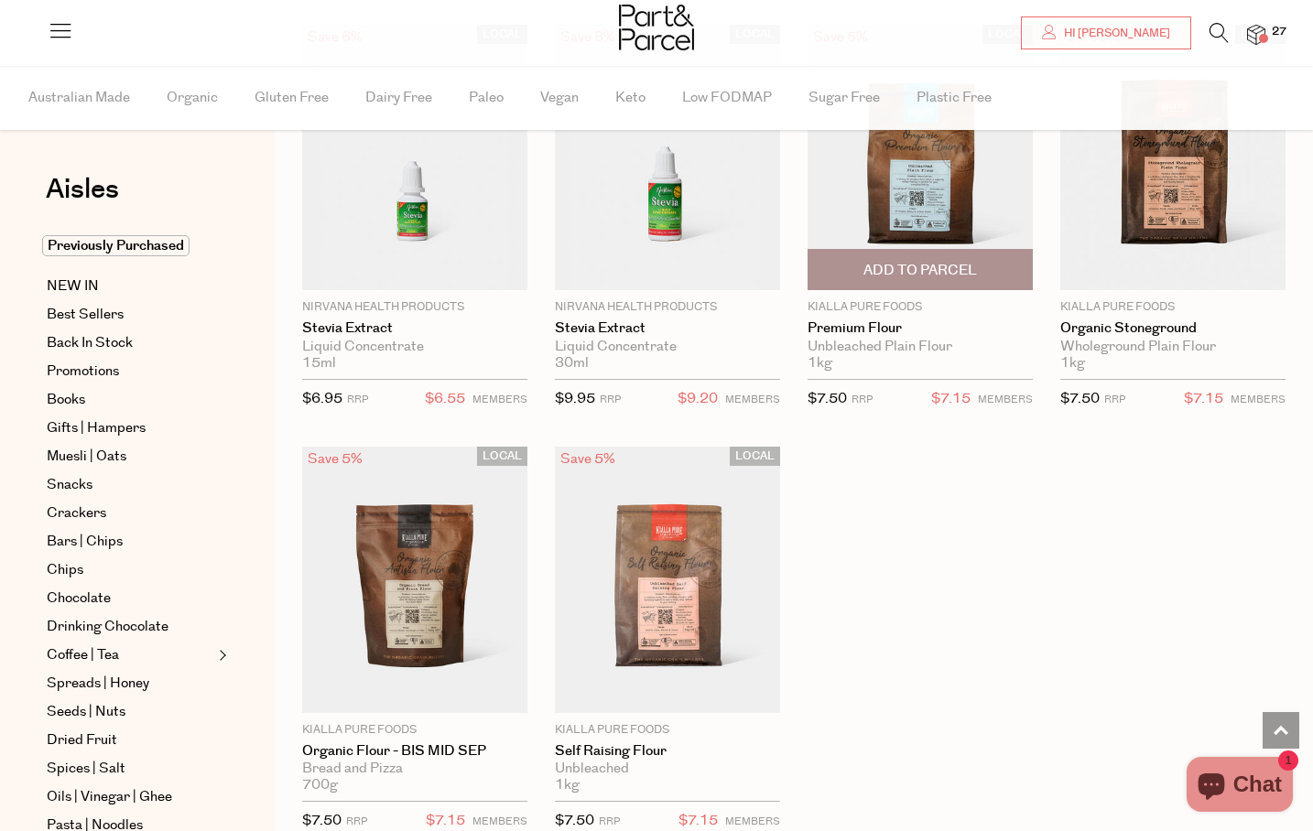
scroll to position [4880, 0]
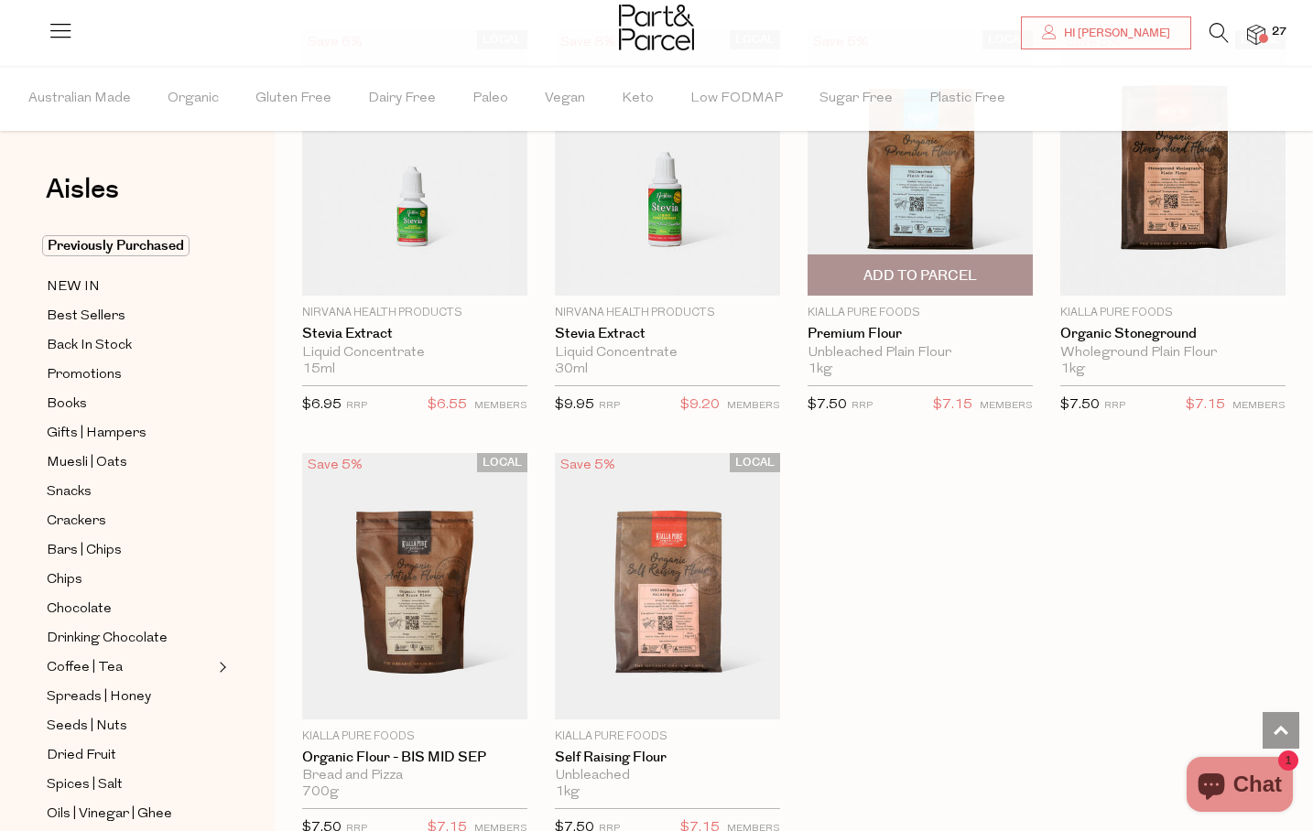
click at [918, 190] on img at bounding box center [920, 163] width 225 height 266
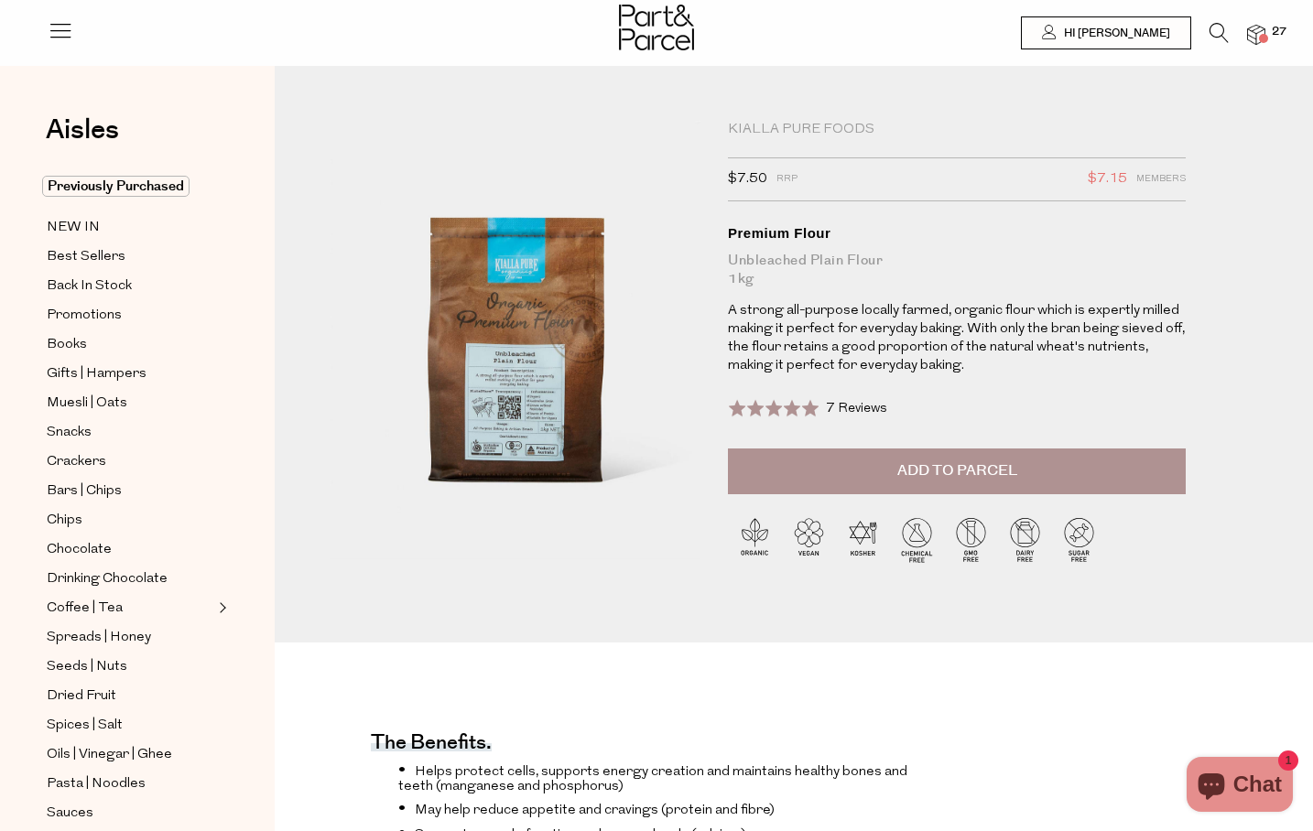
click at [823, 402] on div "Rated 5.0 out of 5 7 Reviews Based on 7 reviews Click to go to reviews" at bounding box center [807, 408] width 159 height 25
click at [967, 481] on button "Add to Parcel" at bounding box center [957, 472] width 458 height 46
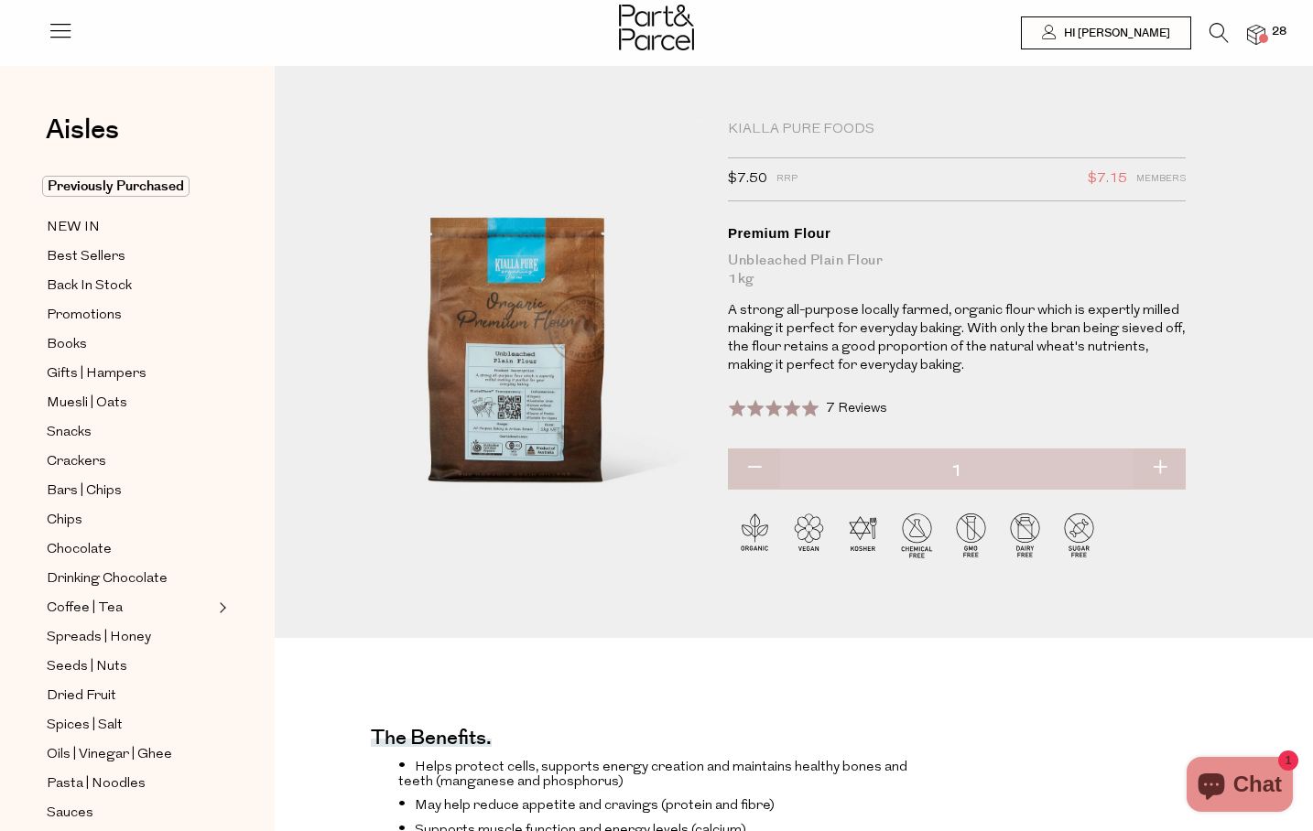
click at [1159, 461] on button "button" at bounding box center [1160, 469] width 52 height 40
type input "2"
click at [1257, 27] on img at bounding box center [1256, 35] width 18 height 21
